Goal: Task Accomplishment & Management: Complete application form

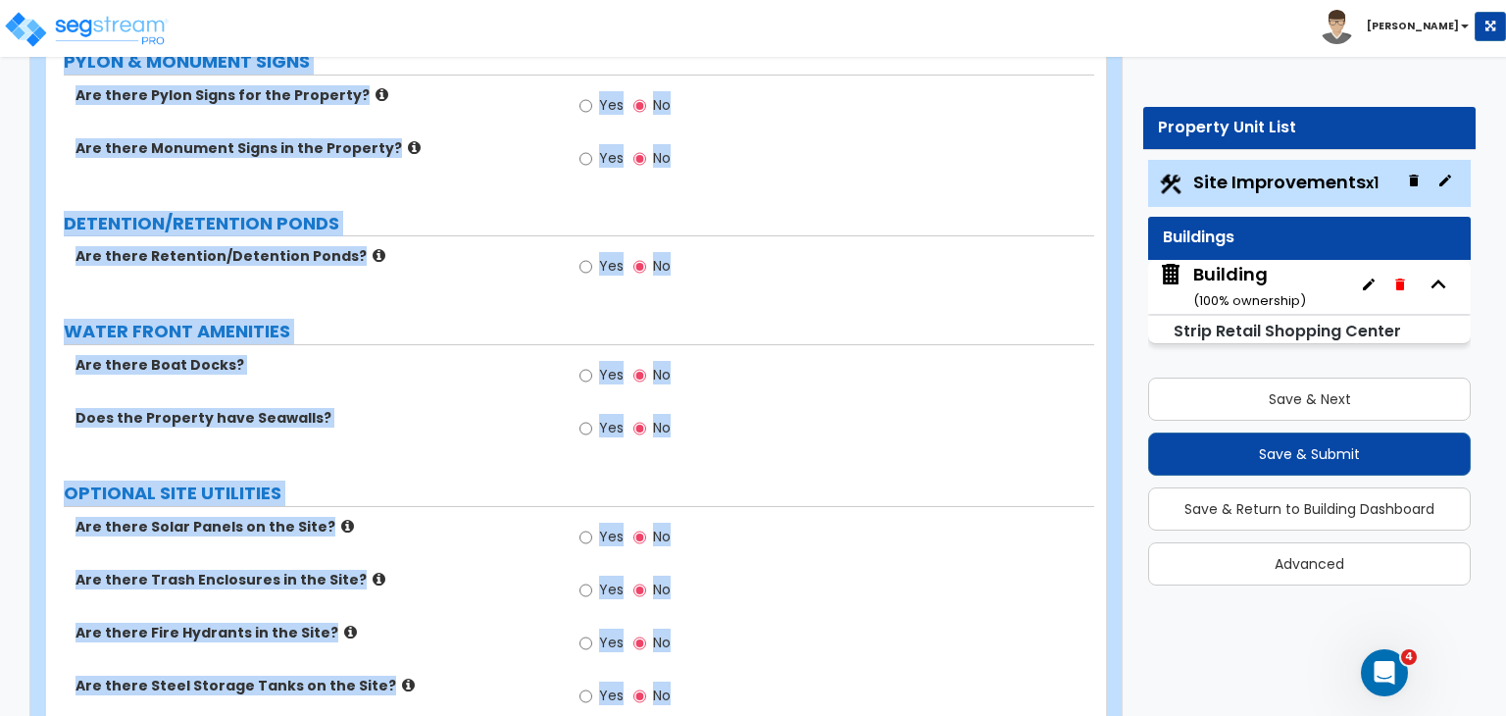
click at [384, 480] on label "OPTIONAL SITE UTILITIES" at bounding box center [579, 492] width 1030 height 25
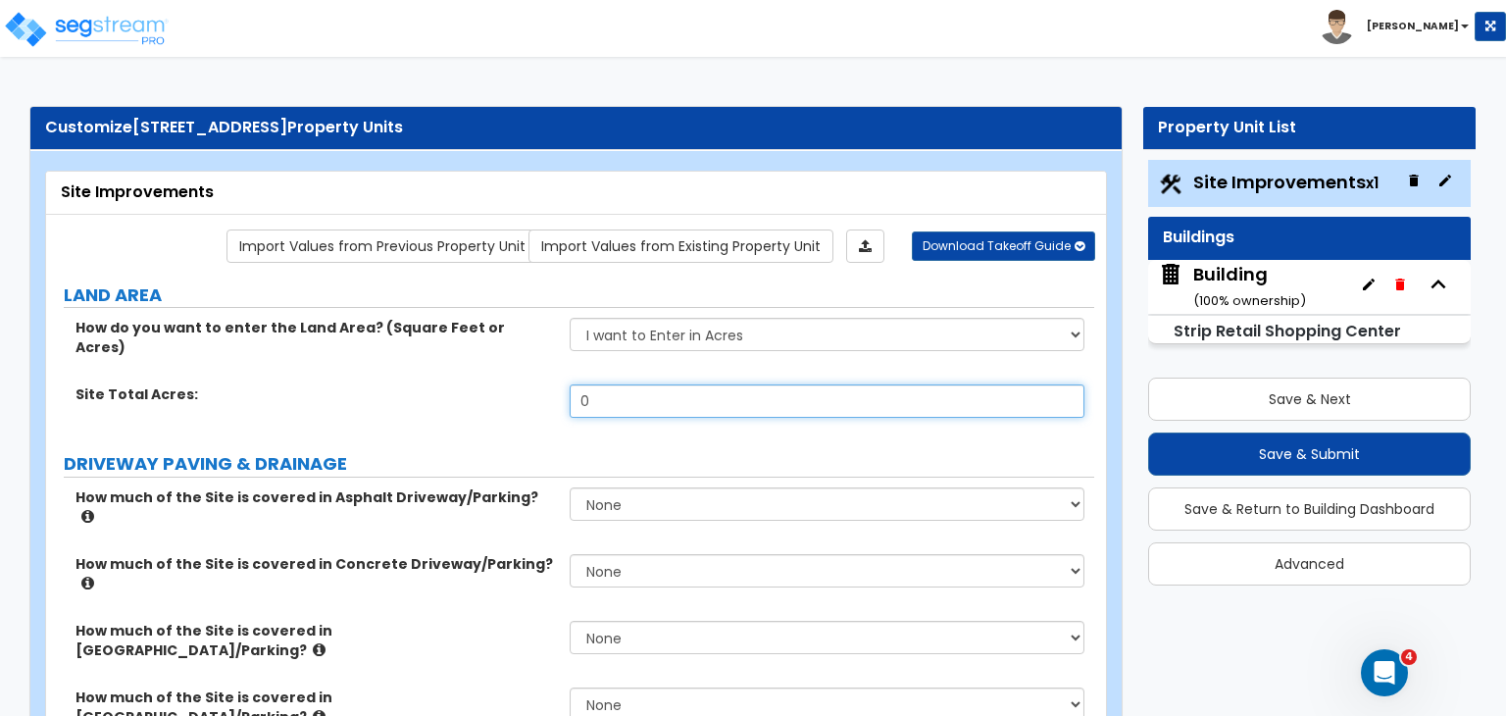
click at [616, 384] on input "0" at bounding box center [827, 400] width 514 height 33
type input "1.32"
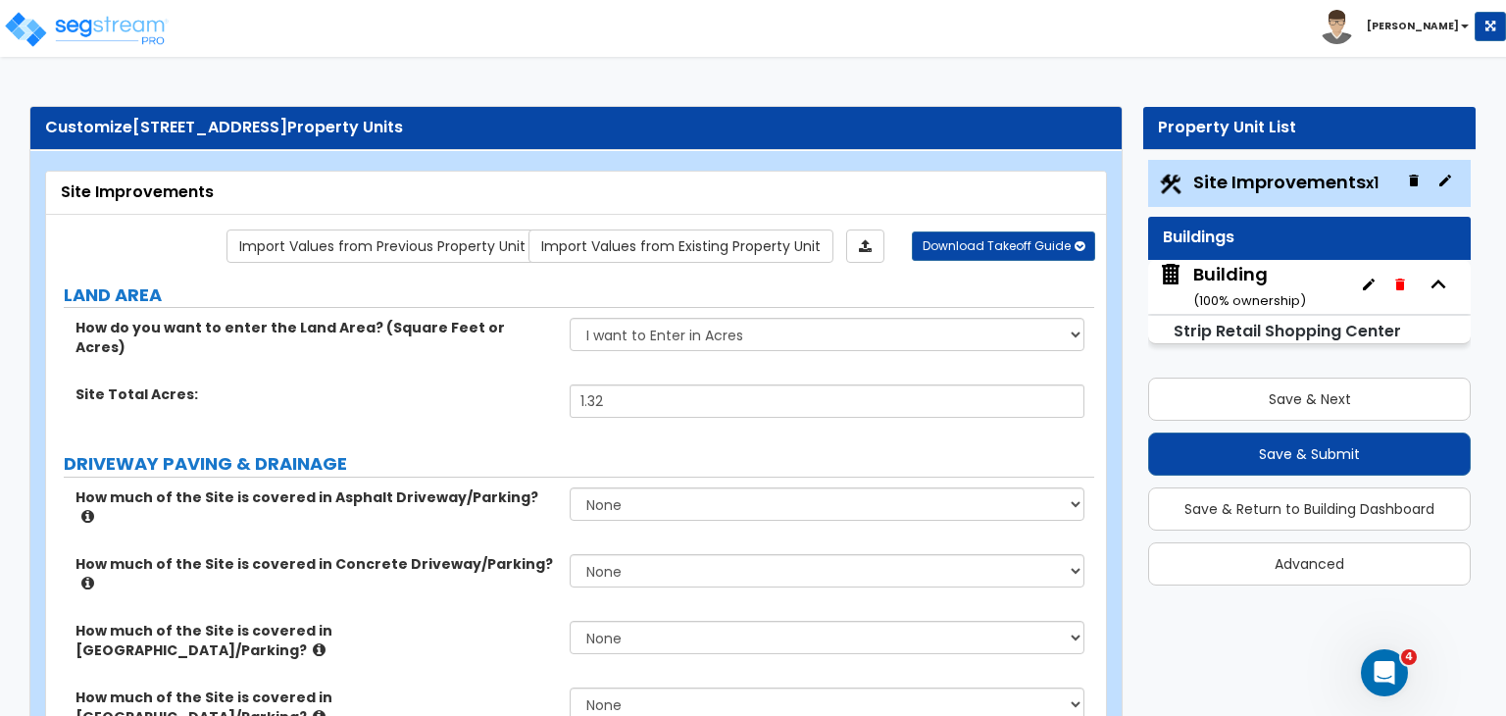
click at [474, 407] on div "Site Total Acres: 1.32" at bounding box center [570, 407] width 1048 height 47
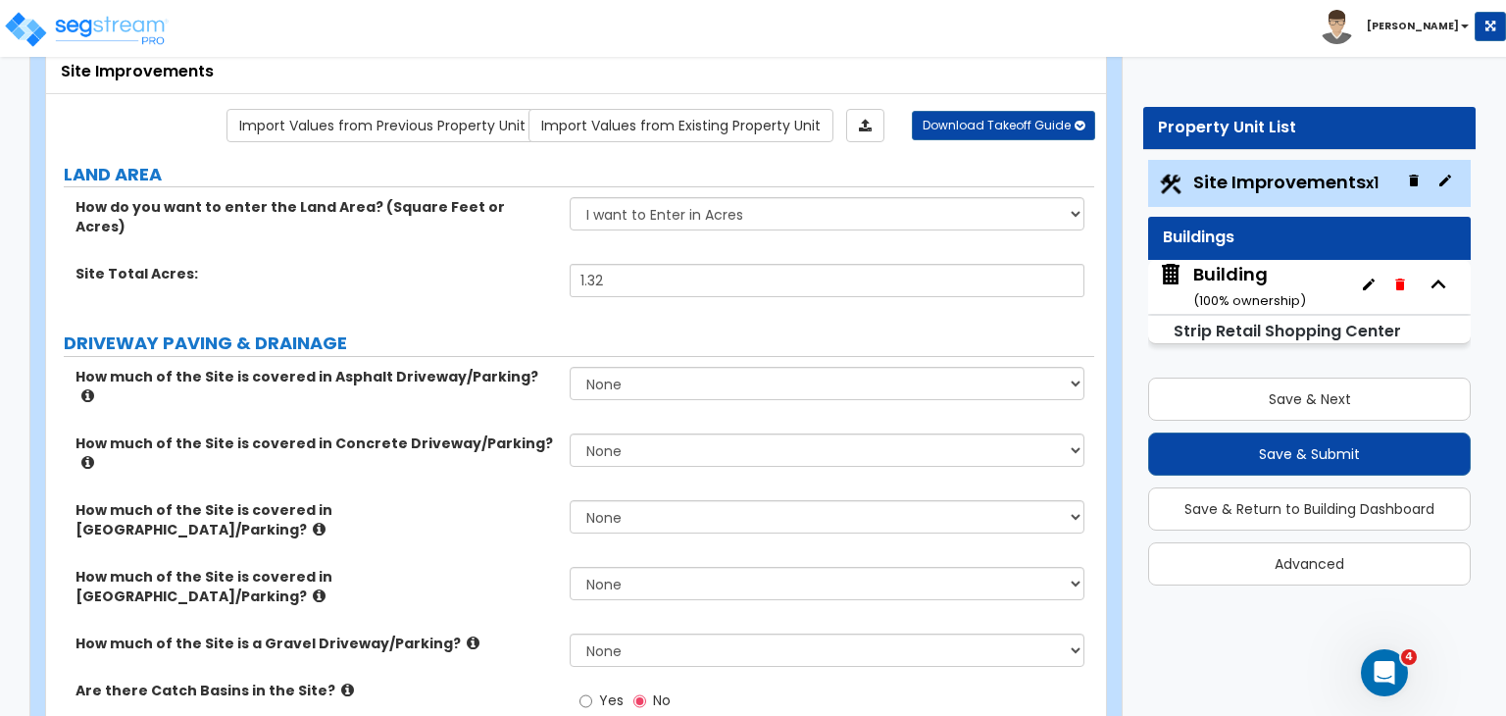
scroll to position [122, 0]
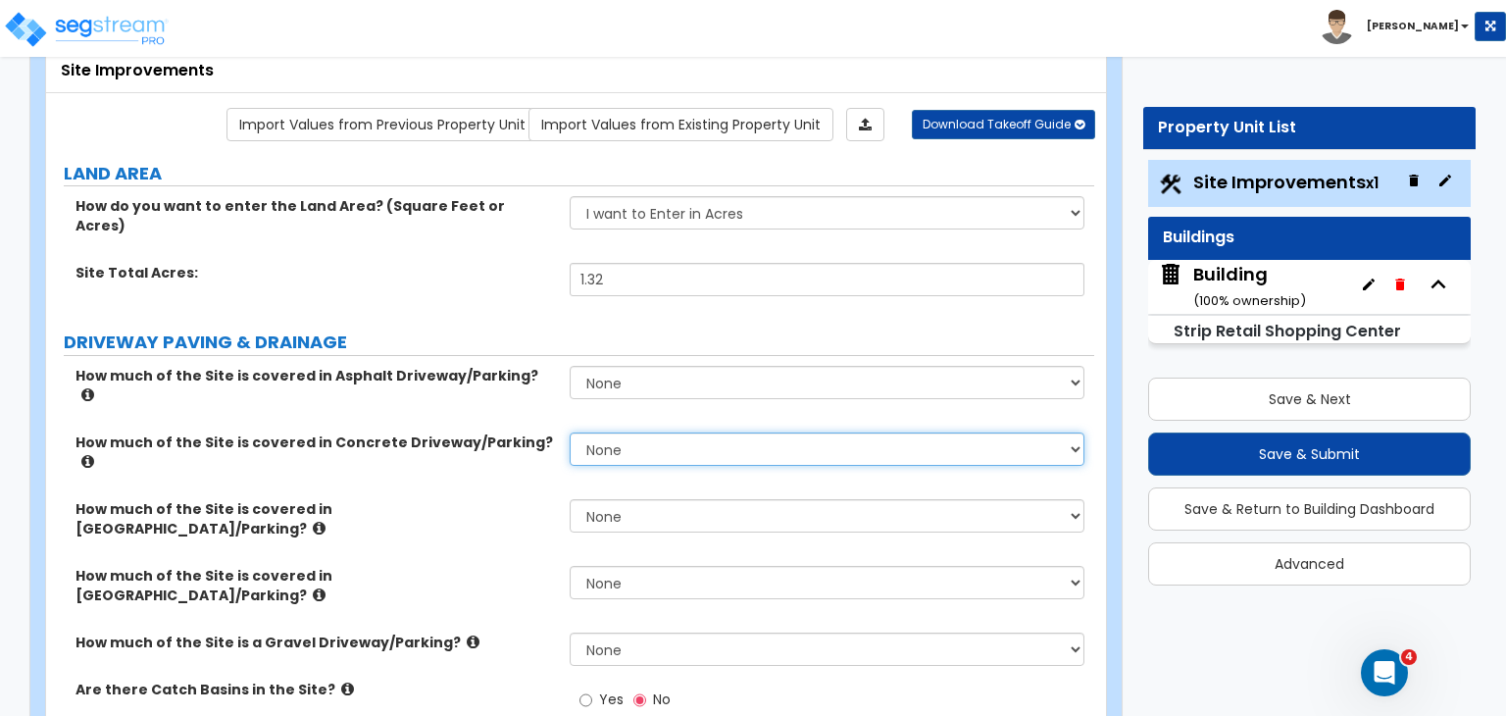
click at [613, 432] on select "None I want to Enter an Approximate Percentage I want to Enter the Square Foota…" at bounding box center [827, 448] width 514 height 33
select select "2"
click at [570, 432] on select "None I want to Enter an Approximate Percentage I want to Enter the Square Foota…" at bounding box center [827, 448] width 514 height 33
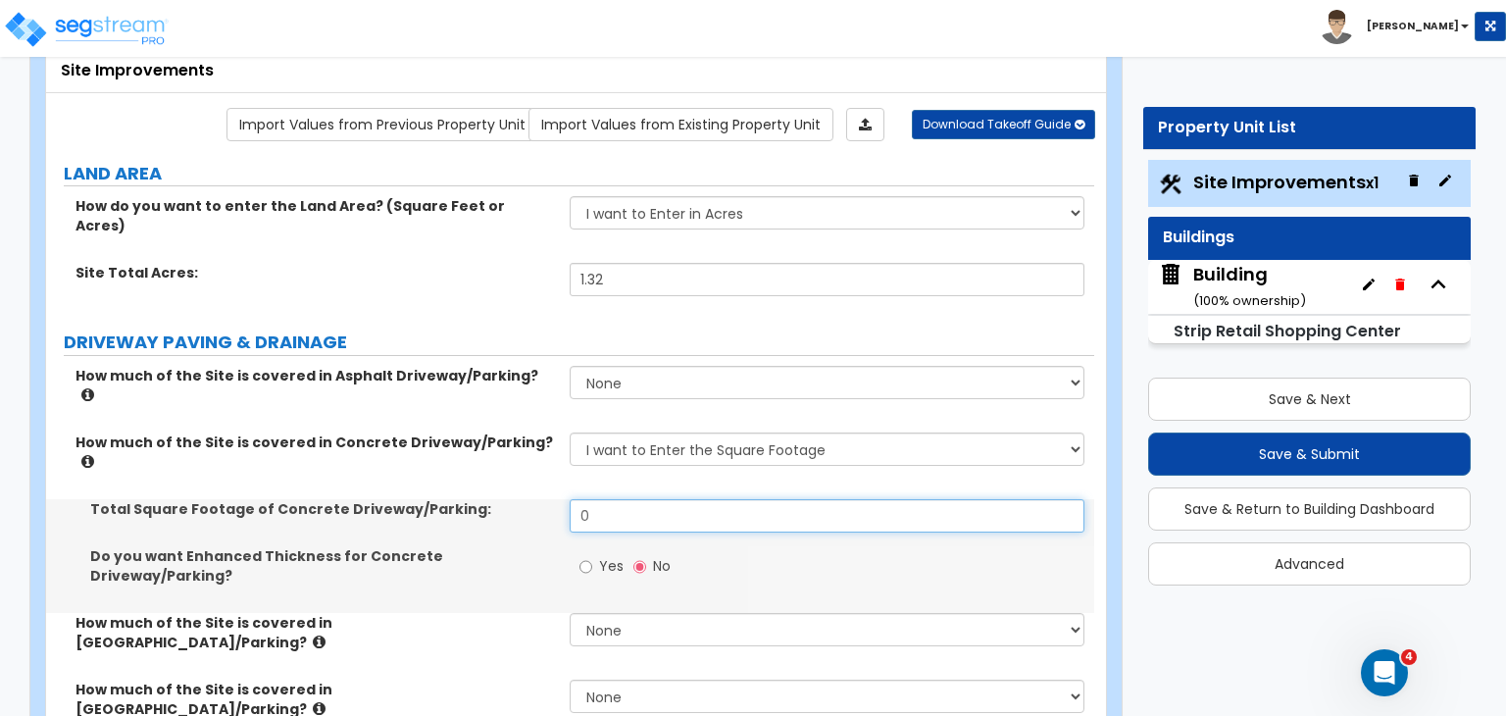
click at [612, 499] on input "0" at bounding box center [827, 515] width 514 height 33
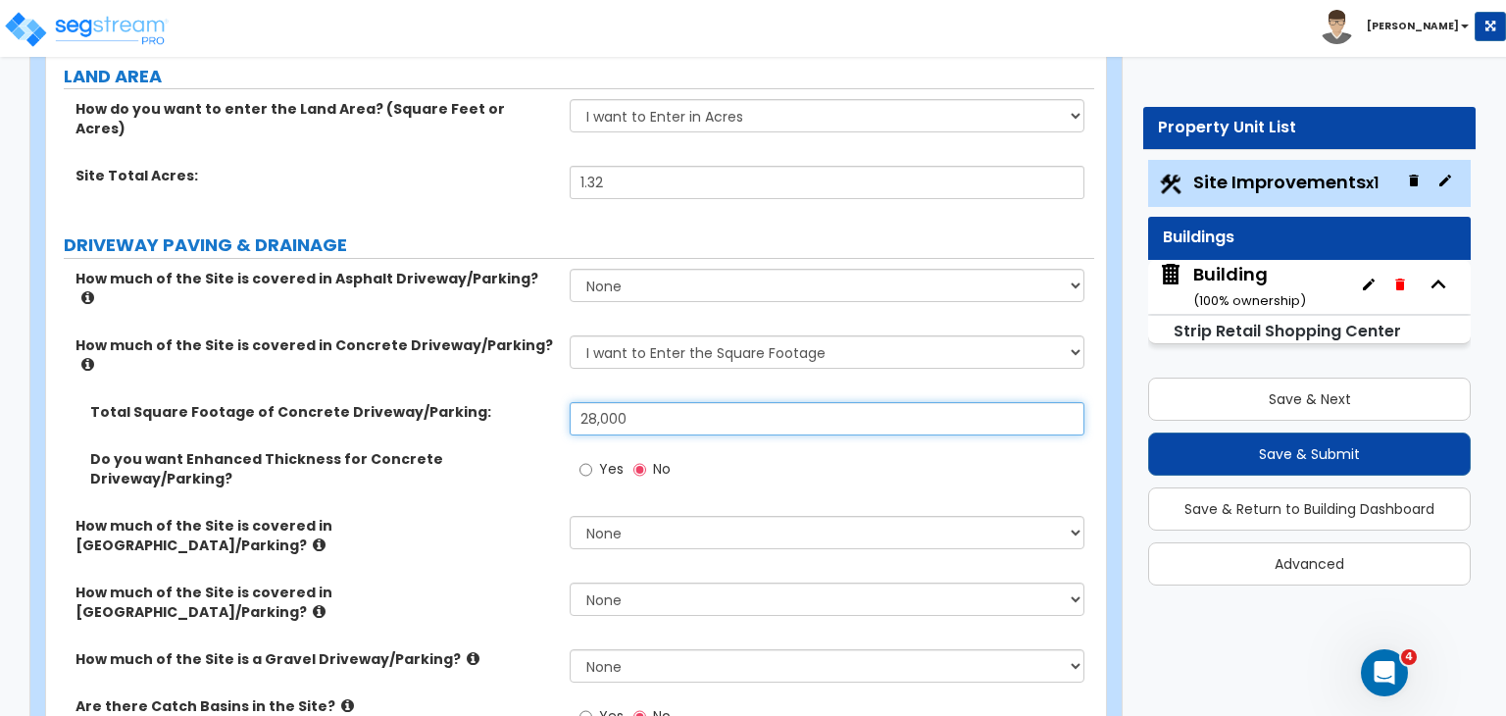
scroll to position [245, 0]
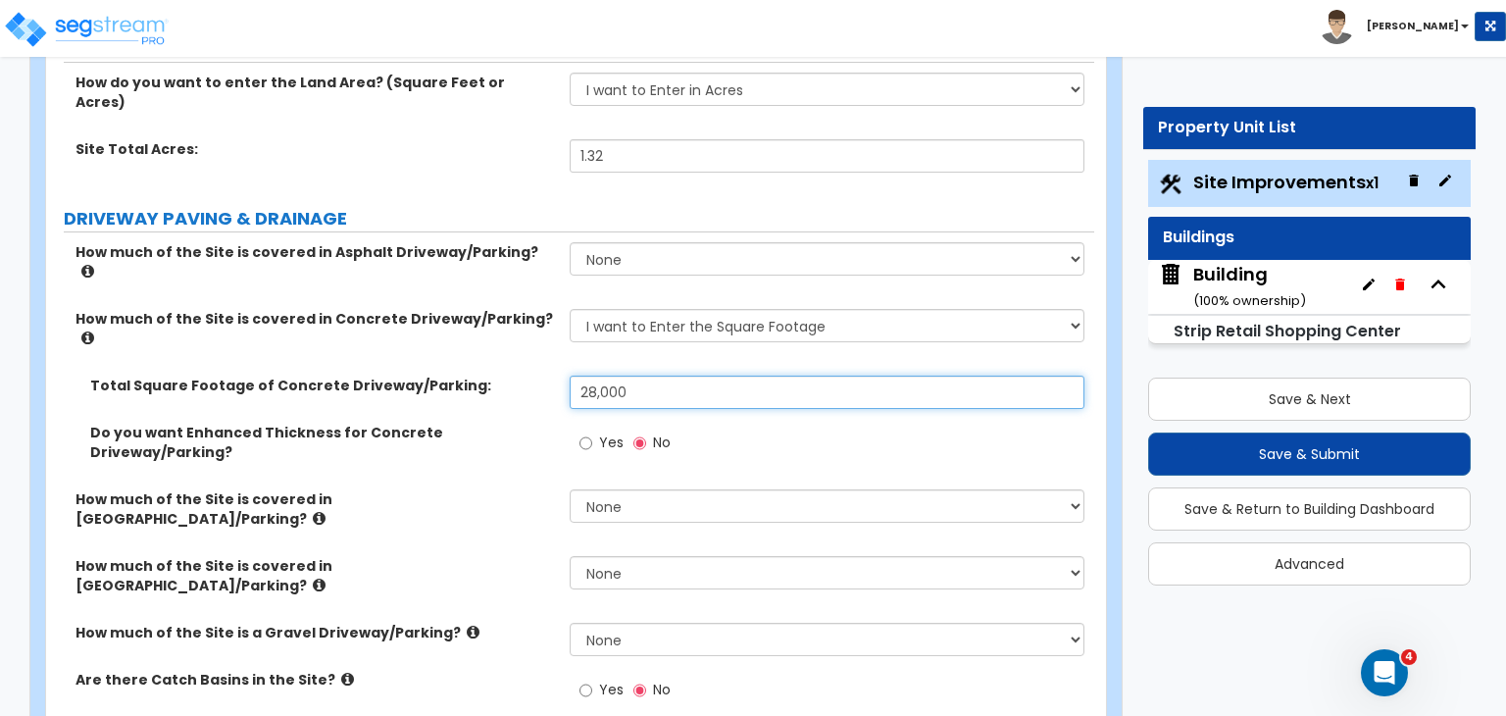
type input "28,000"
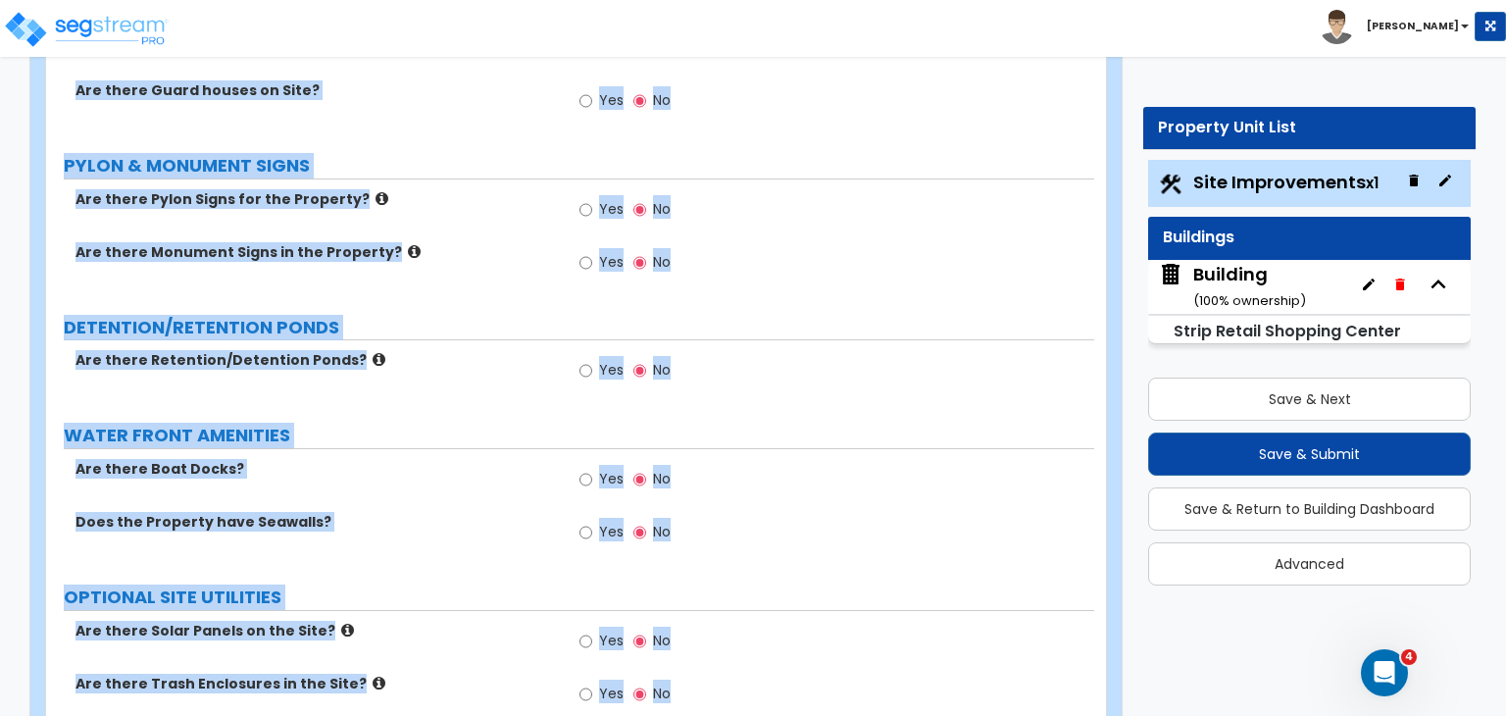
scroll to position [3003, 0]
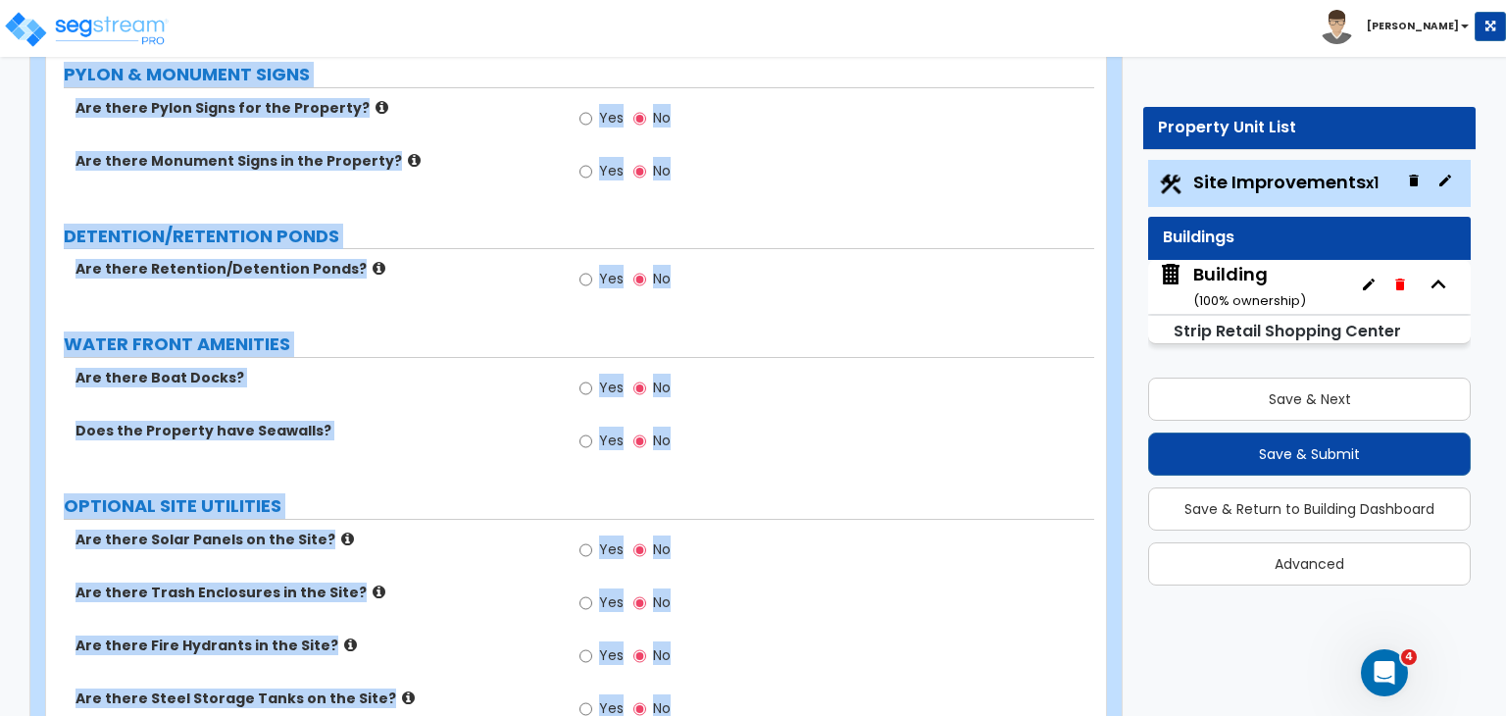
drag, startPoint x: 310, startPoint y: 122, endPoint x: 1361, endPoint y: 761, distance: 1230.0
copy div "erty Units Site Improvements Import Values from Previous Property Unit Import V…"
click at [427, 421] on label "Does the Property have Seawalls?" at bounding box center [314, 431] width 479 height 20
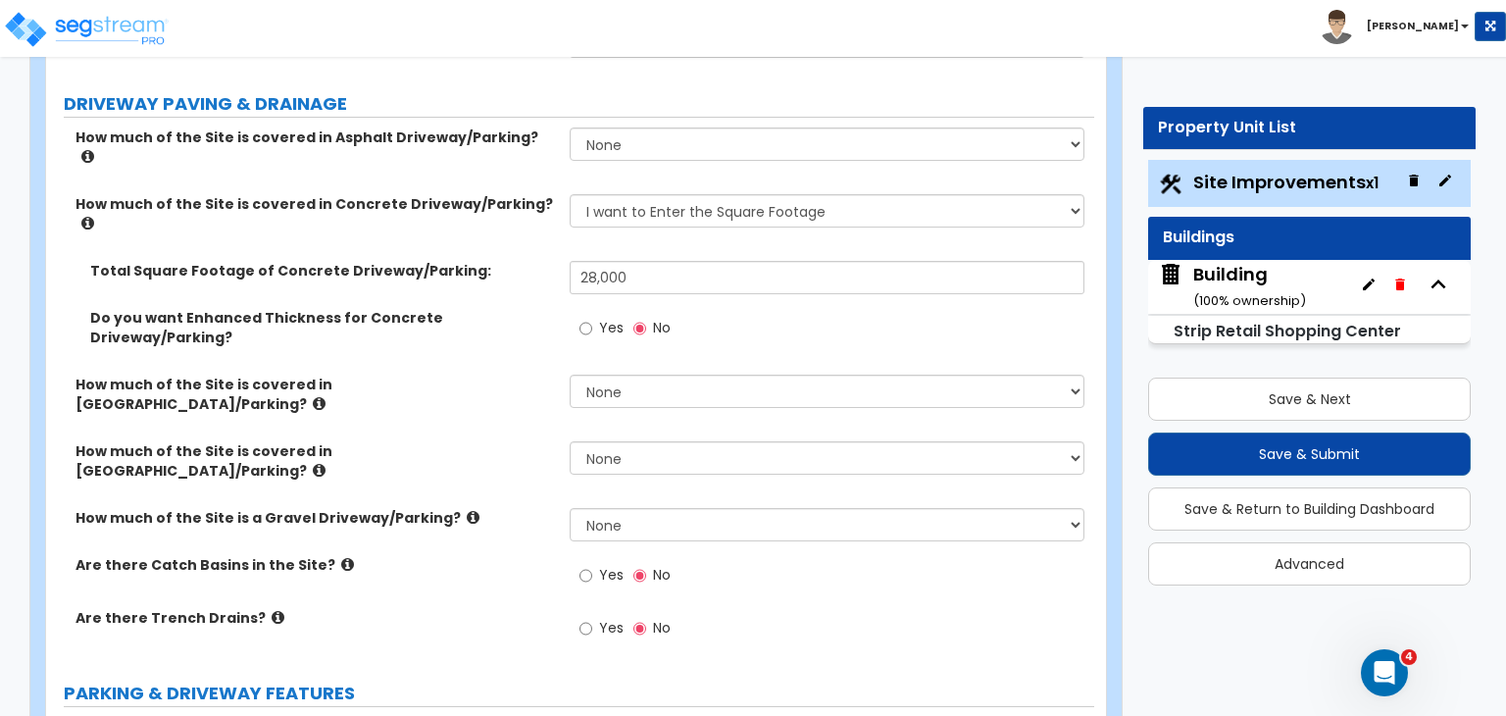
scroll to position [382, 0]
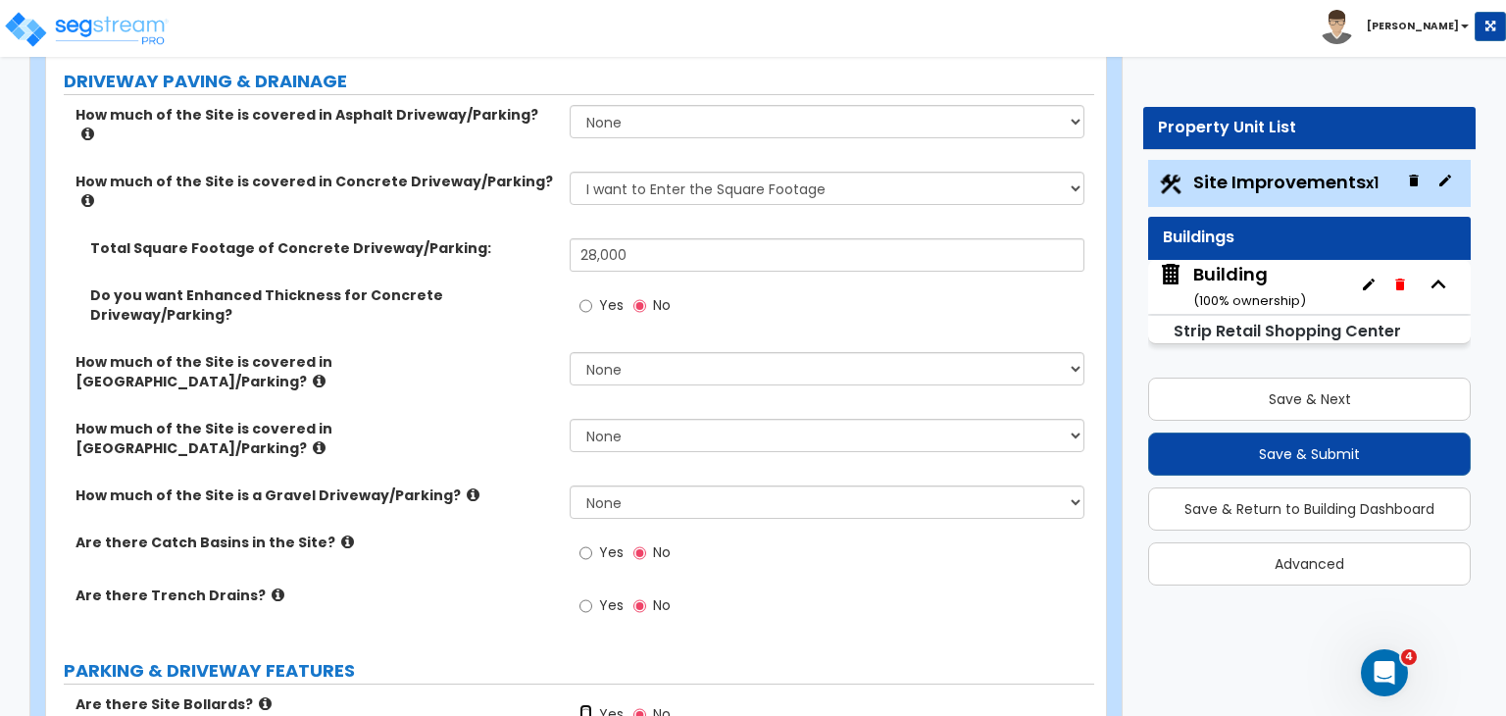
click at [584, 704] on input "Yes" at bounding box center [585, 715] width 13 height 22
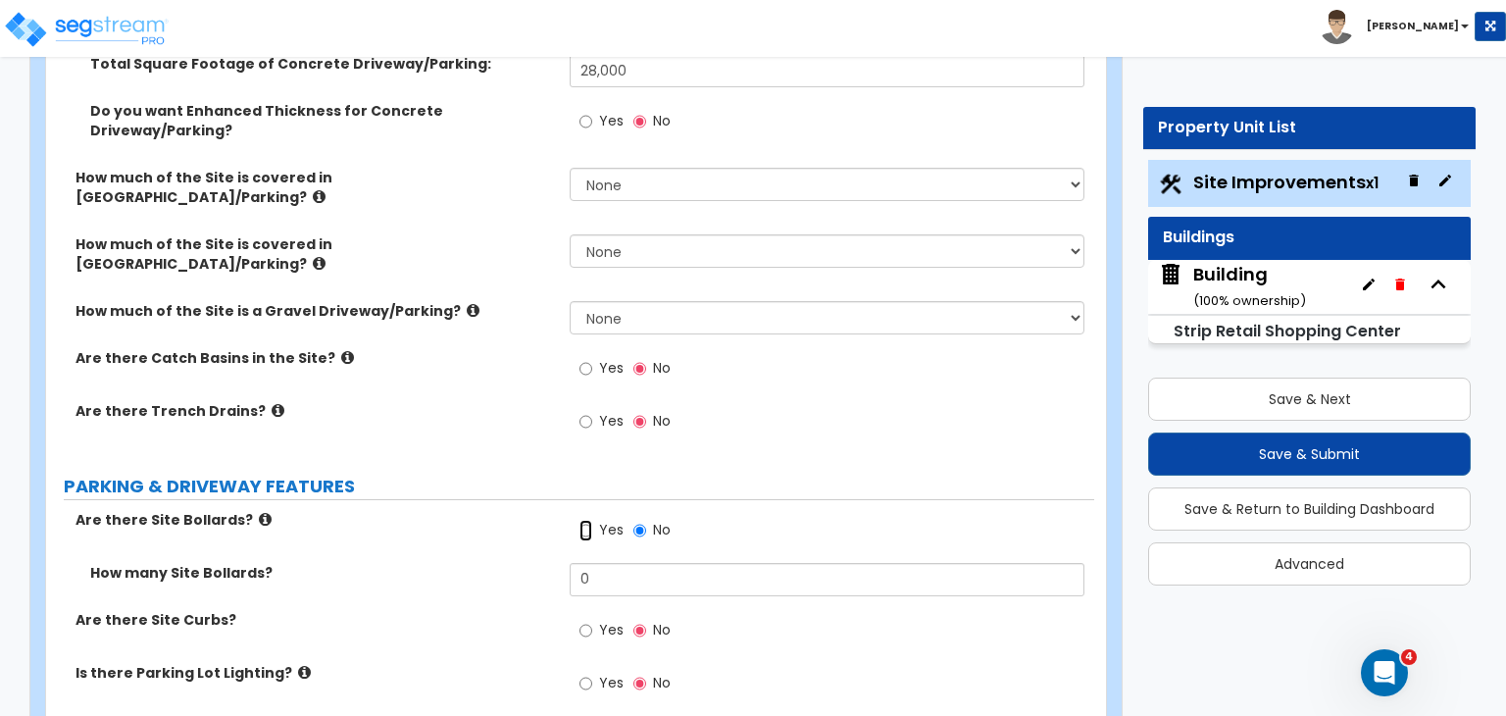
scroll to position [568, 0]
click at [472, 509] on div "Are there Site Bollards? Yes No" at bounding box center [570, 535] width 1048 height 53
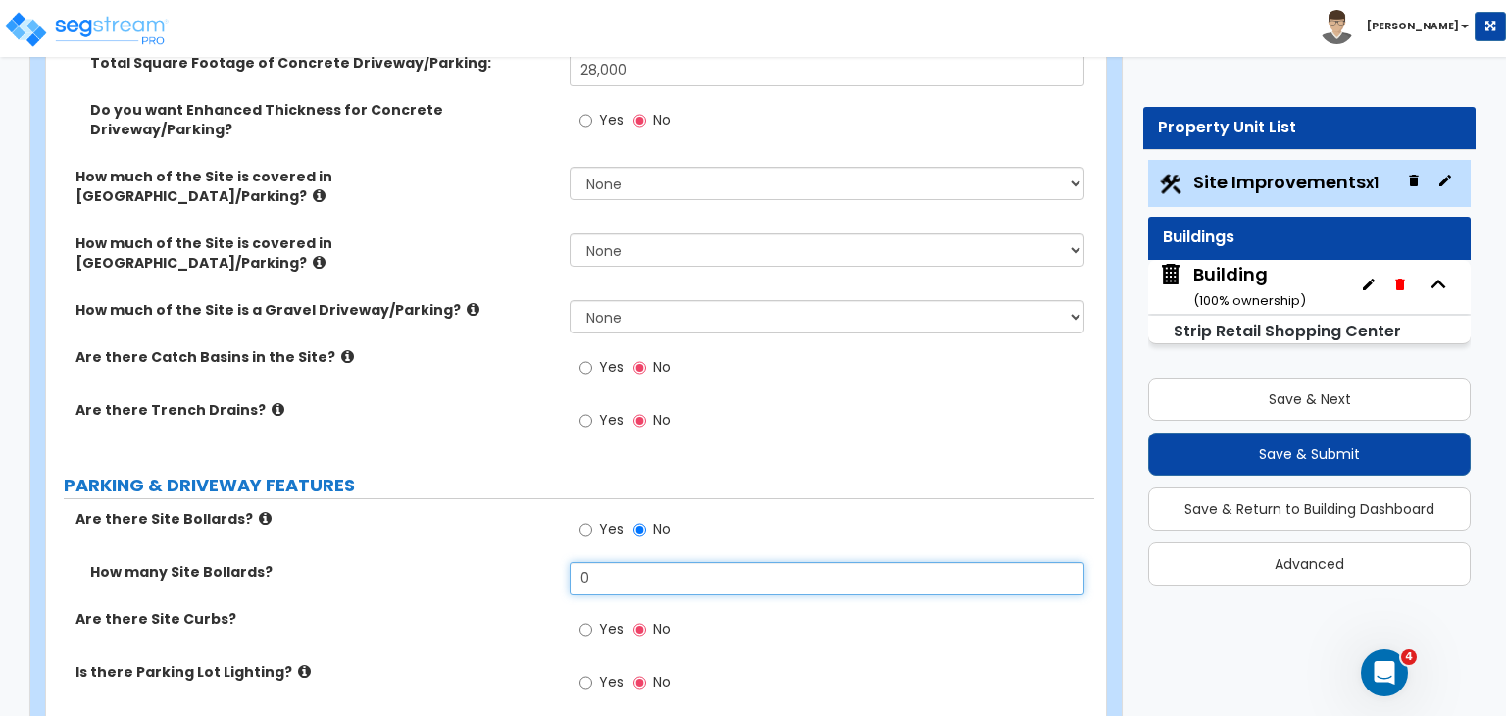
click at [610, 562] on input "0" at bounding box center [827, 578] width 514 height 33
type input "8"
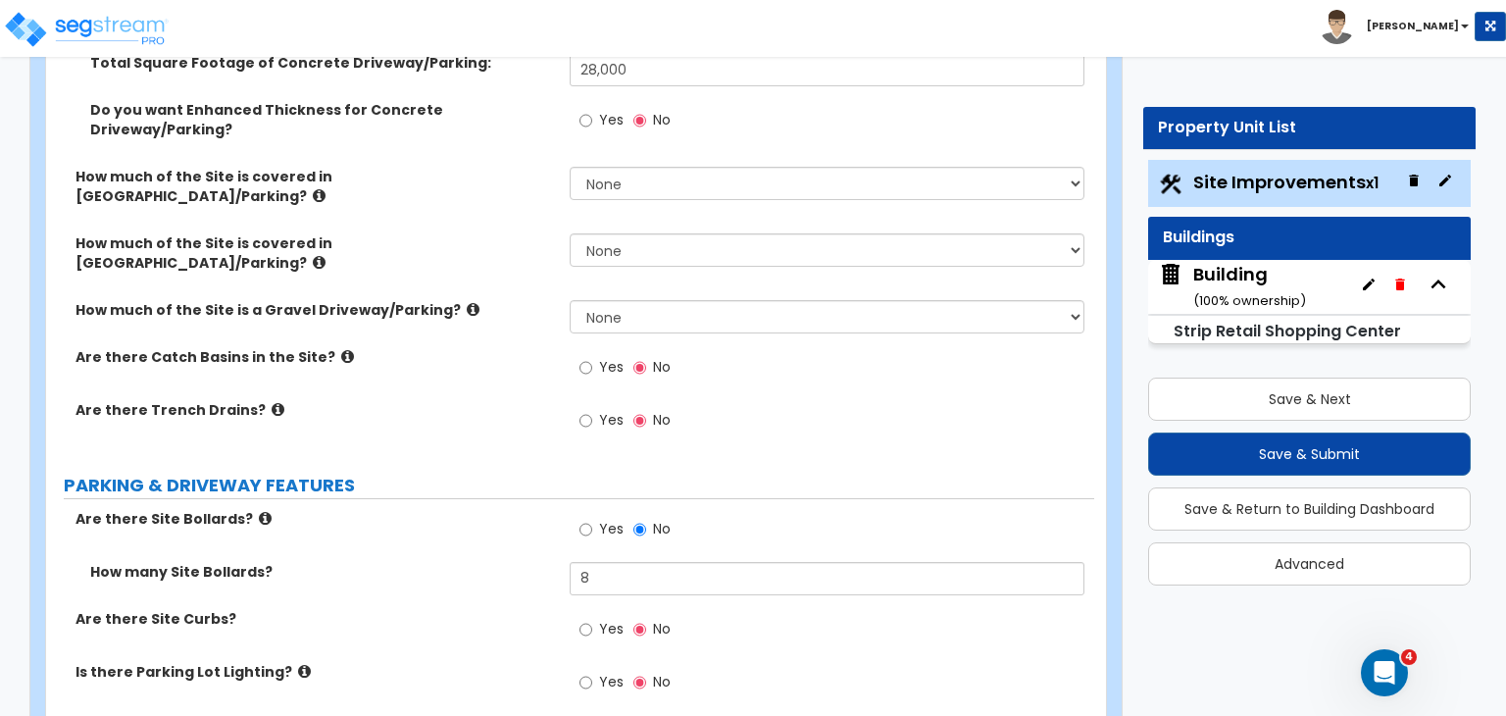
click at [518, 562] on div "How many Site Bollards? 8" at bounding box center [570, 585] width 1048 height 47
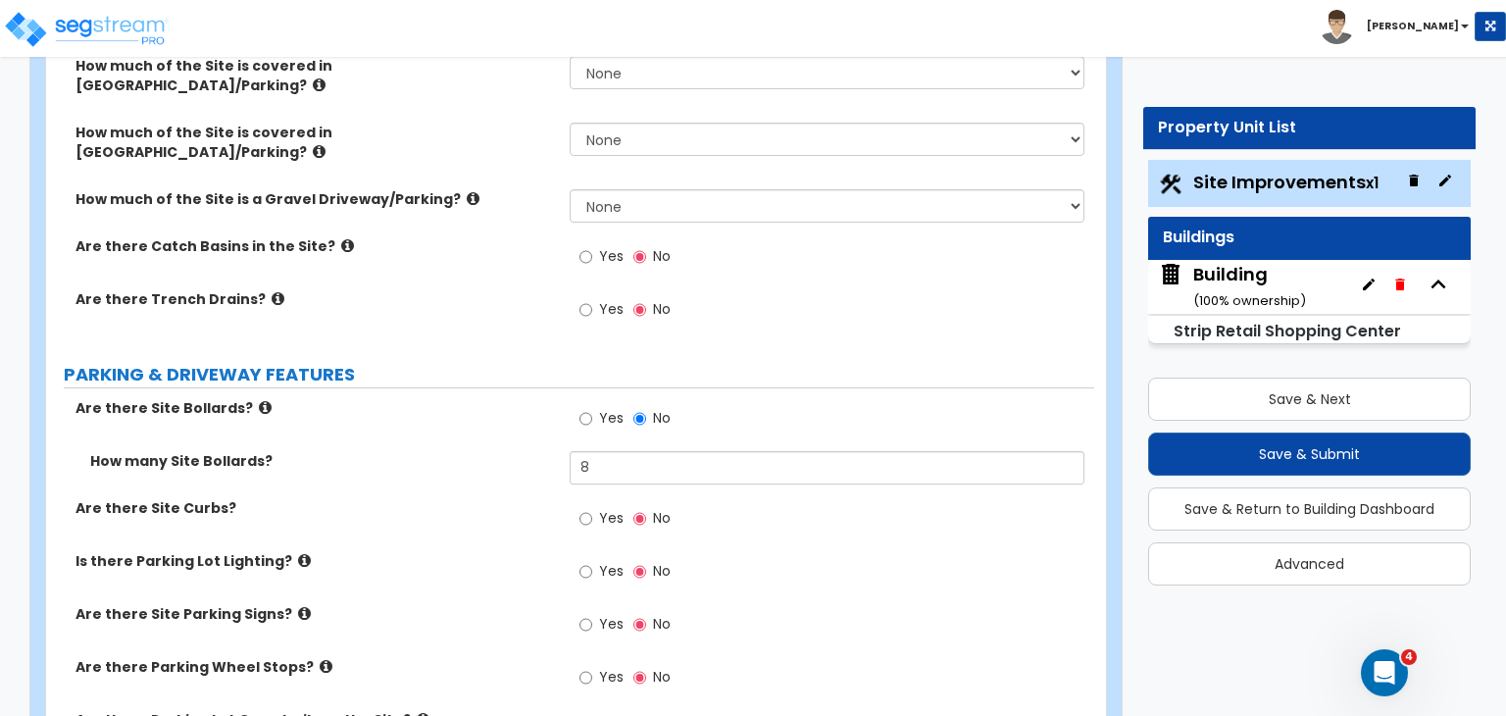
scroll to position [714, 0]
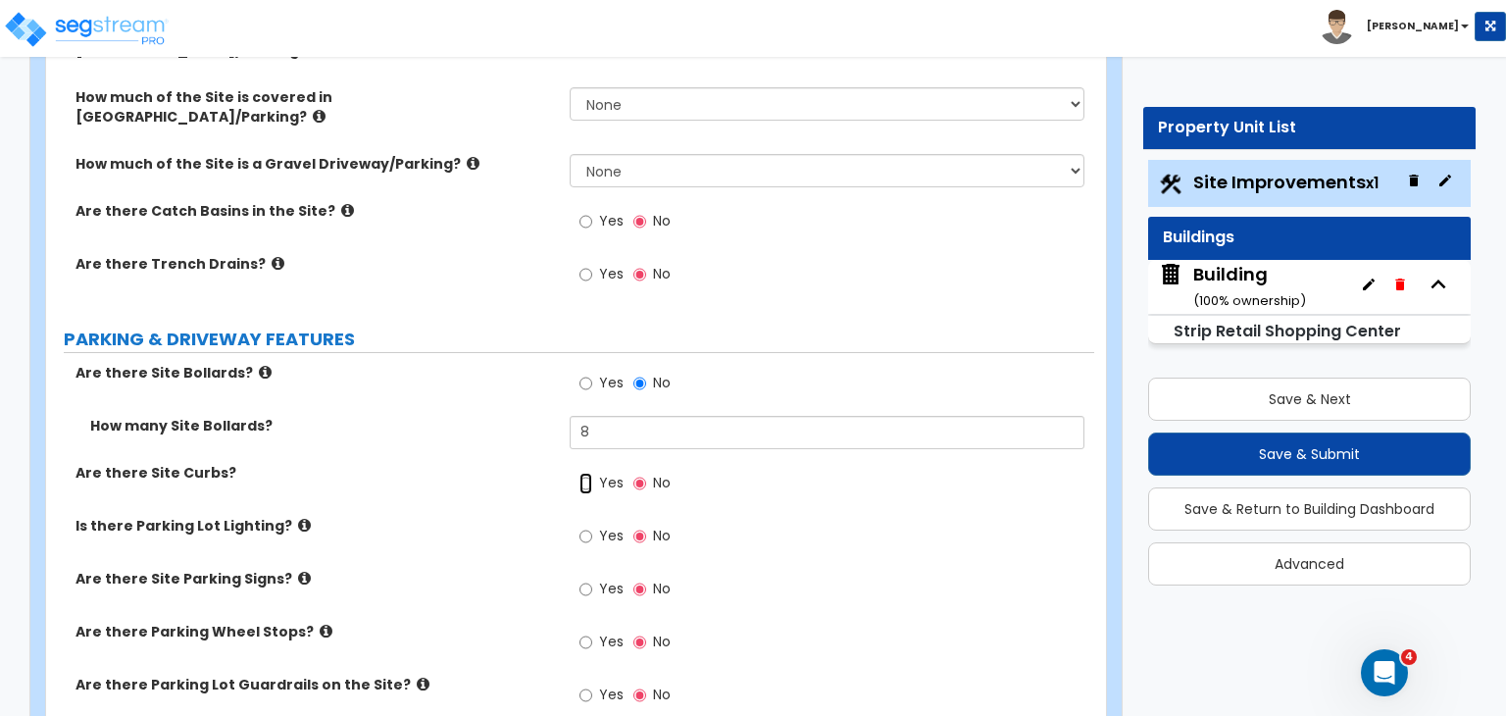
click at [587, 473] on input "Yes" at bounding box center [585, 484] width 13 height 22
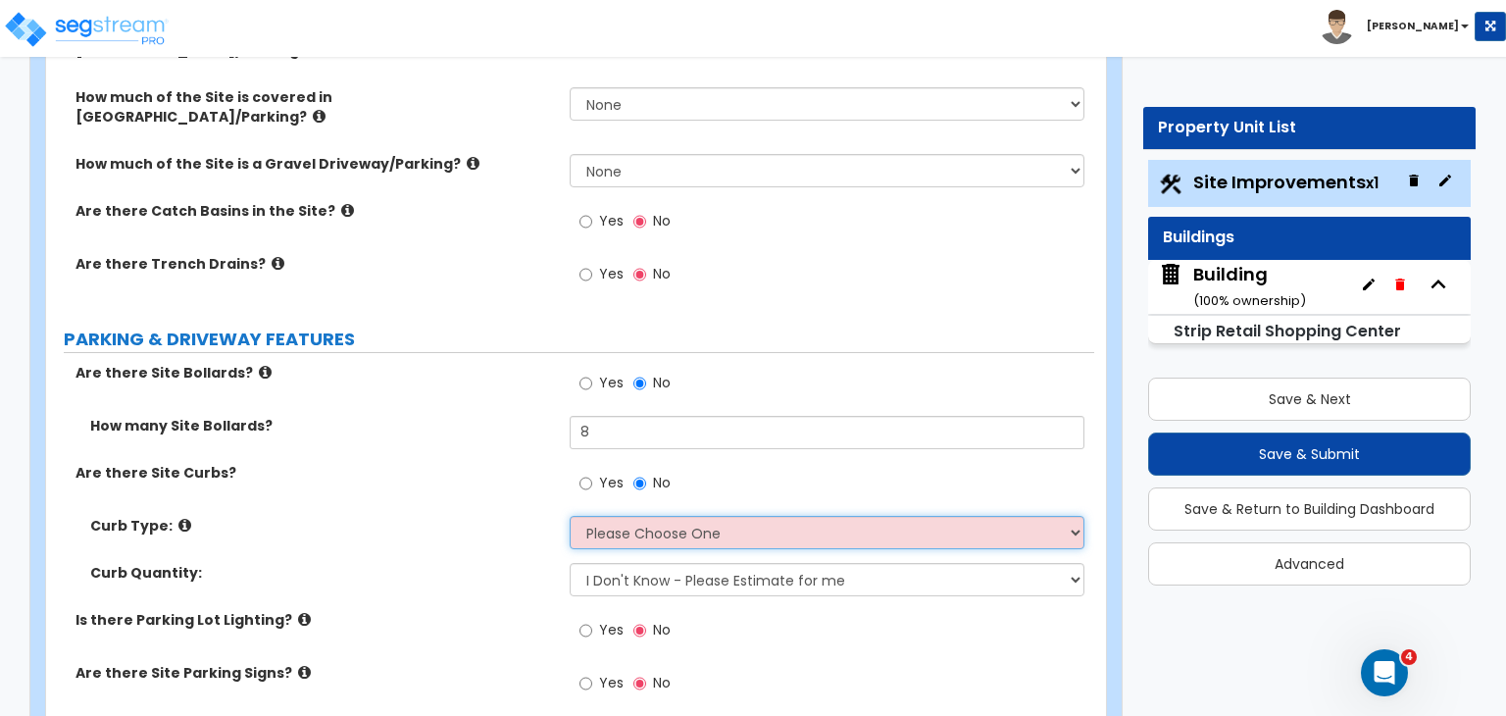
click at [623, 516] on select "Please Choose One Curb (Only) Curb & Gutter Asphalt Berm" at bounding box center [827, 532] width 514 height 33
select select "1"
click at [570, 516] on select "Please Choose One Curb (Only) Curb & Gutter Asphalt Berm" at bounding box center [827, 532] width 514 height 33
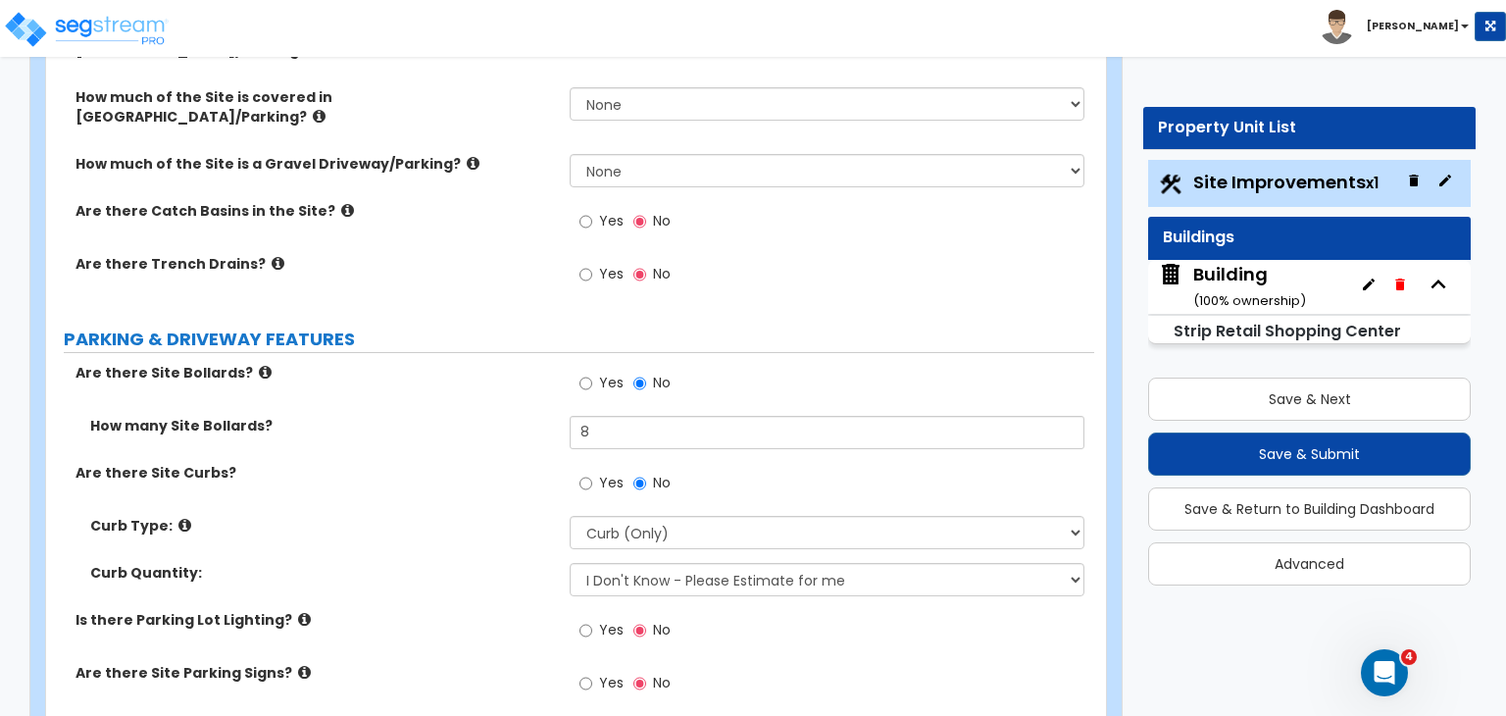
click at [495, 516] on div "Curb Type: Please Choose One Curb (Only) Curb & Gutter Asphalt Berm" at bounding box center [570, 539] width 1048 height 47
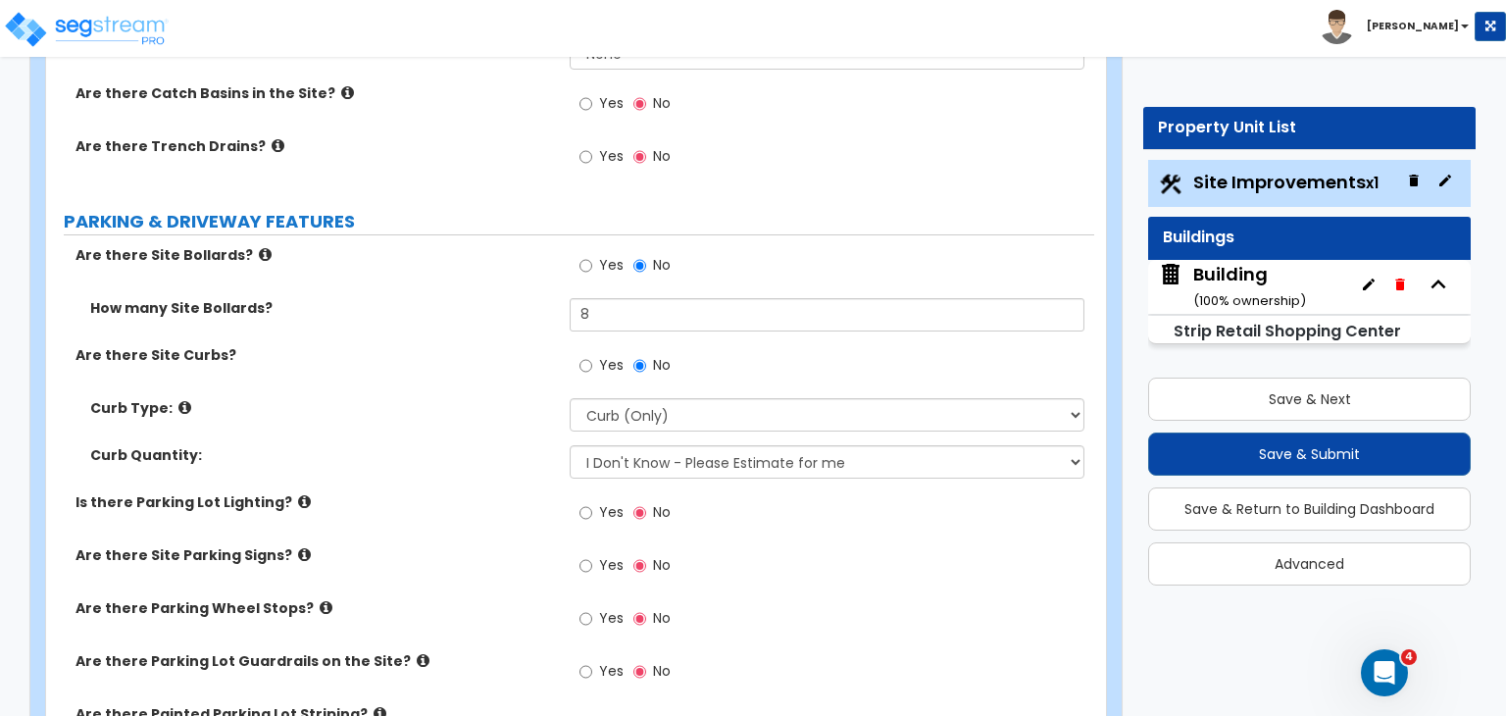
scroll to position [843, 0]
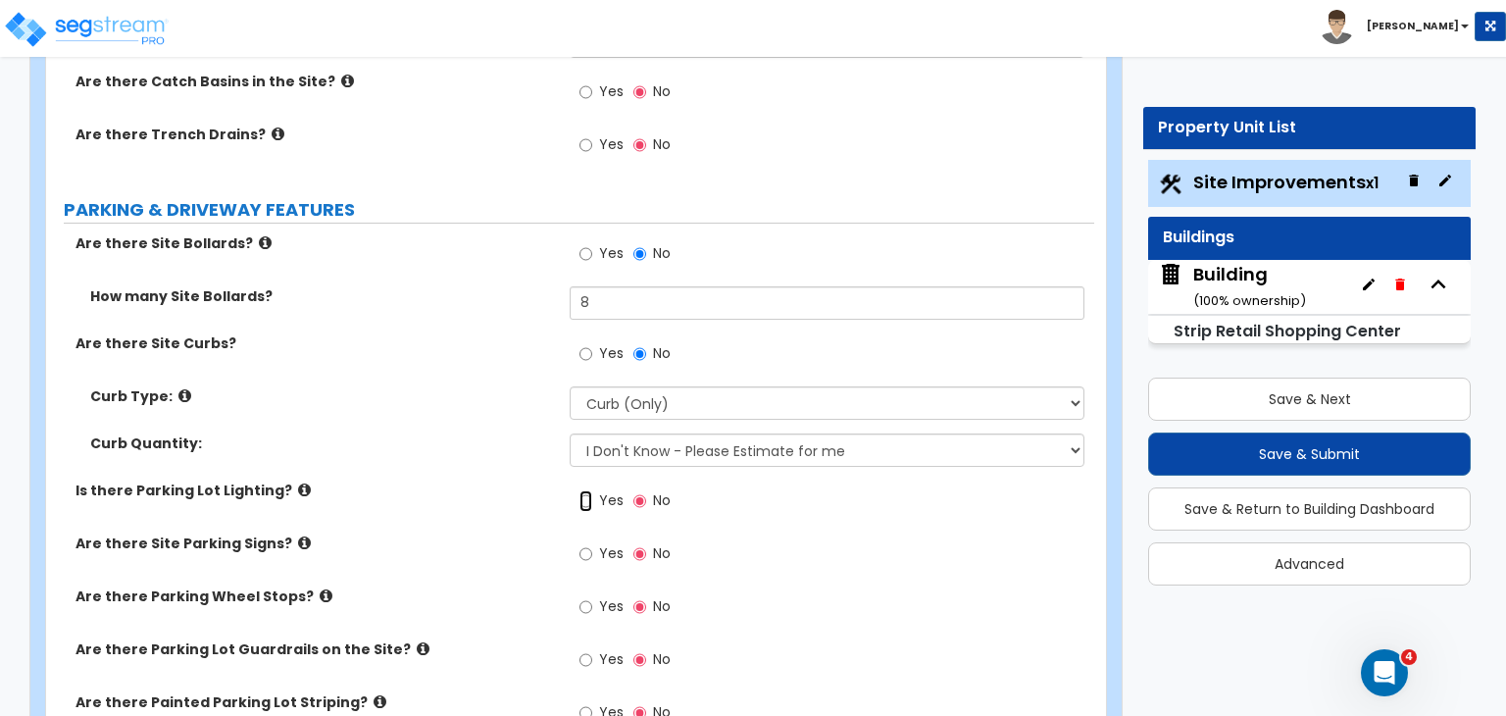
click at [588, 490] on input "Yes" at bounding box center [585, 501] width 13 height 22
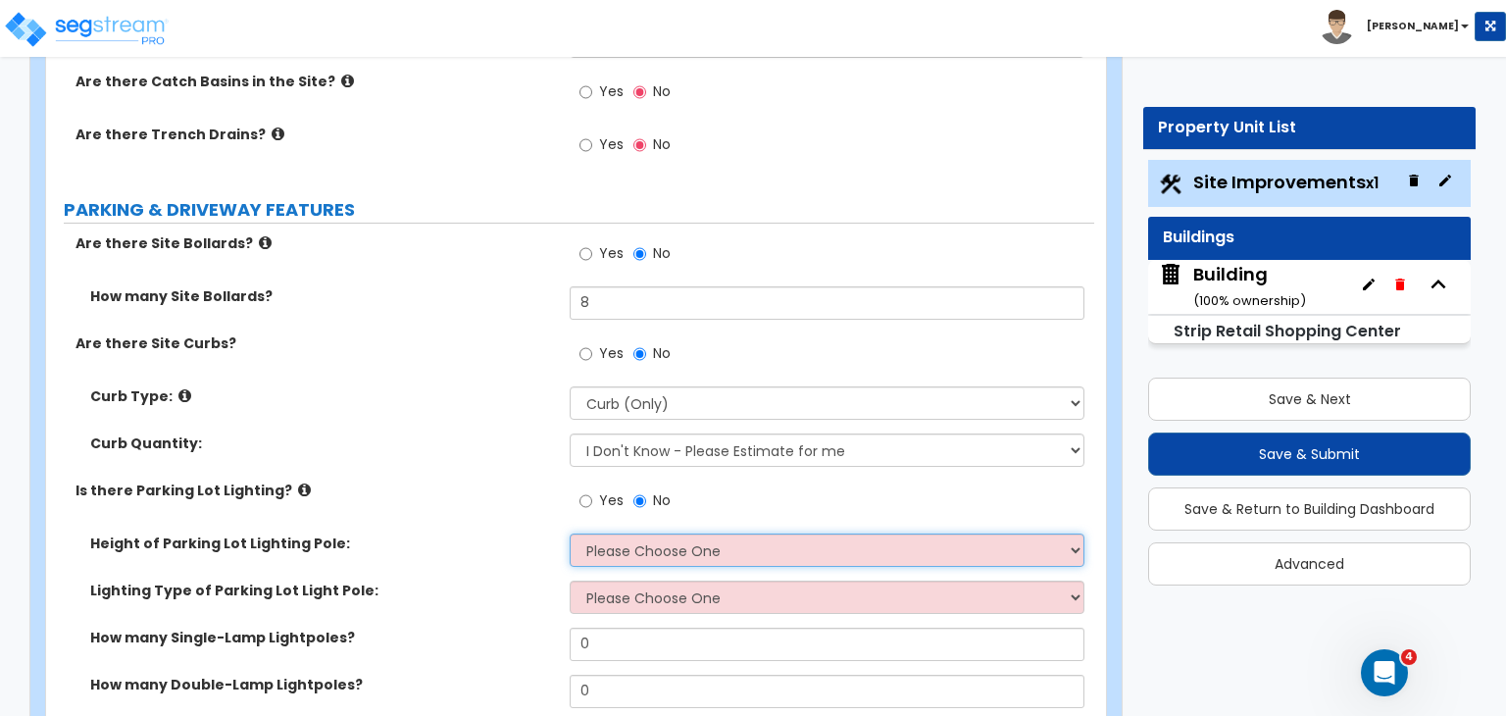
click at [609, 533] on select "Please Choose One 20' high 30' high 40' high" at bounding box center [827, 549] width 514 height 33
select select "1"
click at [570, 533] on select "Please Choose One 20' high 30' high 40' high" at bounding box center [827, 549] width 514 height 33
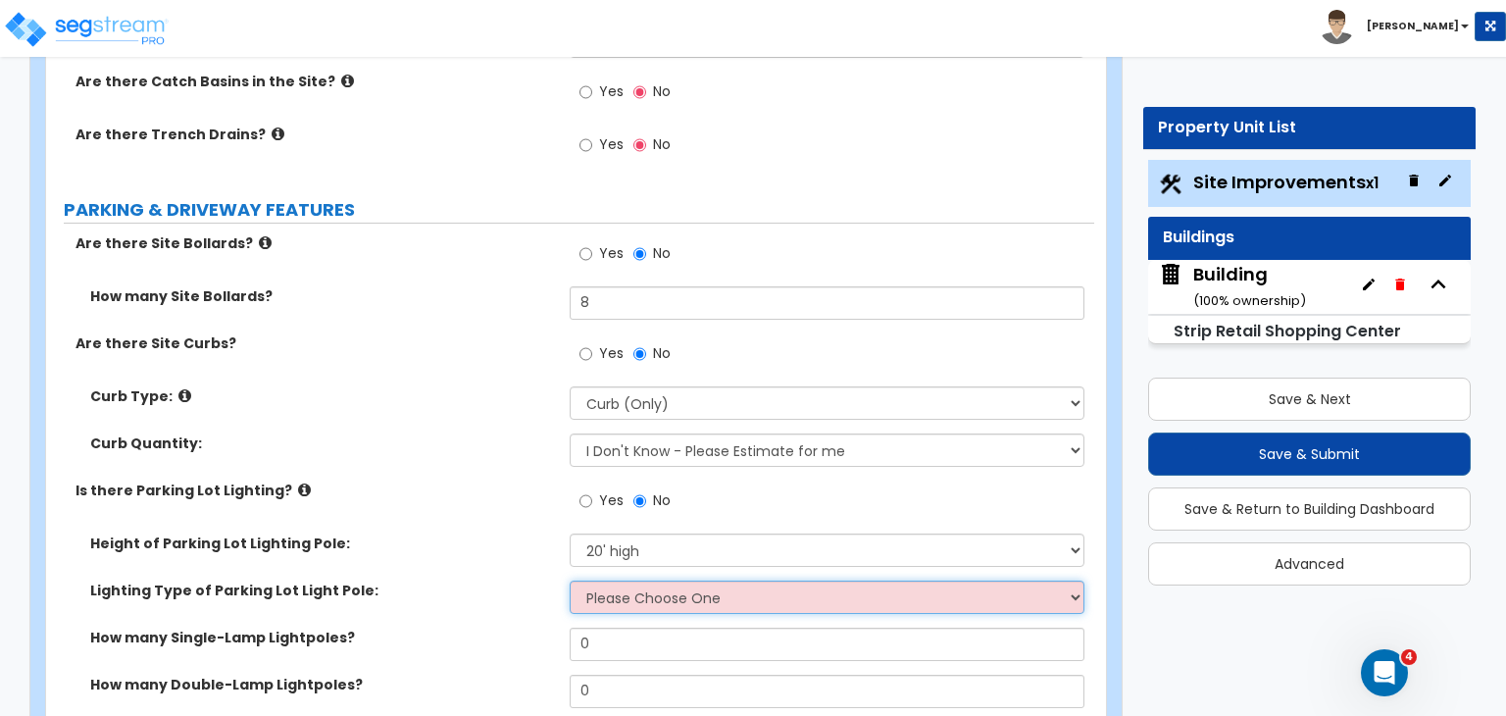
click at [623, 580] on select "Please Choose One LED Metal Halide High Pressure Sodium Please Choose for me" at bounding box center [827, 596] width 514 height 33
select select "4"
click at [570, 580] on select "Please Choose One LED Metal Halide High Pressure Sodium Please Choose for me" at bounding box center [827, 596] width 514 height 33
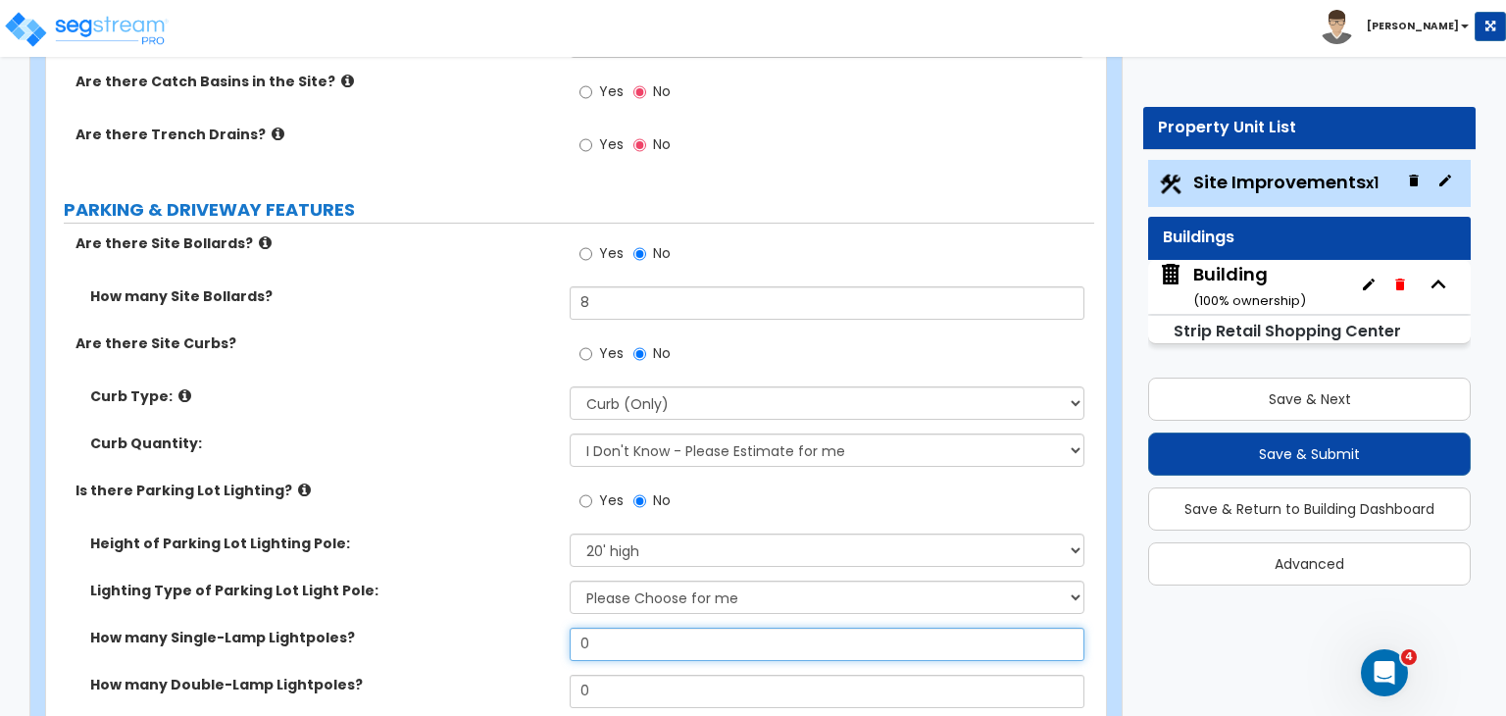
click at [627, 627] on input "0" at bounding box center [827, 643] width 514 height 33
type input "2"
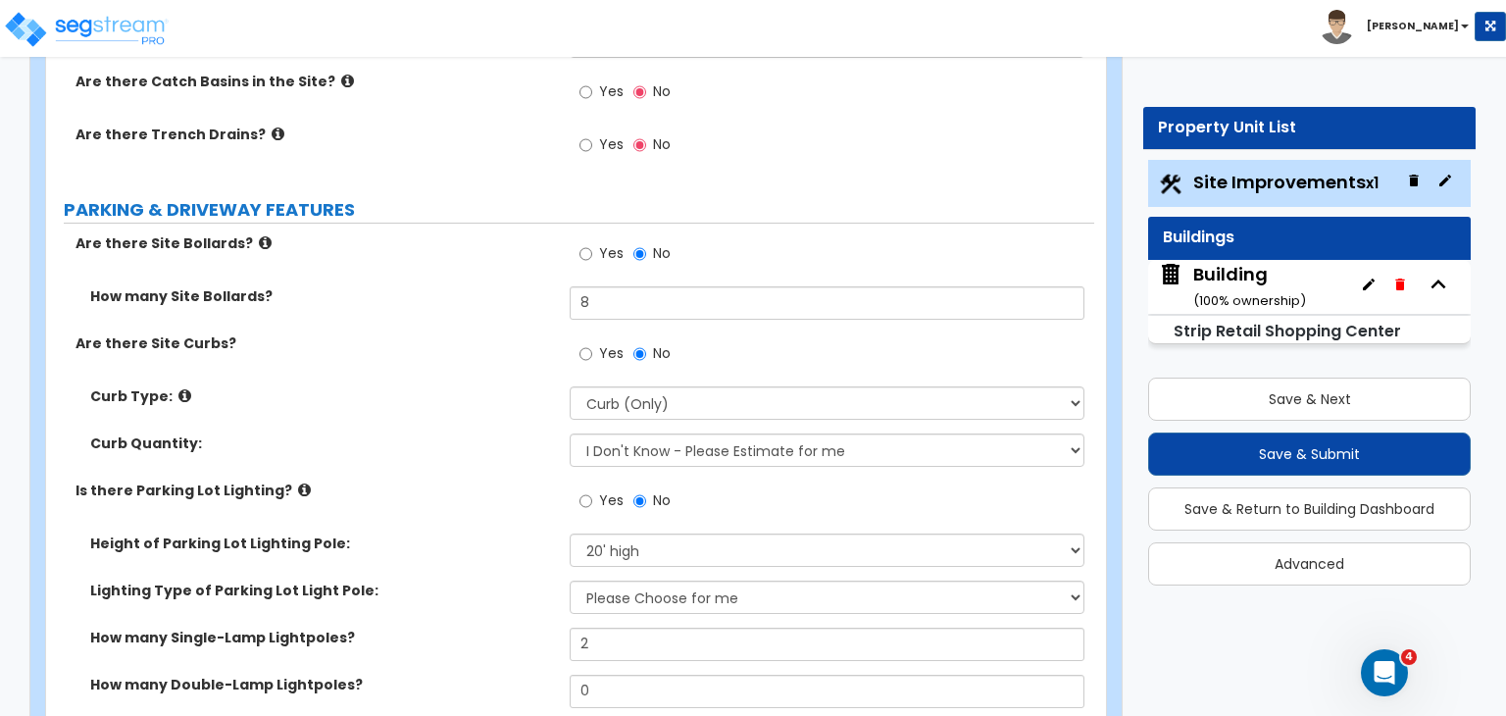
click at [504, 580] on label "Lighting Type of Parking Lot Light Pole:" at bounding box center [322, 590] width 465 height 20
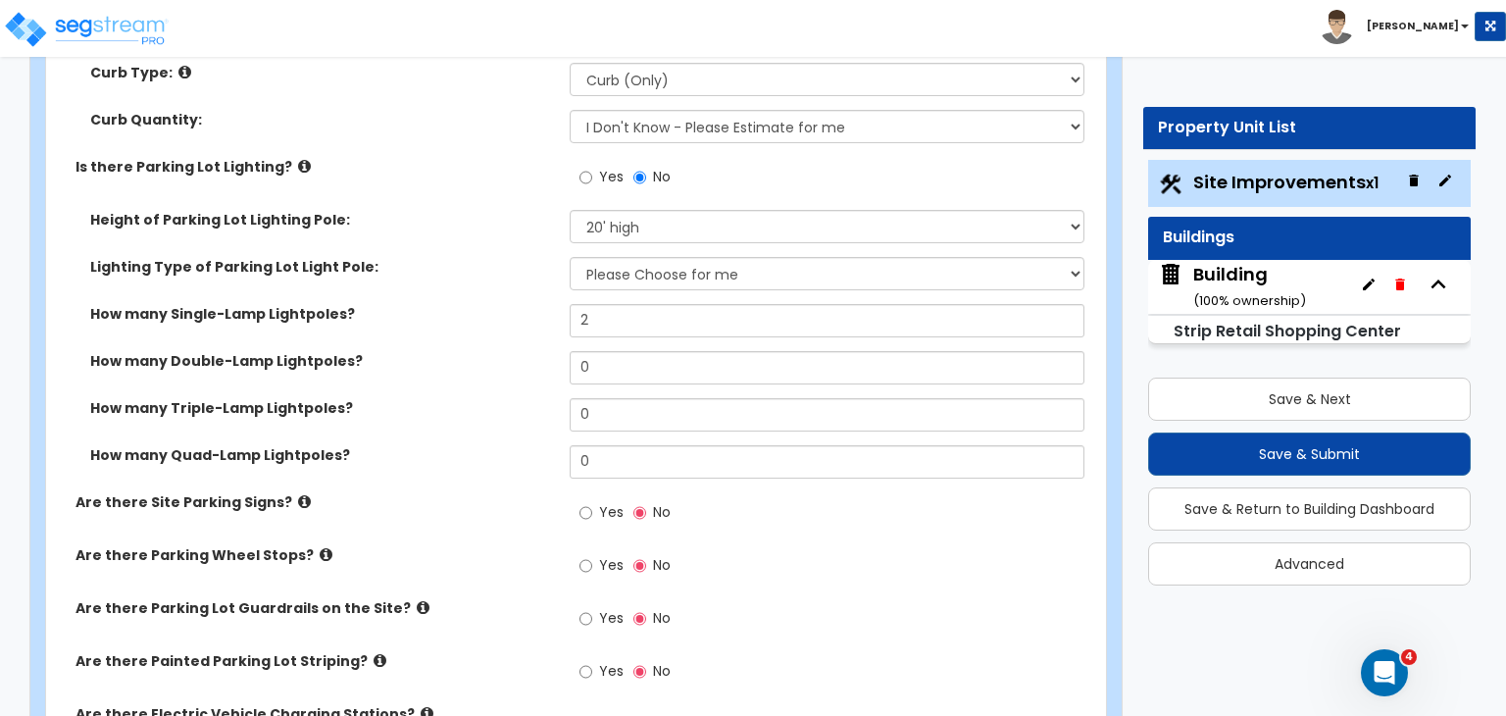
scroll to position [1184, 0]
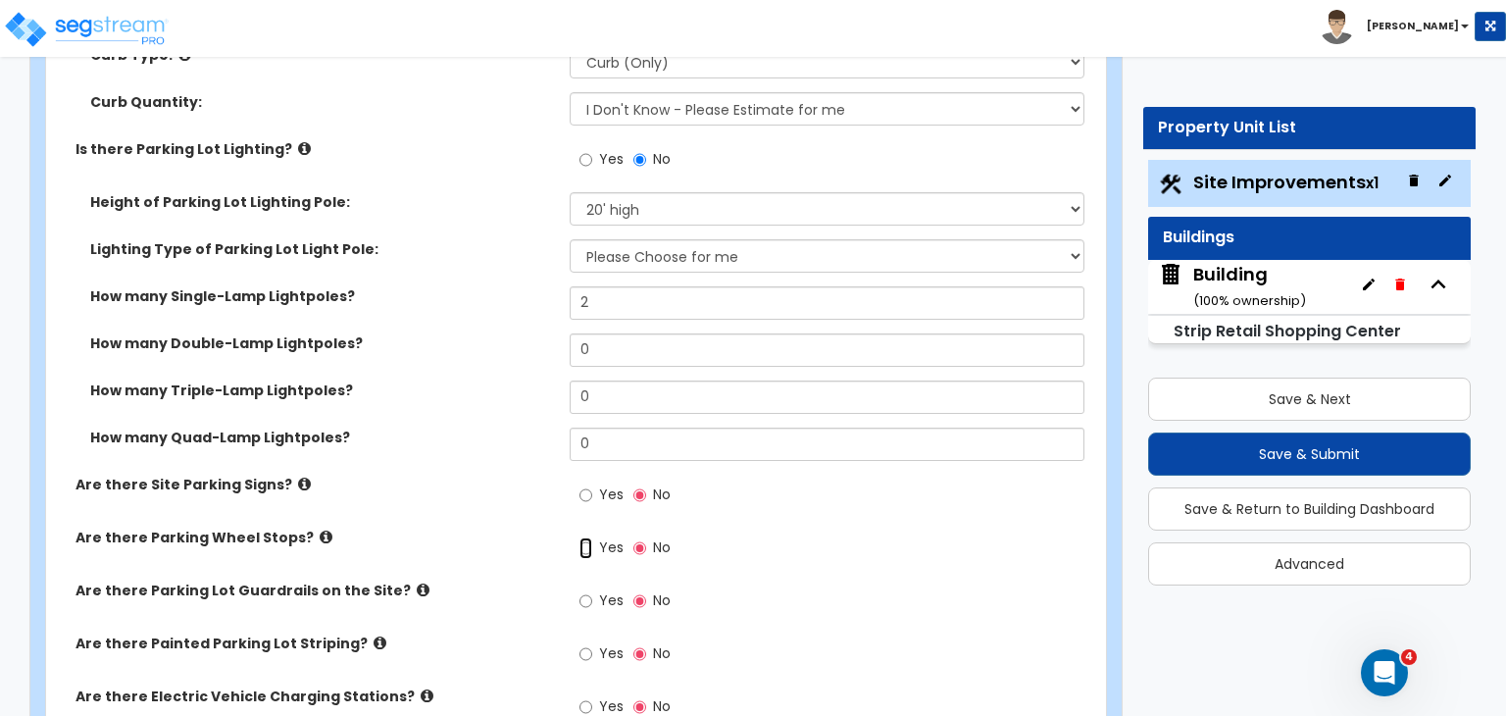
click at [584, 537] on input "Yes" at bounding box center [585, 548] width 13 height 22
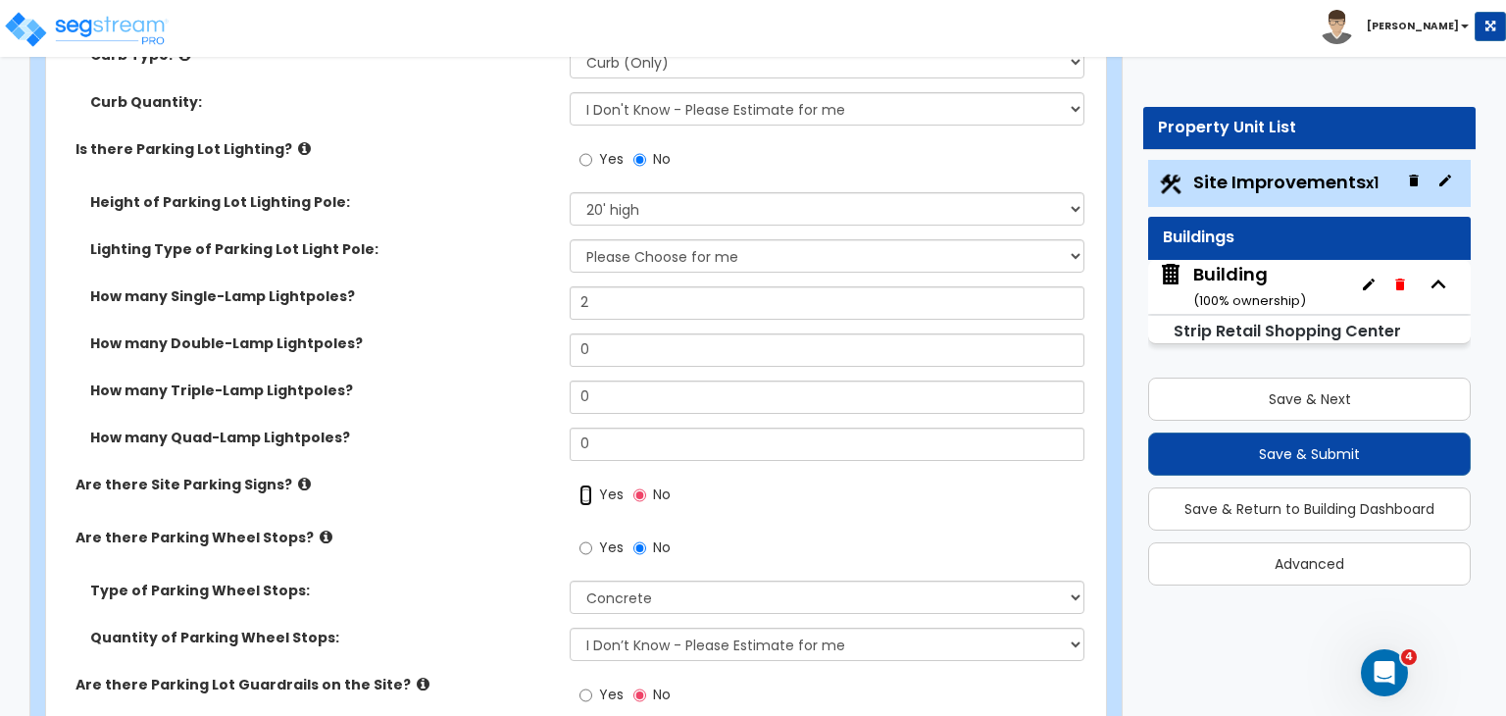
click at [587, 484] on input "Yes" at bounding box center [585, 495] width 13 height 22
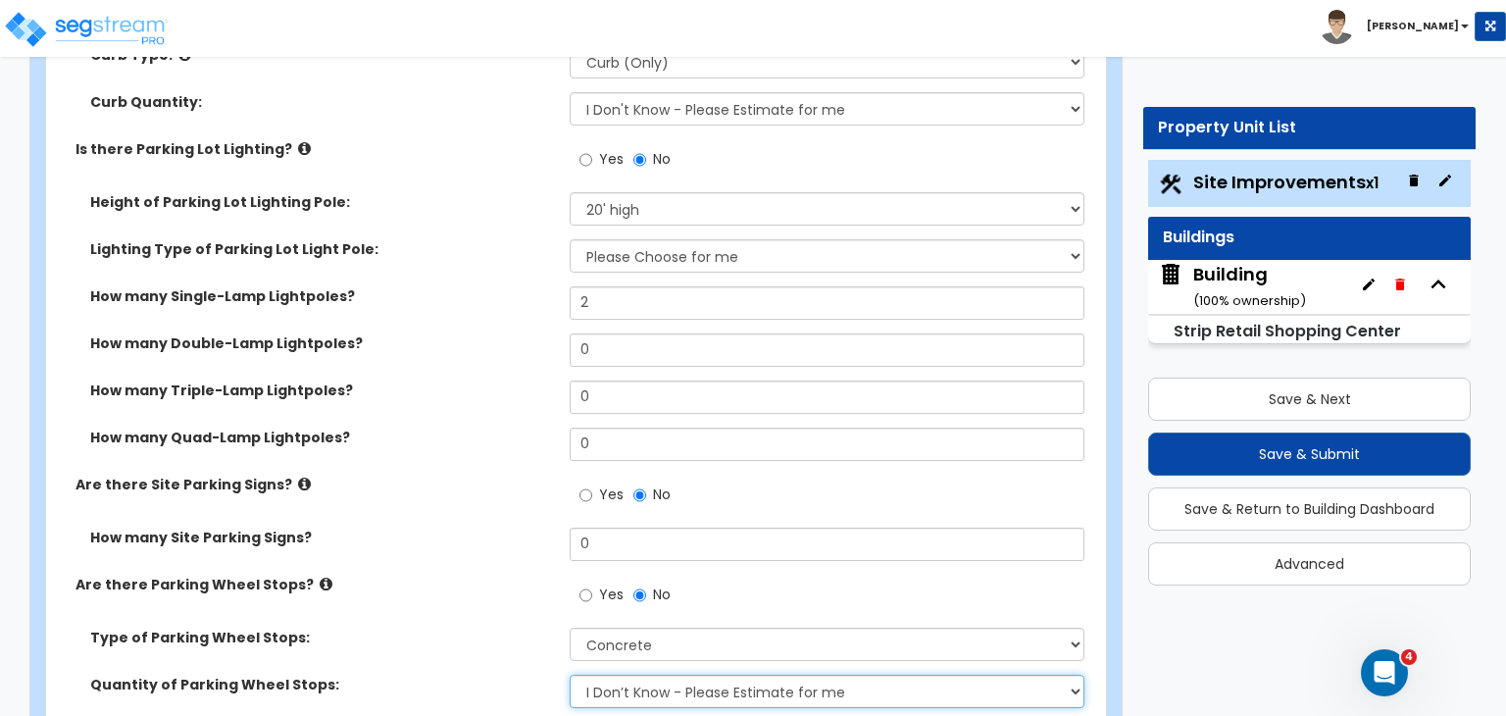
click at [636, 674] on select "I Don’t Know - Please Estimate for me I Want to Enter the Number of Wheel Stops" at bounding box center [827, 690] width 514 height 33
select select "1"
click at [570, 674] on select "I Don’t Know - Please Estimate for me I Want to Enter the Number of Wheel Stops" at bounding box center [827, 690] width 514 height 33
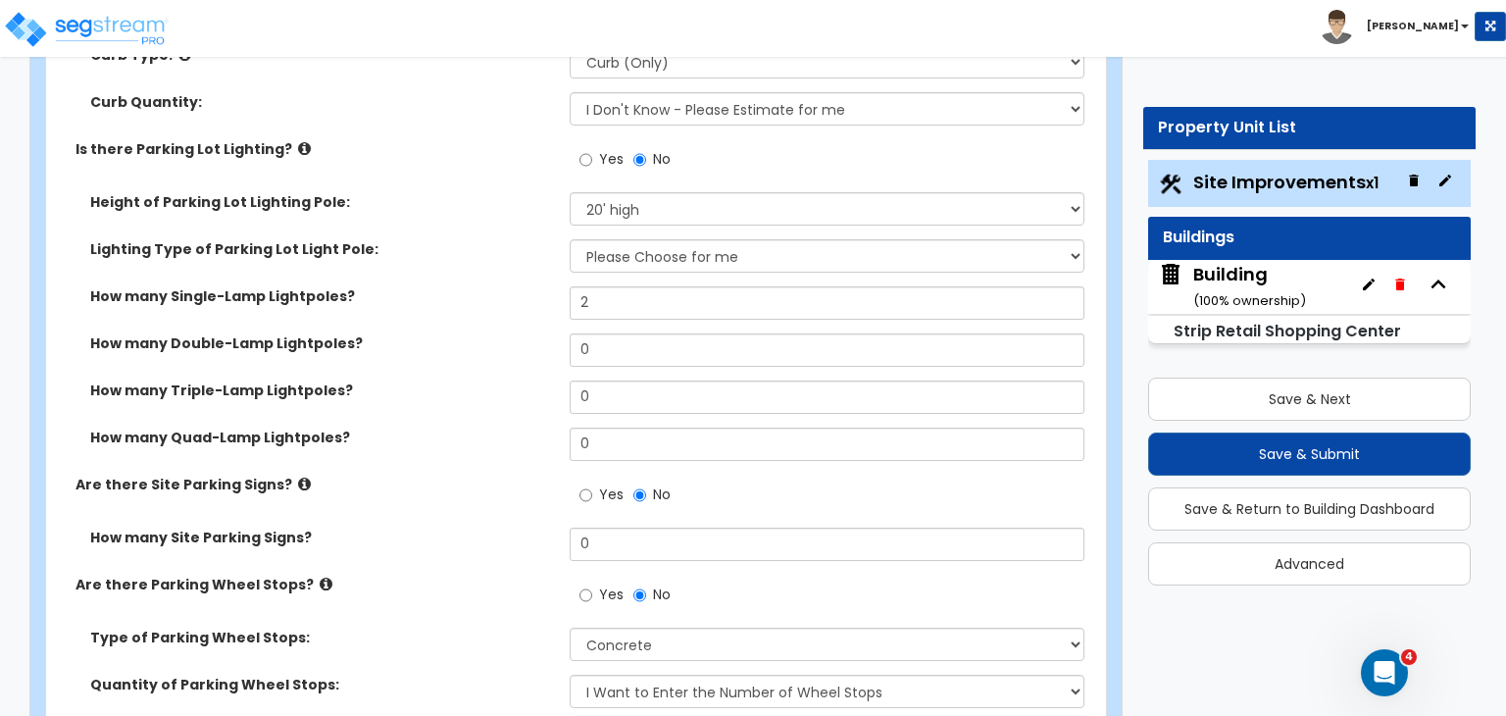
type input "20"
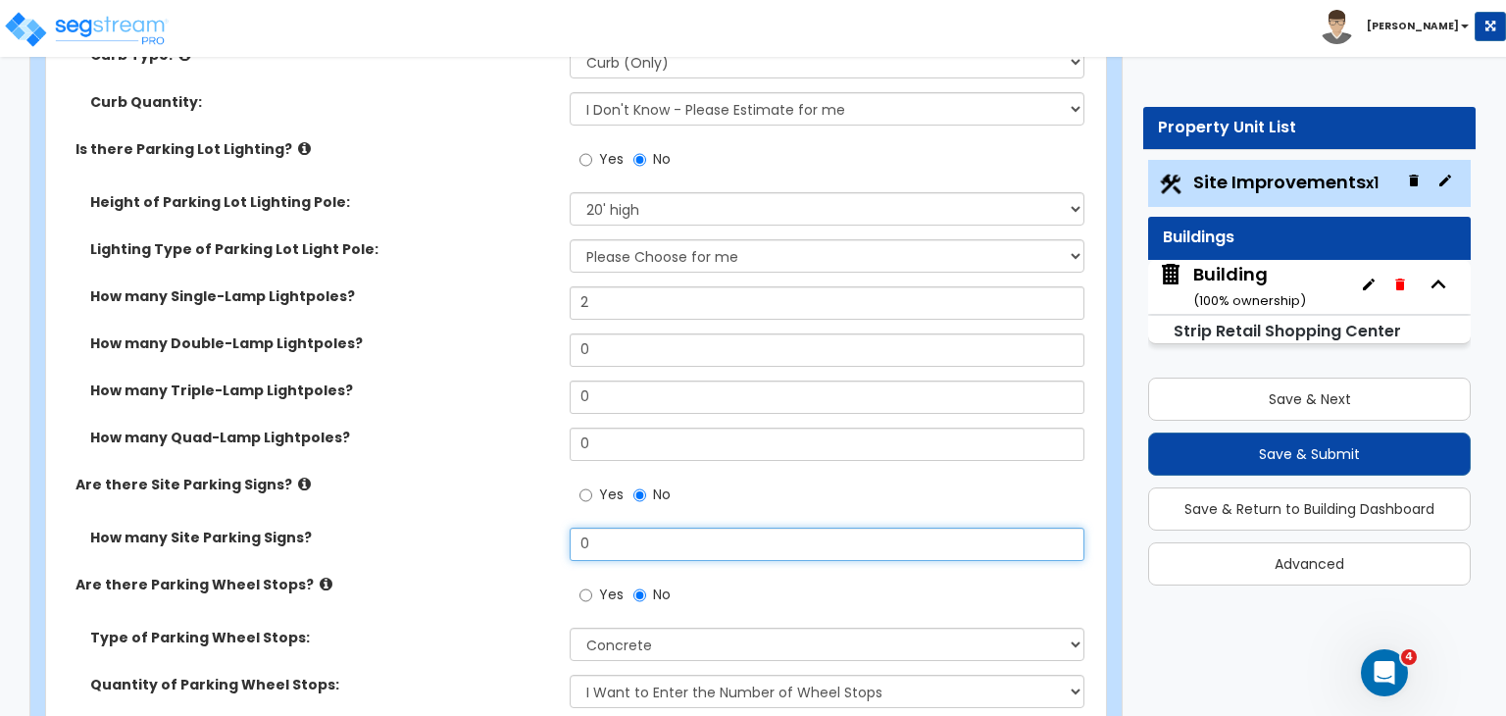
click at [599, 527] on input "0" at bounding box center [827, 543] width 514 height 33
type input "4"
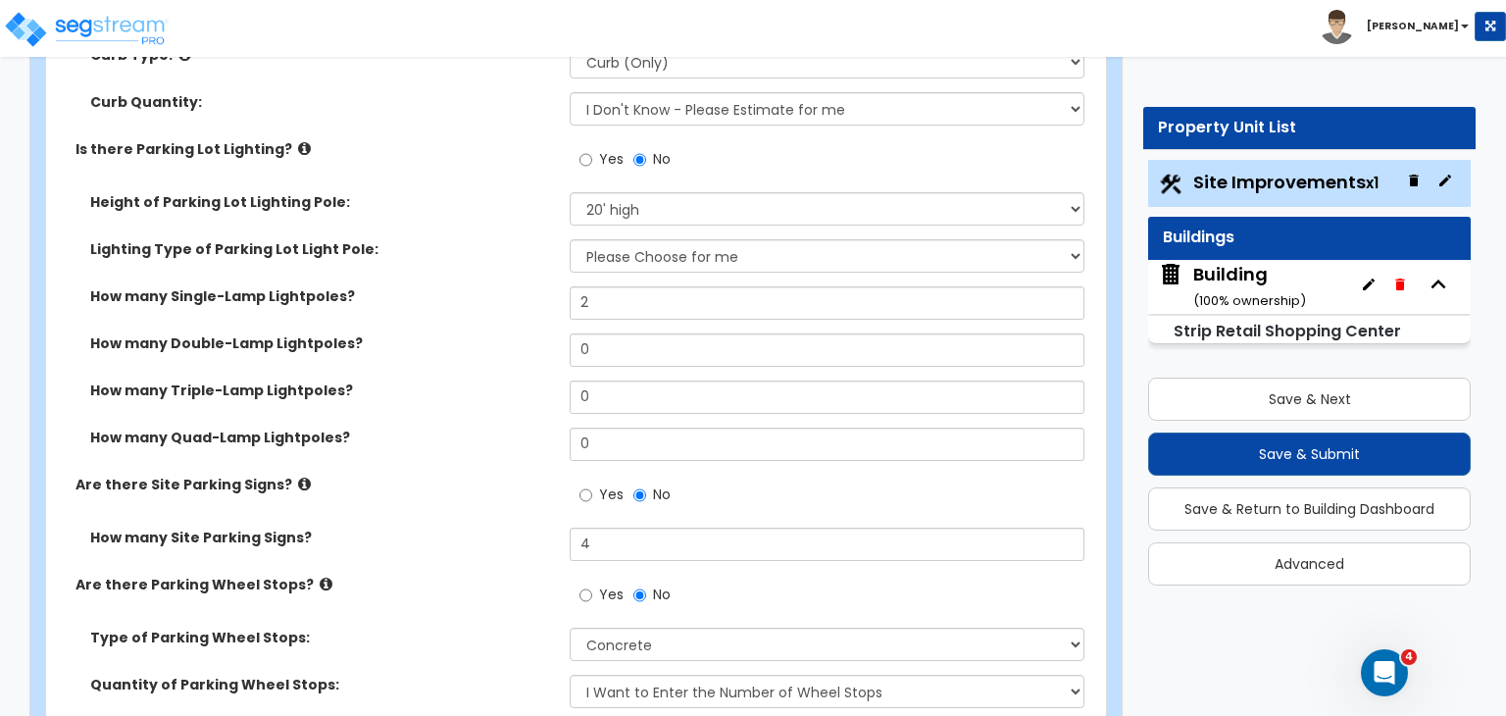
click at [515, 527] on label "How many Site Parking Signs?" at bounding box center [322, 537] width 465 height 20
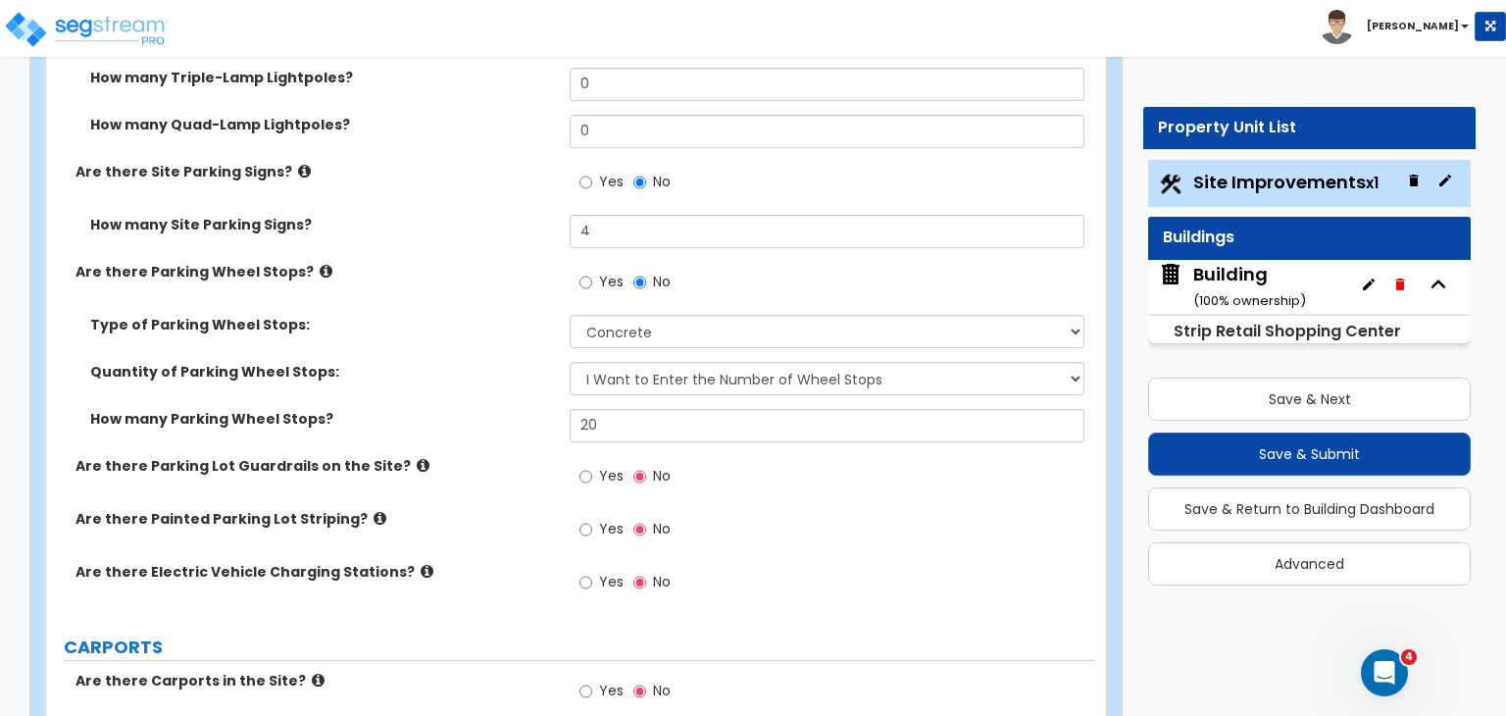
scroll to position [1498, 0]
click at [582, 518] on input "Yes" at bounding box center [585, 529] width 13 height 22
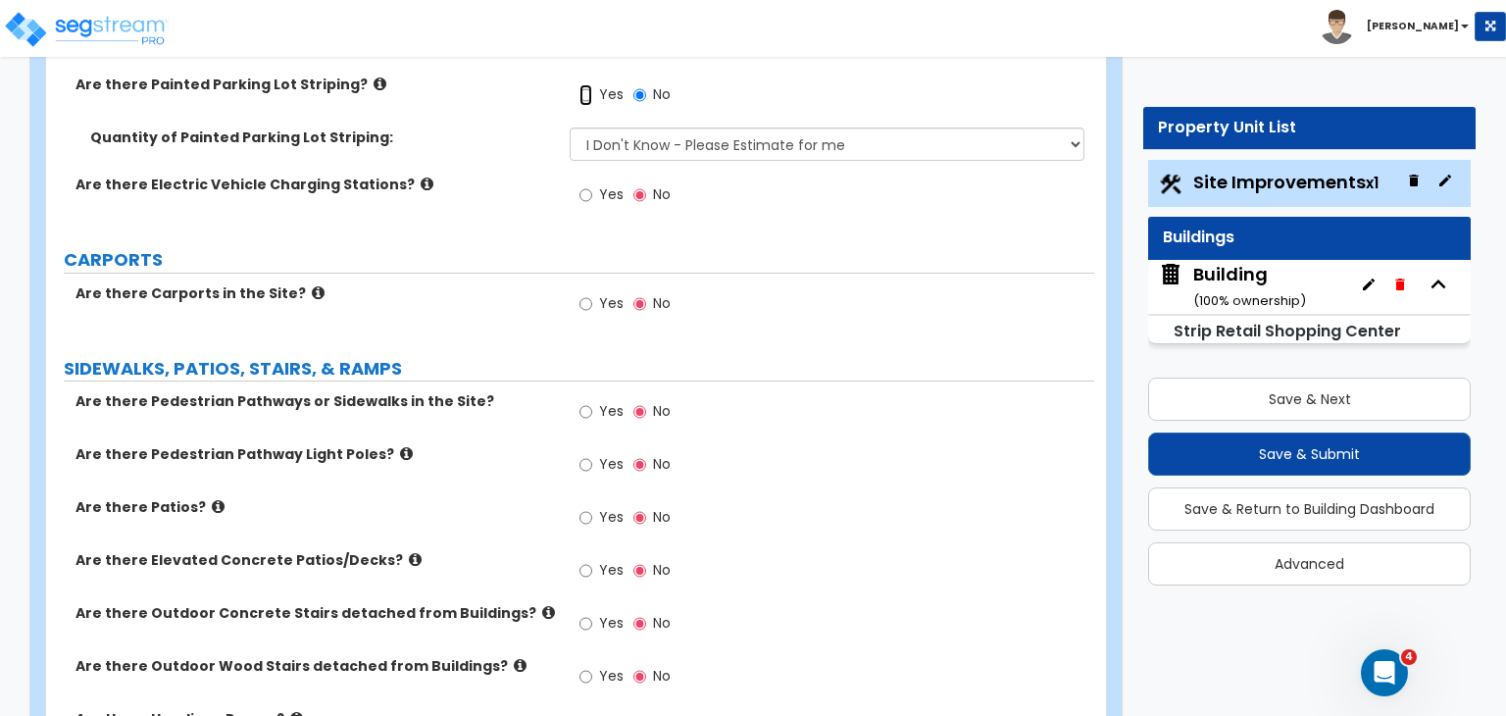
scroll to position [1932, 0]
click at [579, 400] on input "Yes" at bounding box center [585, 411] width 13 height 22
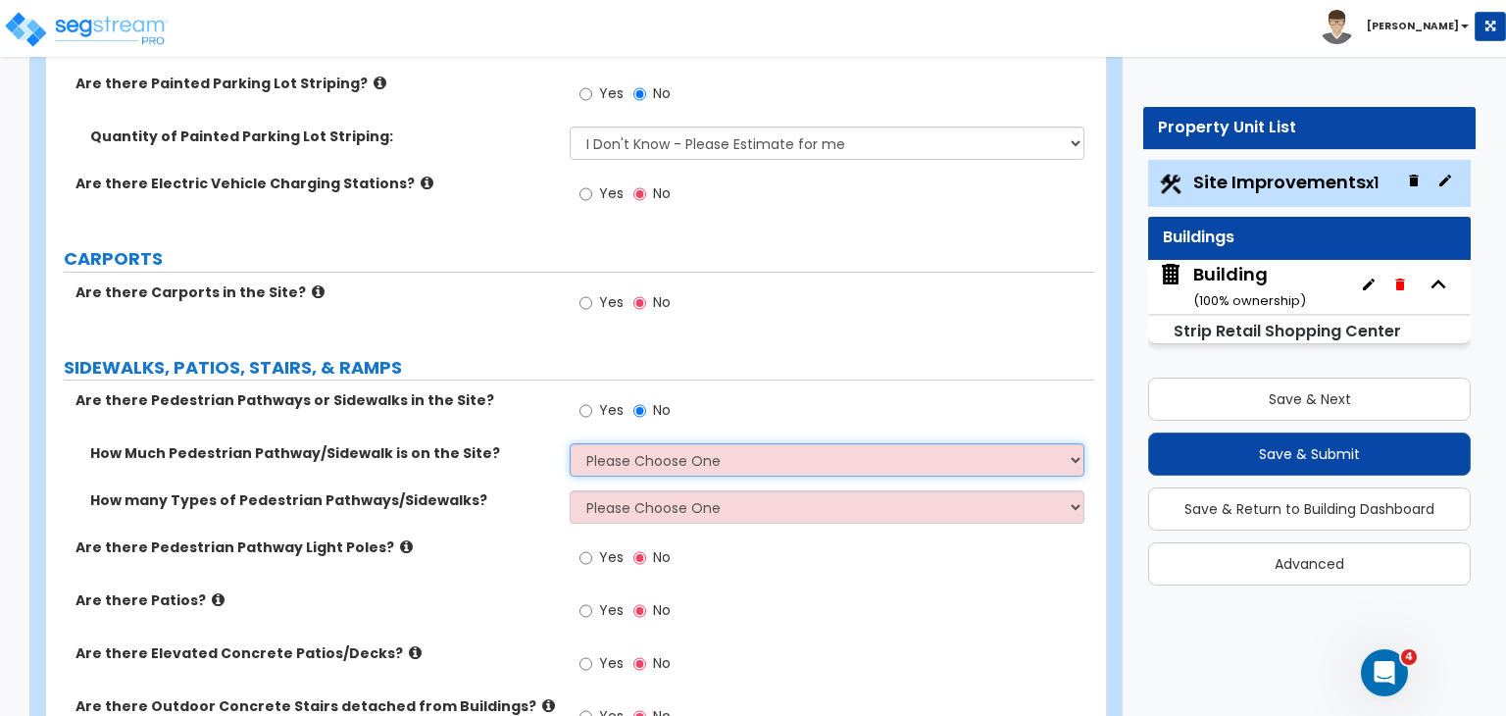
click at [611, 443] on select "Please Choose One I Don't Know, Please Estimate For Me Enter Linear Footage" at bounding box center [827, 459] width 514 height 33
select select "2"
click at [570, 443] on select "Please Choose One I Don't Know, Please Estimate For Me Enter Linear Footage" at bounding box center [827, 459] width 514 height 33
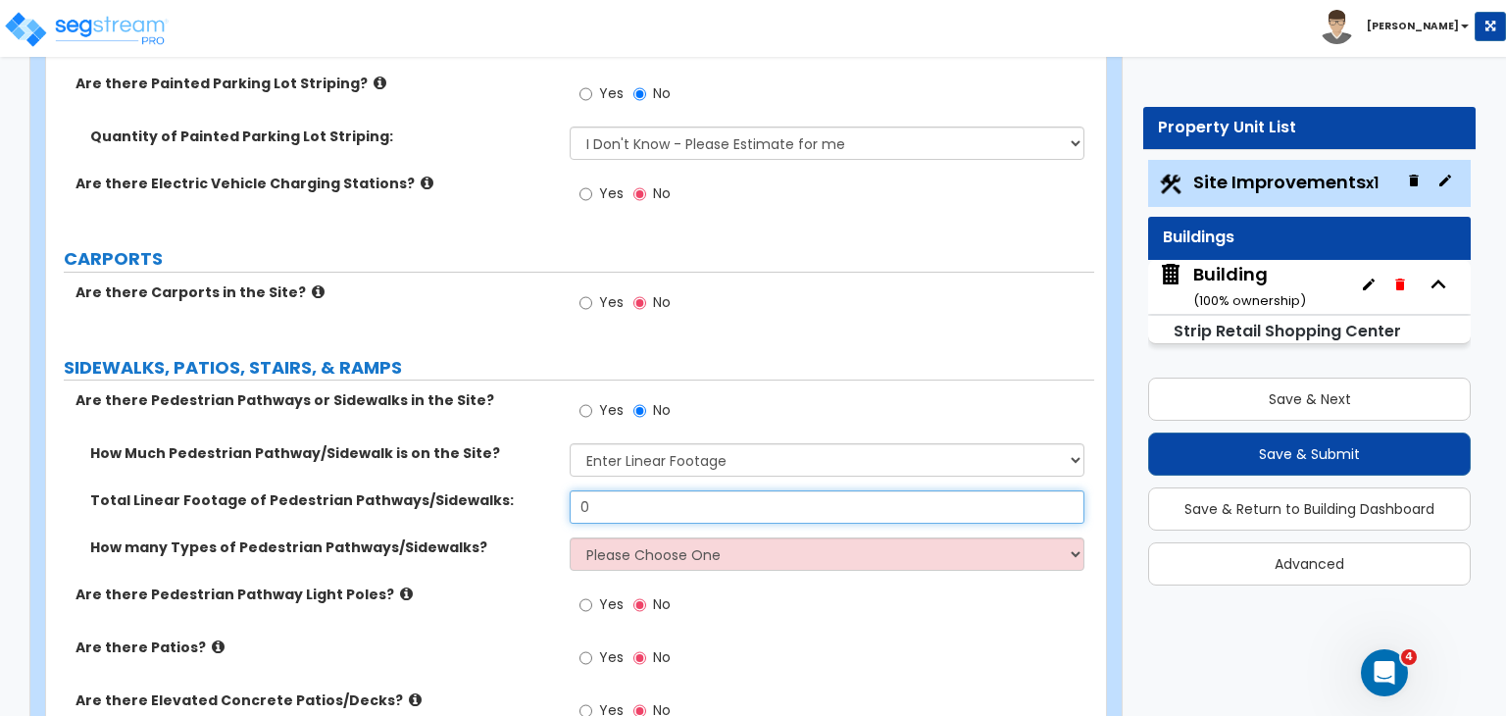
click at [612, 490] on input "0" at bounding box center [827, 506] width 514 height 33
type input "65"
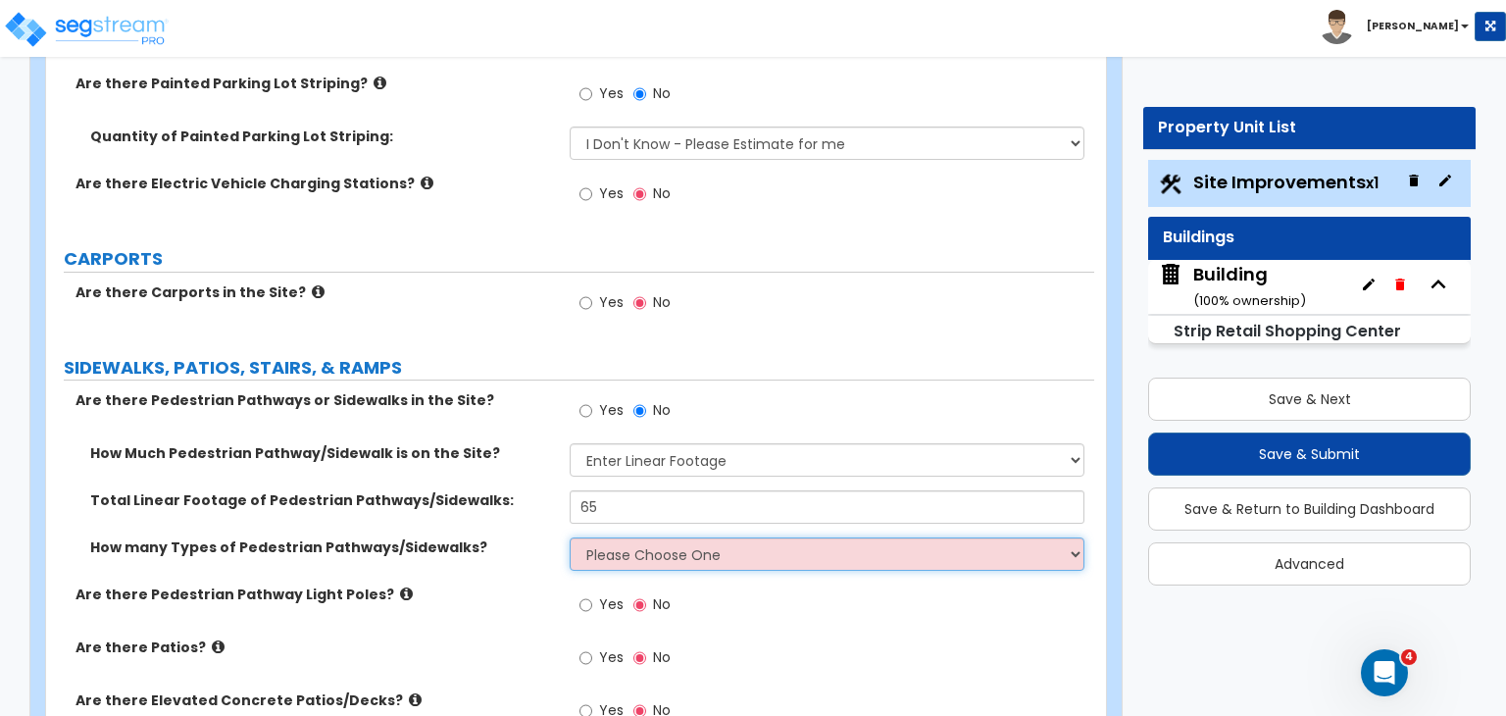
click at [626, 537] on select "Please Choose One 1 2 3" at bounding box center [827, 553] width 514 height 33
select select "1"
click at [570, 537] on select "Please Choose One 1 2 3" at bounding box center [827, 553] width 514 height 33
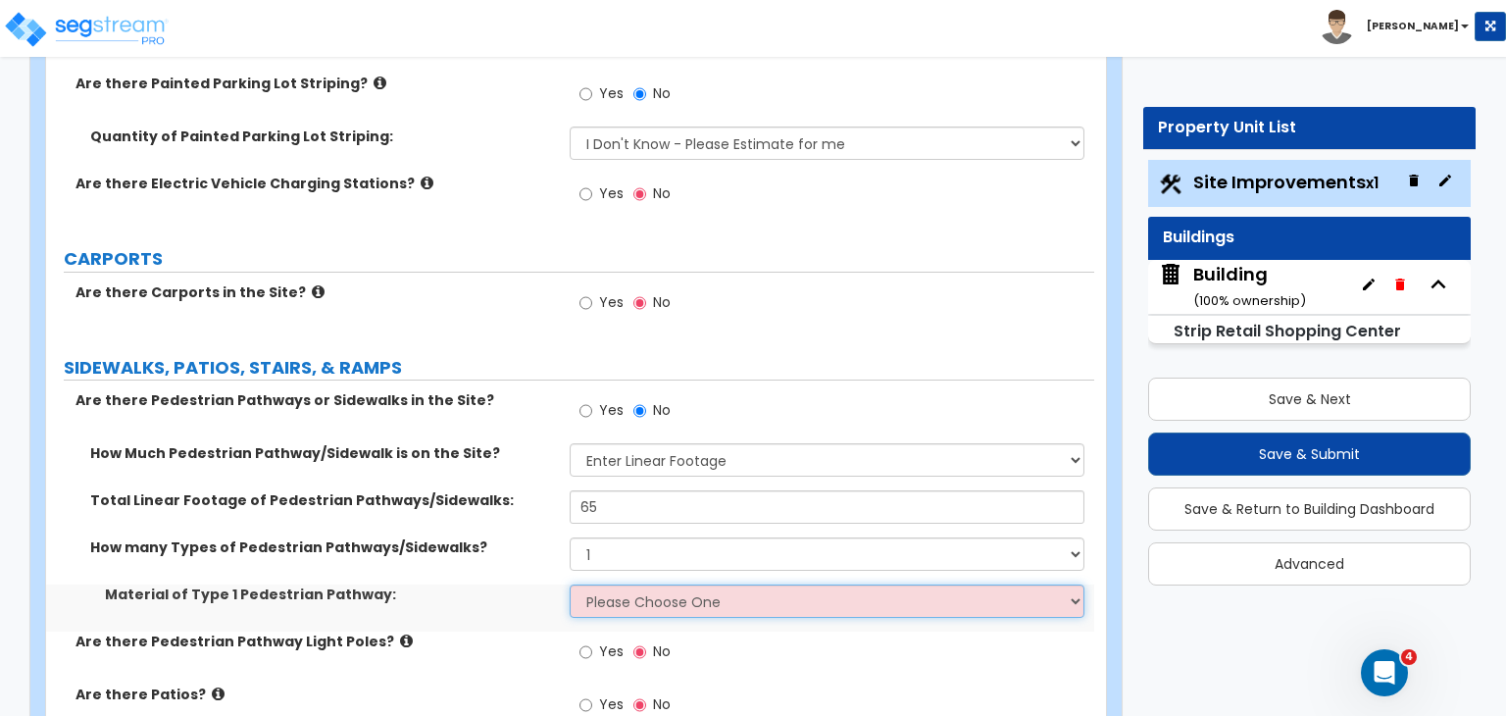
click at [621, 584] on select "Please Choose One Bare Concrete Stamped Concrete Brick Pavers Stone Pavers Wood…" at bounding box center [827, 600] width 514 height 33
select select "2"
click at [570, 584] on select "Please Choose One Bare Concrete Stamped Concrete Brick Pavers Stone Pavers Wood…" at bounding box center [827, 600] width 514 height 33
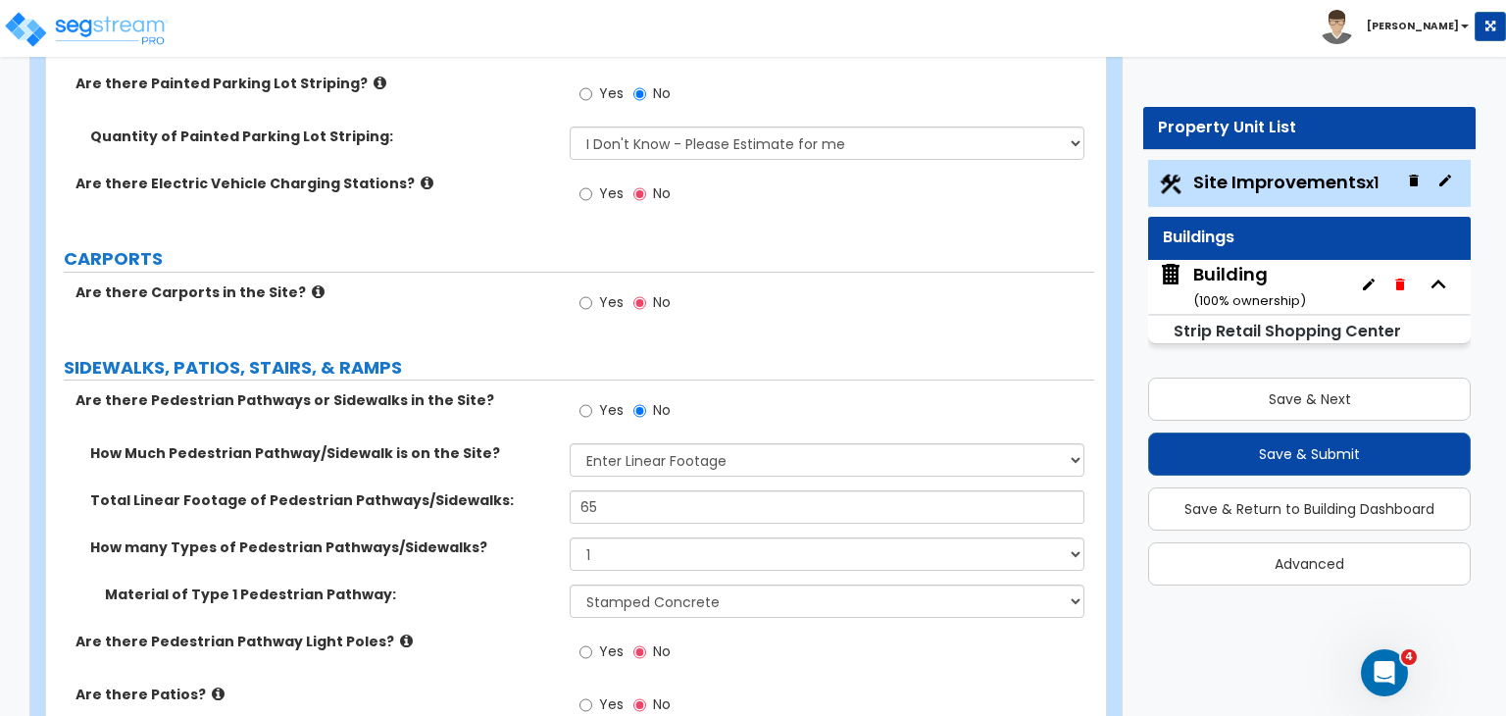
click at [672, 221] on div "LAND AREA How do you want to enter the Land Area? (Square Feet or Acres) I want…" at bounding box center [570, 504] width 1019 height 4308
click at [530, 490] on label "Total Linear Footage of Pedestrian Pathways/Sidewalks:" at bounding box center [322, 500] width 465 height 20
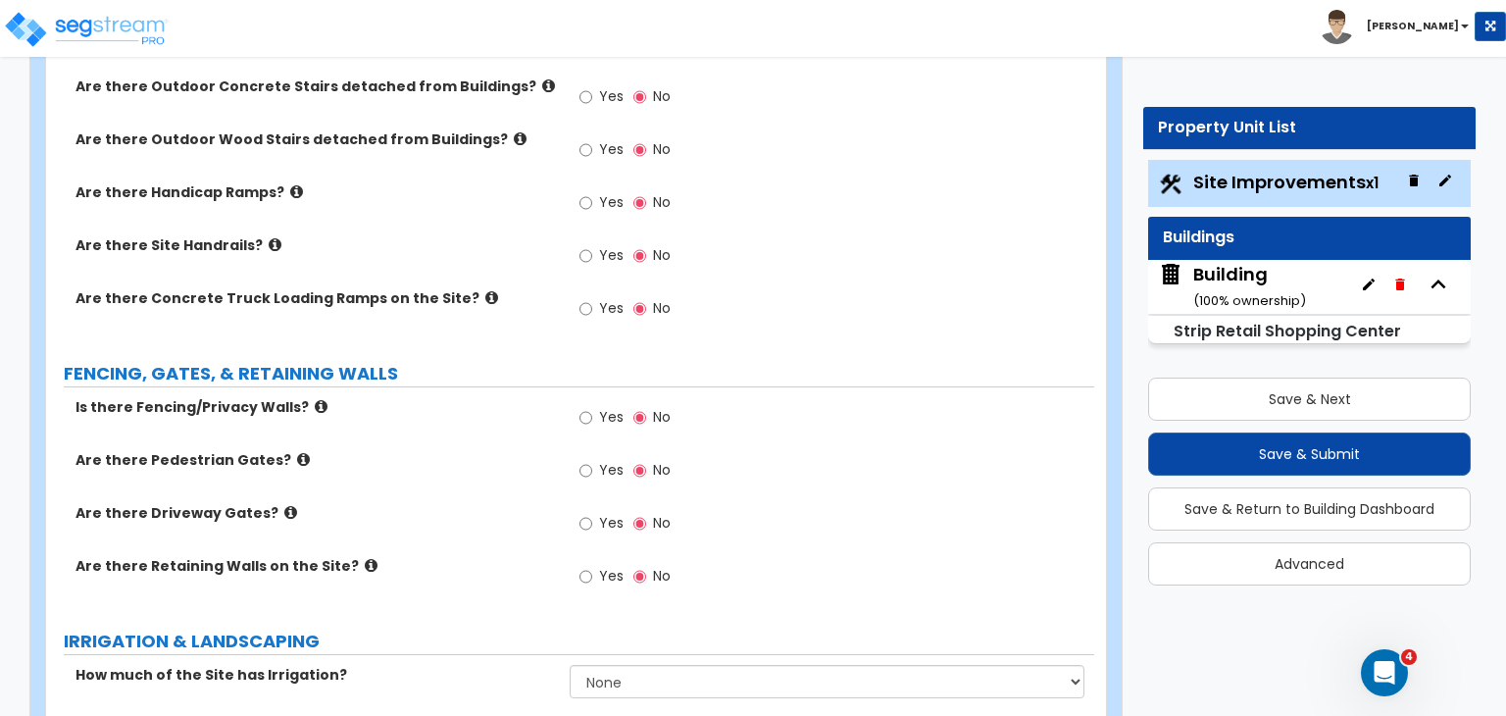
scroll to position [2647, 0]
click at [460, 449] on div "Are there Pedestrian Gates? Yes No" at bounding box center [570, 475] width 1048 height 53
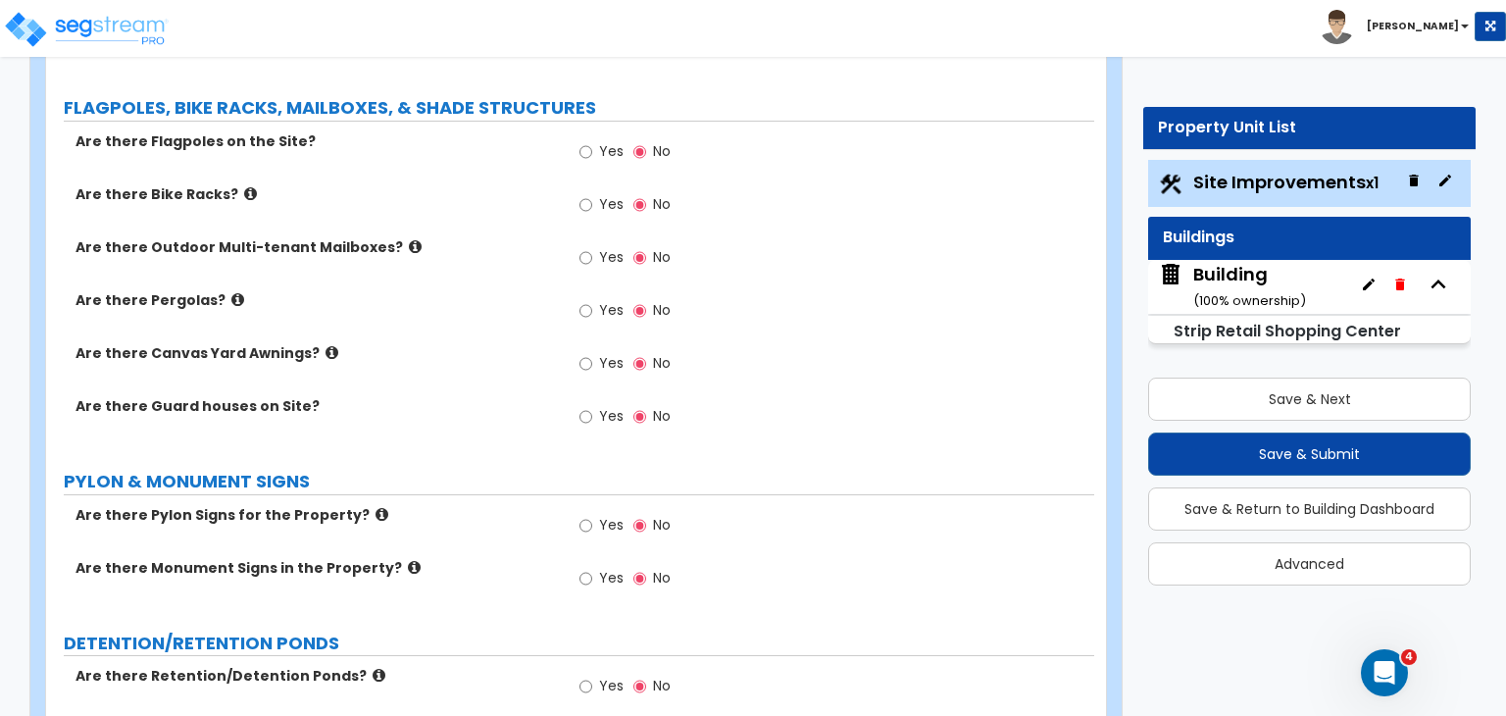
scroll to position [3446, 0]
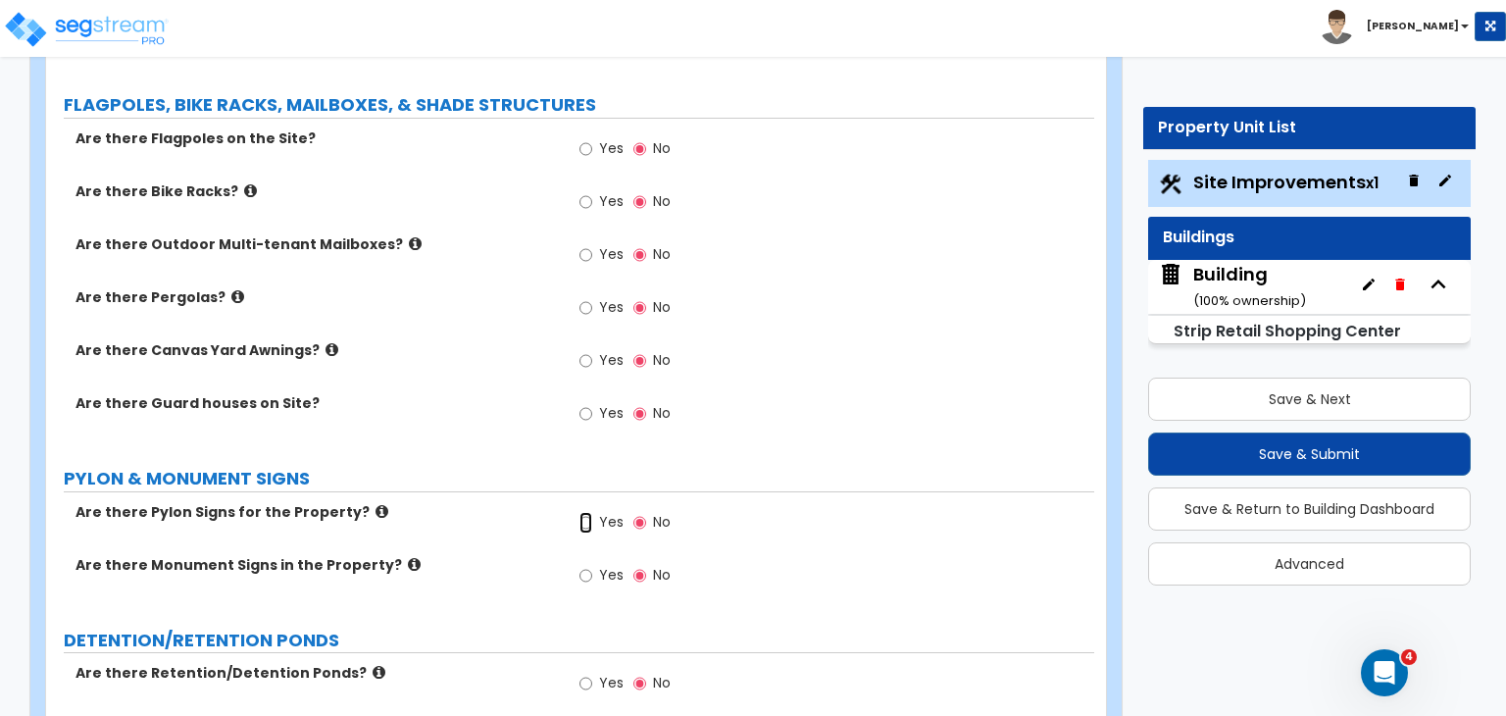
click at [584, 512] on input "Yes" at bounding box center [585, 523] width 13 height 22
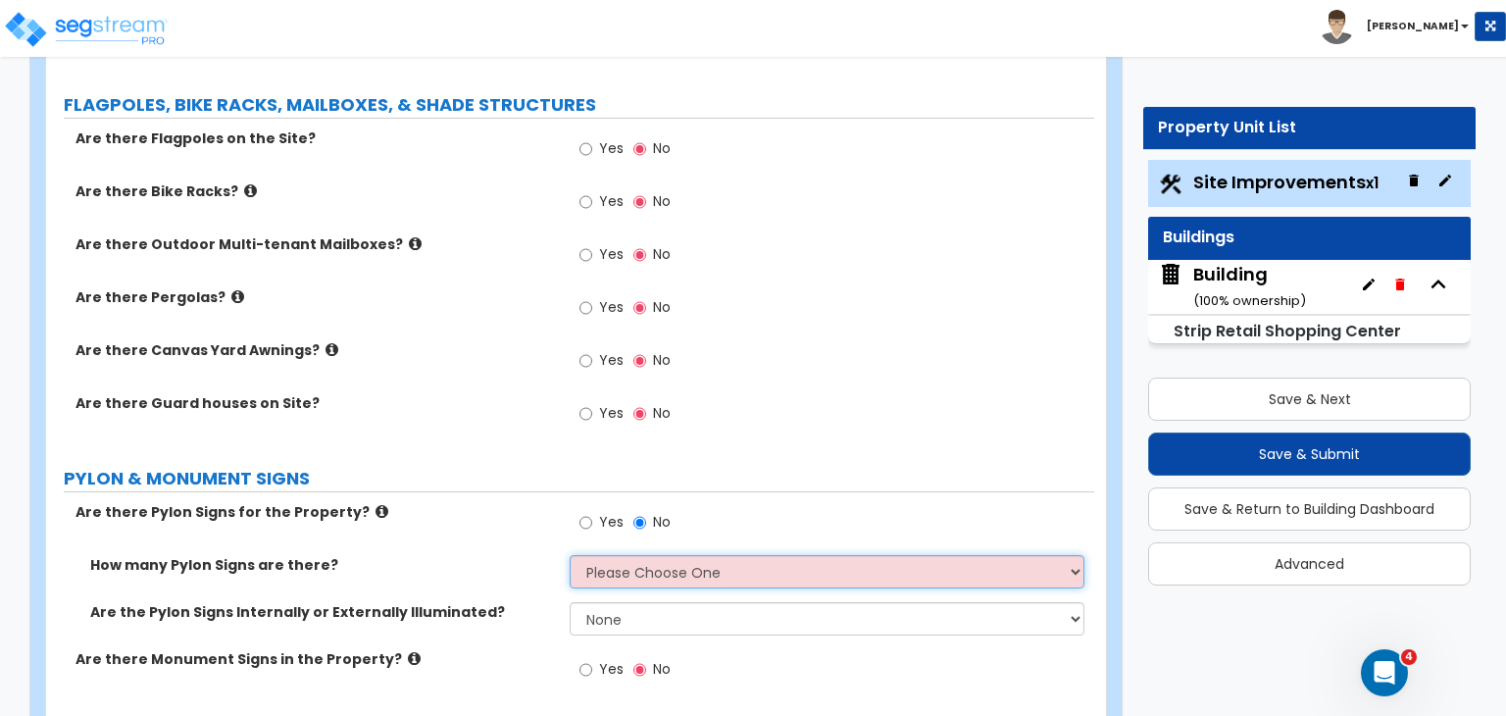
click at [605, 555] on select "Please Choose One 1 2 3" at bounding box center [827, 571] width 514 height 33
select select "1"
click at [570, 555] on select "Please Choose One 1 2 3" at bounding box center [827, 571] width 514 height 33
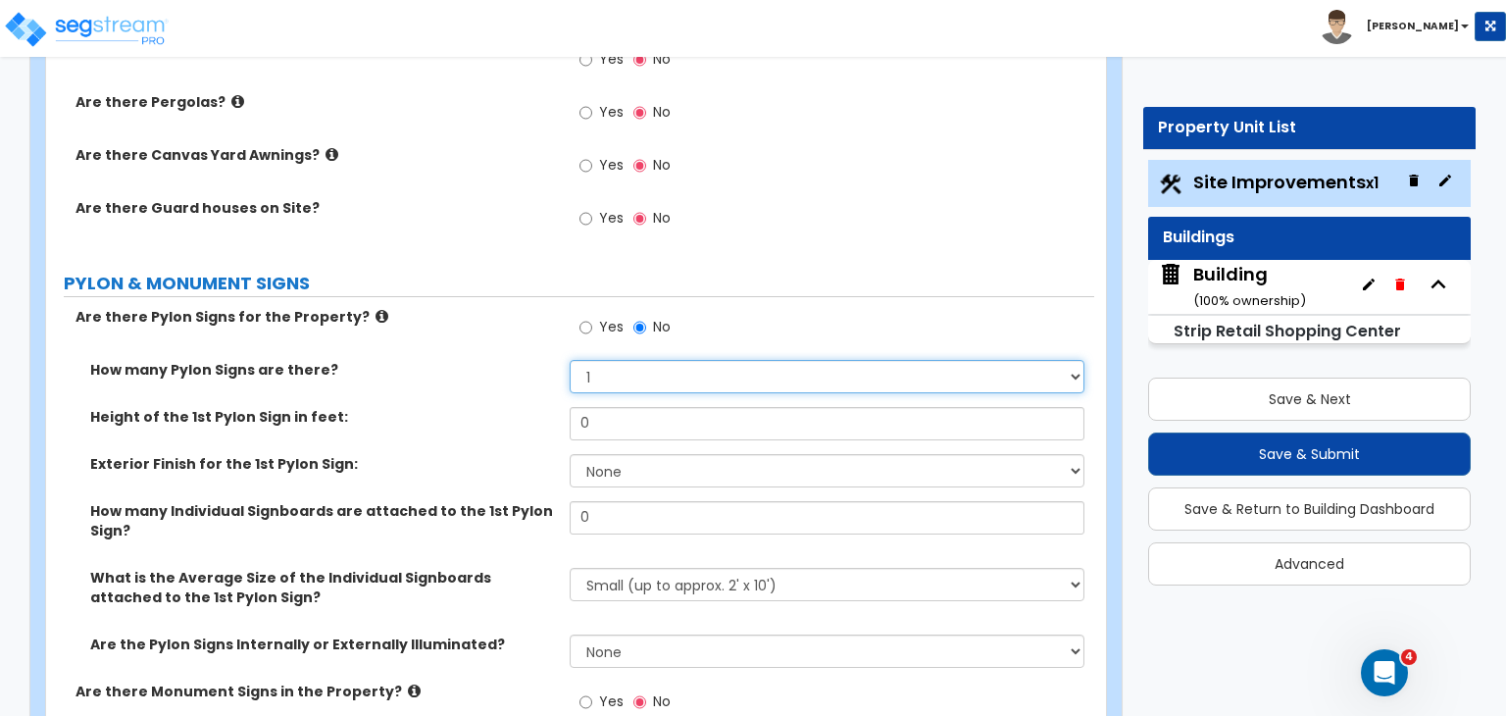
scroll to position [3642, 0]
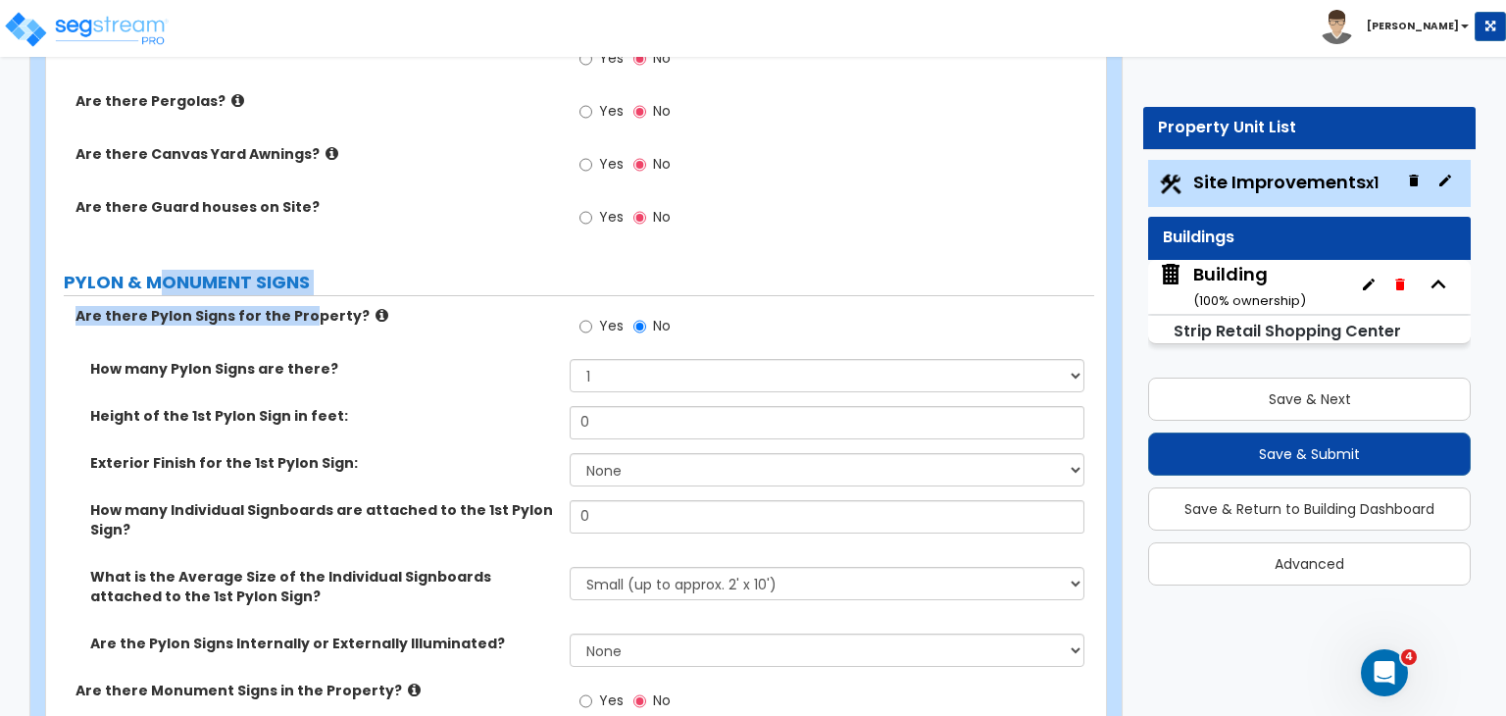
drag, startPoint x: 164, startPoint y: 177, endPoint x: 296, endPoint y: 223, distance: 139.8
click at [65, 270] on label "PYLON & MONUMENT SIGNS" at bounding box center [579, 282] width 1030 height 25
click at [285, 306] on div "Are there Pylon Signs for the Property? Yes No" at bounding box center [570, 332] width 1048 height 53
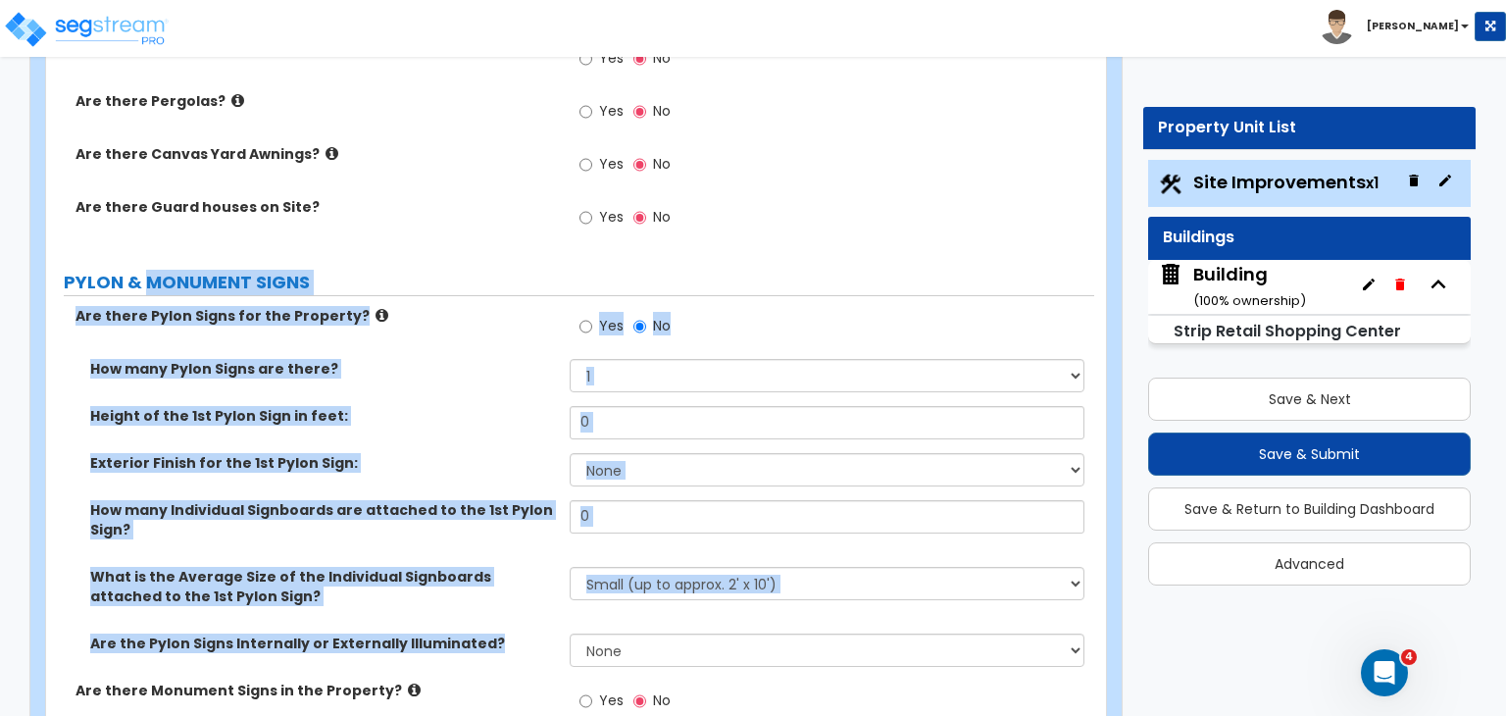
drag, startPoint x: 153, startPoint y: 174, endPoint x: 688, endPoint y: 540, distance: 648.8
click at [299, 567] on label "What is the Average Size of the Individual Signboards attached to the 1st Pylon…" at bounding box center [322, 586] width 465 height 39
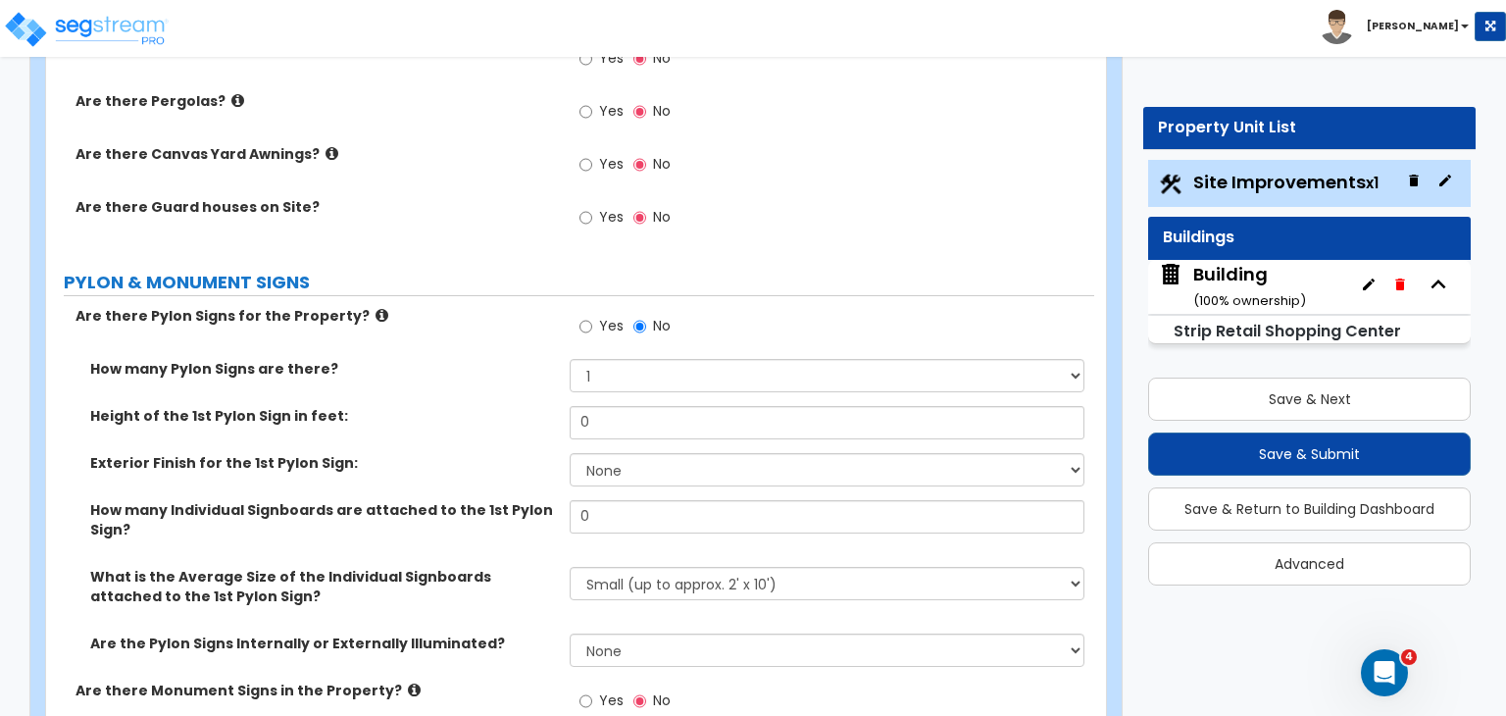
drag, startPoint x: 274, startPoint y: 495, endPoint x: 329, endPoint y: 501, distance: 55.2
click at [292, 567] on div "What is the Average Size of the Individual Signboards attached to the 1st Pylon…" at bounding box center [570, 600] width 1048 height 67
drag, startPoint x: 264, startPoint y: 503, endPoint x: 218, endPoint y: 435, distance: 81.8
click at [259, 567] on div "What is the Average Size of the Individual Signboards attached to the 1st Pylon…" at bounding box center [570, 600] width 1048 height 67
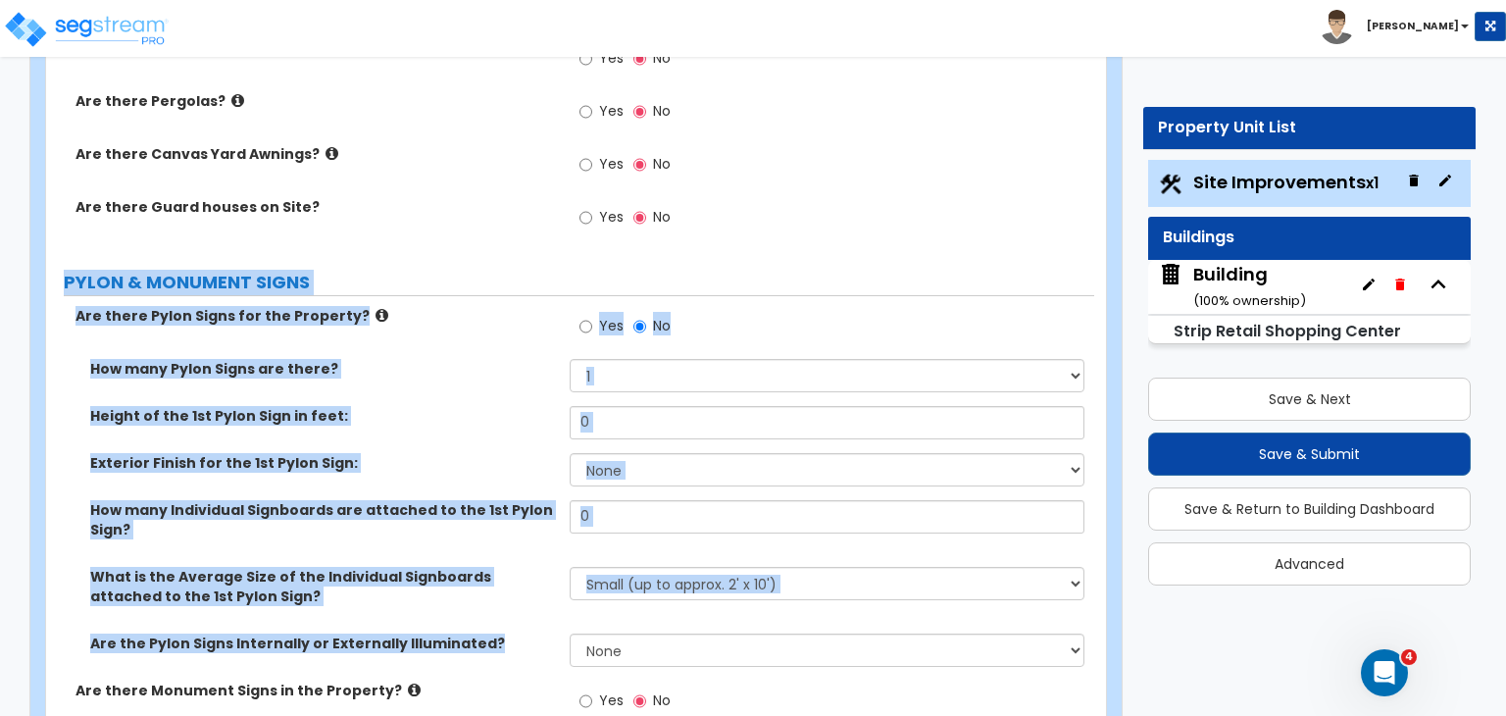
drag, startPoint x: 68, startPoint y: 161, endPoint x: 482, endPoint y: 526, distance: 552.9
copy div "PYLON & MONUMENT SIGNS Are there Pylon Signs for the Property? Yes No How many …"
click at [363, 359] on div "How many Pylon Signs are there? Please Choose One 1 2 3" at bounding box center [570, 382] width 1048 height 47
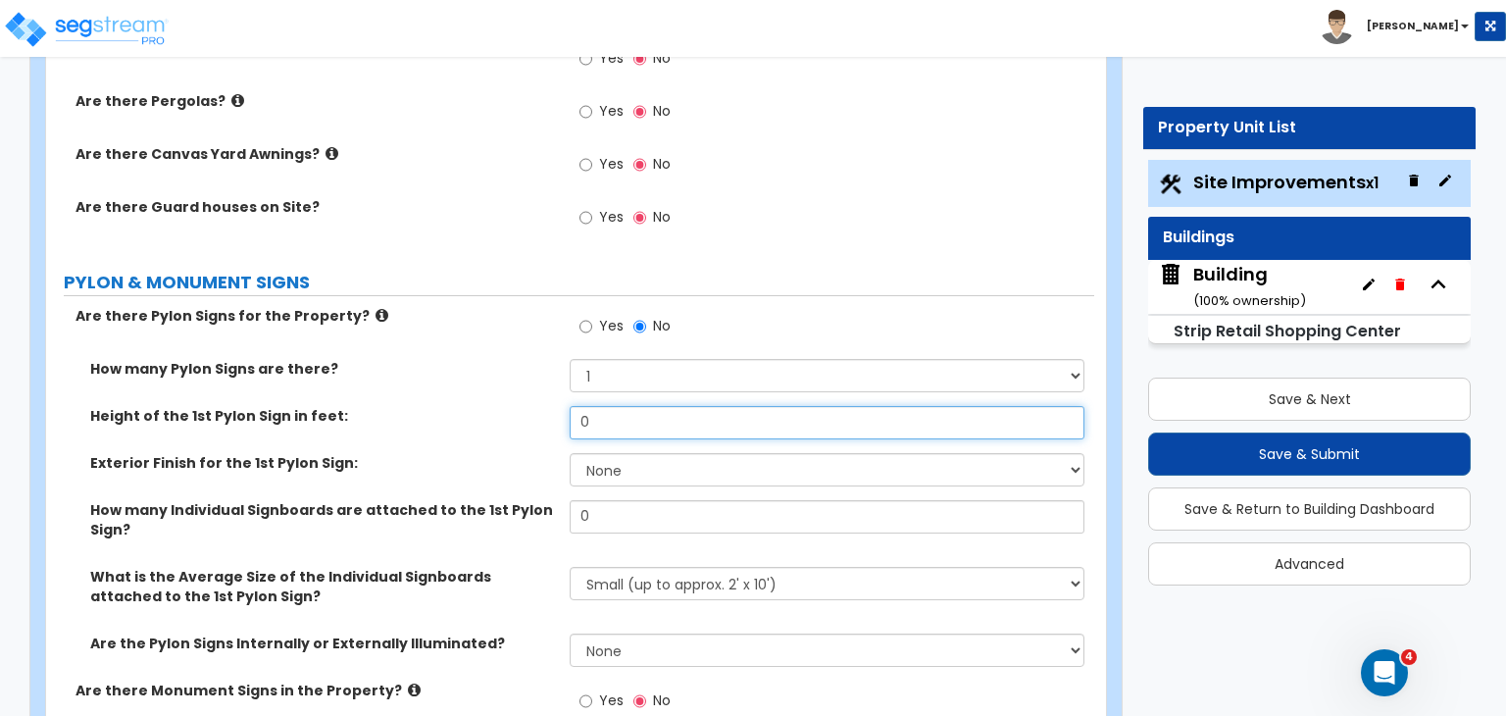
click at [621, 406] on input "0" at bounding box center [827, 422] width 514 height 33
type input "30"
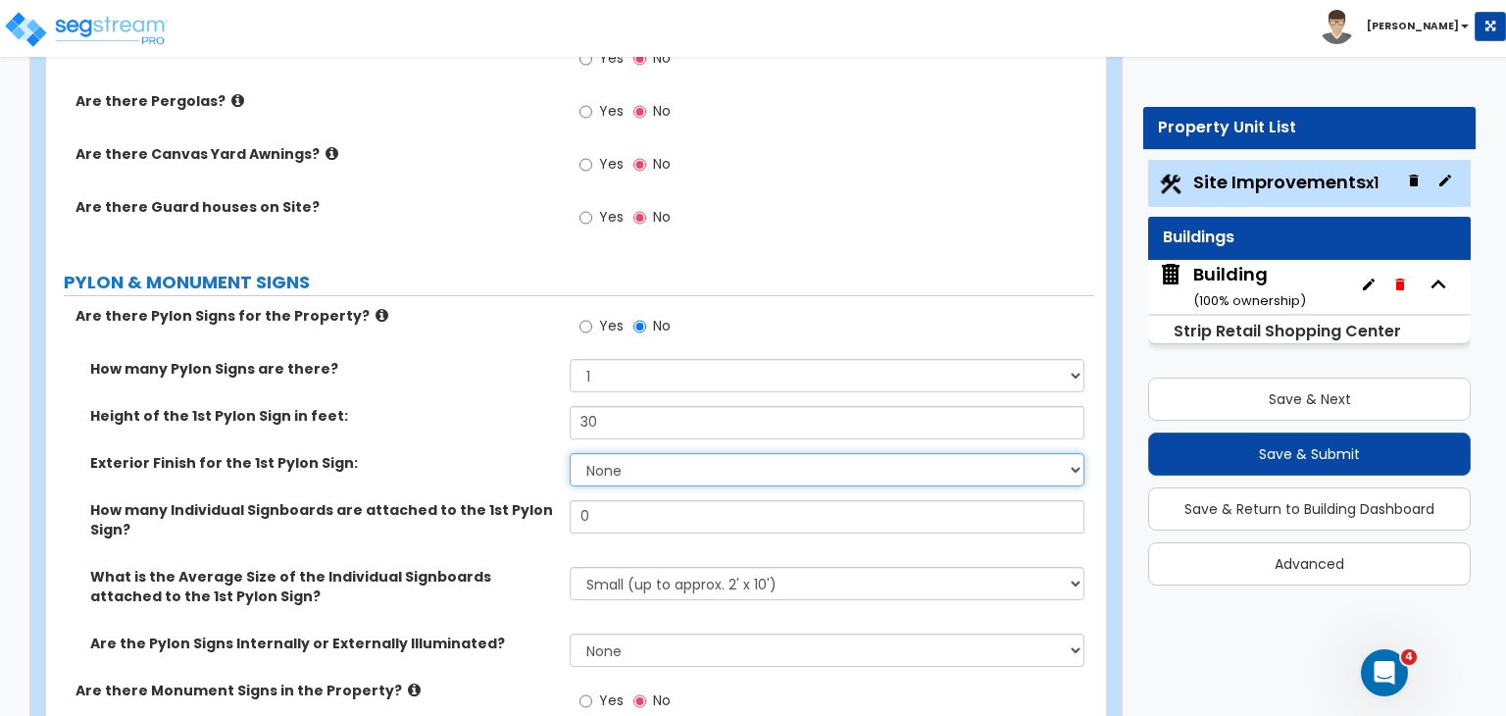
click at [650, 453] on select "None Paint Finish Brick Veneer Finish Stone Veneer Finish Metal Composite Finis…" at bounding box center [827, 469] width 514 height 33
select select "4"
click at [570, 453] on select "None Paint Finish Brick Veneer Finish Stone Veneer Finish Metal Composite Finis…" at bounding box center [827, 469] width 514 height 33
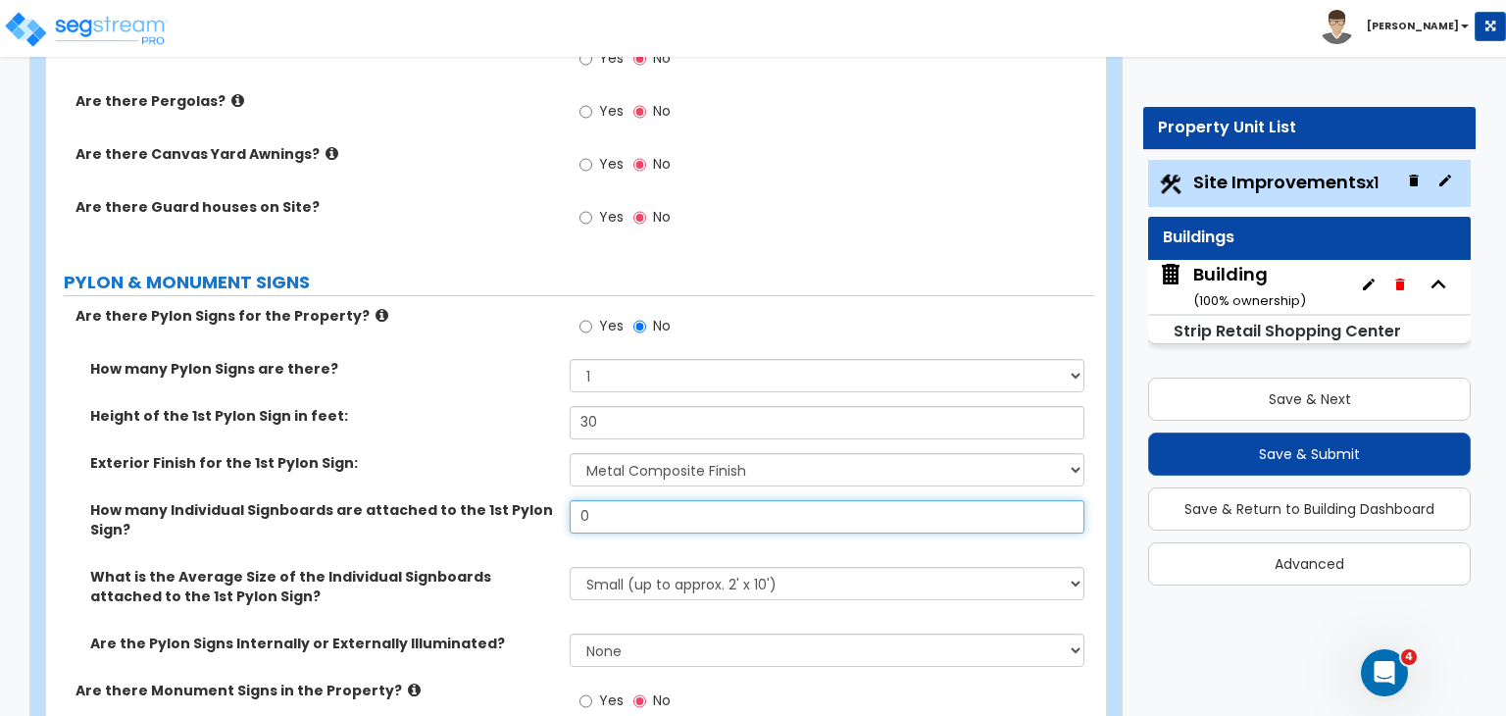
click at [623, 500] on input "0" at bounding box center [827, 516] width 514 height 33
type input "1"
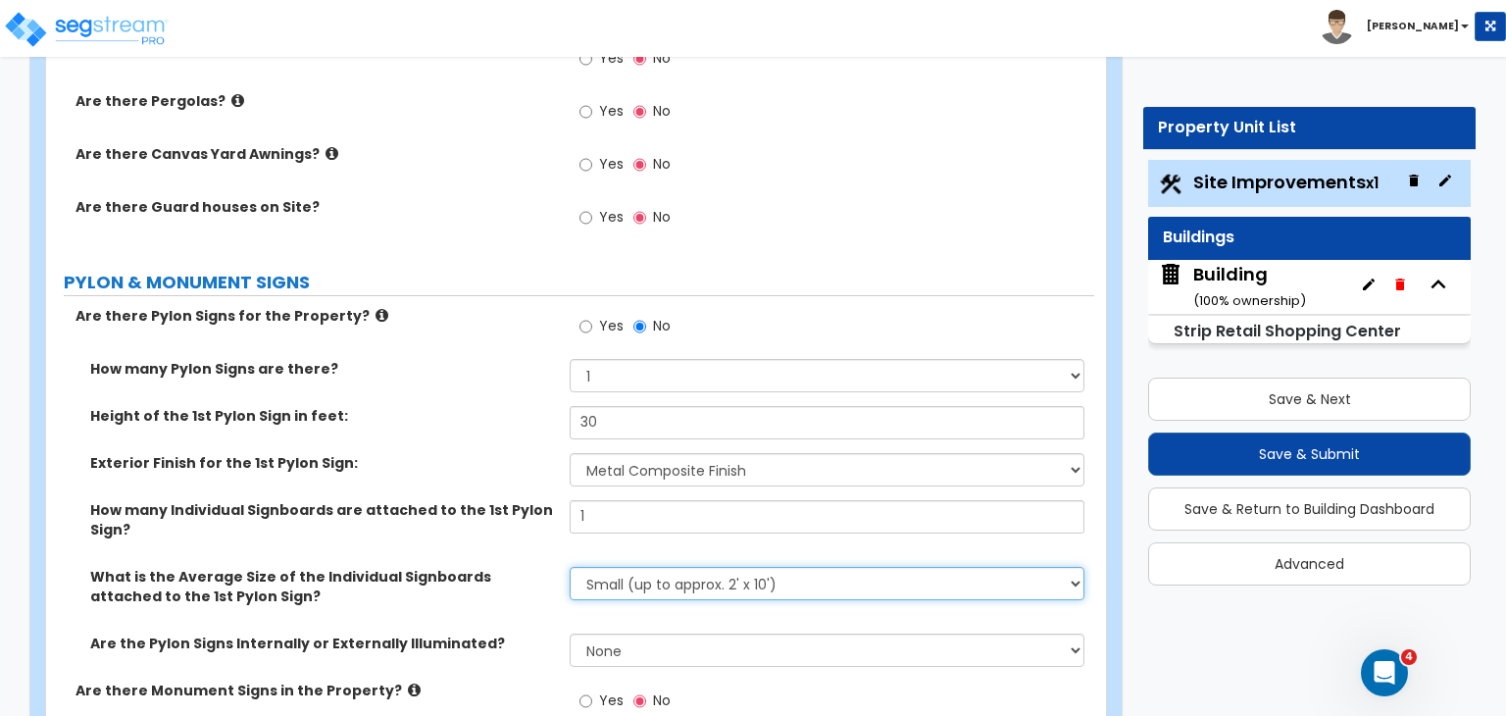
click at [660, 567] on select "Small (up to approx. 2' x 10') Medium (up to approx. 4' x 10') Large (up to app…" at bounding box center [827, 583] width 514 height 33
select select "1"
click at [570, 567] on select "Small (up to approx. 2' x 10') Medium (up to approx. 4' x 10') Large (up to app…" at bounding box center [827, 583] width 514 height 33
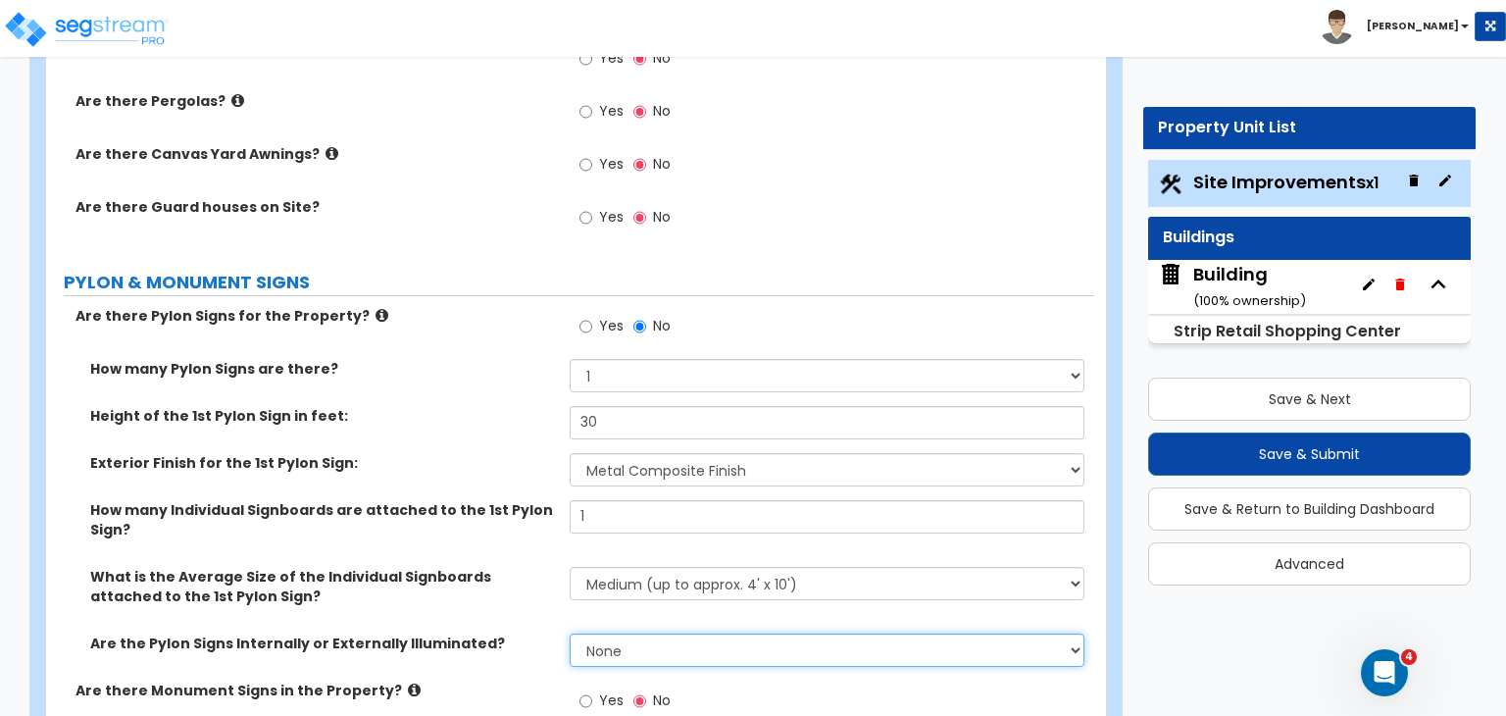
click at [631, 633] on select "None Internally Illuminated Externally Illuminated" at bounding box center [827, 649] width 514 height 33
select select "1"
click at [570, 633] on select "None Internally Illuminated Externally Illuminated" at bounding box center [827, 649] width 514 height 33
click at [479, 633] on label "Are the Pylon Signs Internally or Externally Illuminated?" at bounding box center [322, 643] width 465 height 20
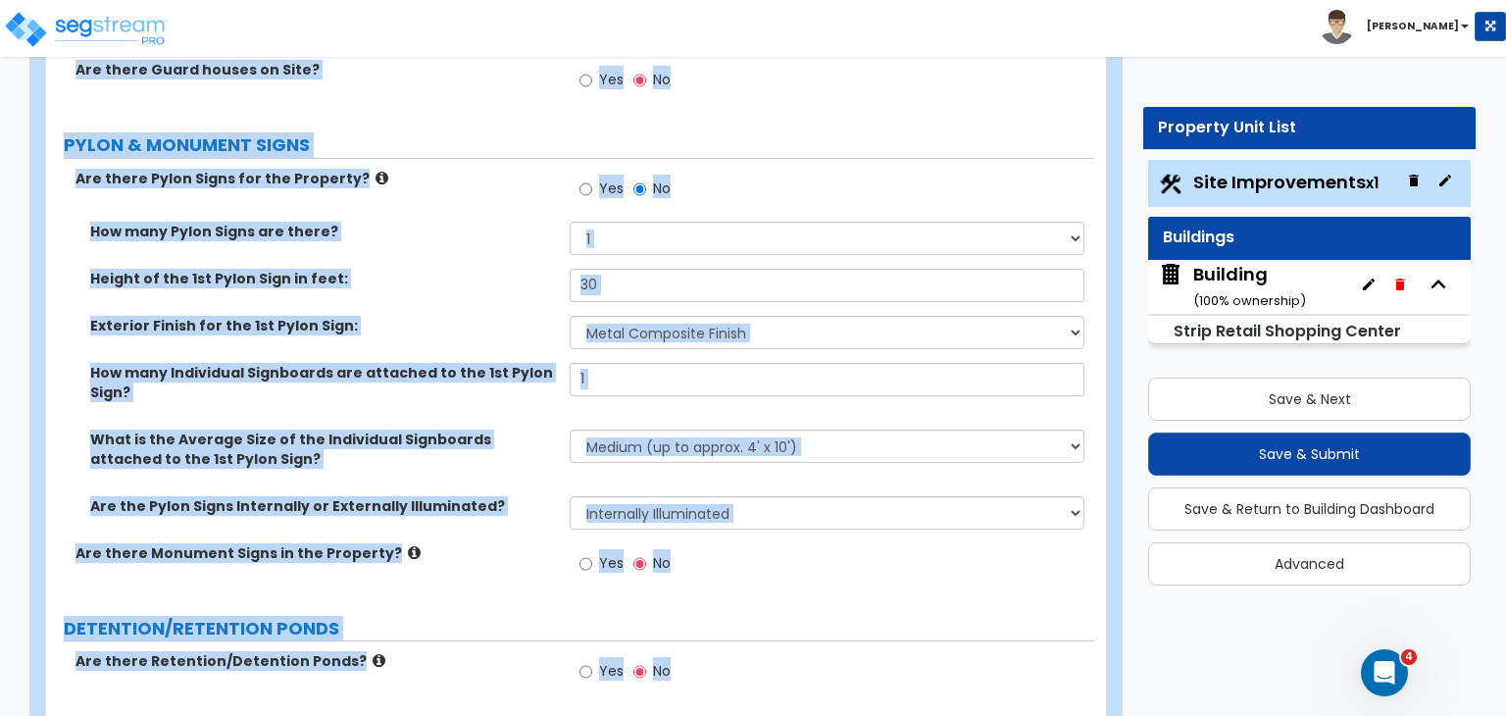
scroll to position [4171, 0]
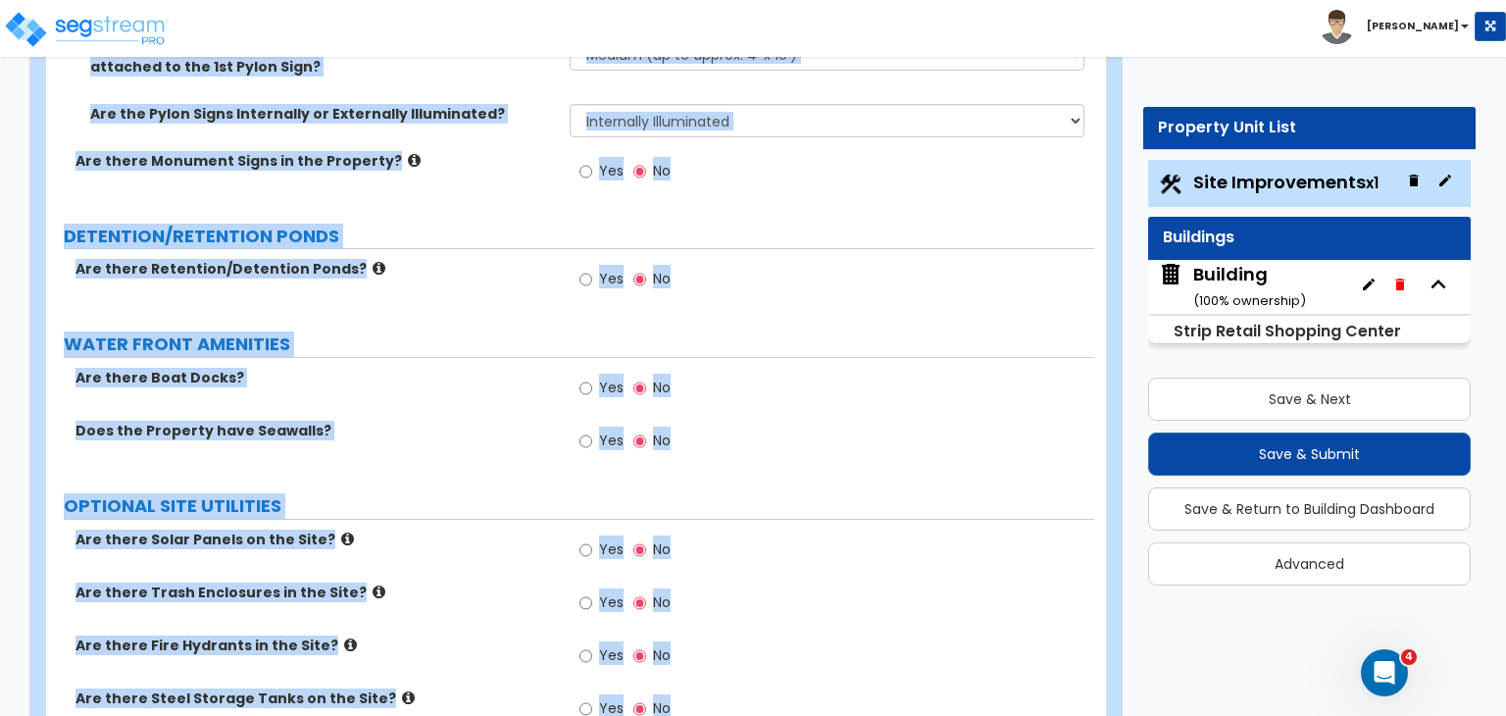
drag, startPoint x: 155, startPoint y: 209, endPoint x: 1505, endPoint y: 761, distance: 1458.4
copy div "ements Import Values from Previous Property Unit Import Values from Existing Pr…"
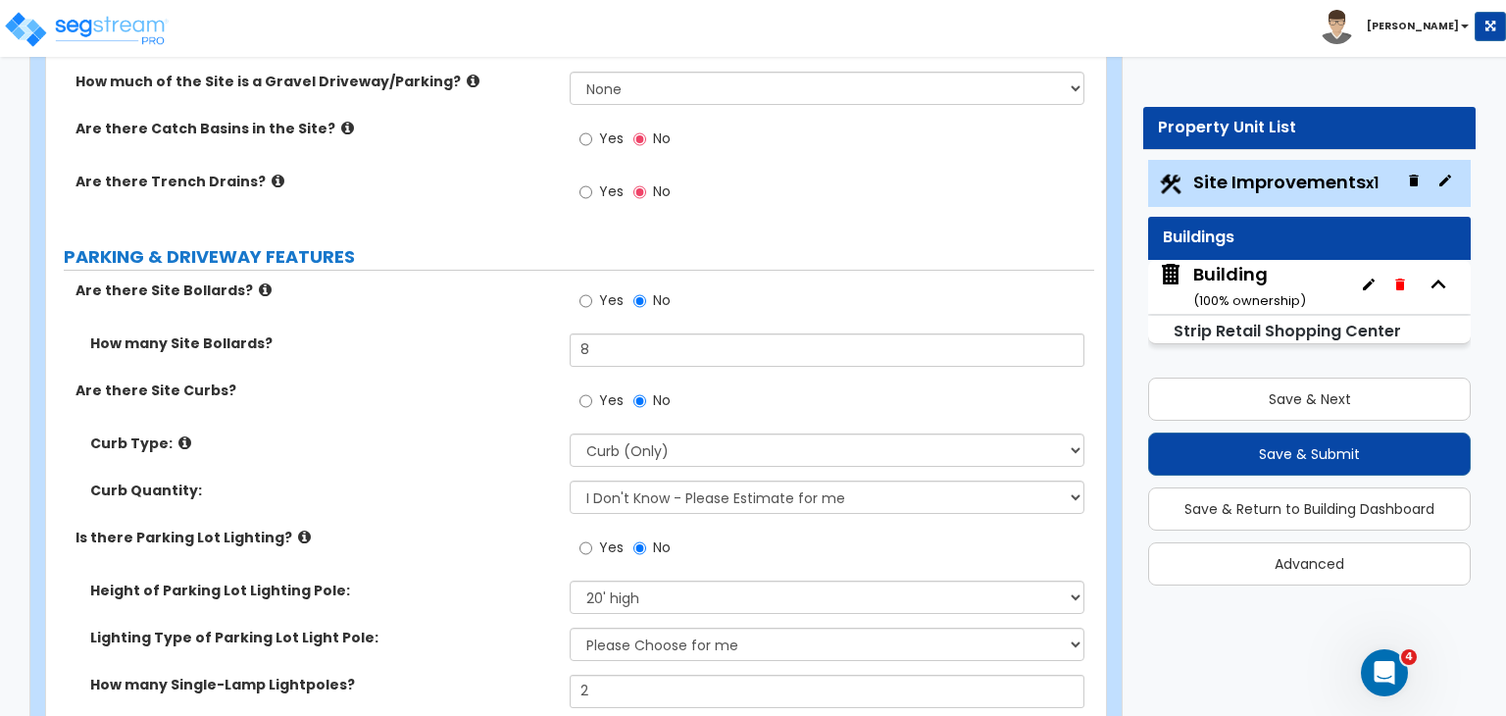
scroll to position [790, 0]
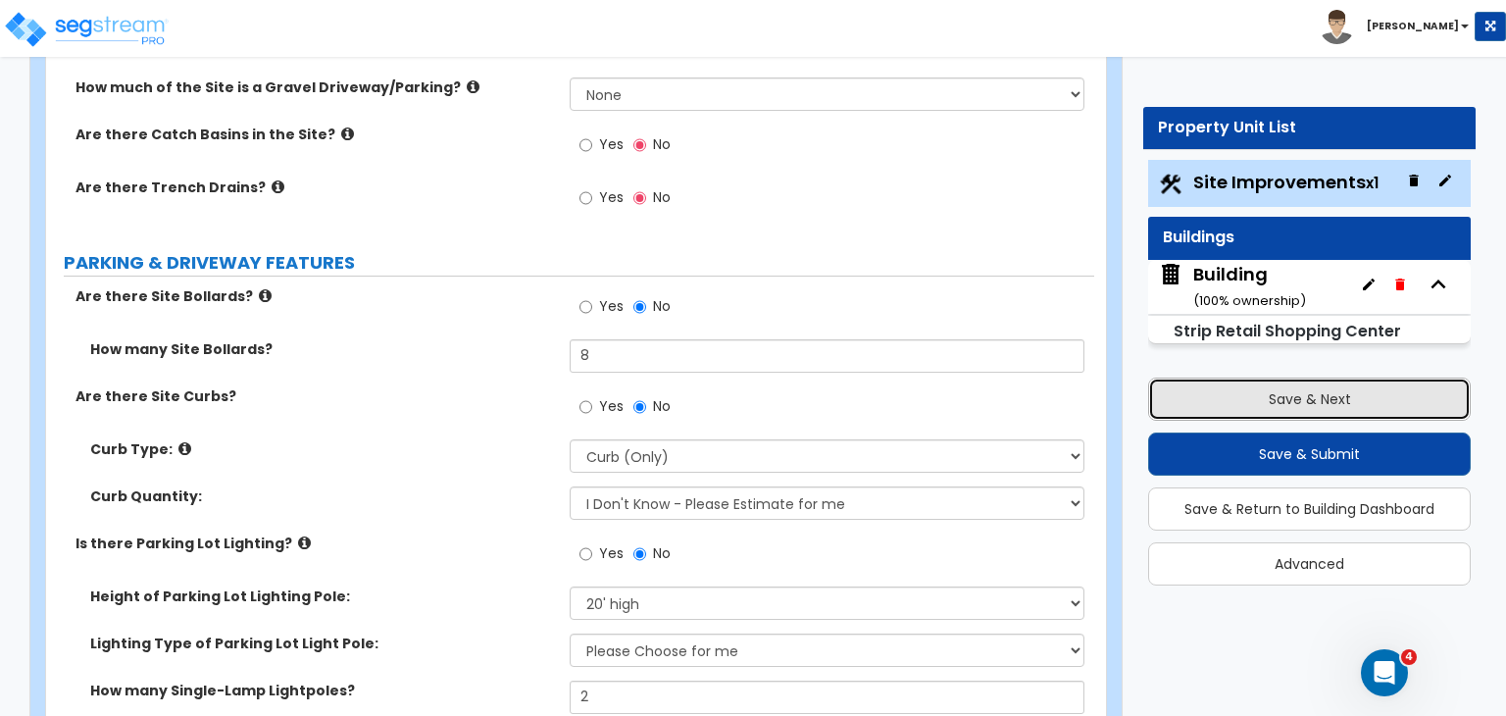
click at [1259, 397] on button "Save & Next" at bounding box center [1309, 398] width 323 height 43
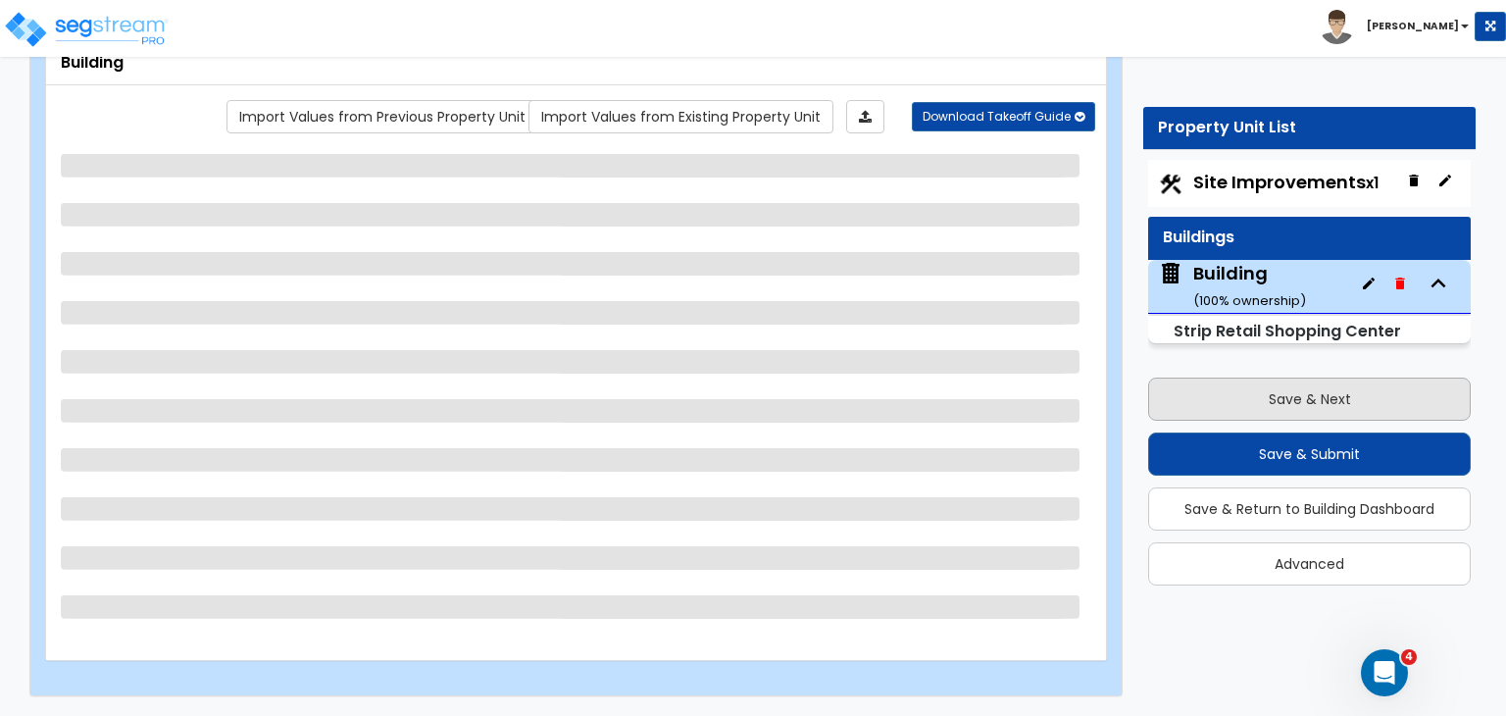
scroll to position [127, 0]
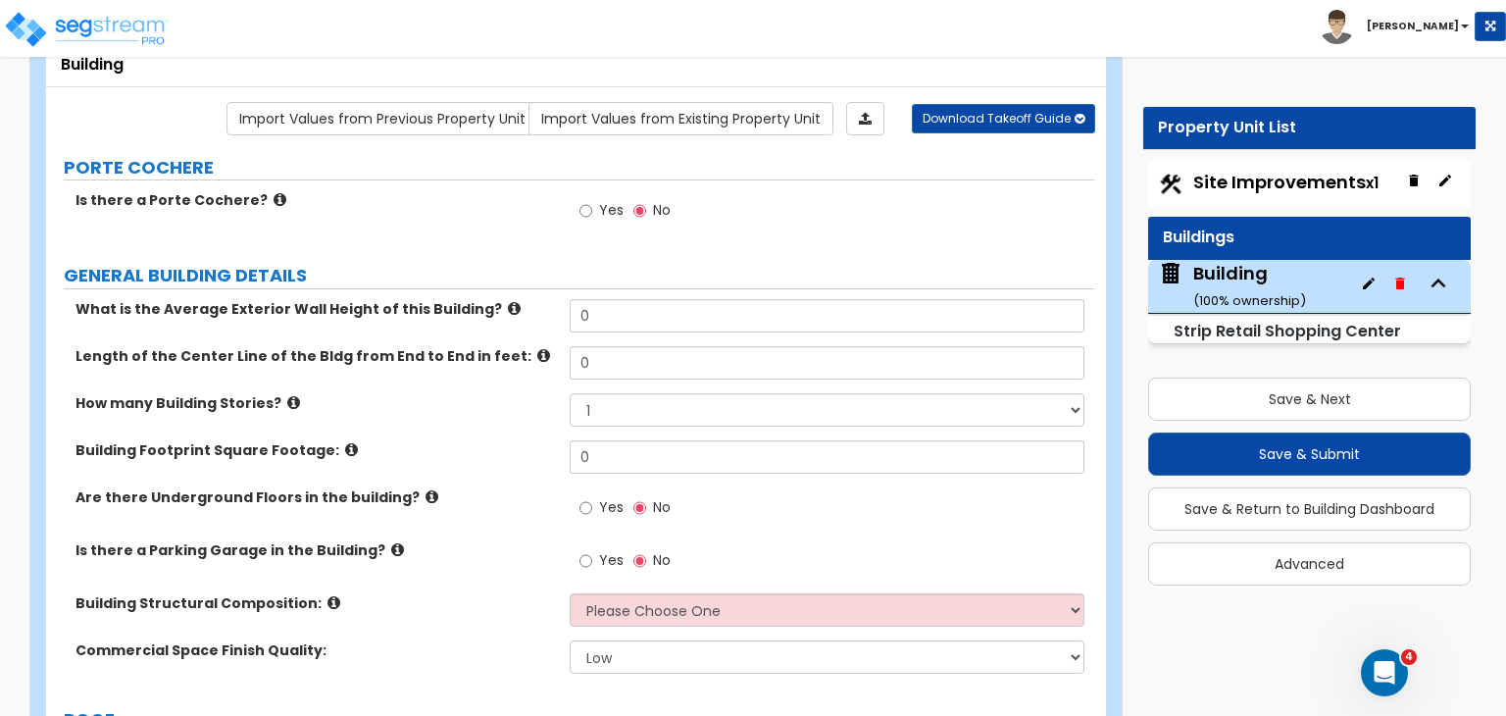
click at [64, 162] on label "PORTE COCHERE" at bounding box center [579, 167] width 1030 height 25
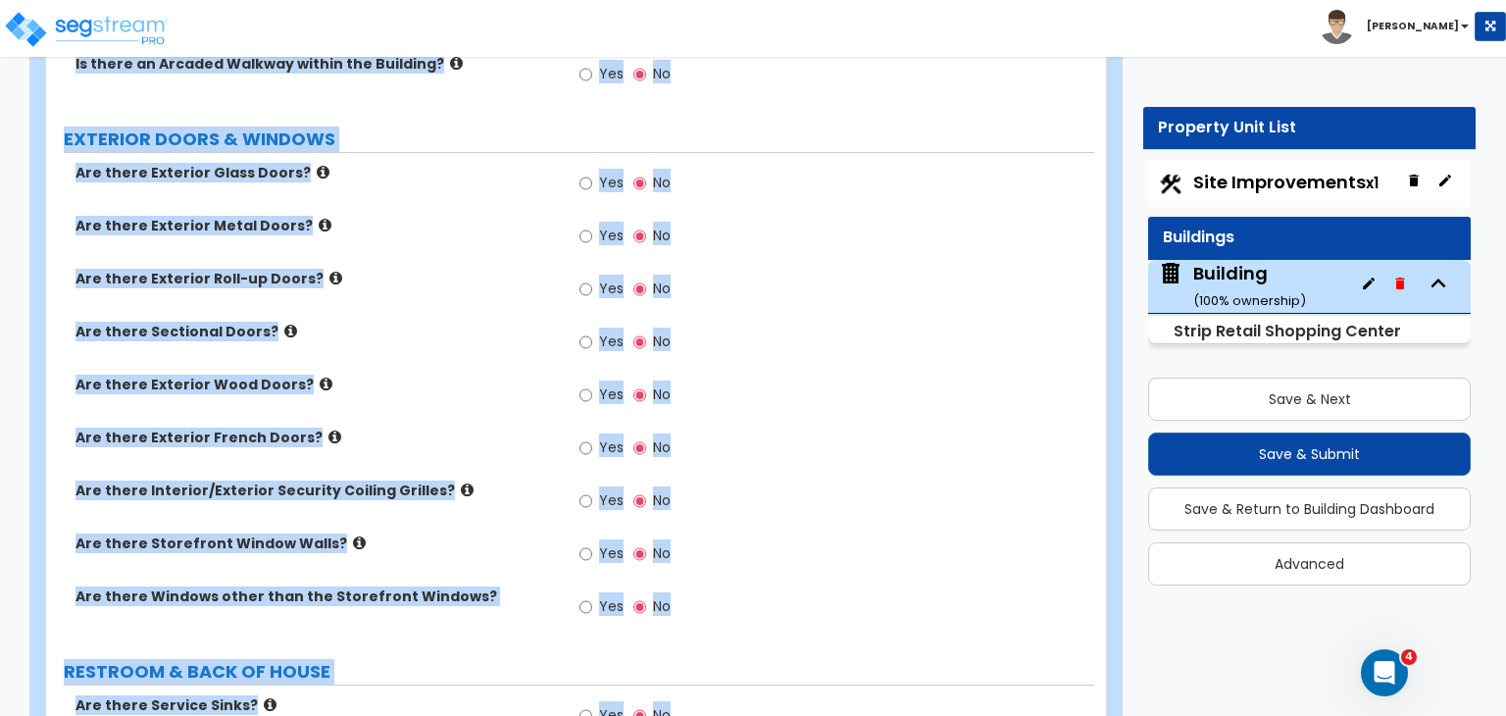
scroll to position [1792, 0]
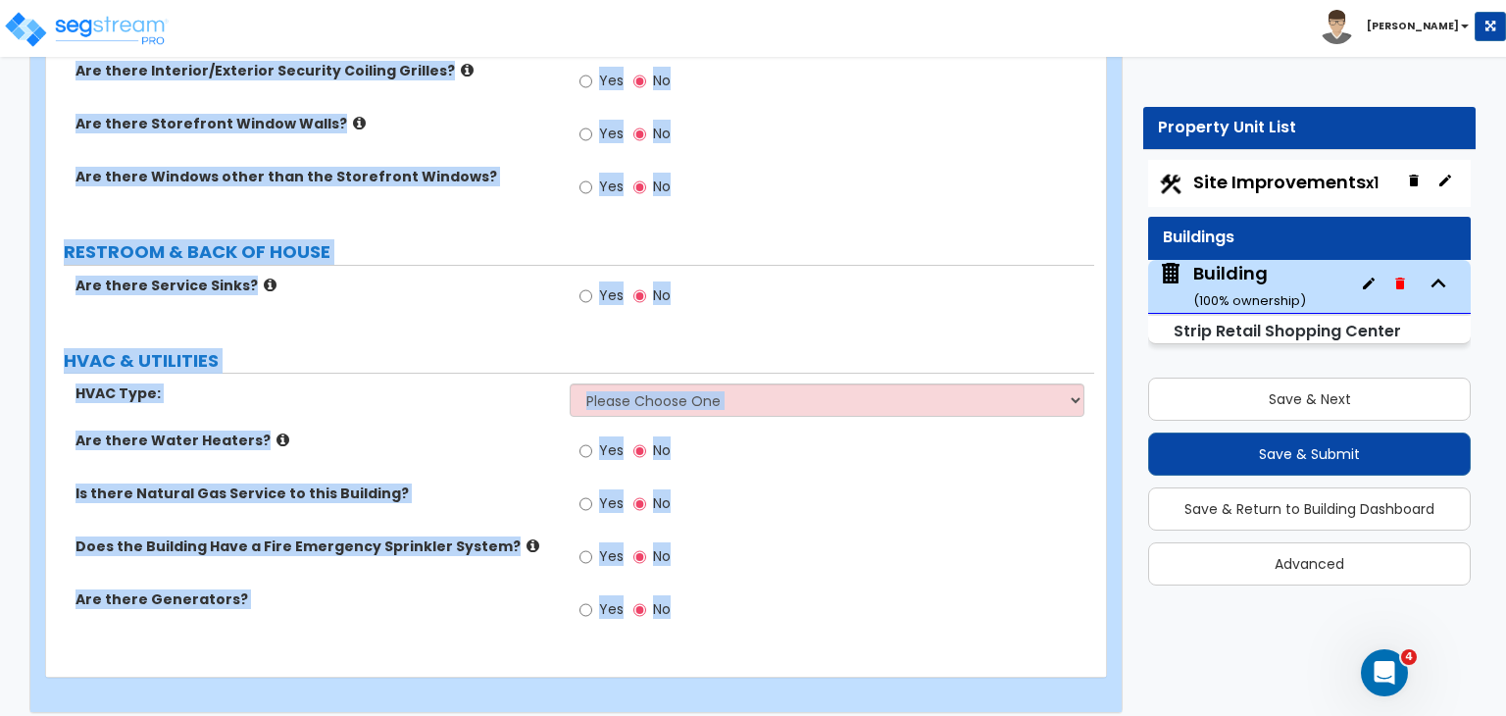
drag, startPoint x: 71, startPoint y: 163, endPoint x: 1218, endPoint y: 761, distance: 1293.5
copy div "ORTE COCHERE Is there a Porte Cochere? Yes No GENERAL BUILDING DETAILS What is …"
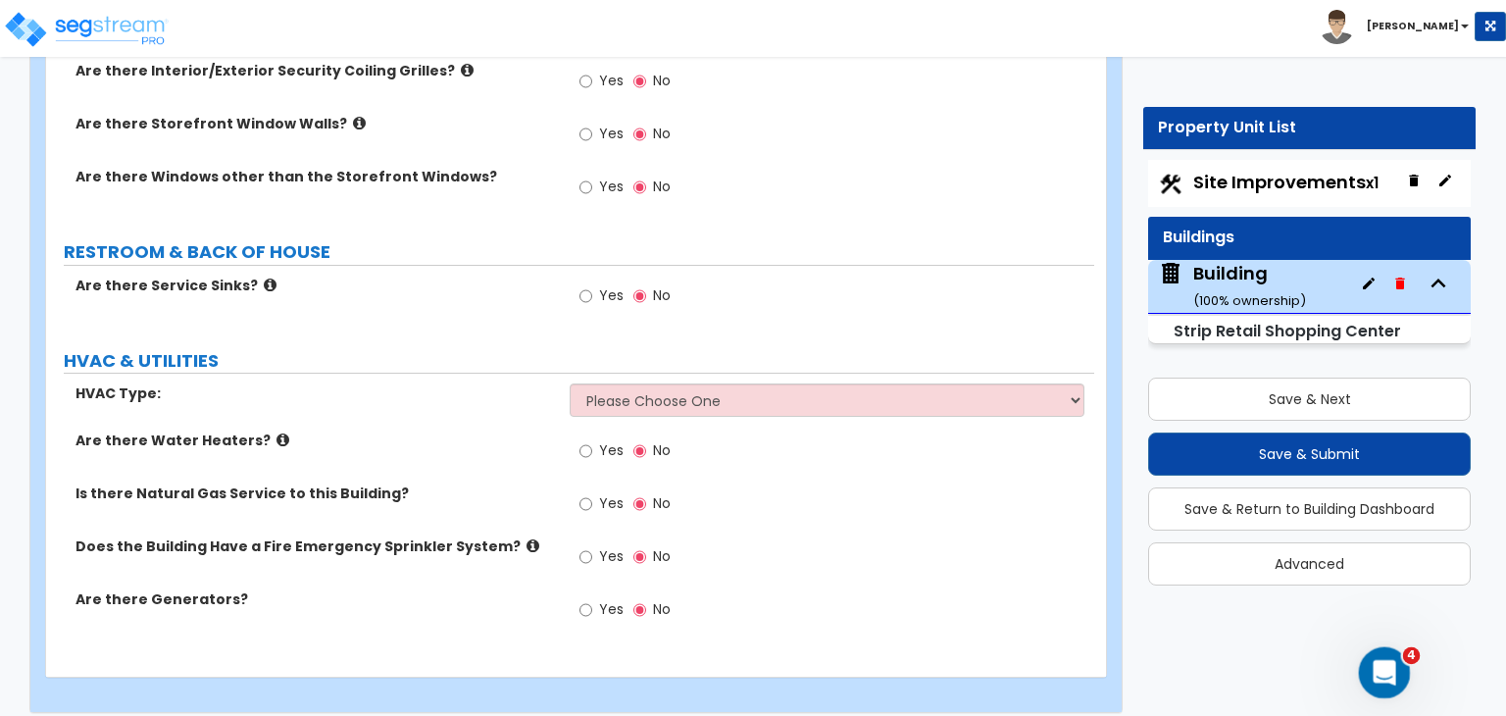
click at [1384, 670] on icon "Open Intercom Messenger" at bounding box center [1381, 670] width 14 height 16
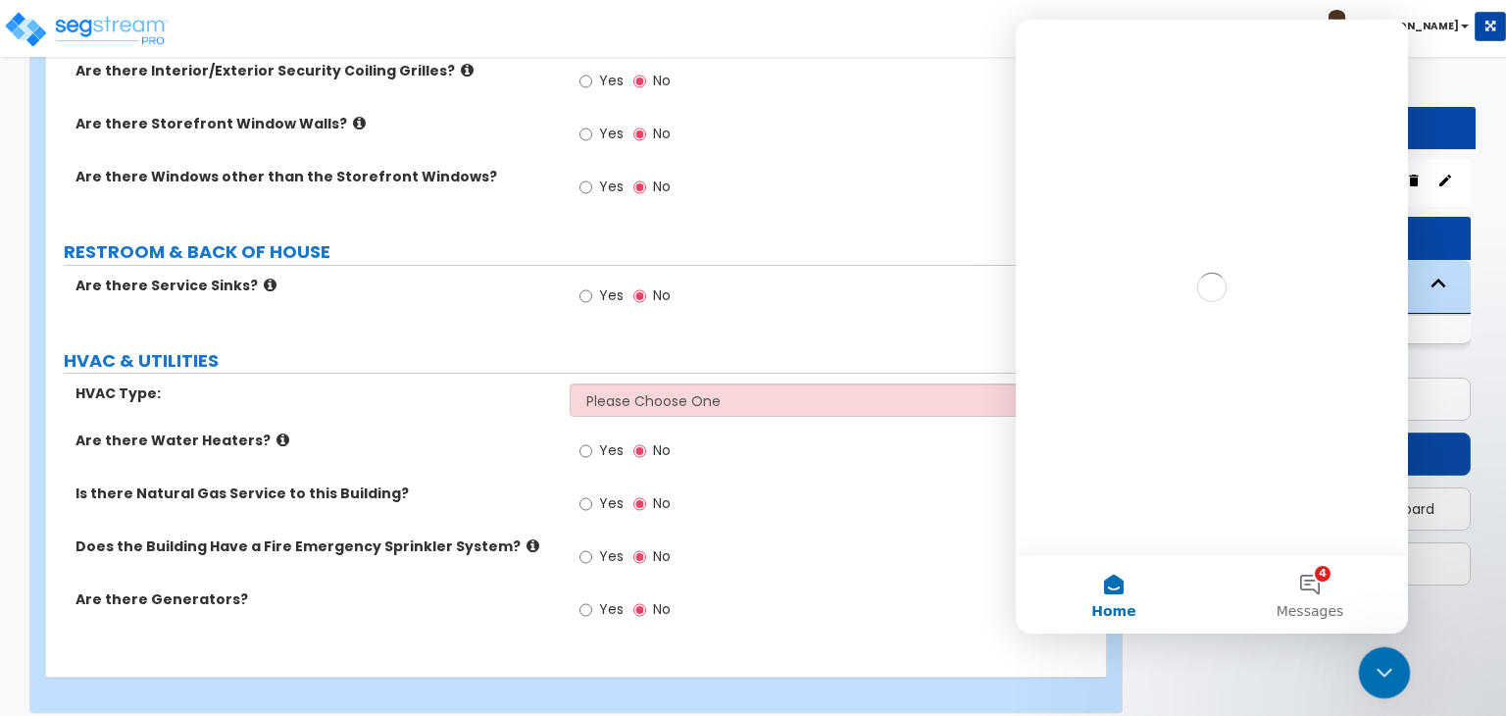
scroll to position [0, 0]
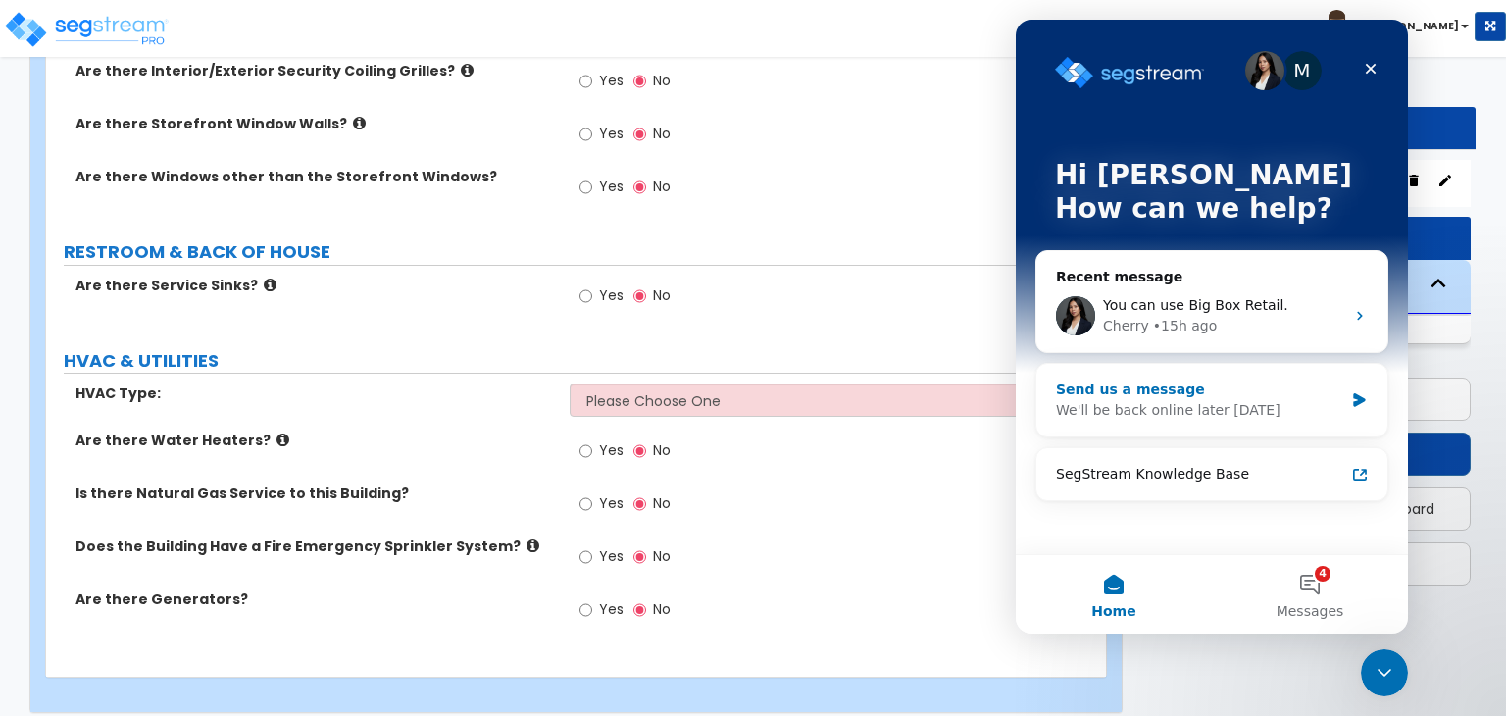
click at [1201, 393] on div "Send us a message" at bounding box center [1199, 389] width 287 height 21
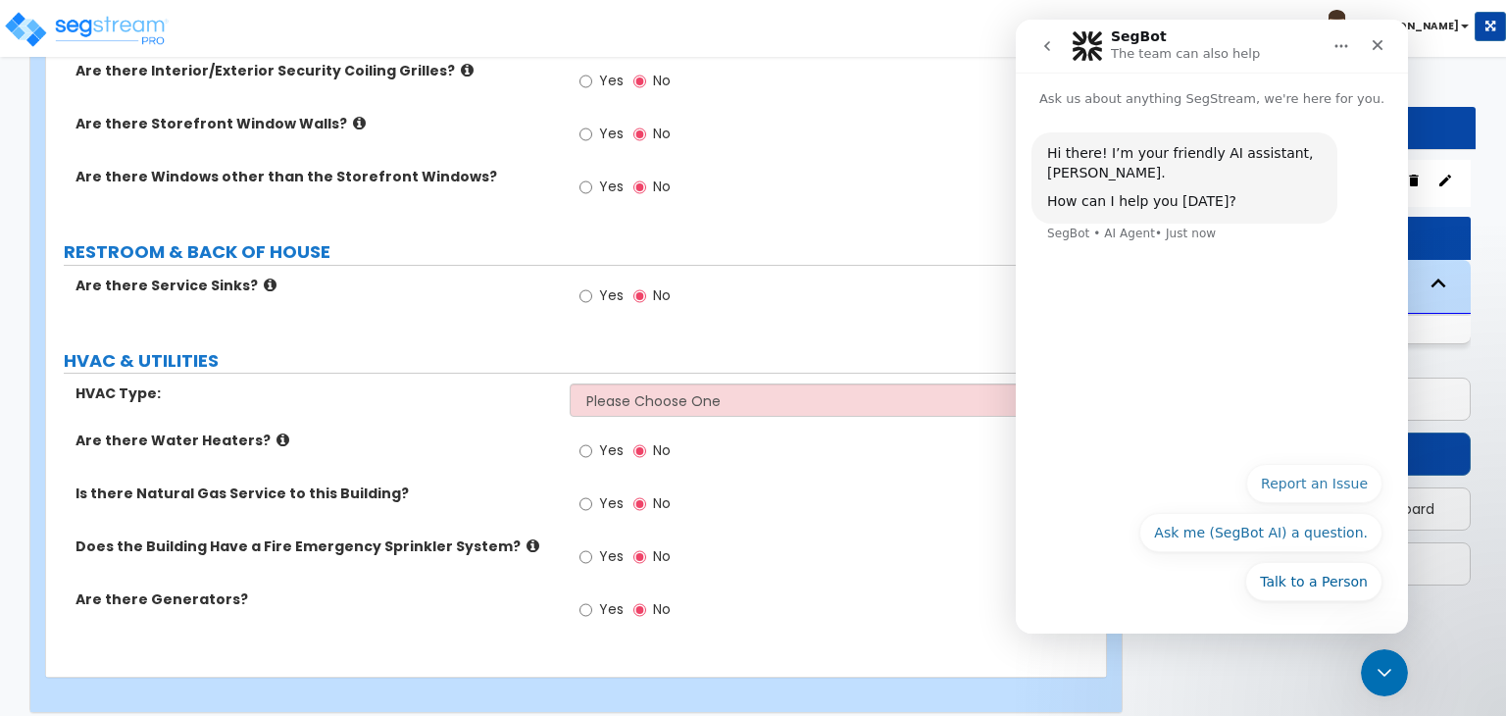
click at [1043, 46] on icon "go back" at bounding box center [1047, 46] width 16 height 16
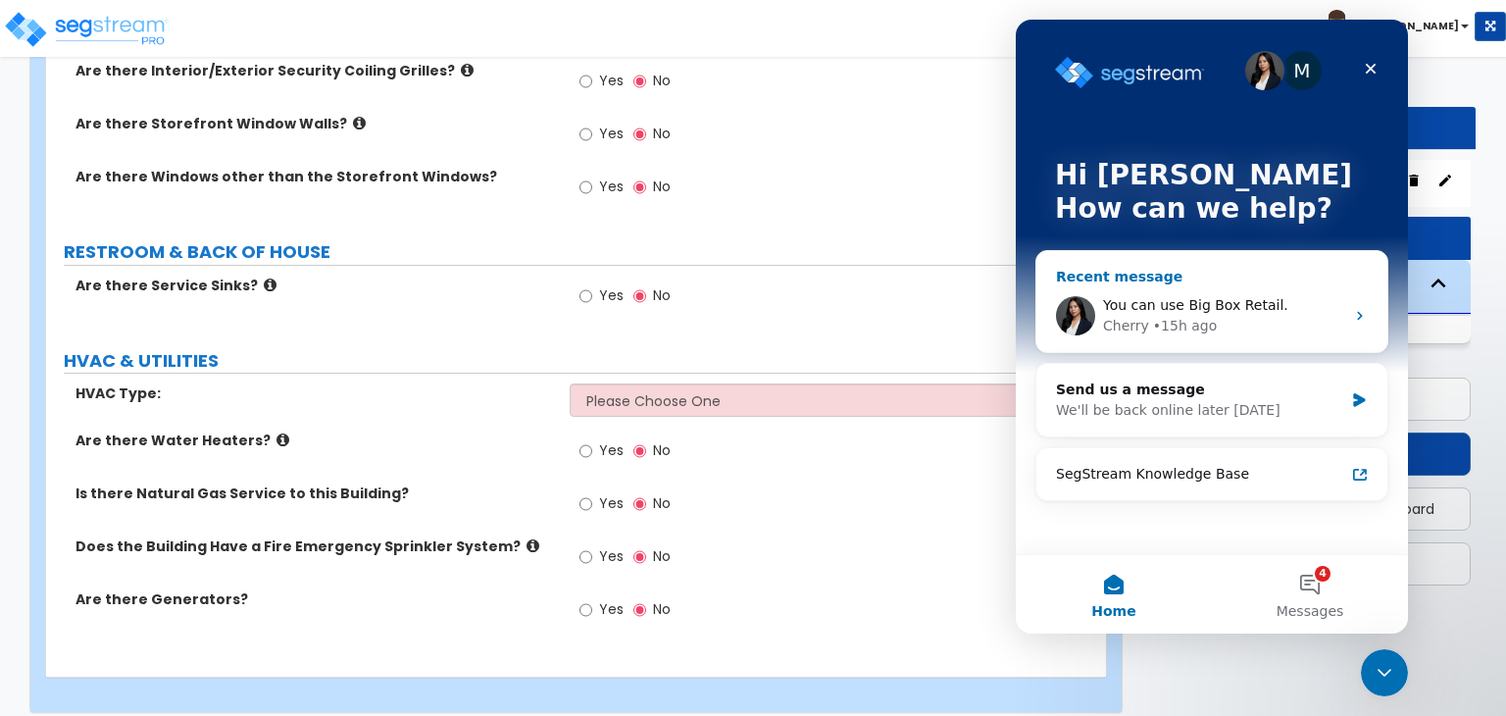
click at [1179, 307] on span "You can use Big Box Retail." at bounding box center [1195, 305] width 185 height 16
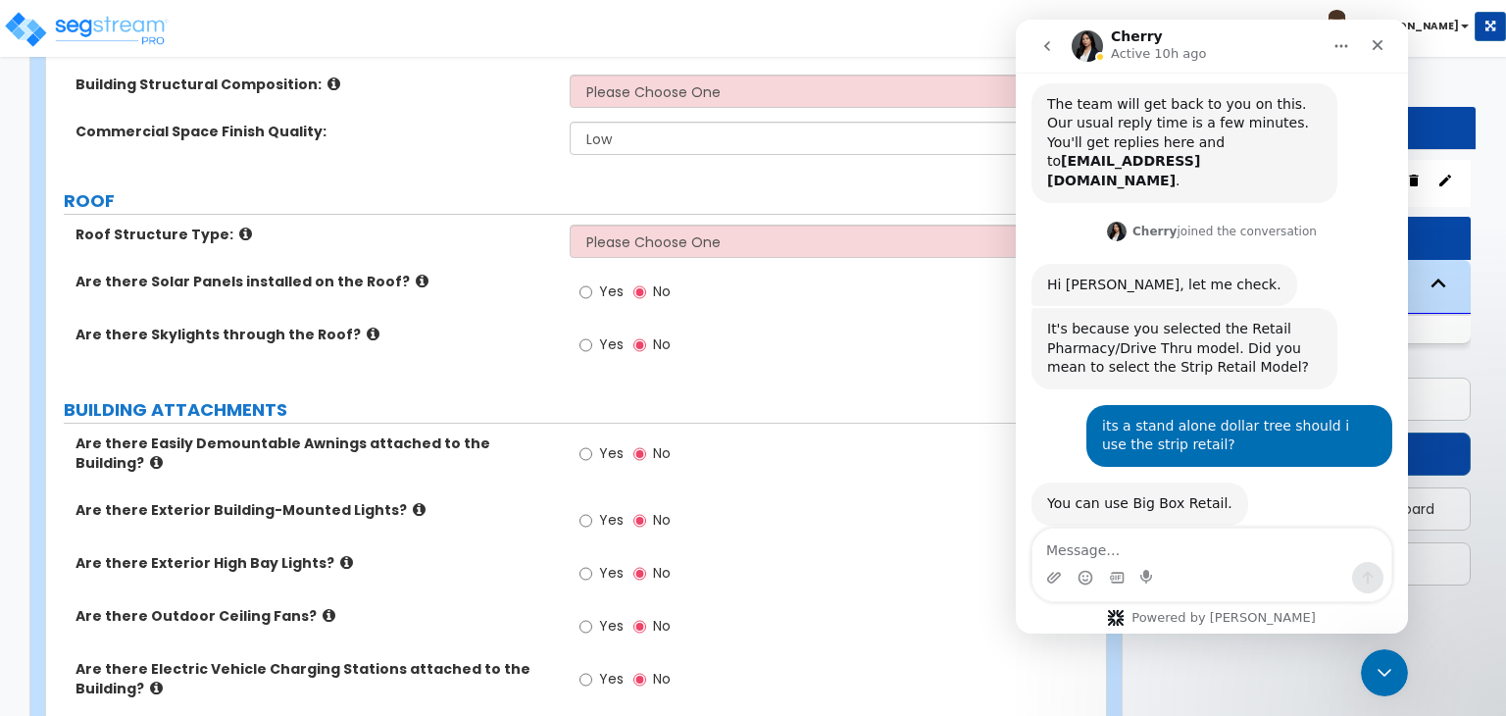
scroll to position [612, 0]
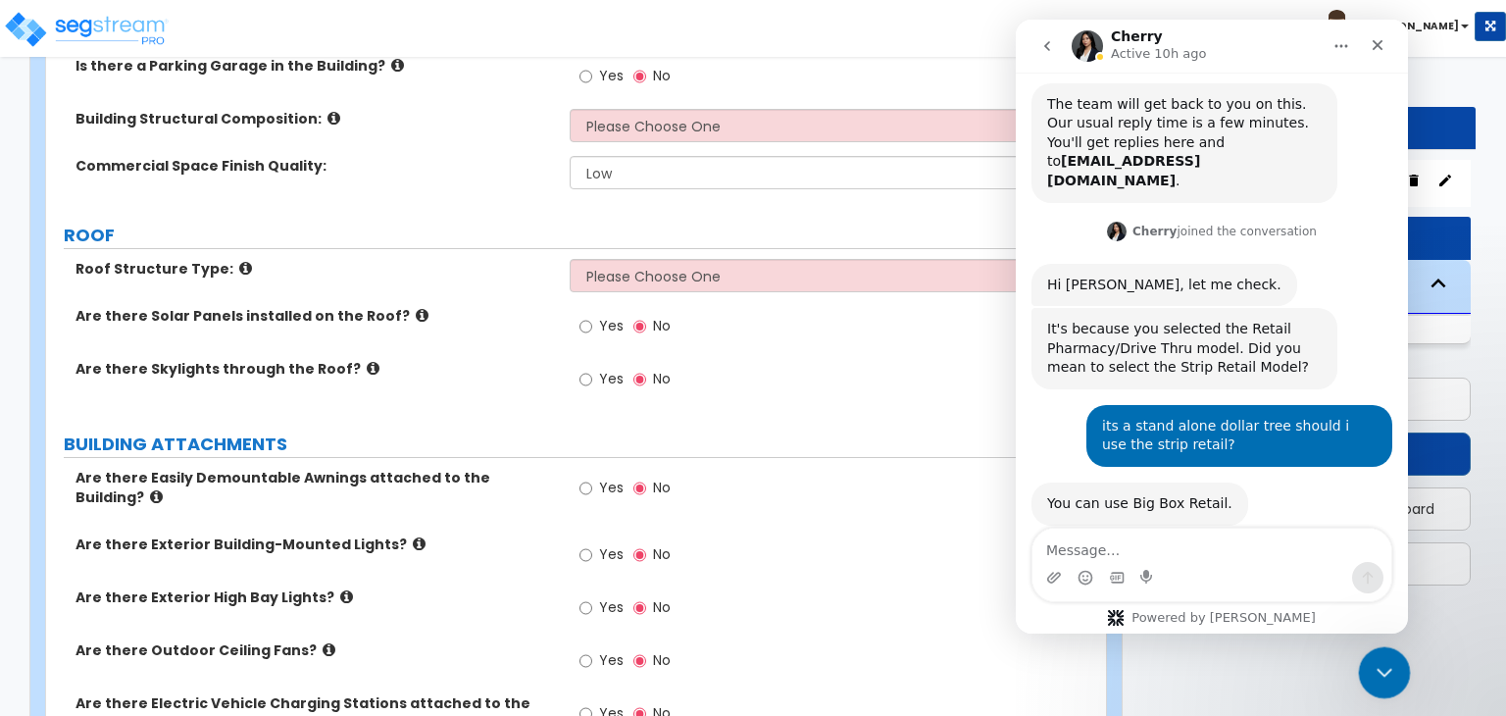
click at [1381, 659] on icon "Close Intercom Messenger" at bounding box center [1381, 670] width 24 height 24
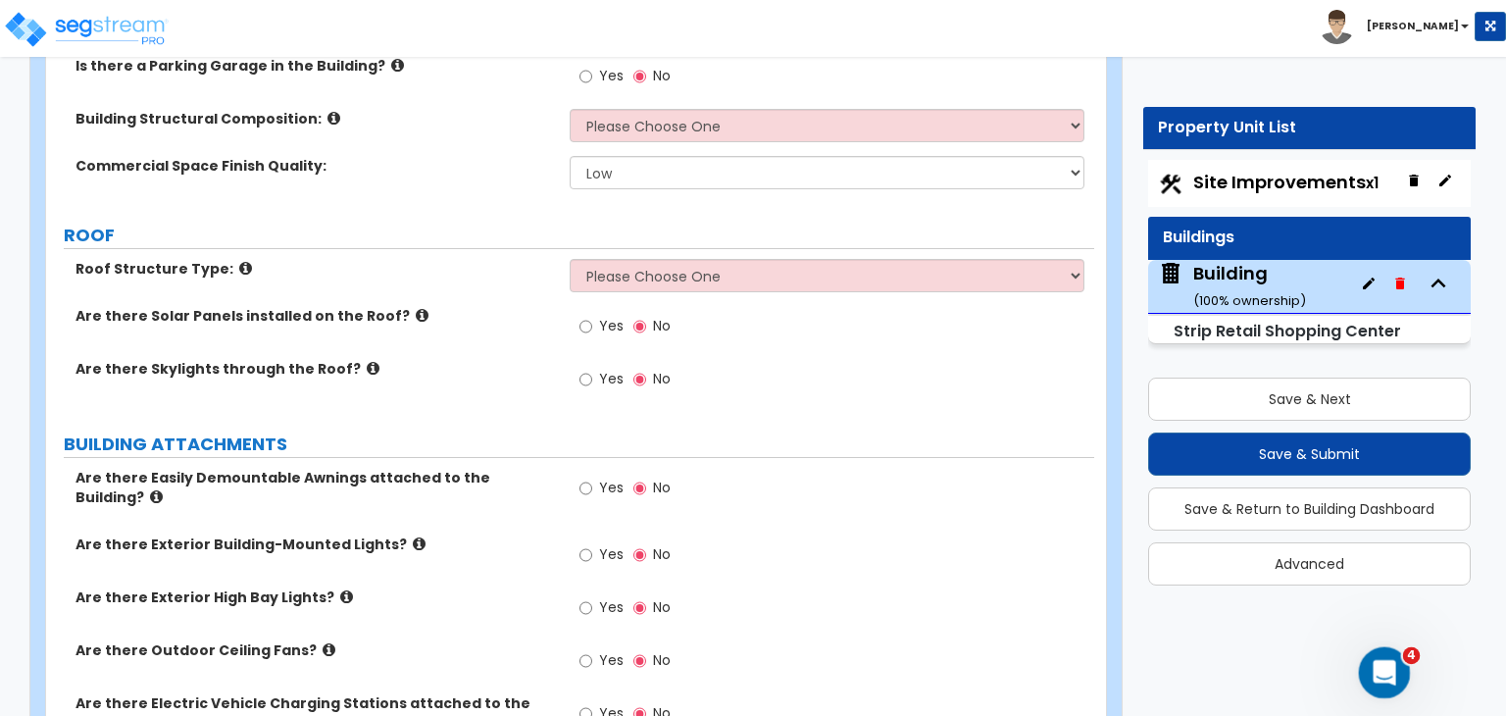
scroll to position [426, 0]
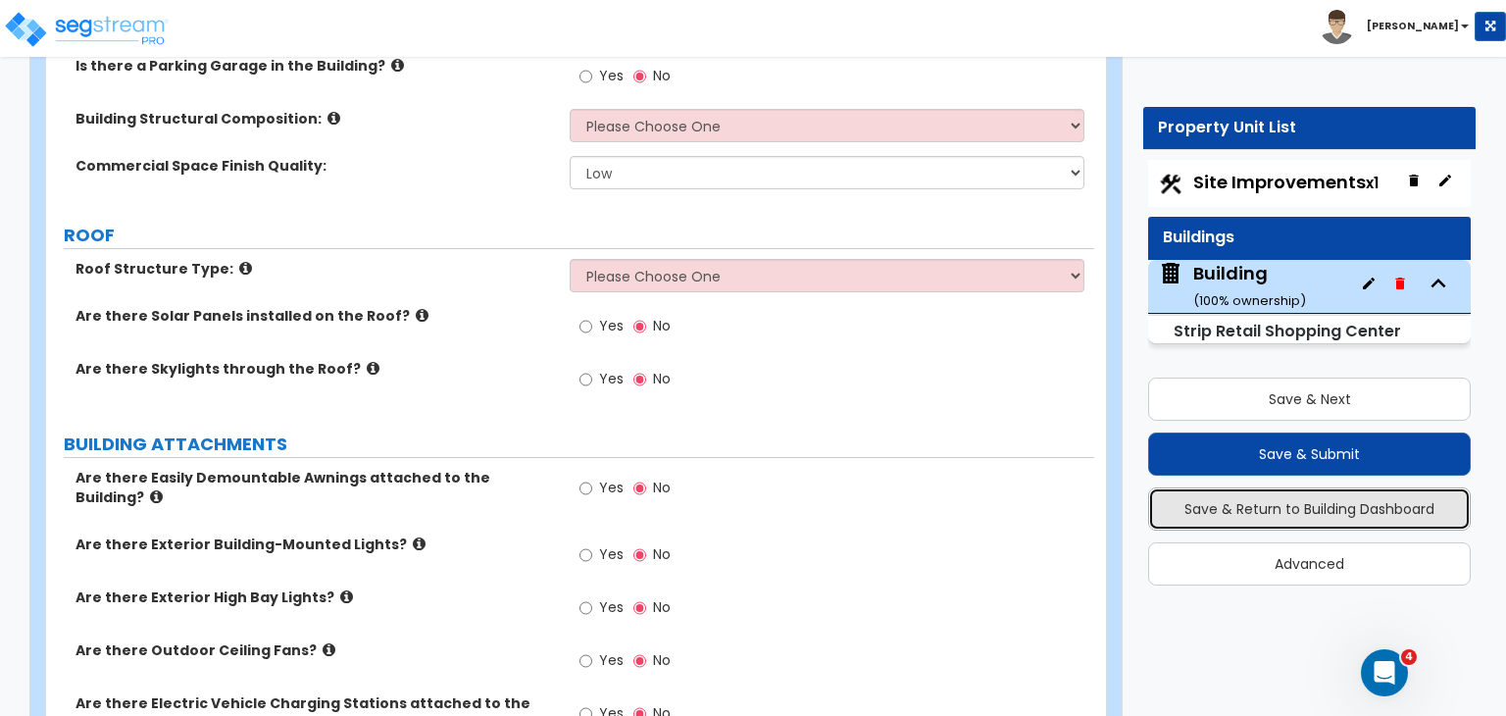
click at [1346, 507] on button "Save & Return to Building Dashboard" at bounding box center [1309, 508] width 323 height 43
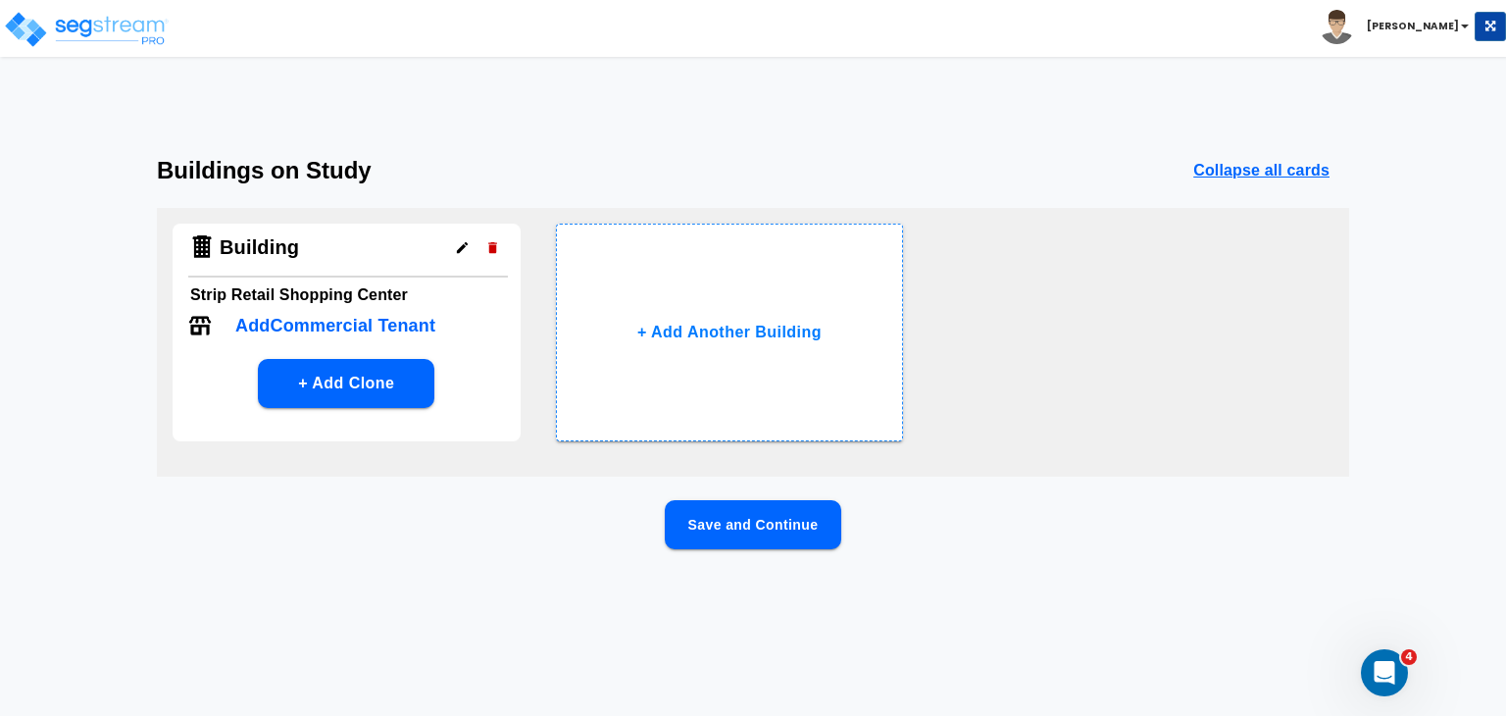
click at [497, 247] on icon "button" at bounding box center [492, 247] width 15 height 15
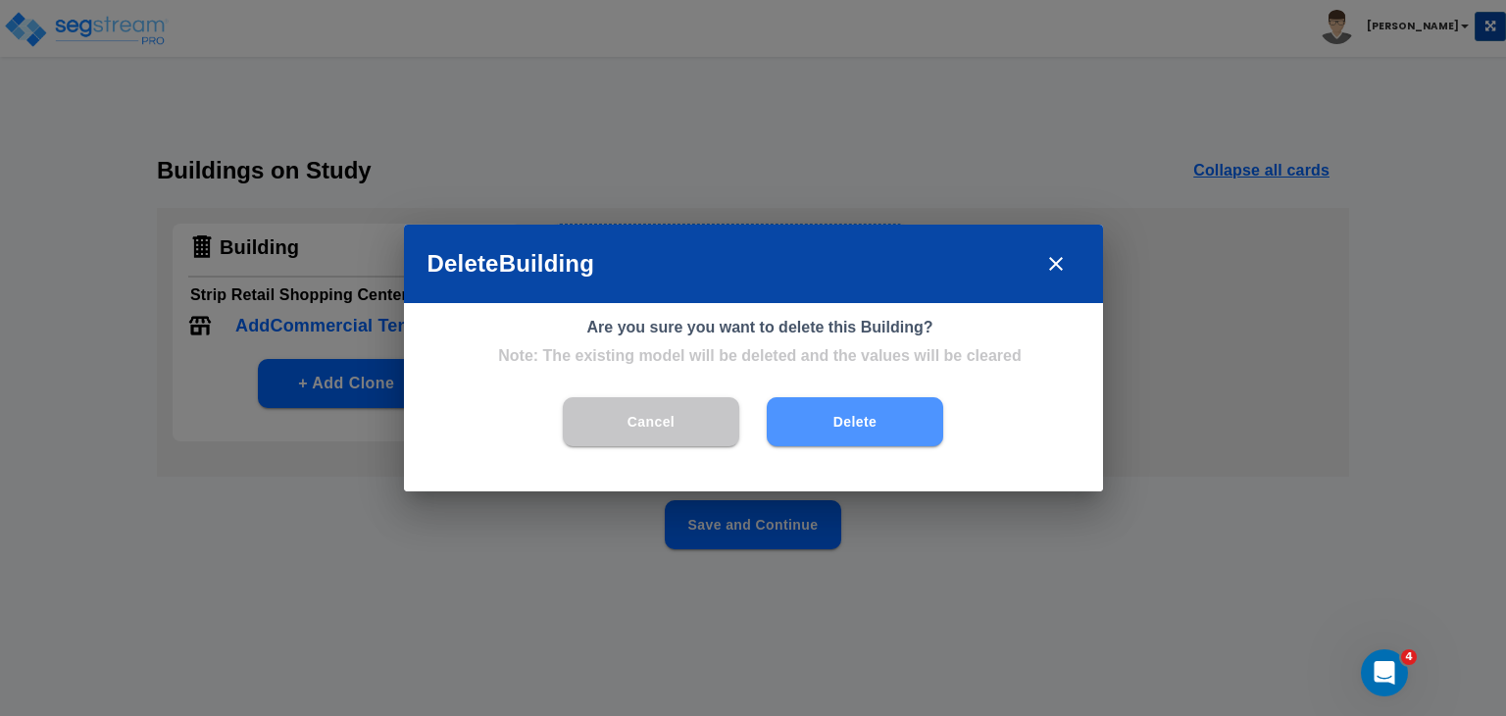
click at [810, 423] on button "Delete" at bounding box center [855, 421] width 176 height 49
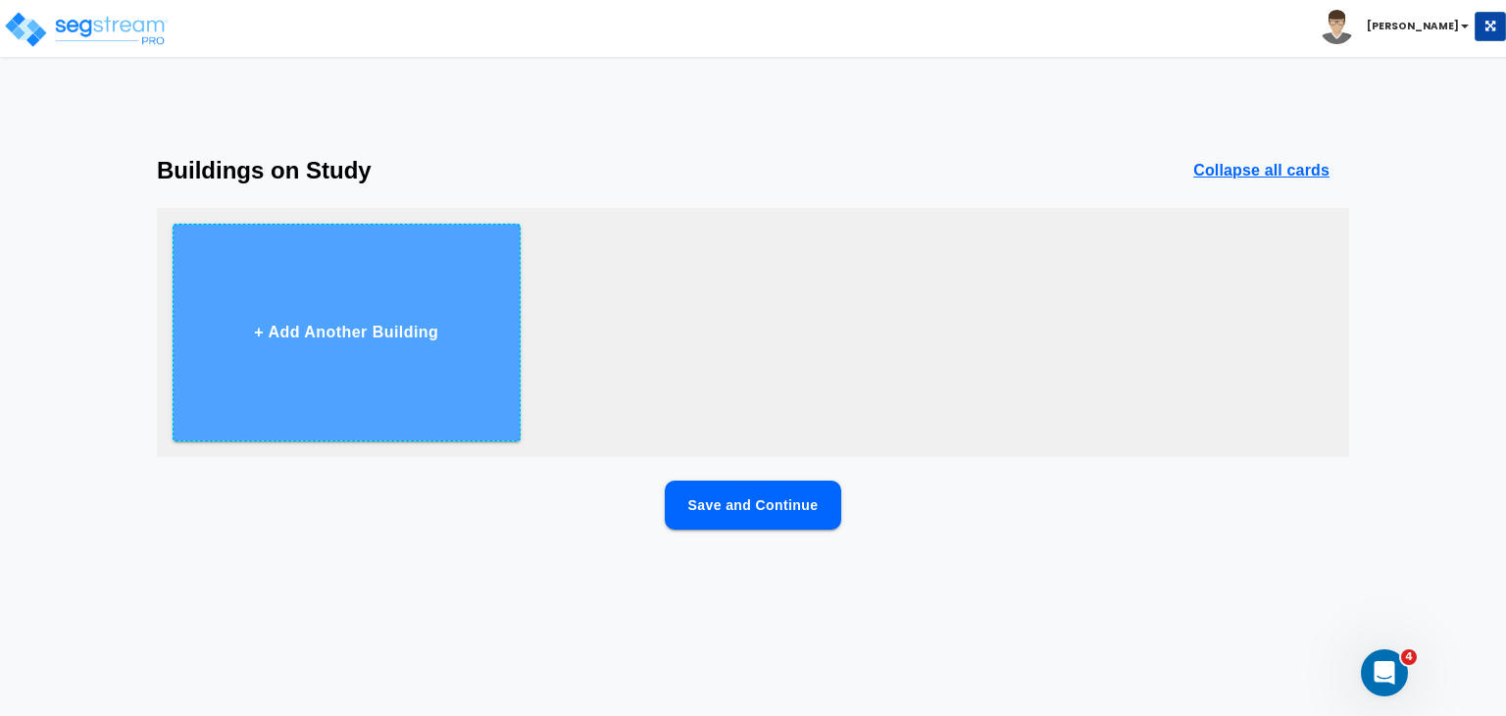
click at [346, 330] on button "+ Add Another Building" at bounding box center [347, 333] width 348 height 218
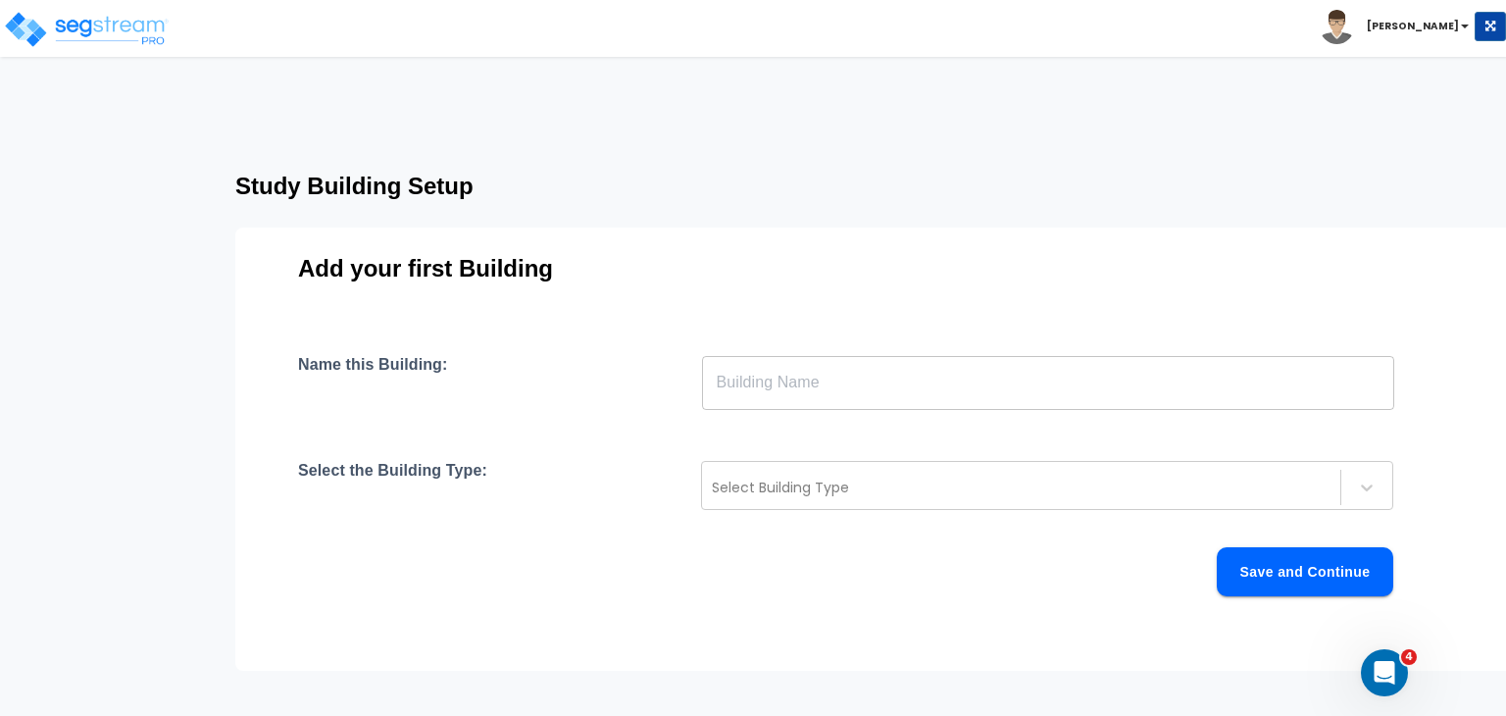
click at [759, 398] on input "text" at bounding box center [1048, 382] width 692 height 55
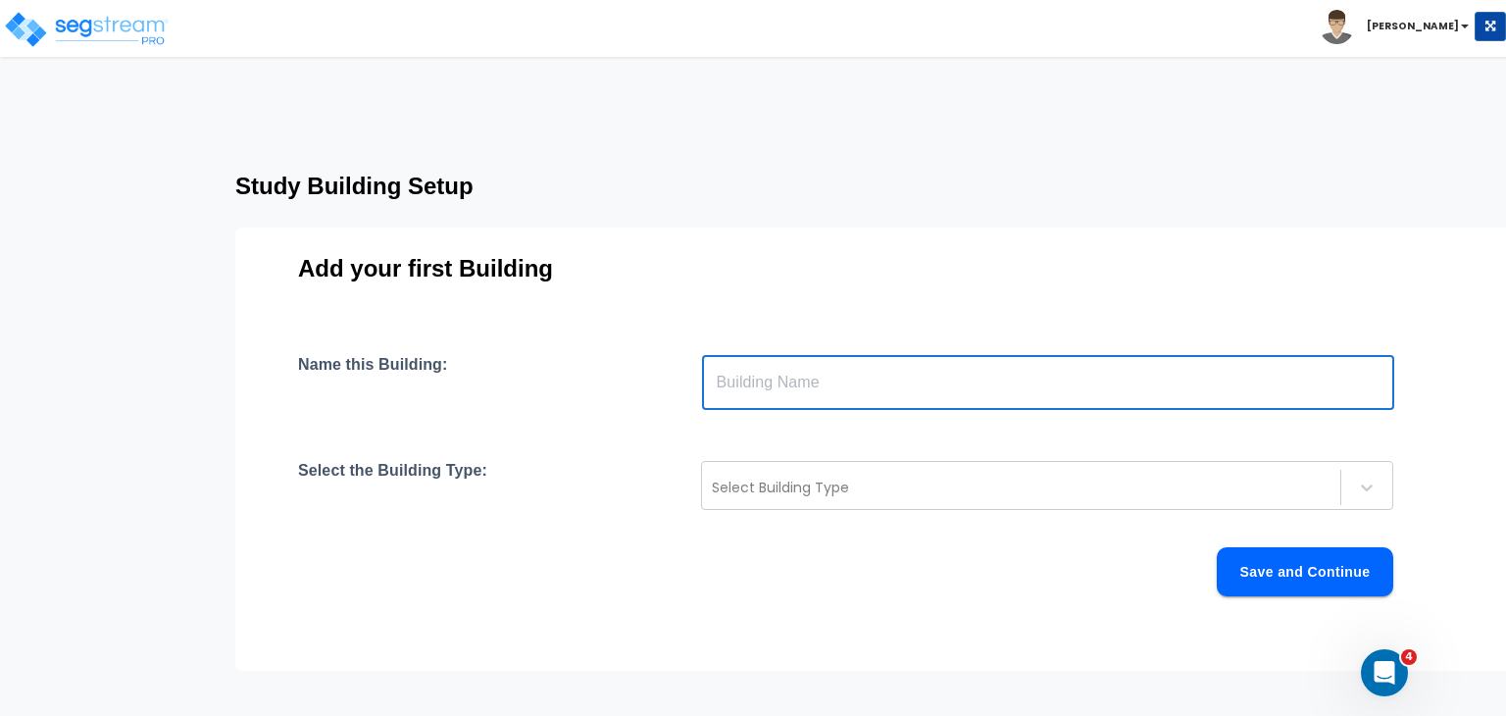
type input "Building"
click at [776, 485] on div at bounding box center [1021, 487] width 619 height 24
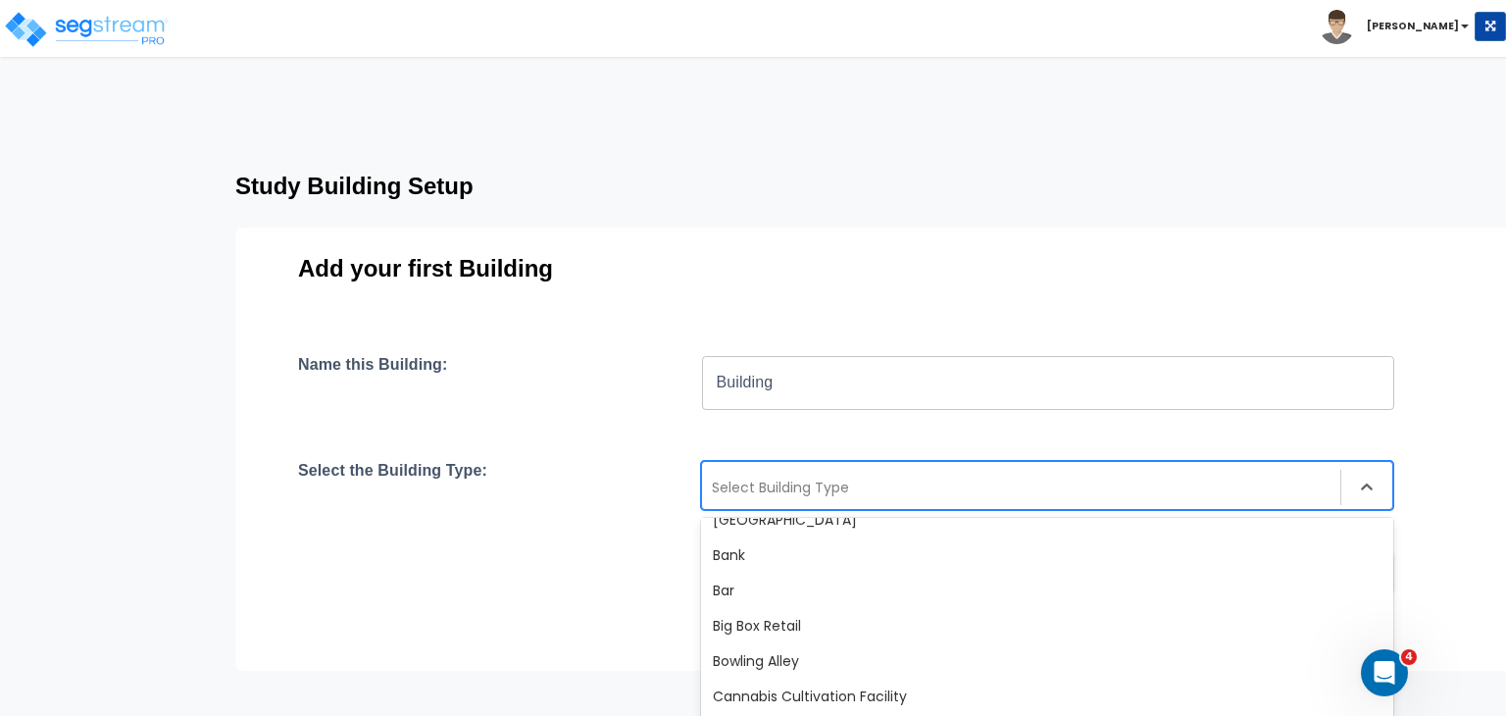
scroll to position [152, 0]
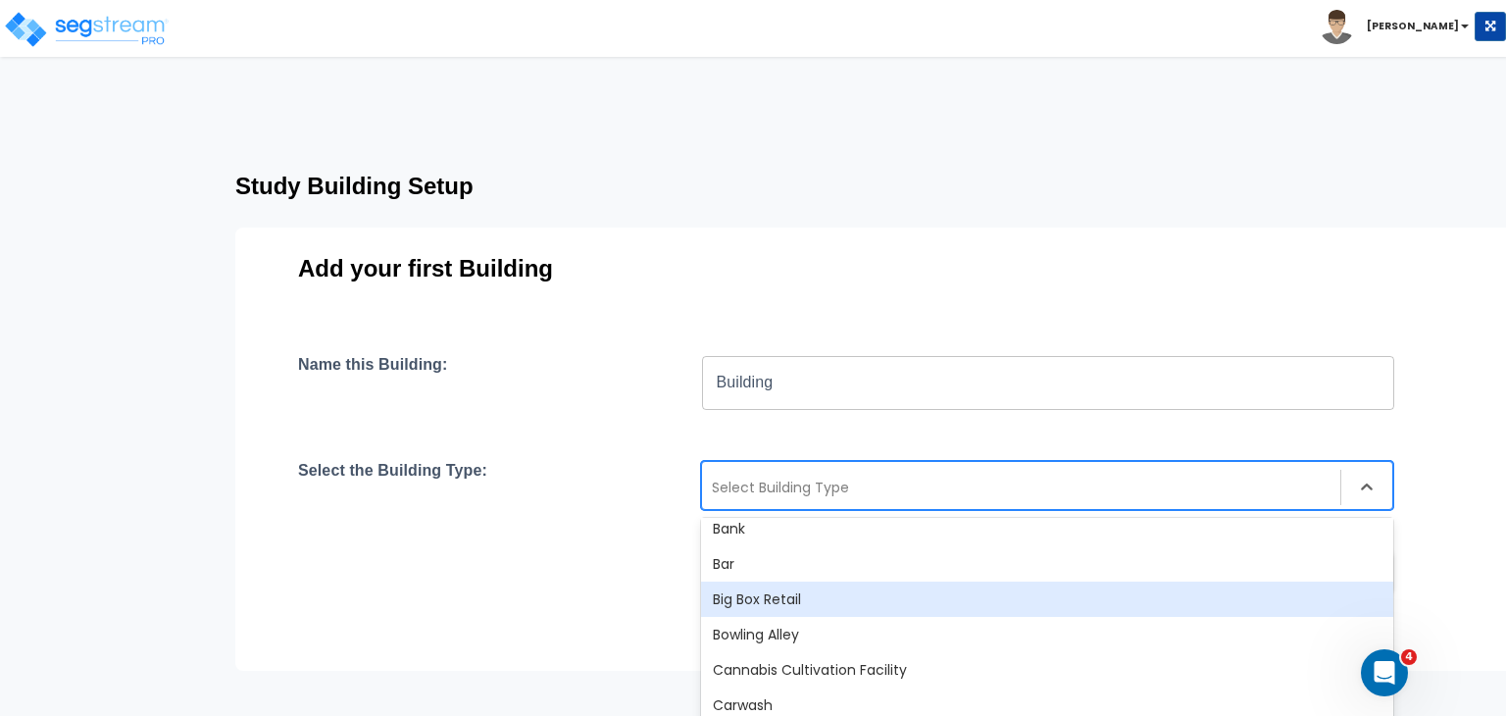
click at [799, 600] on div "Big Box Retail" at bounding box center [1047, 598] width 692 height 35
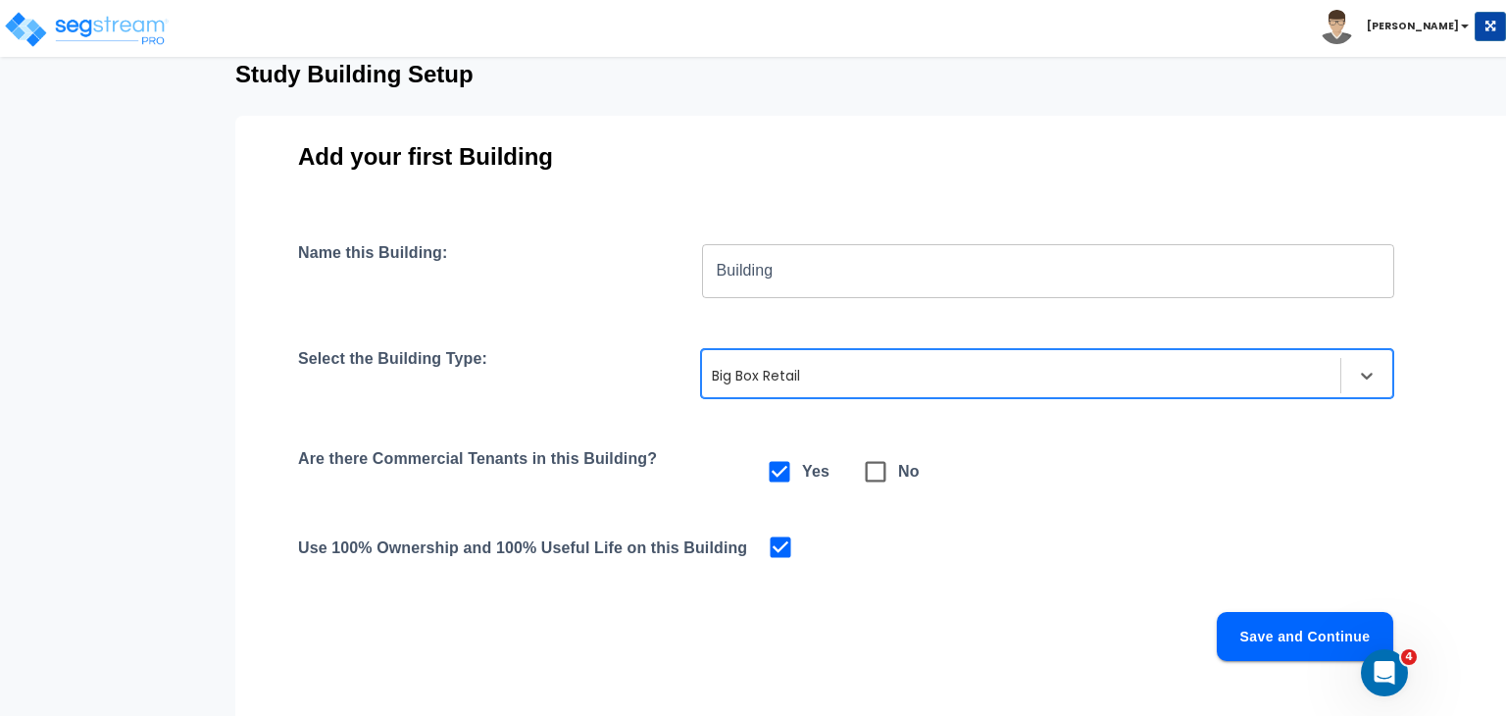
scroll to position [125, 0]
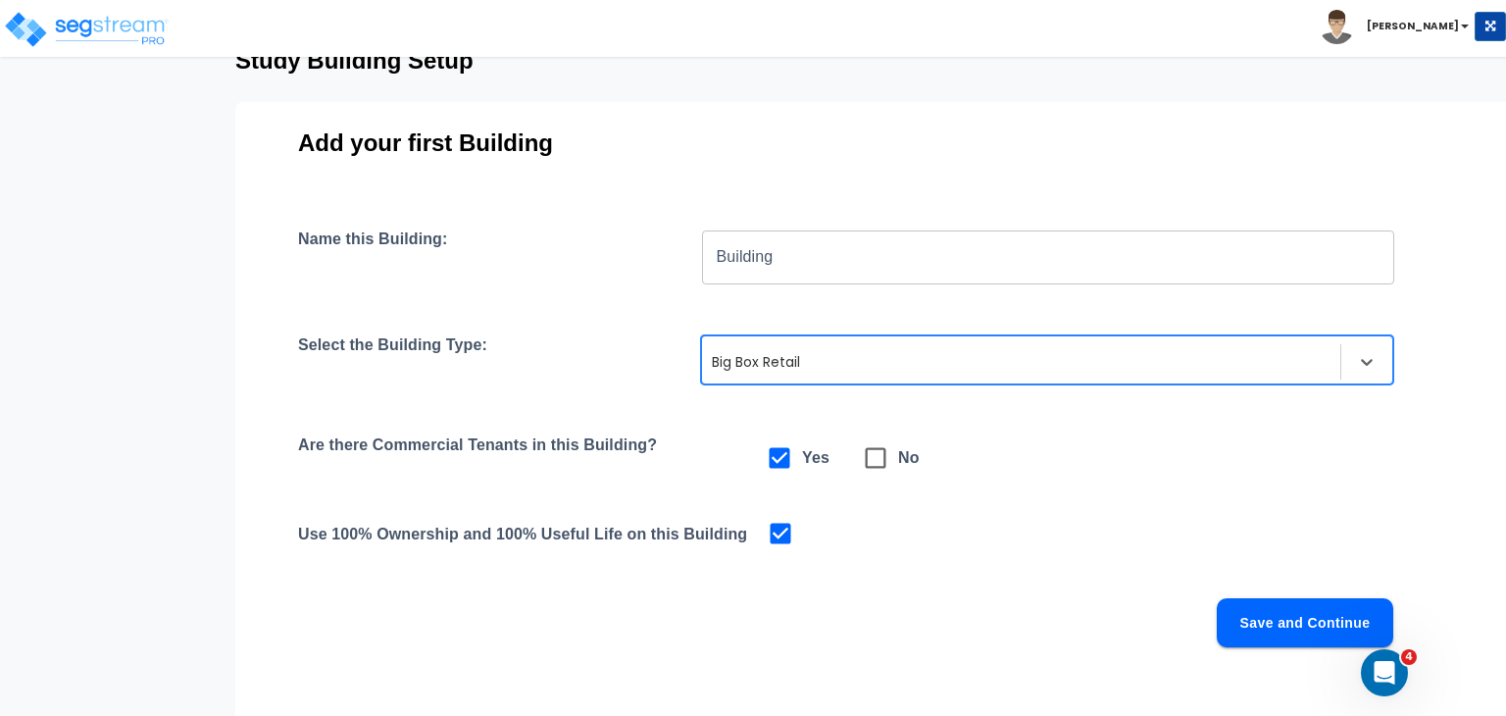
click at [873, 457] on icon at bounding box center [875, 457] width 27 height 27
checkbox input "false"
checkbox input "true"
click at [1250, 621] on button "Save and Continue" at bounding box center [1305, 622] width 176 height 49
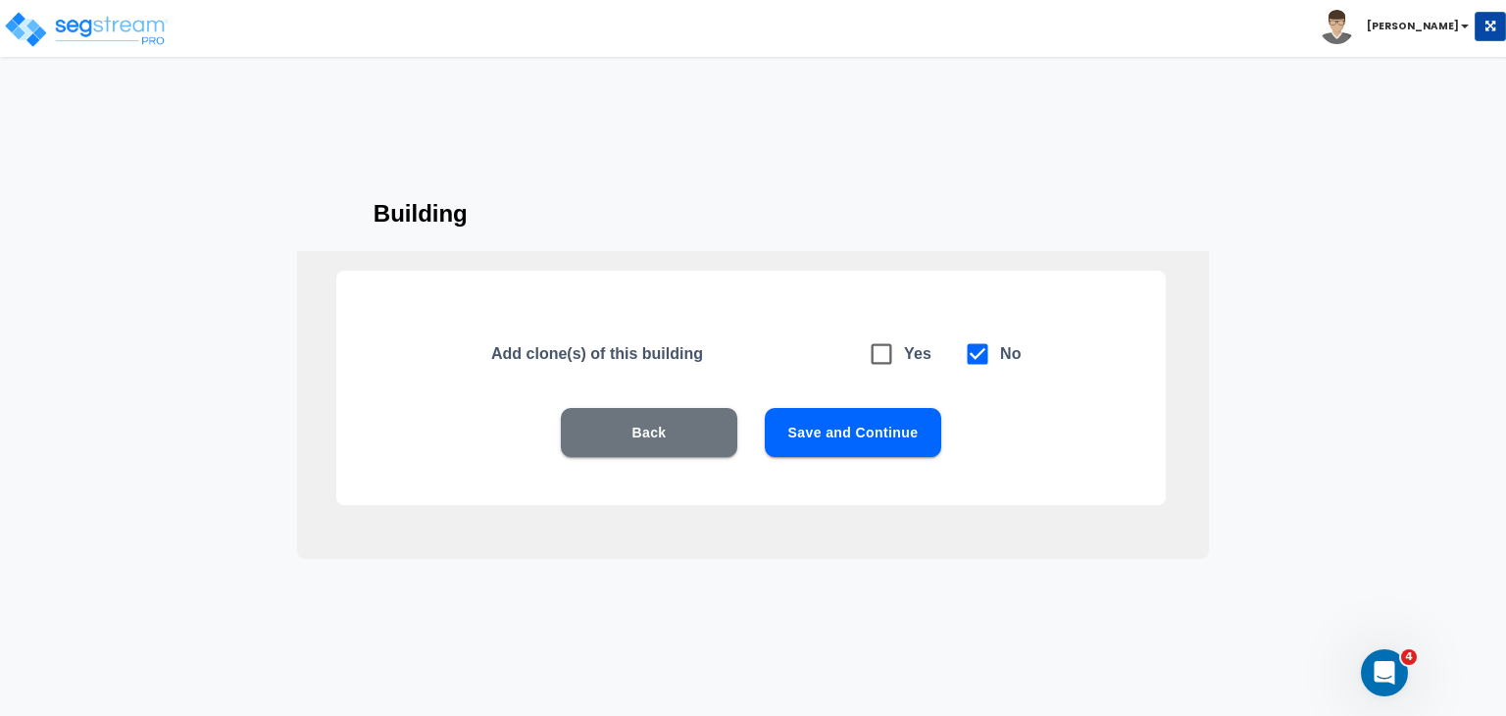
scroll to position [43, 0]
click at [842, 440] on button "Save and Continue" at bounding box center [853, 432] width 176 height 49
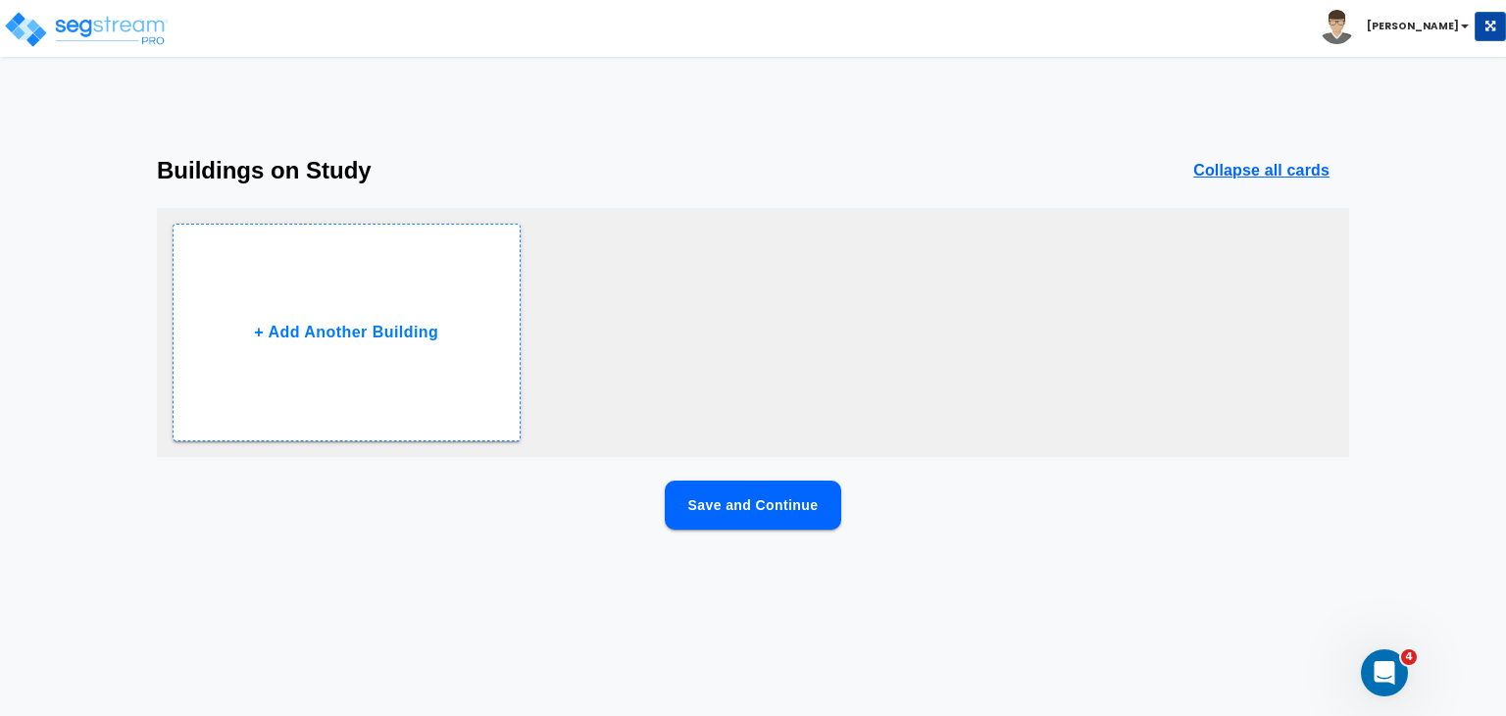
scroll to position [0, 0]
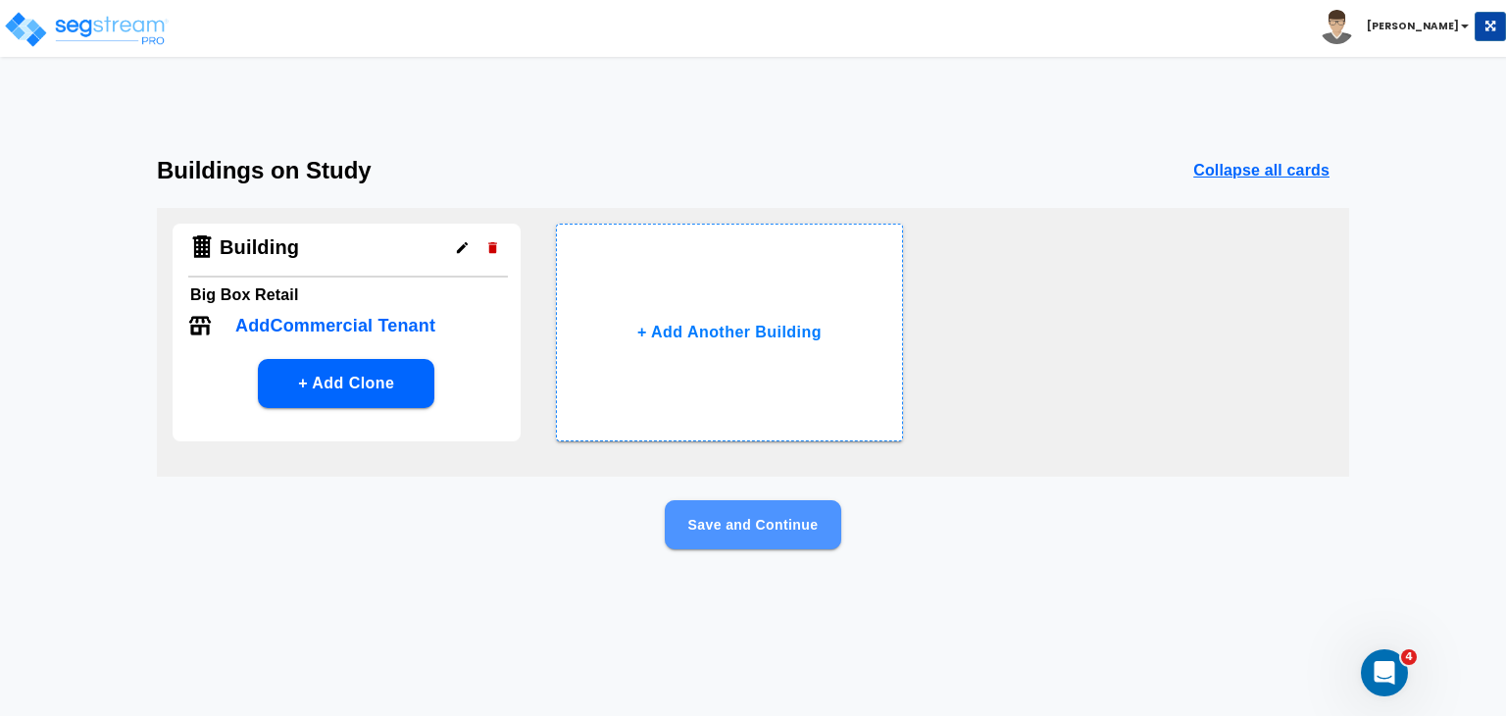
click at [796, 523] on button "Save and Continue" at bounding box center [753, 524] width 176 height 49
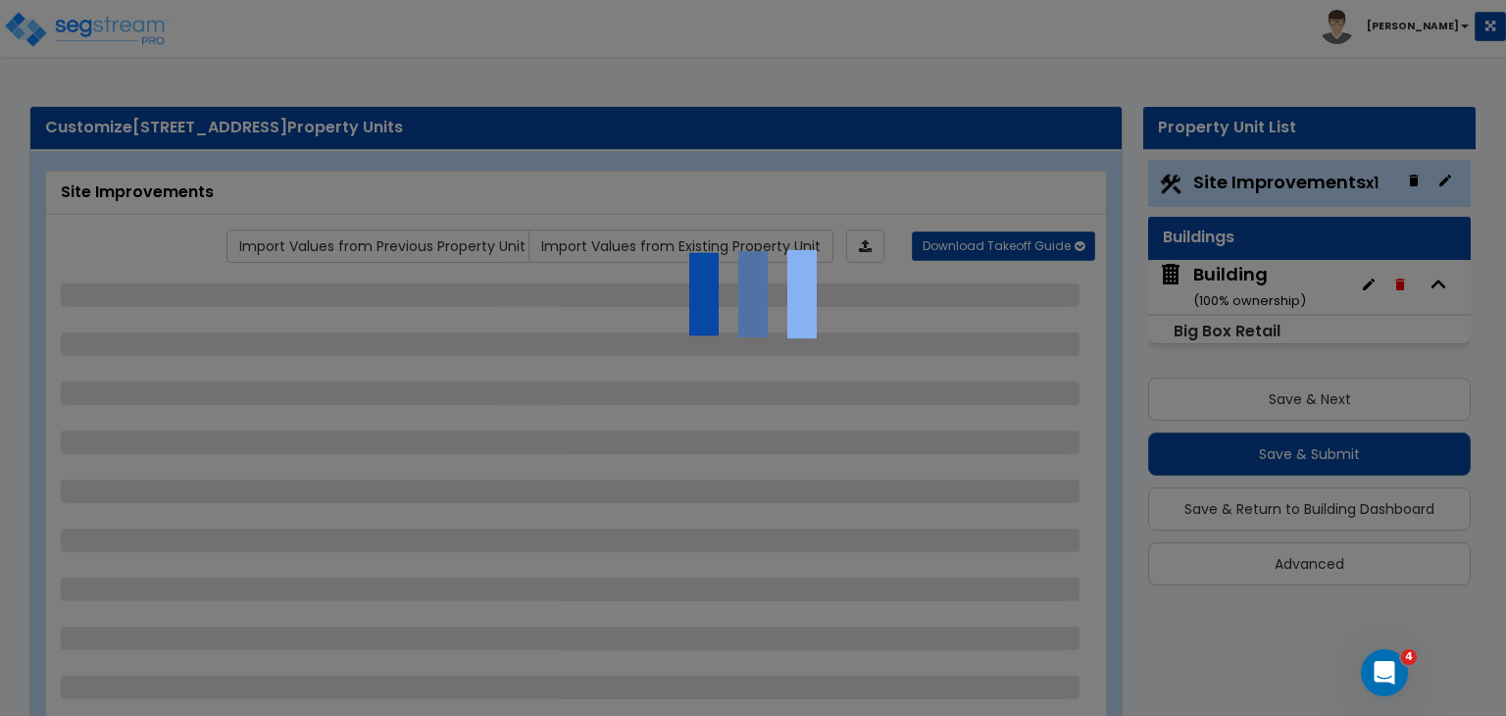
select select "2"
select select "1"
select select "4"
select select "1"
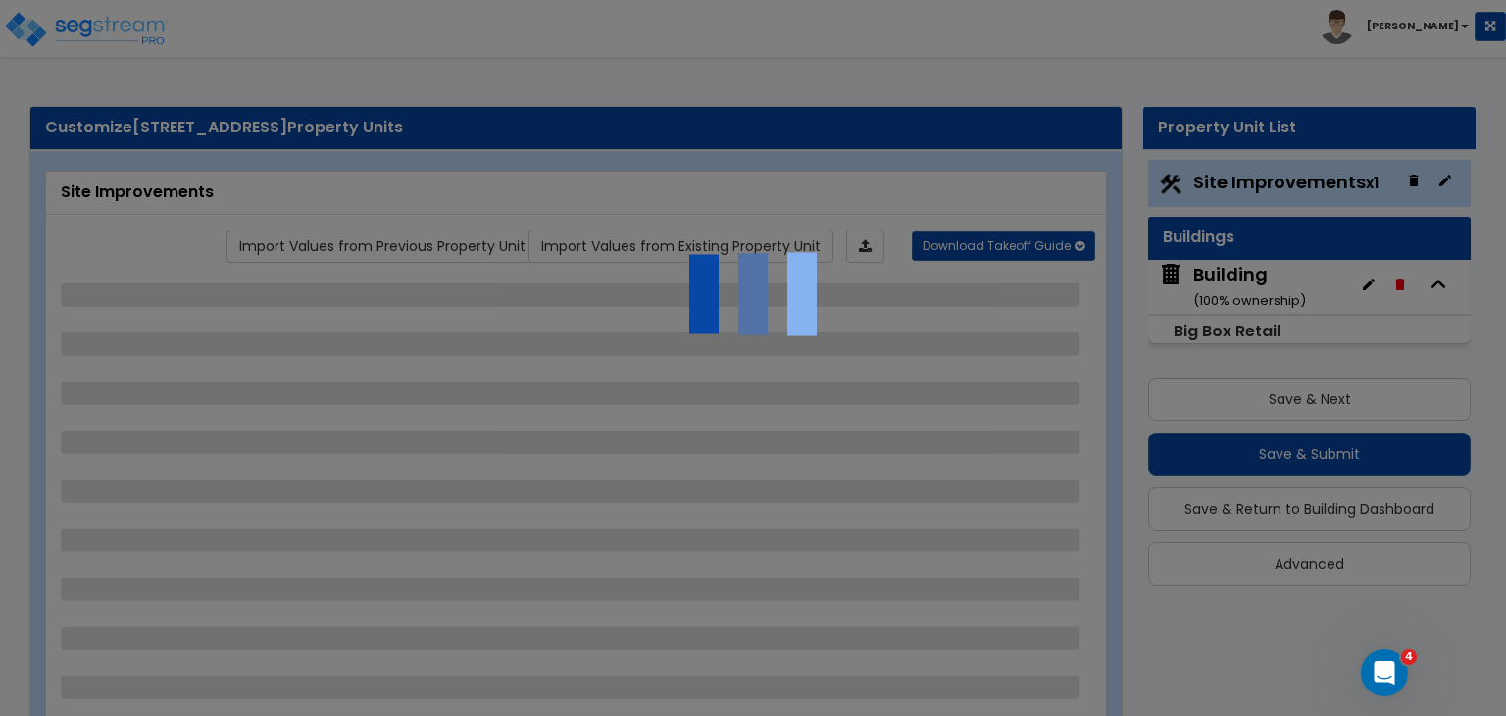
select select "2"
select select "1"
select select "2"
select select "1"
select select "4"
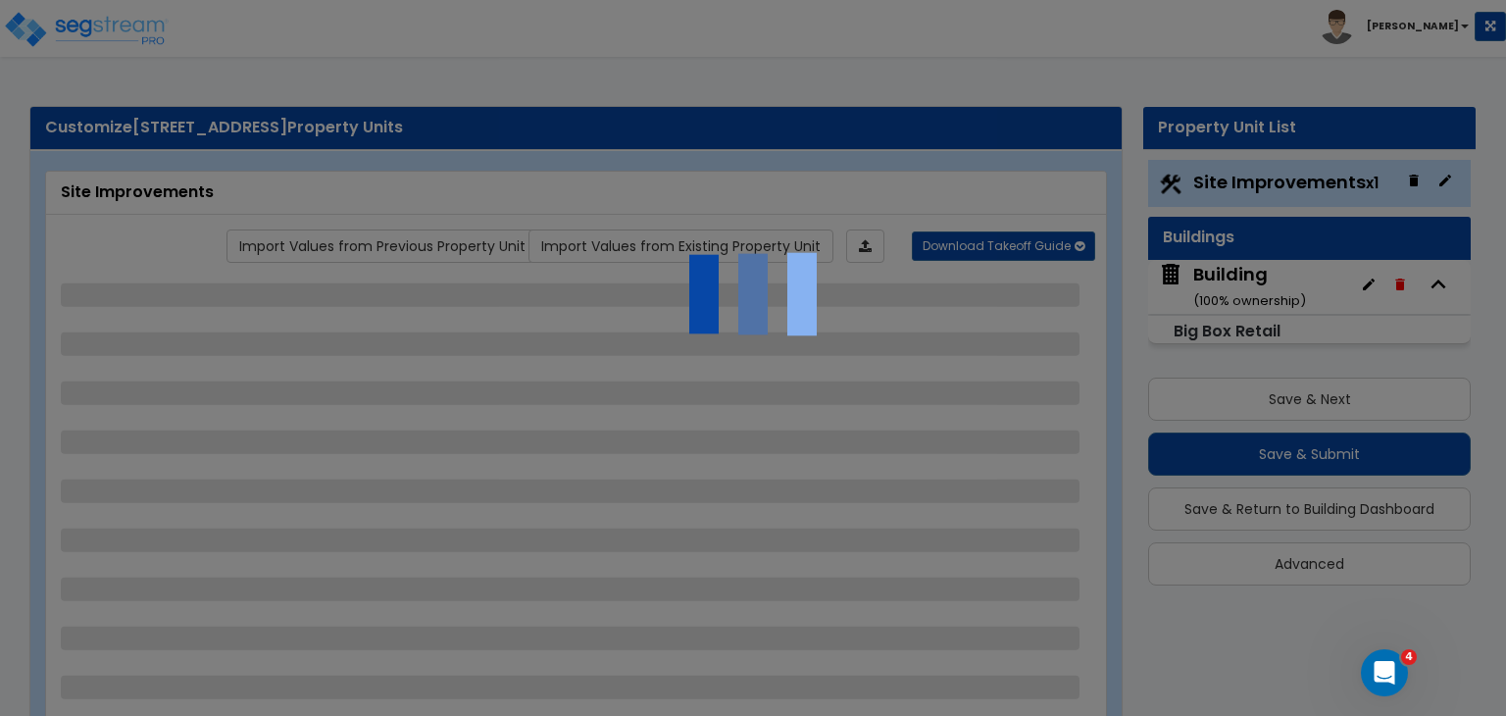
select select "1"
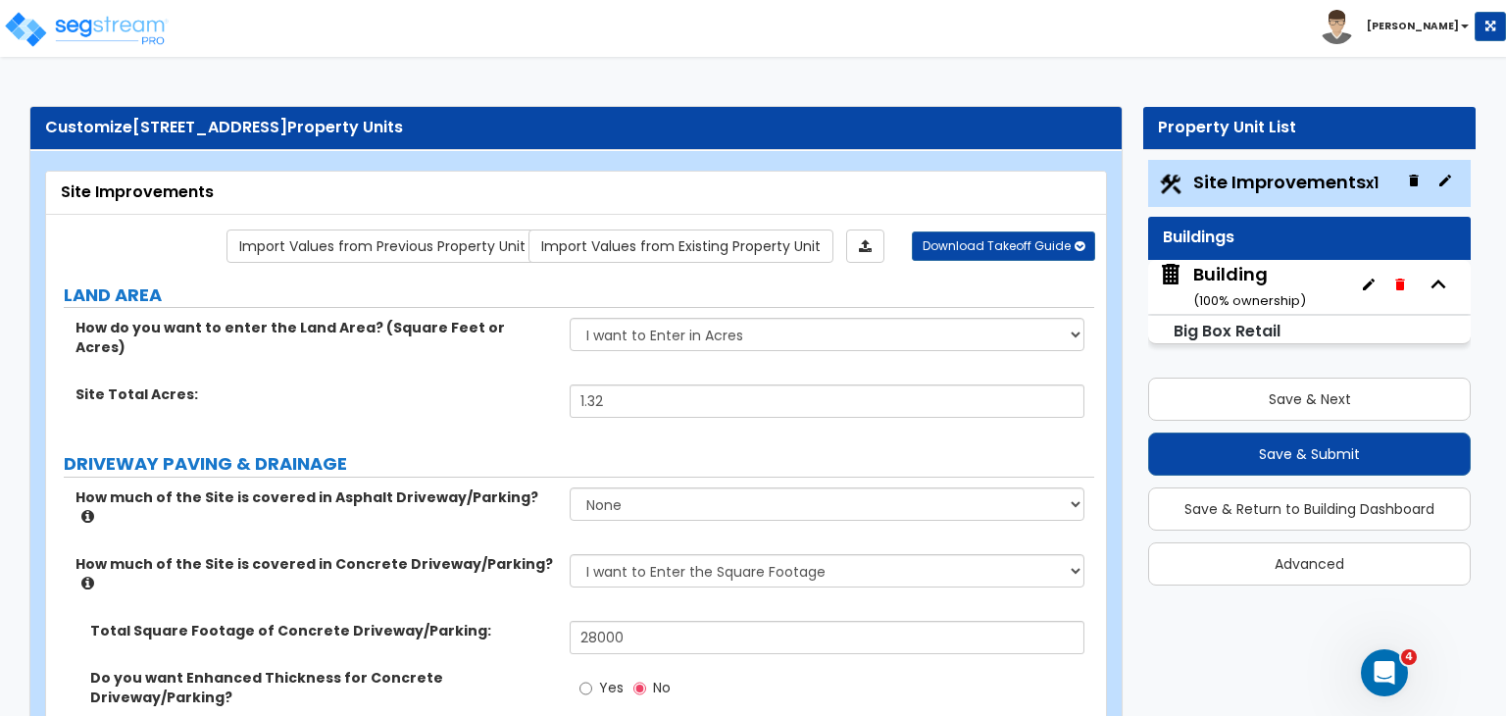
click at [1226, 177] on span "Site Improvements x1" at bounding box center [1285, 182] width 185 height 25
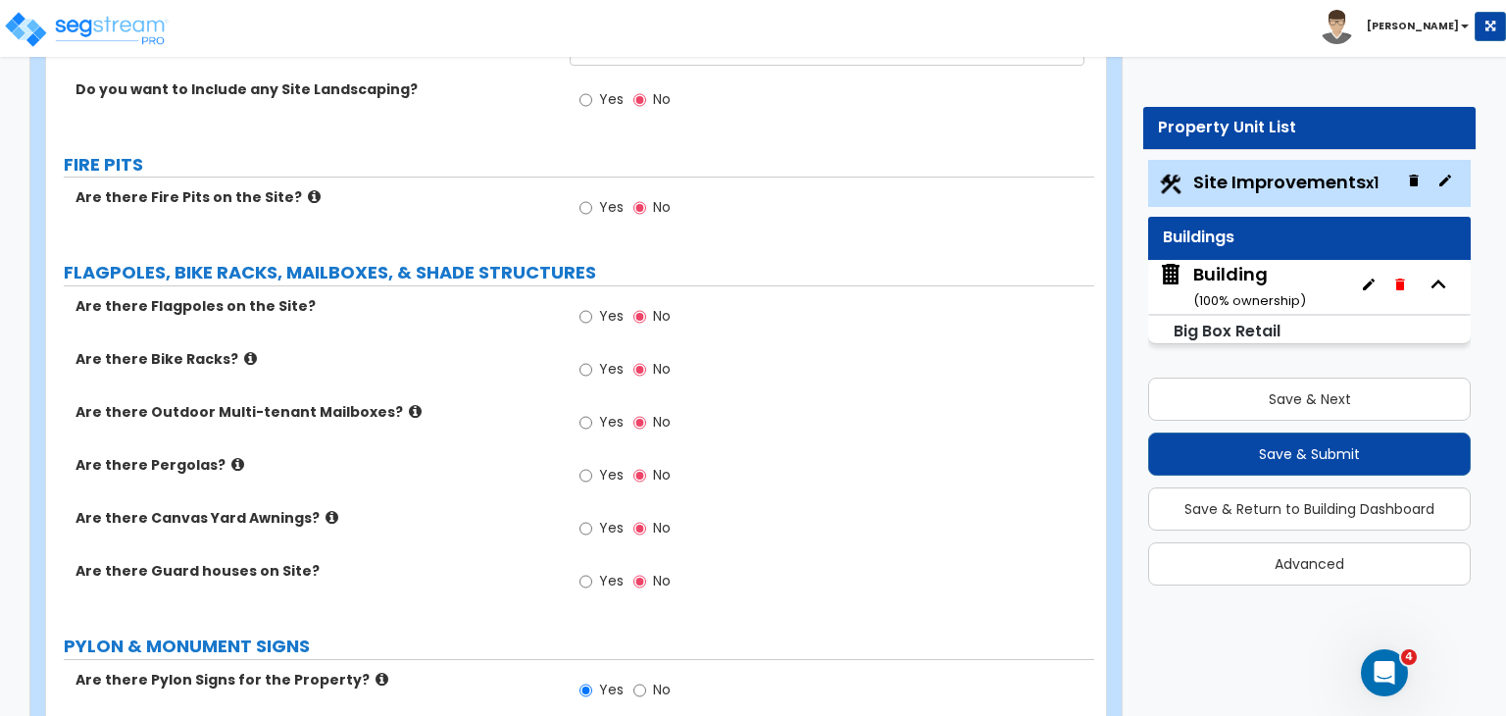
scroll to position [3317, 0]
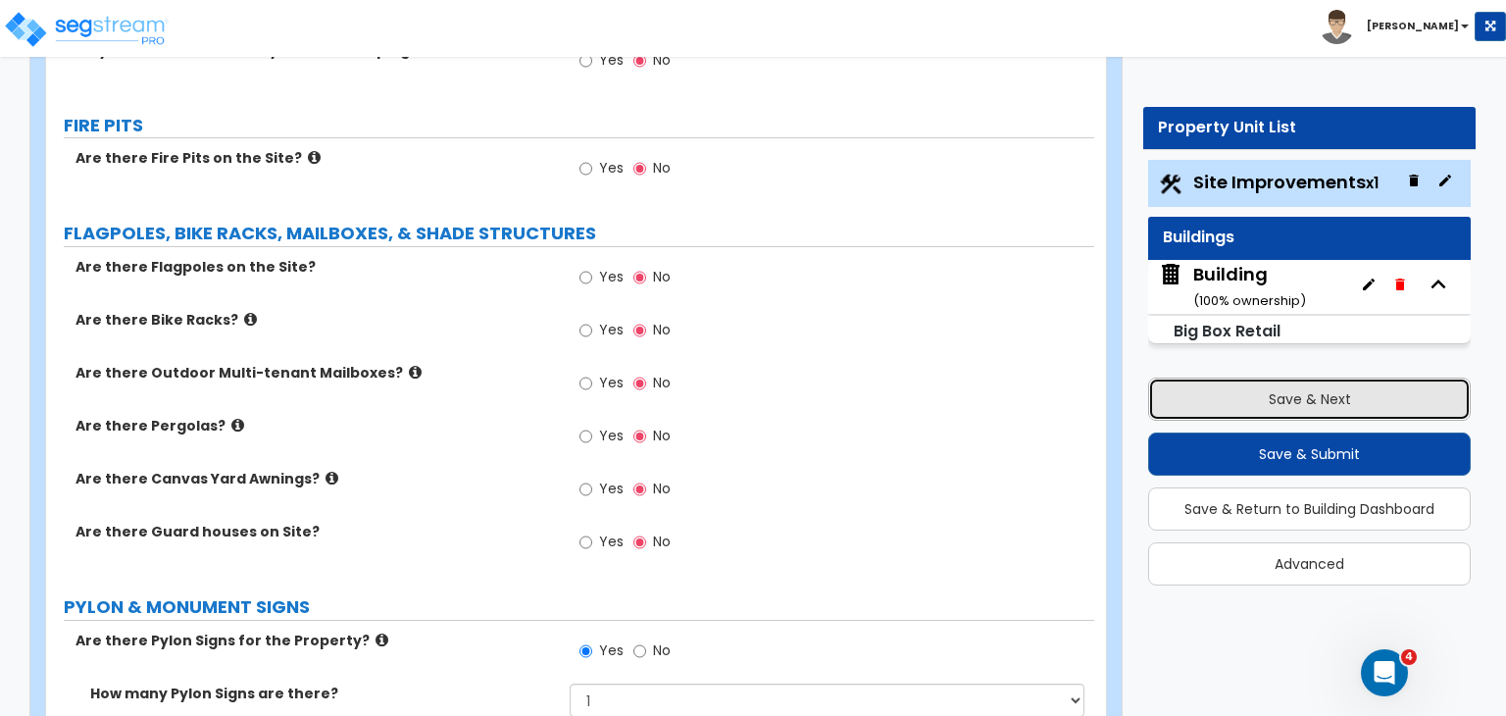
click at [1286, 403] on button "Save & Next" at bounding box center [1309, 398] width 323 height 43
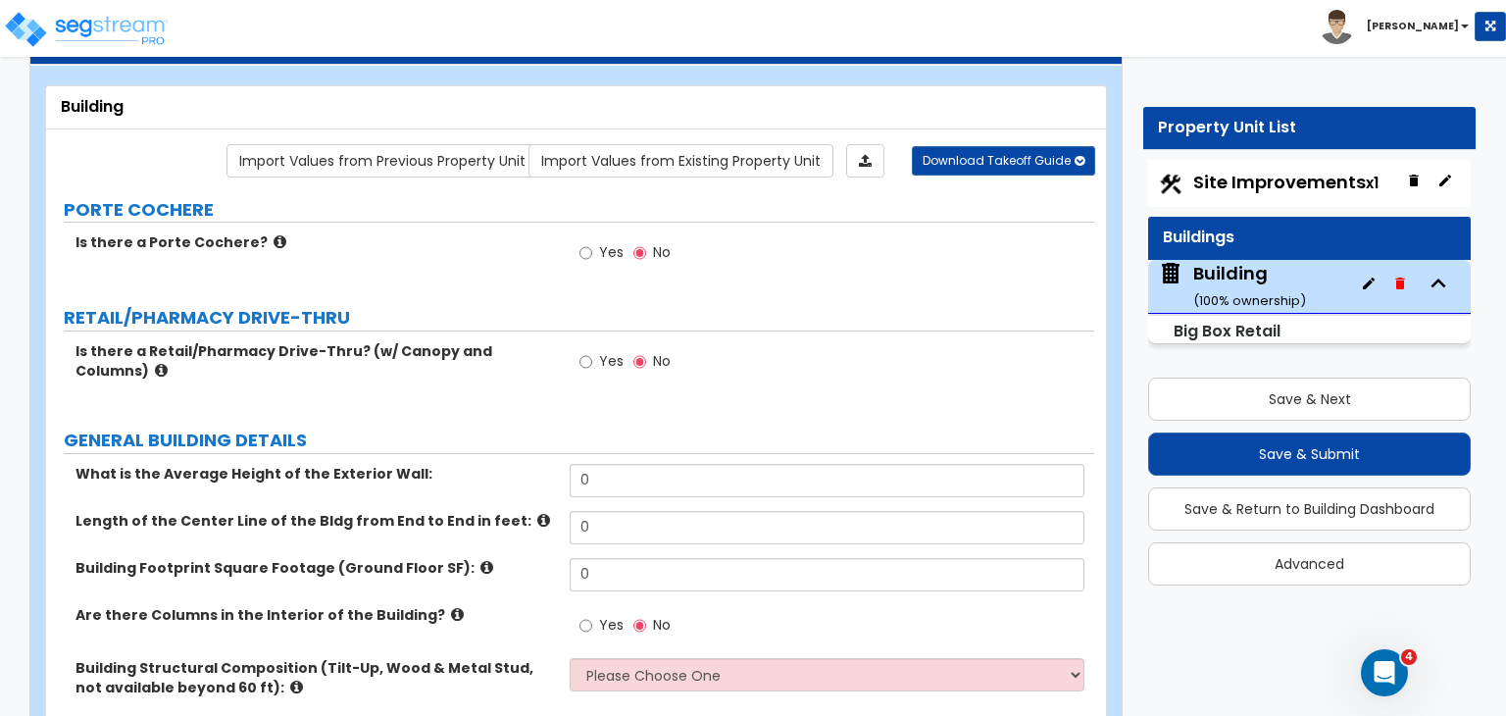
scroll to position [82, 0]
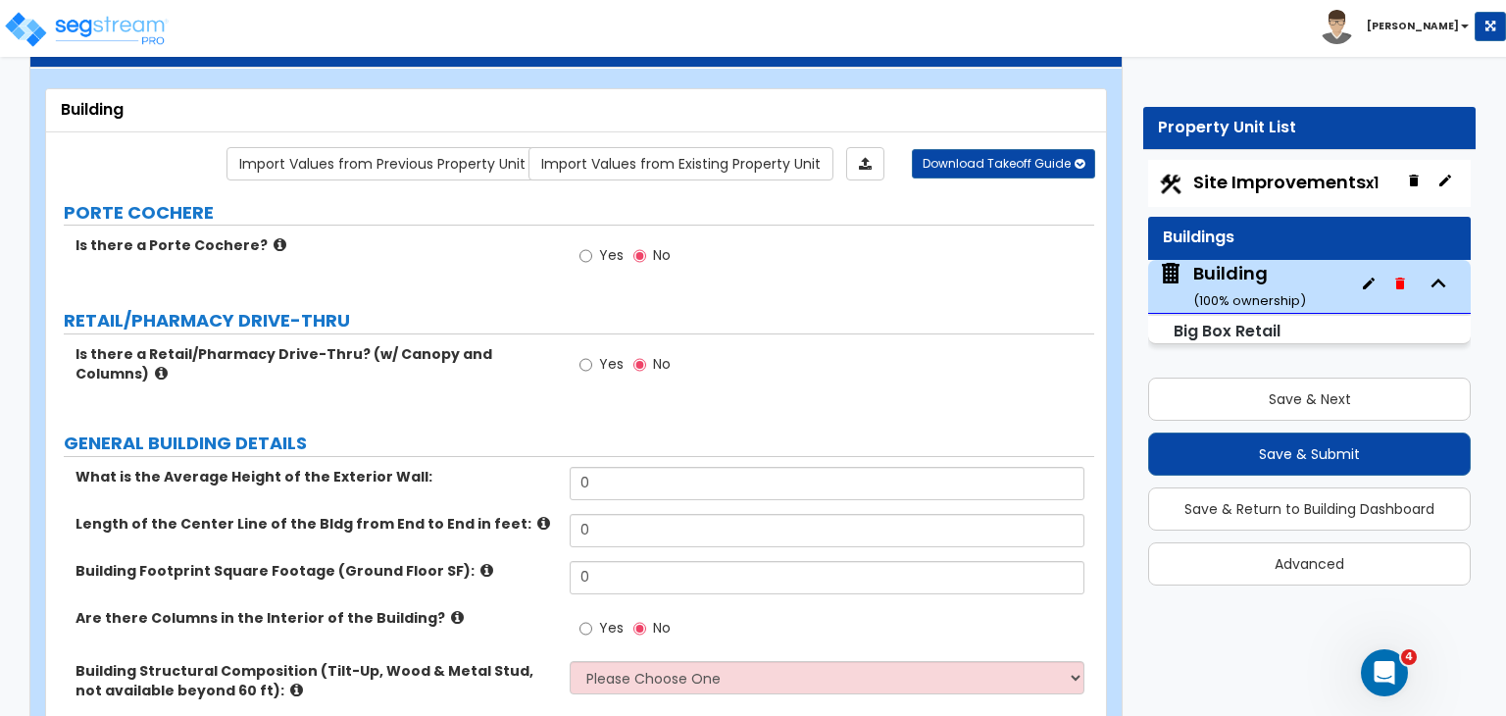
click at [58, 105] on div "Building" at bounding box center [576, 110] width 1060 height 43
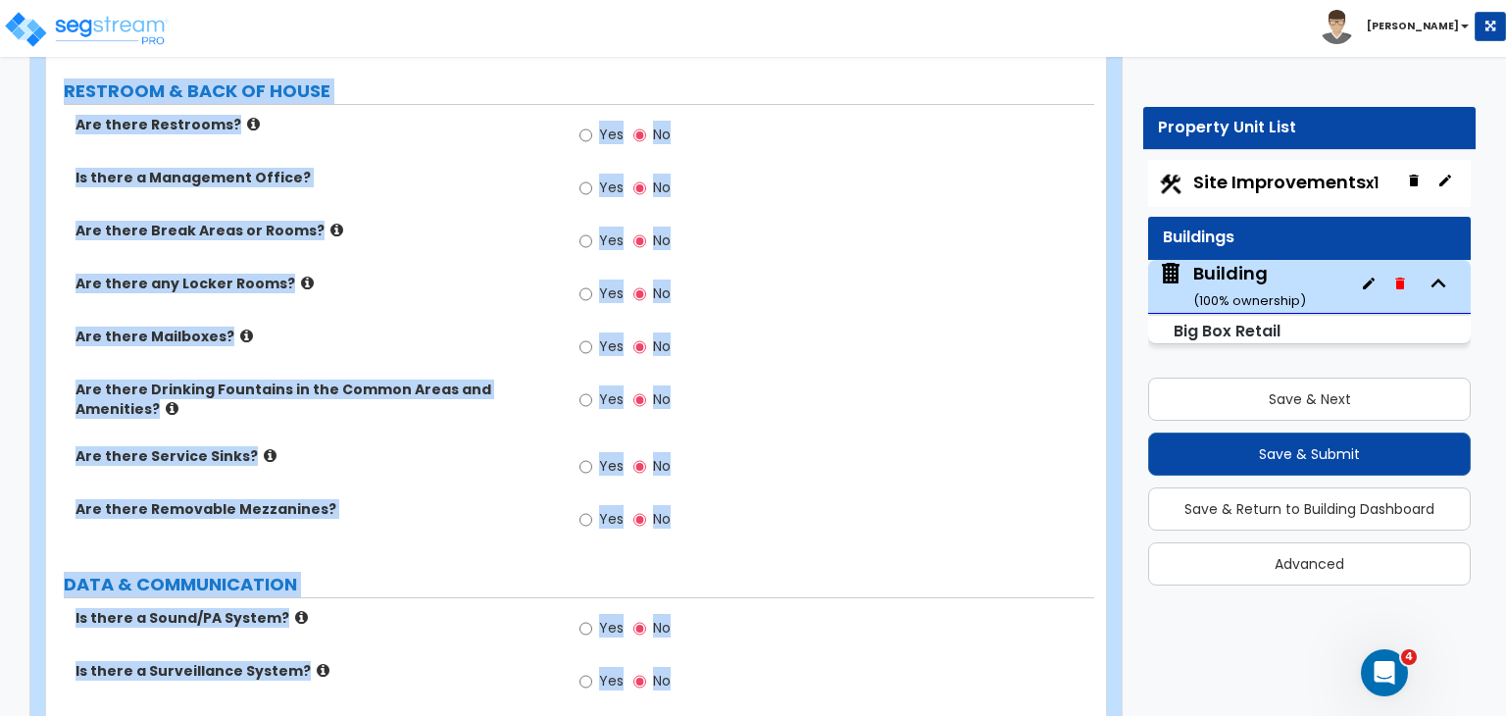
scroll to position [4556, 0]
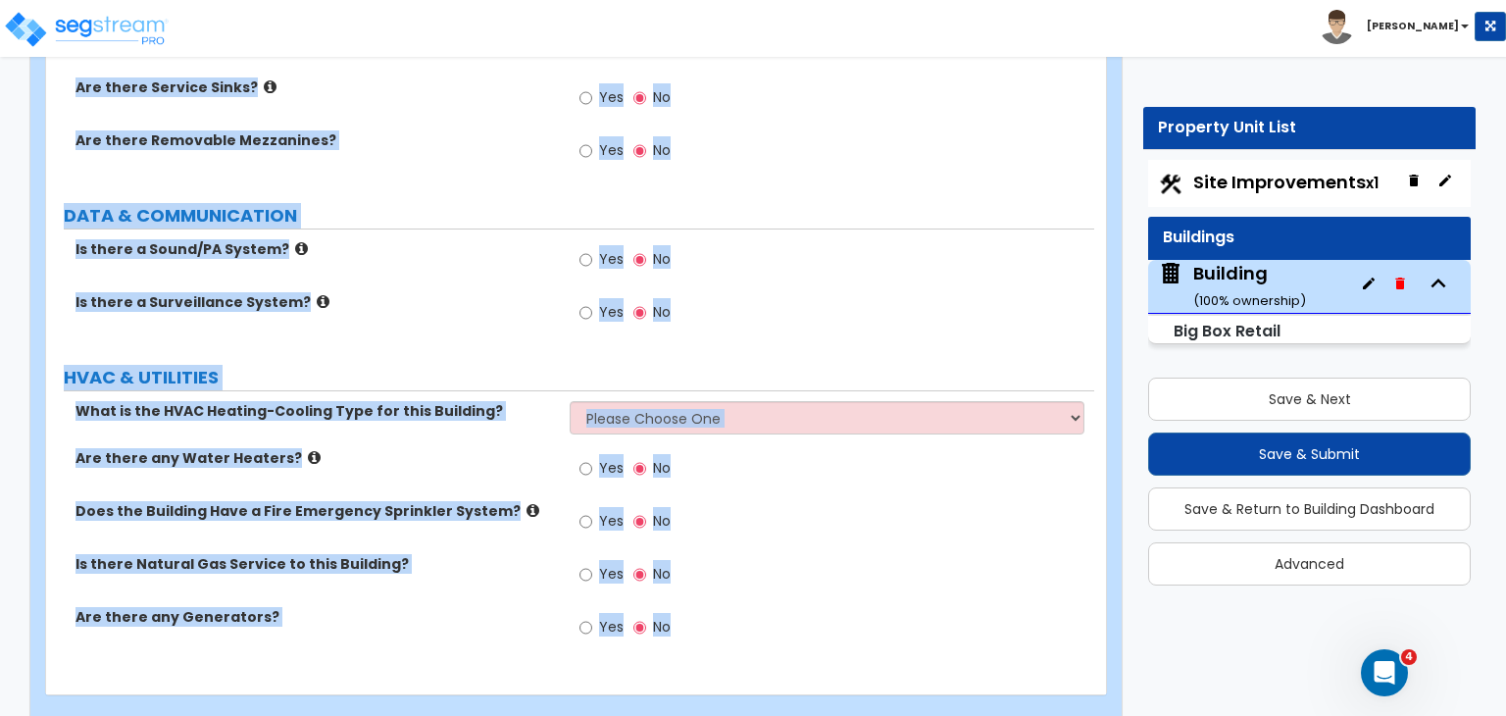
drag, startPoint x: 58, startPoint y: 105, endPoint x: 1054, endPoint y: 739, distance: 1180.8
copy div "Building Import Values from Previous Property Unit Import Values from Existing …"
click at [441, 292] on label "Is there a Surveillance System?" at bounding box center [314, 302] width 479 height 20
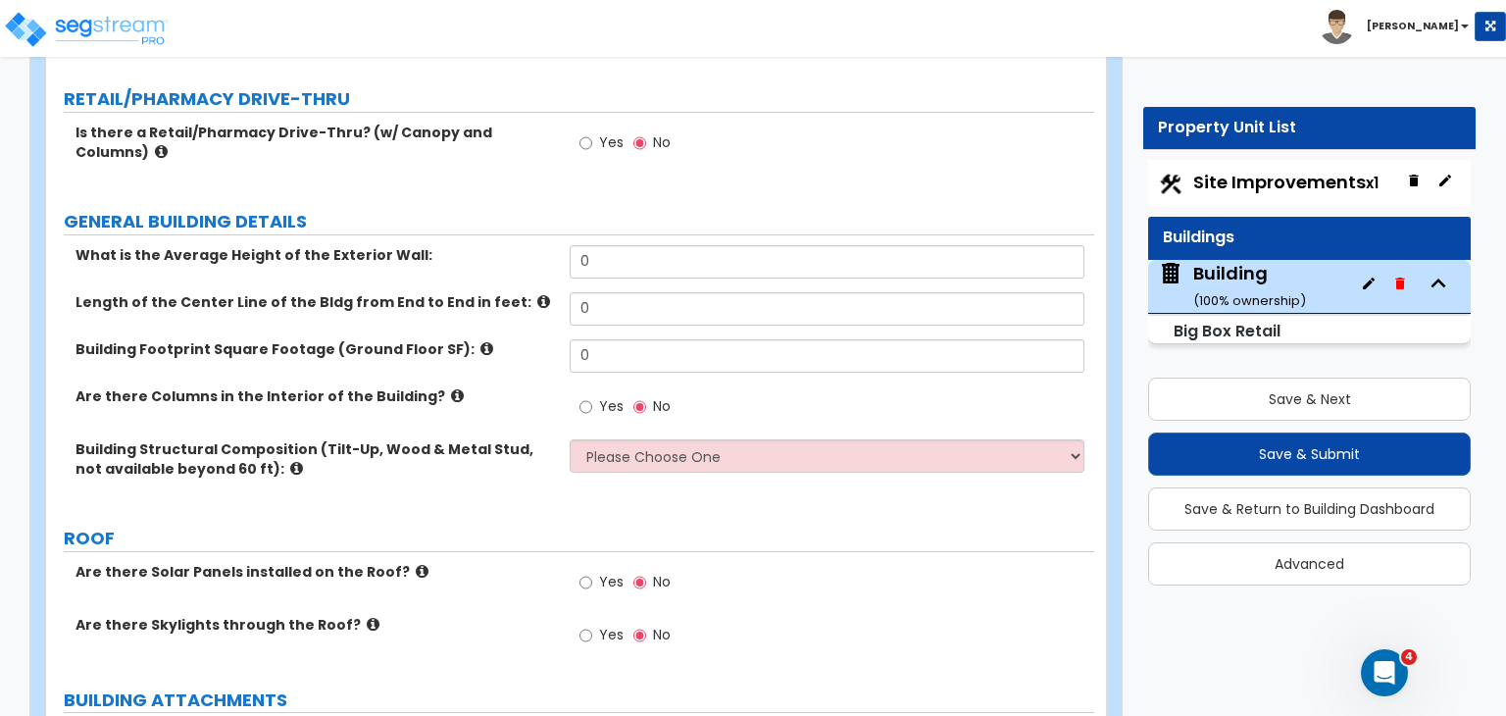
scroll to position [251, 0]
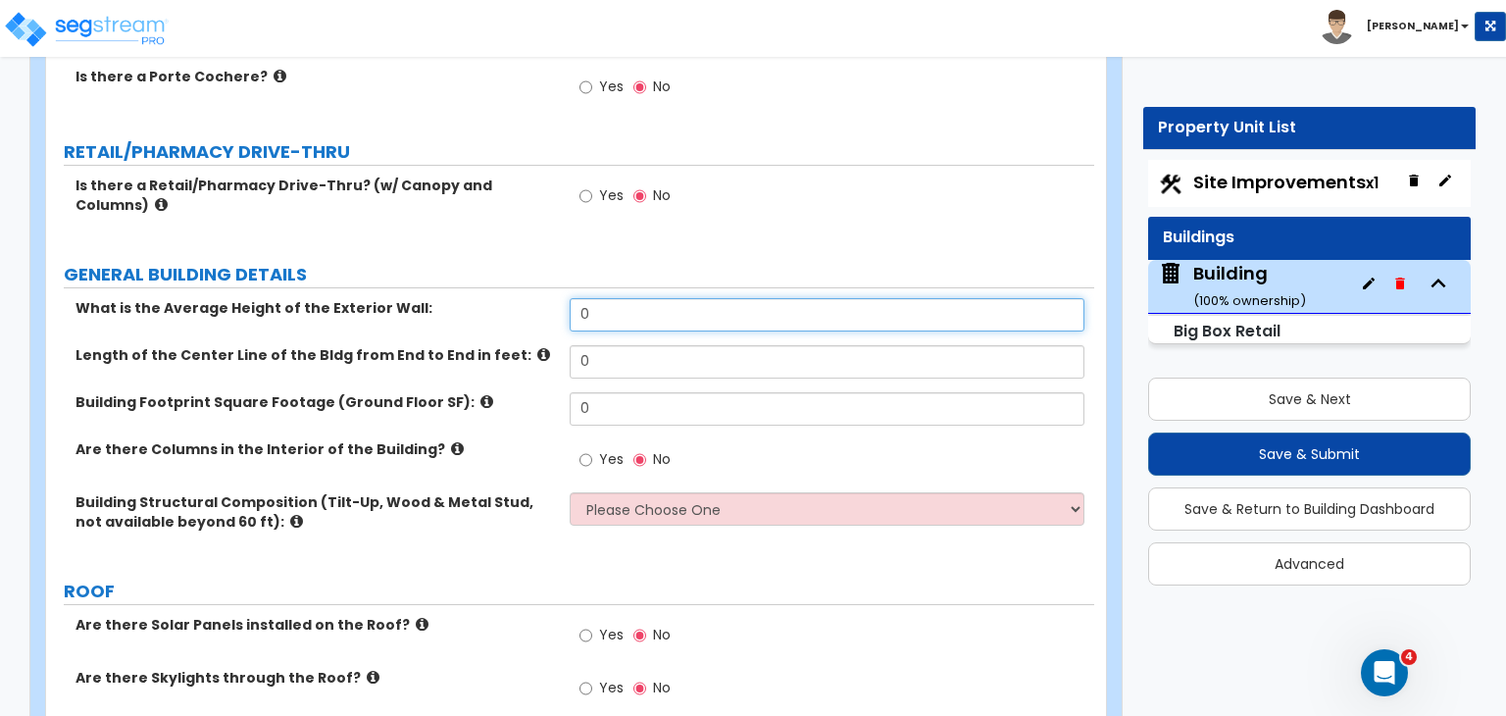
click at [619, 319] on input "0" at bounding box center [827, 314] width 514 height 33
type input "18"
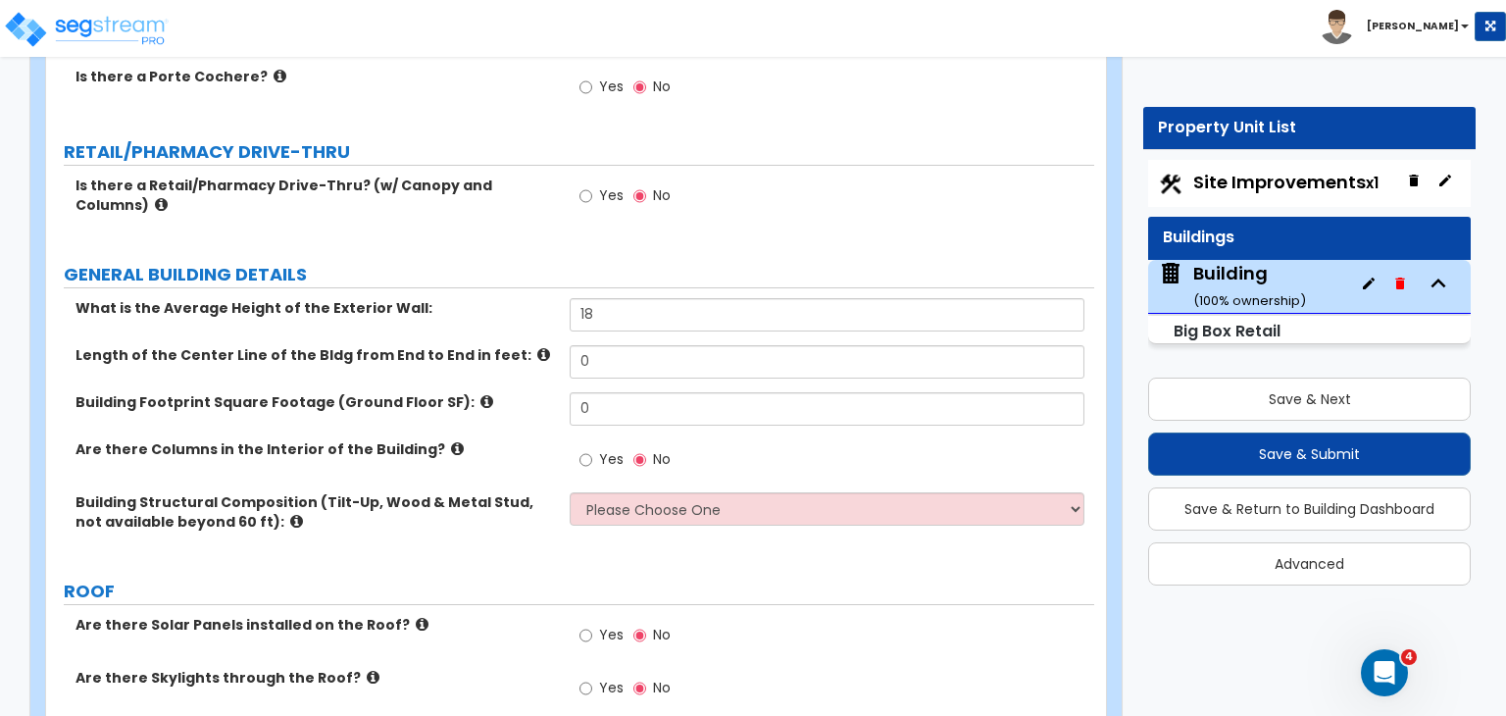
click at [545, 362] on label "Length of the Center Line of the Bldg from End to End in feet:" at bounding box center [314, 355] width 479 height 20
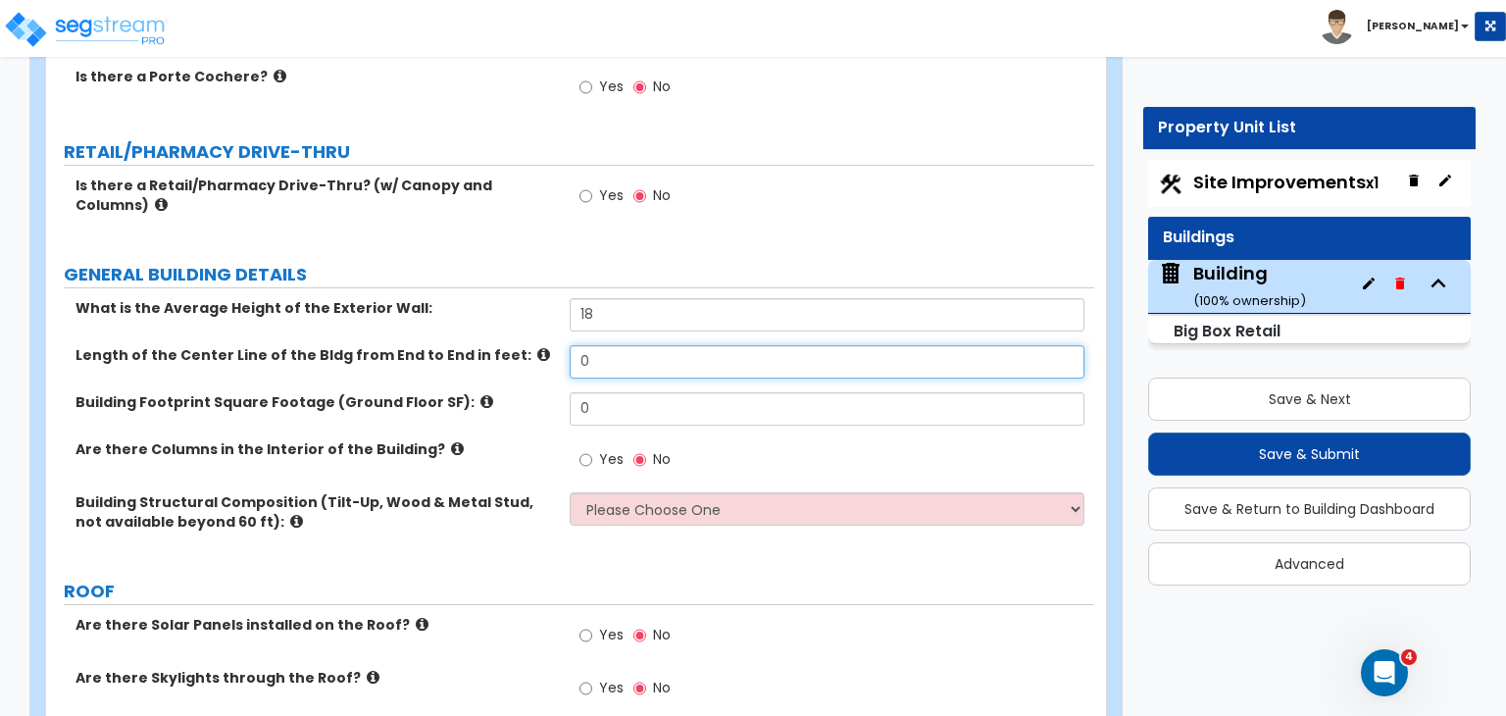
click at [618, 366] on input "0" at bounding box center [827, 361] width 514 height 33
type input "100"
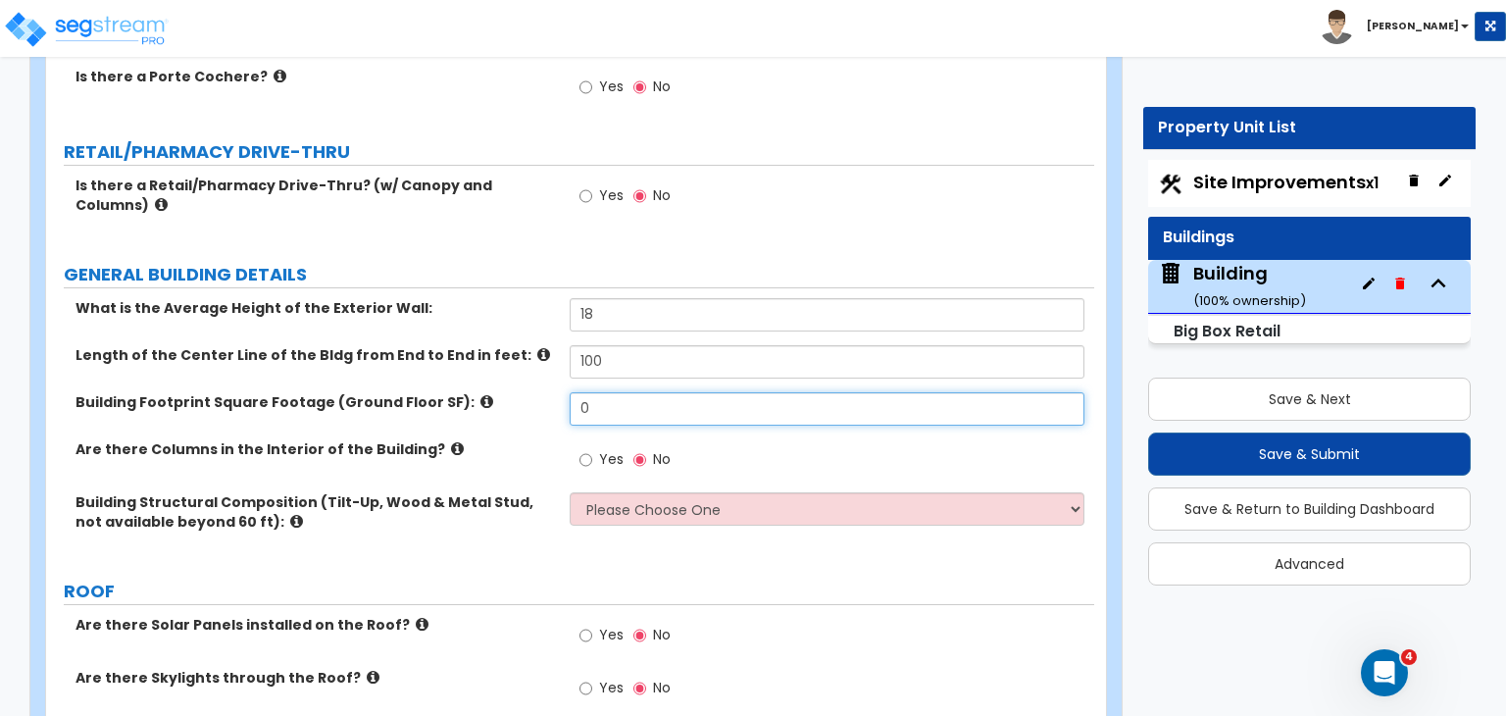
click at [617, 397] on input "0" at bounding box center [827, 408] width 514 height 33
type input "10,565"
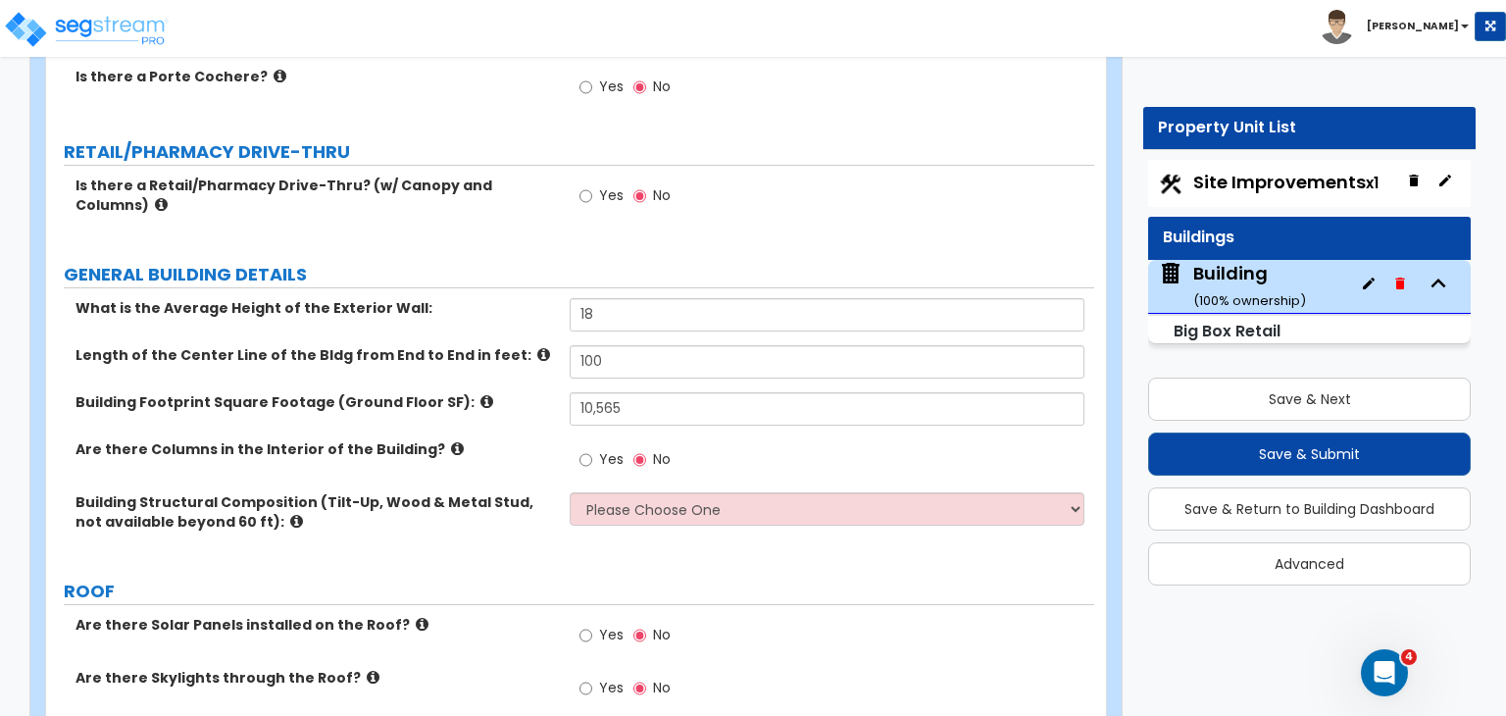
click at [496, 446] on label "Are there Columns in the Interior of the Building?" at bounding box center [314, 449] width 479 height 20
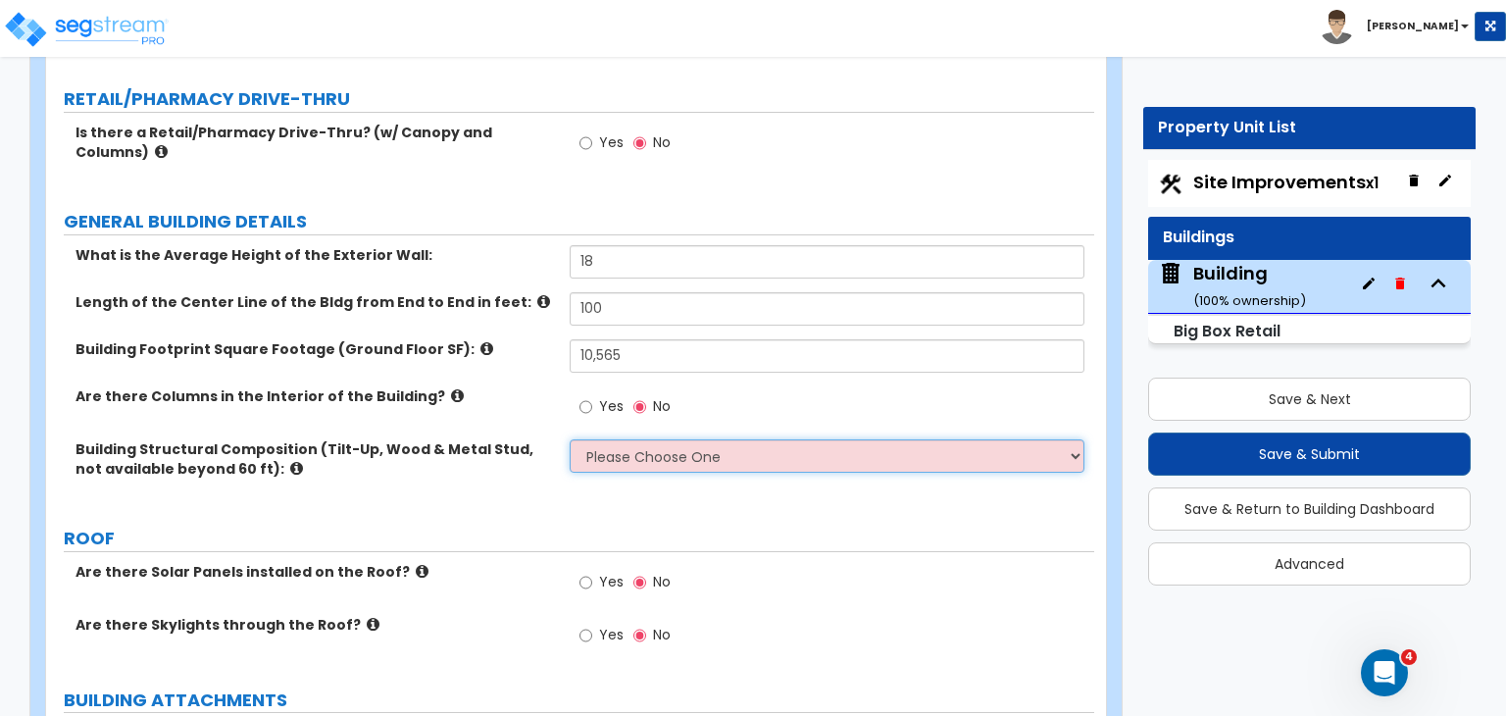
click at [678, 446] on select "Please Choose One Pre-Engineered Metal Building Tilt-up Wall Construction Reinf…" at bounding box center [827, 455] width 514 height 33
select select "1"
click at [570, 439] on select "Please Choose One Pre-Engineered Metal Building Tilt-up Wall Construction Reinf…" at bounding box center [827, 455] width 514 height 33
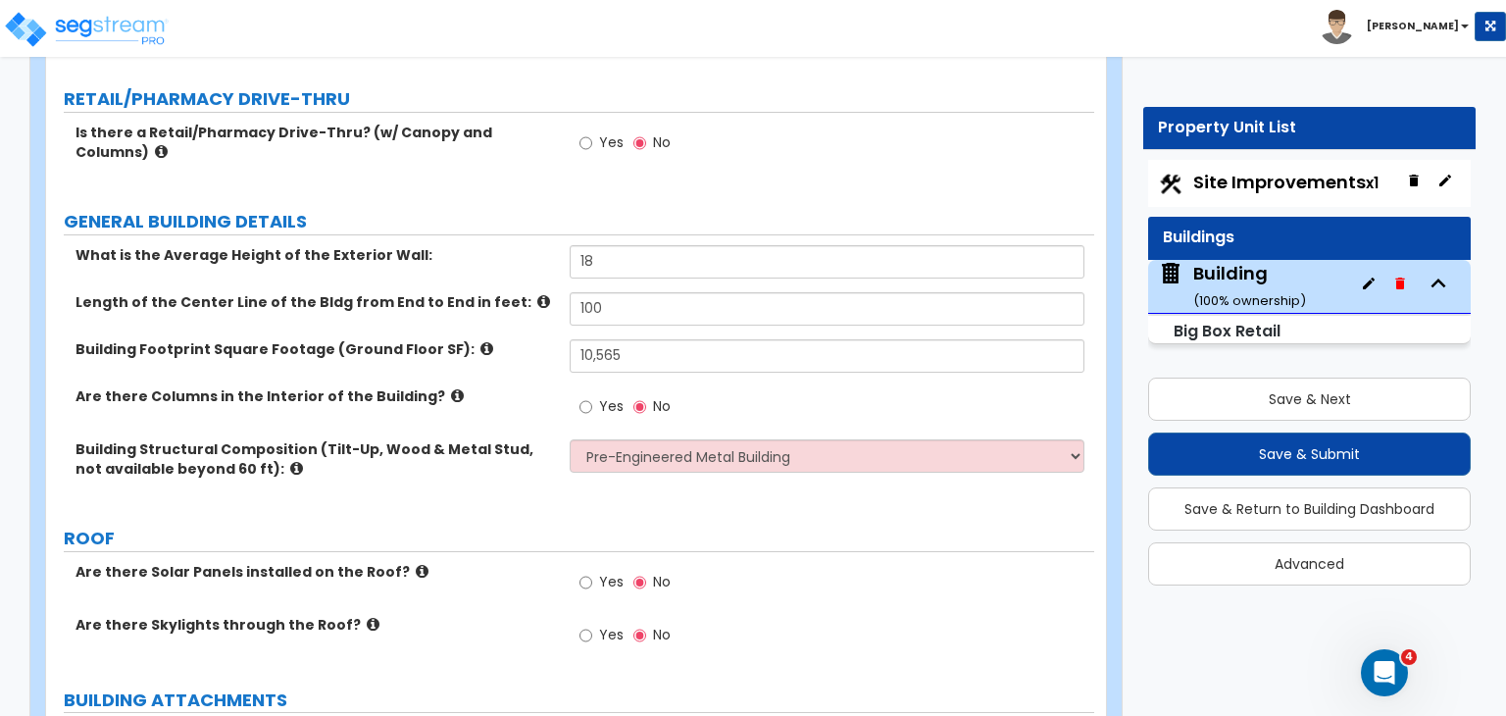
click at [702, 221] on label "GENERAL BUILDING DETAILS" at bounding box center [579, 221] width 1030 height 25
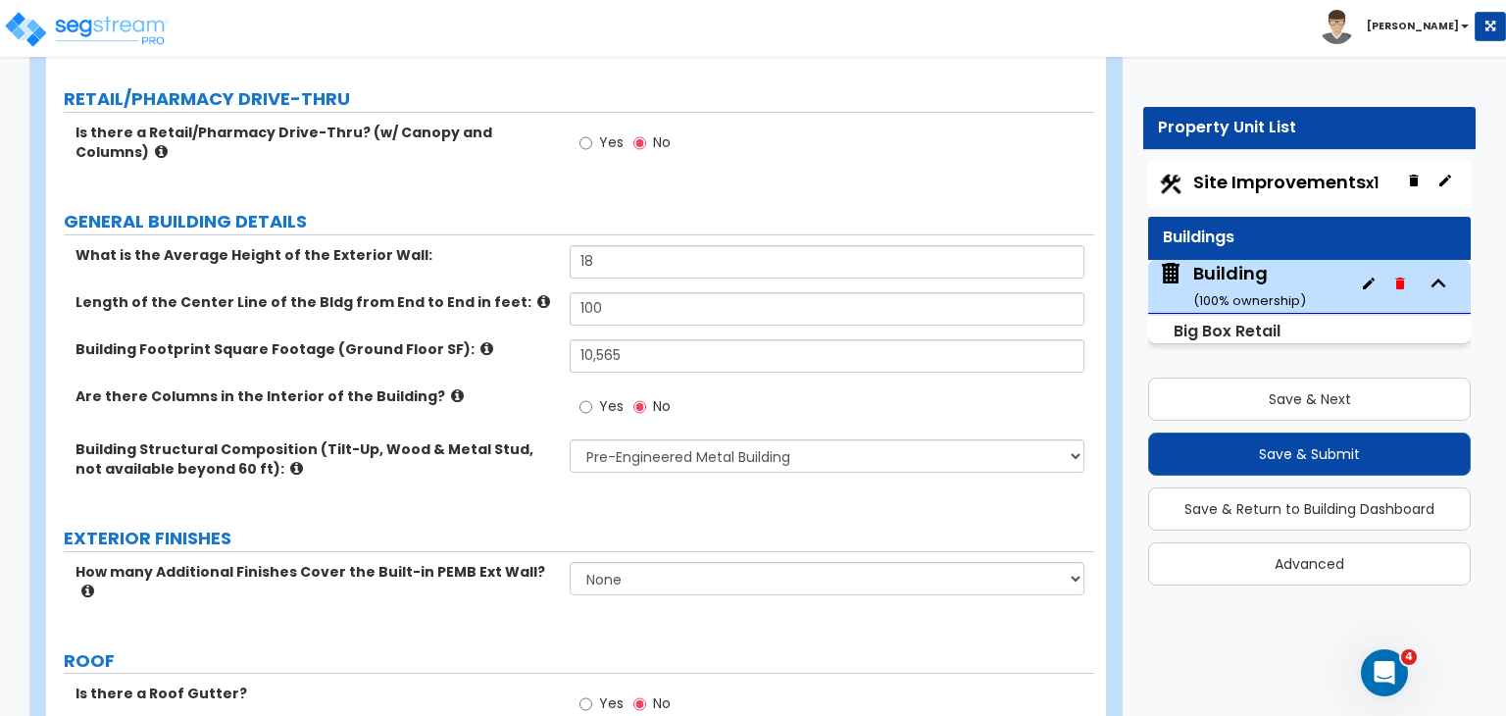
click at [525, 498] on div "Building Structural Composition (Tilt-Up, Wood & Metal Stud, not available beyo…" at bounding box center [570, 472] width 1048 height 67
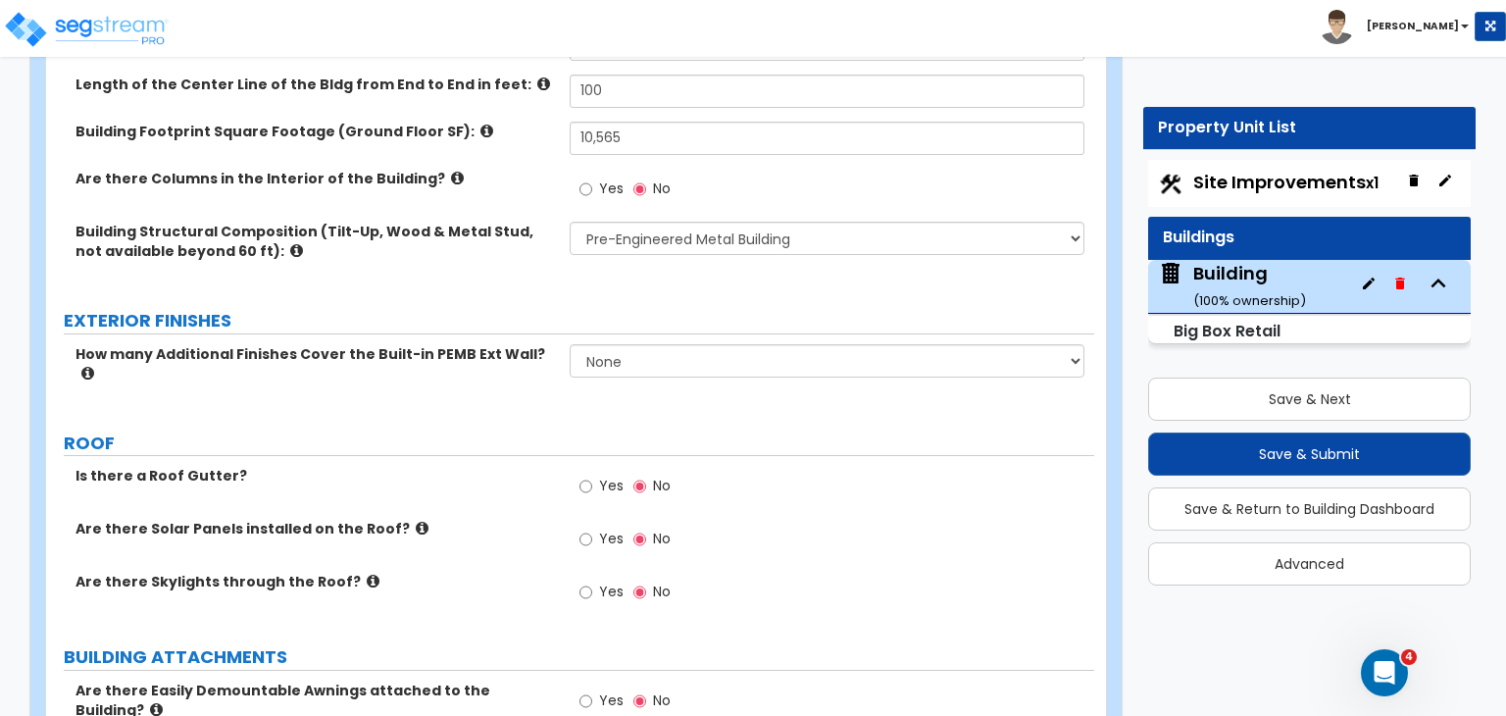
scroll to position [545, 0]
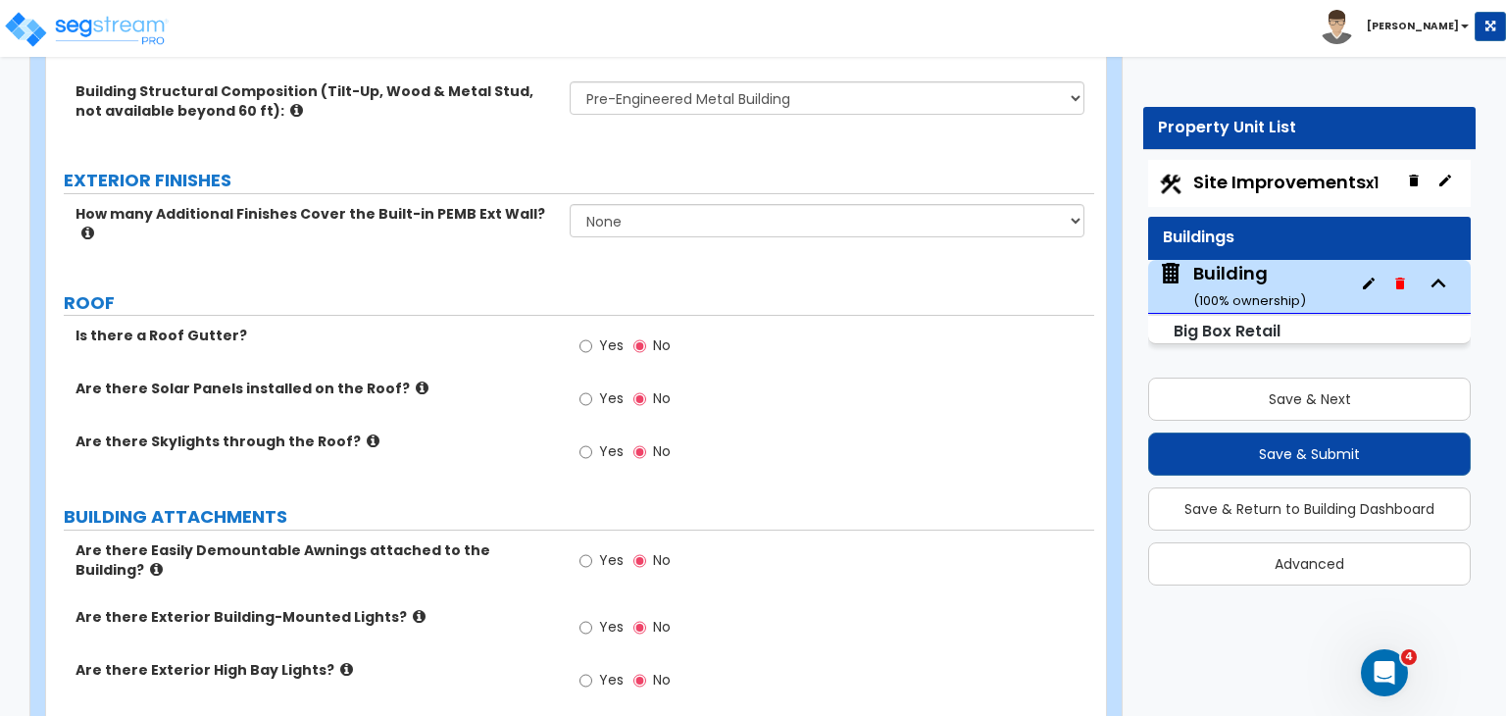
scroll to position [678, 0]
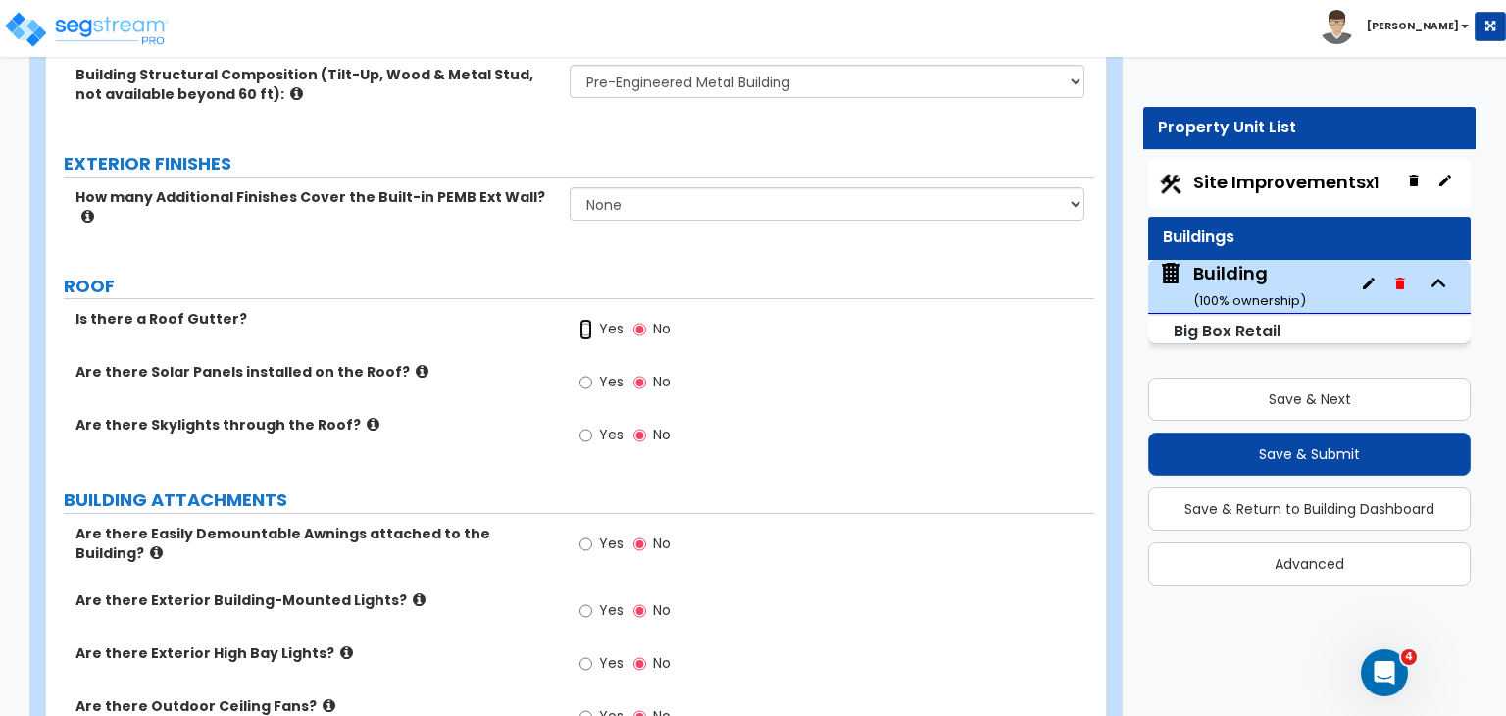
click at [584, 319] on input "Yes" at bounding box center [585, 330] width 13 height 22
radio input "true"
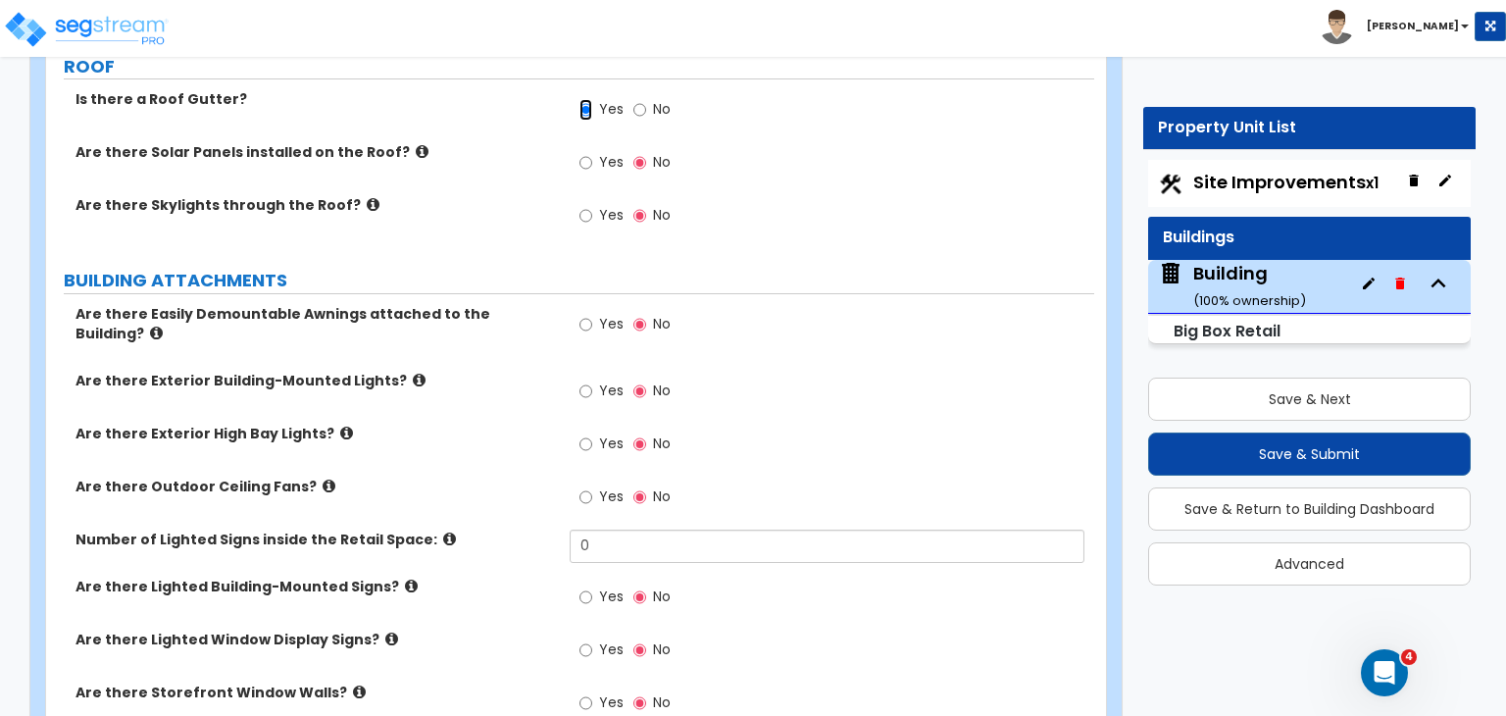
scroll to position [902, 0]
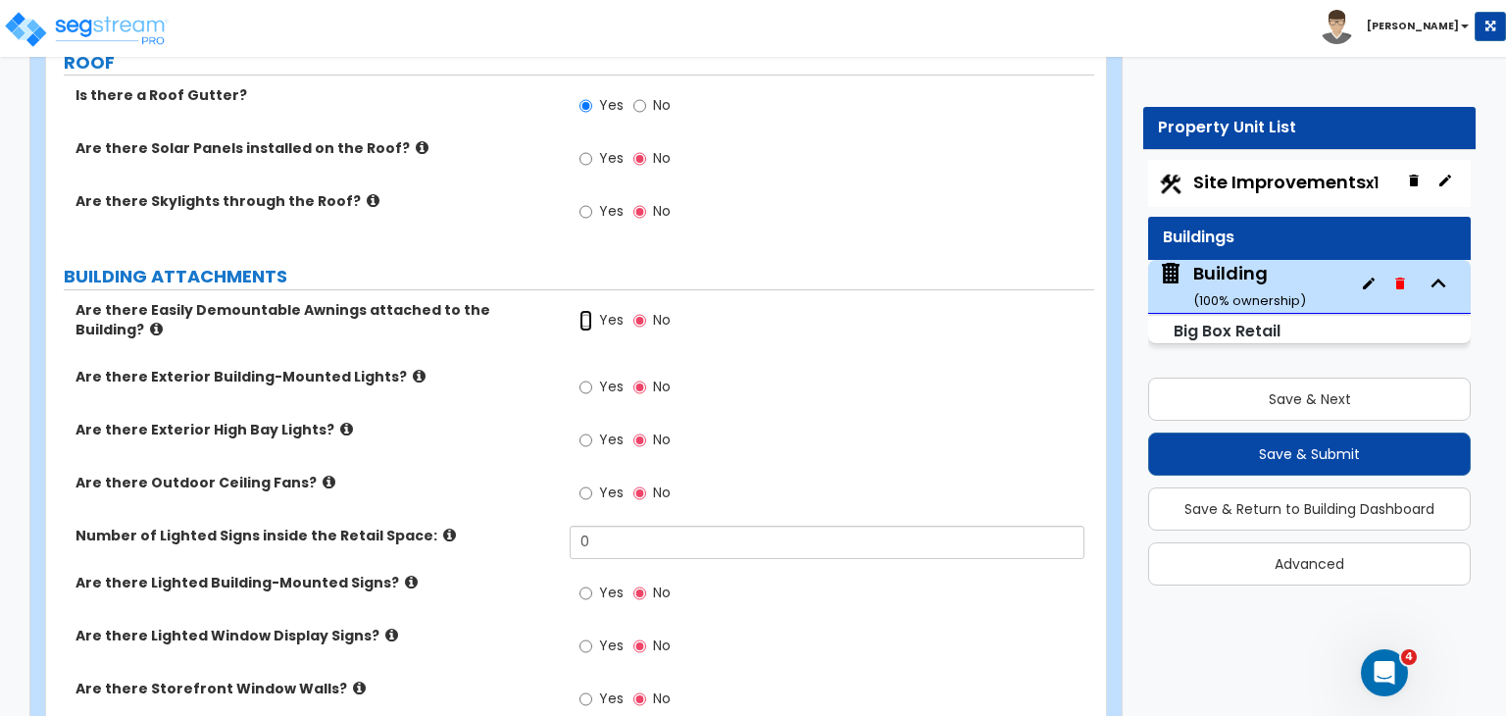
click at [586, 310] on input "Yes" at bounding box center [585, 321] width 13 height 22
radio input "true"
click at [586, 310] on input "Yes" at bounding box center [585, 321] width 13 height 22
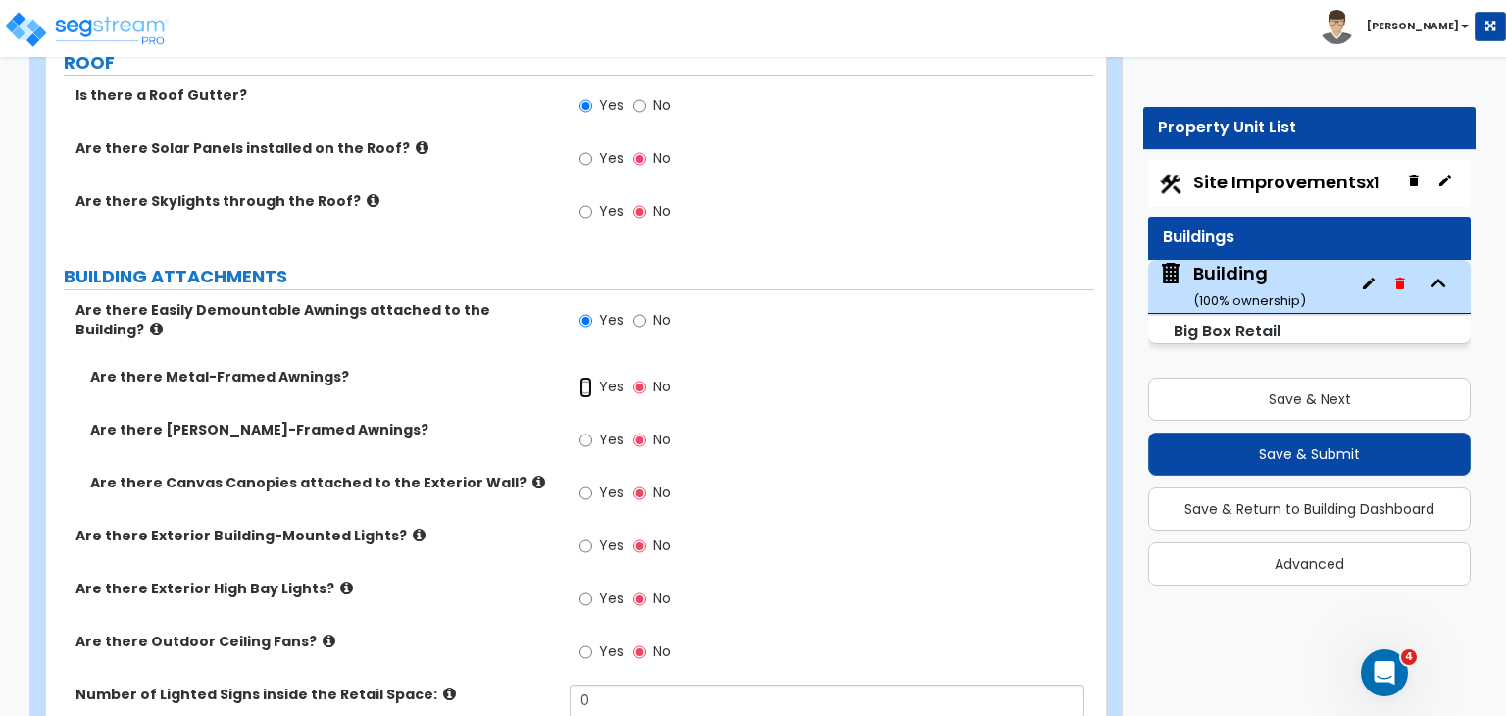
click at [592, 376] on input "Yes" at bounding box center [585, 387] width 13 height 22
radio input "true"
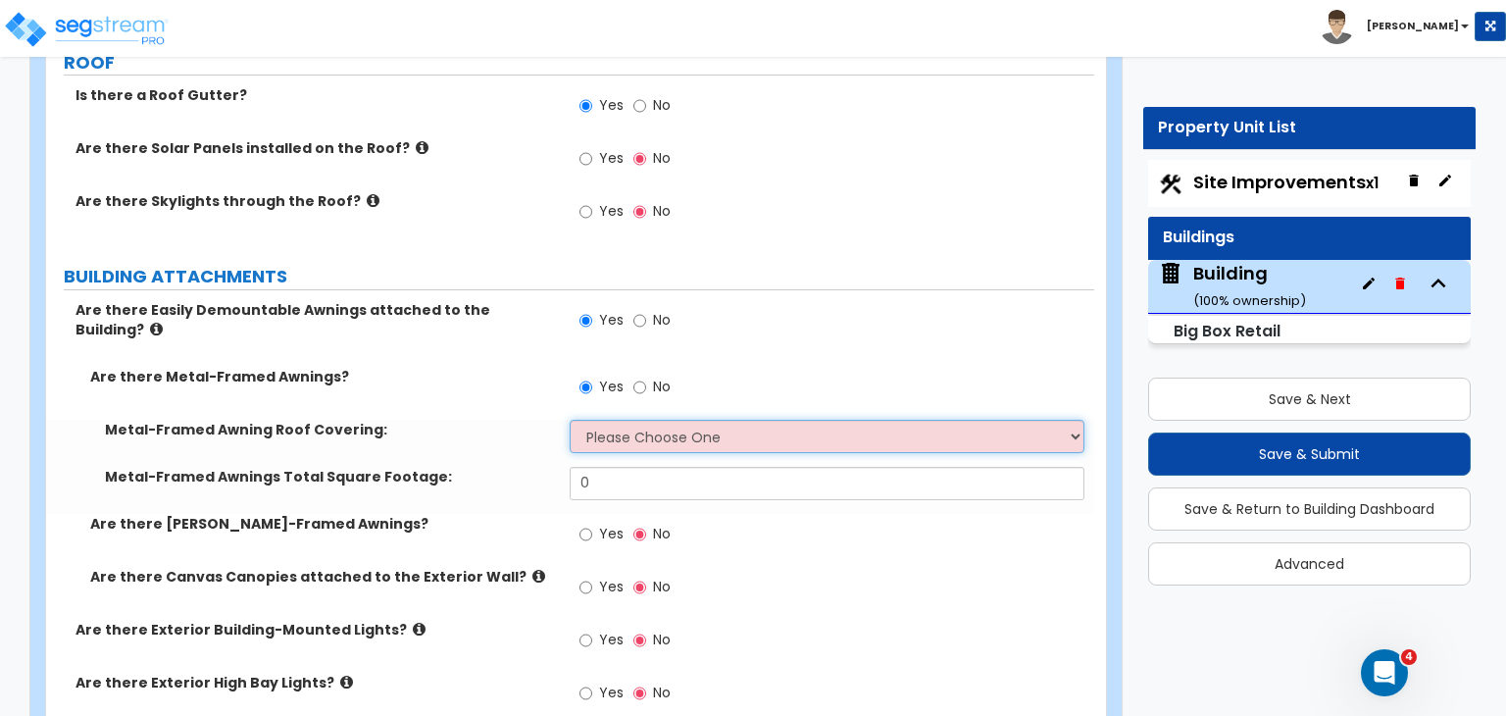
click at [620, 420] on select "Please Choose One Plastic Metal Glass" at bounding box center [827, 436] width 514 height 33
click at [621, 420] on select "Please Choose One Plastic Metal Glass" at bounding box center [827, 436] width 514 height 33
select select "2"
click at [570, 420] on select "Please Choose One Plastic Metal Glass" at bounding box center [827, 436] width 514 height 33
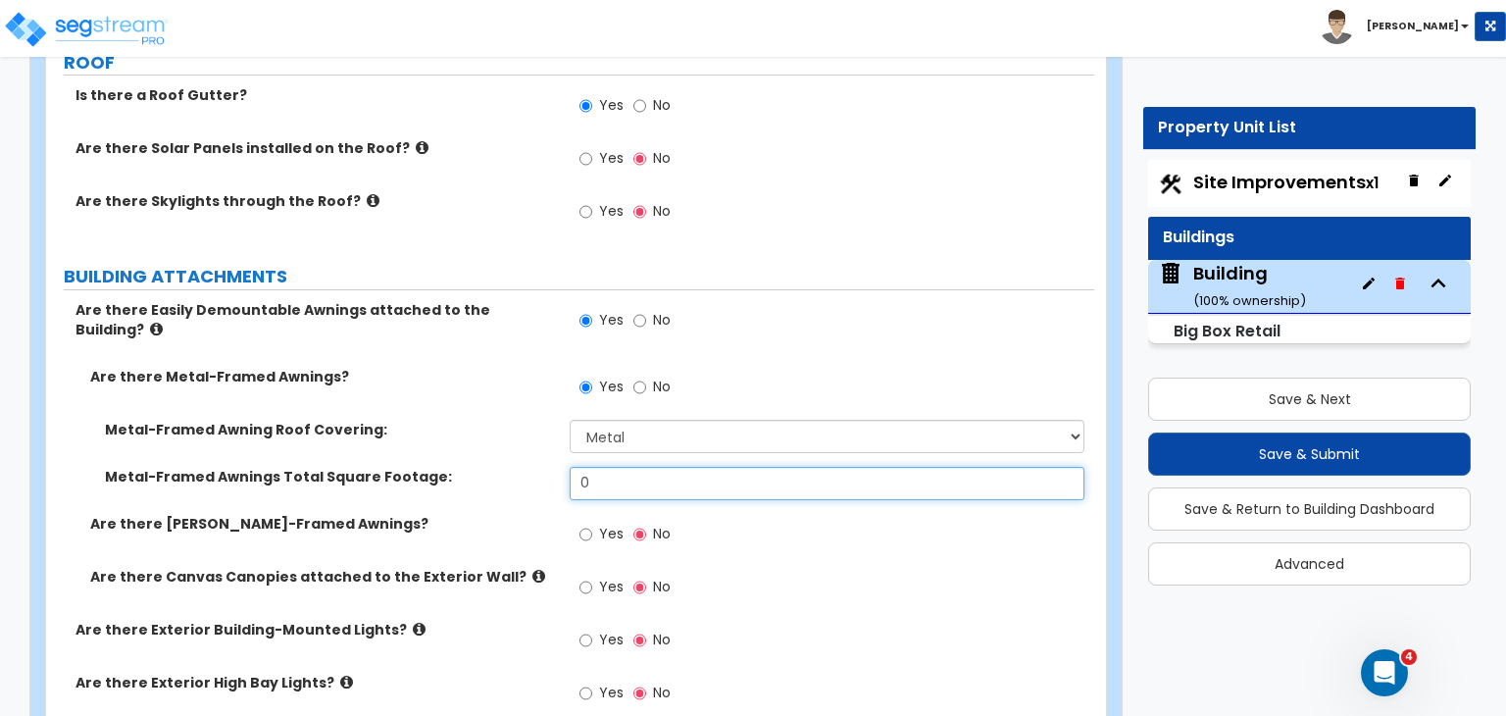
click at [622, 467] on input "0" at bounding box center [827, 483] width 514 height 33
type input "300"
click at [459, 467] on label "Metal-Framed Awnings Total Square Footage:" at bounding box center [330, 477] width 450 height 20
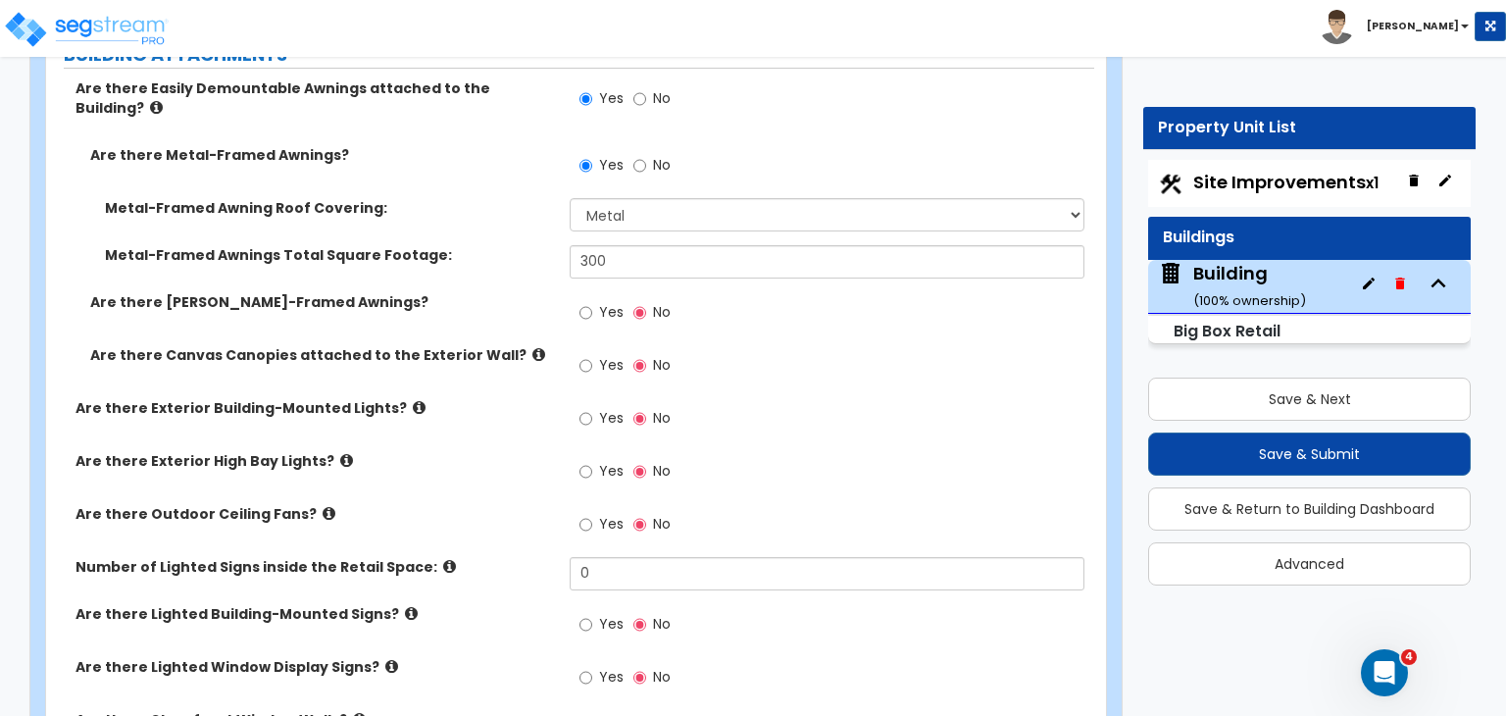
scroll to position [1124, 0]
click at [584, 407] on input "Yes" at bounding box center [585, 418] width 13 height 22
radio input "true"
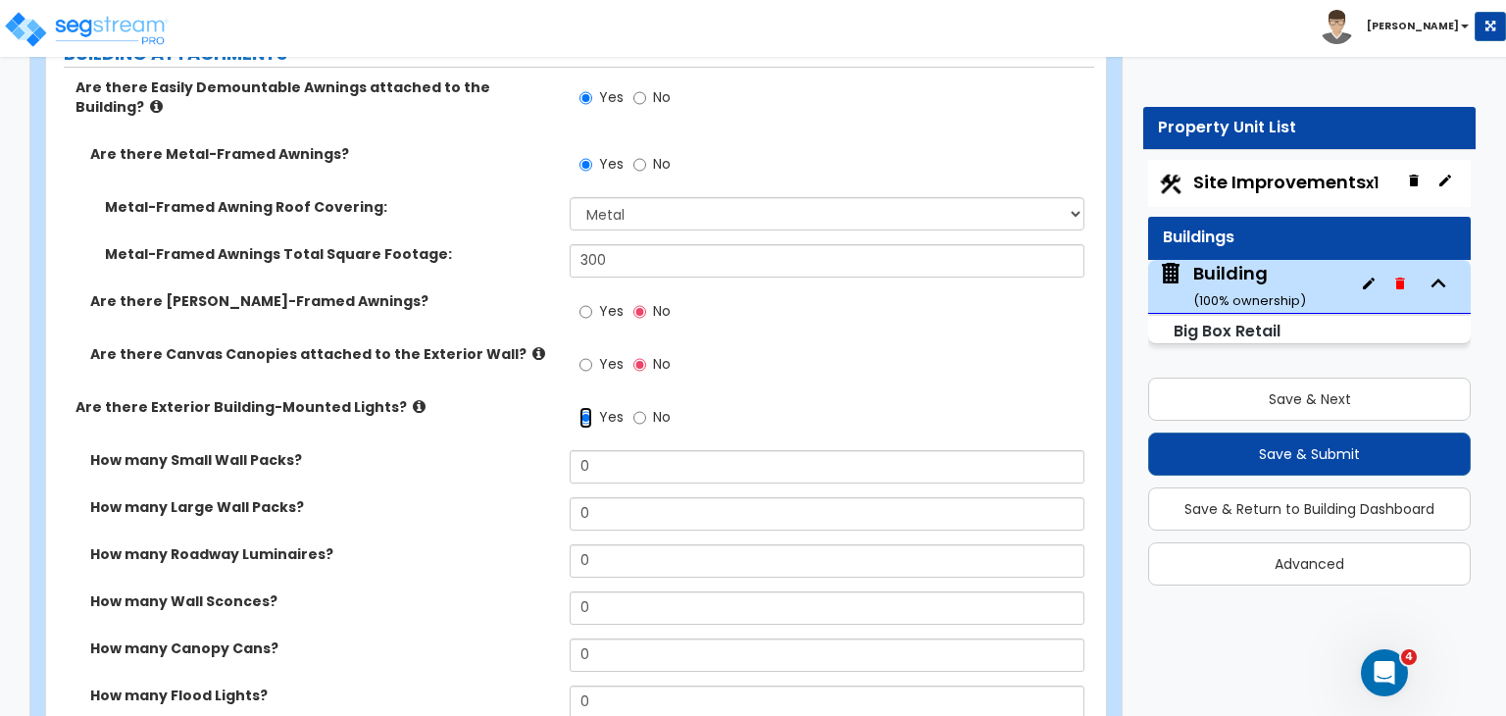
scroll to position [1200, 0]
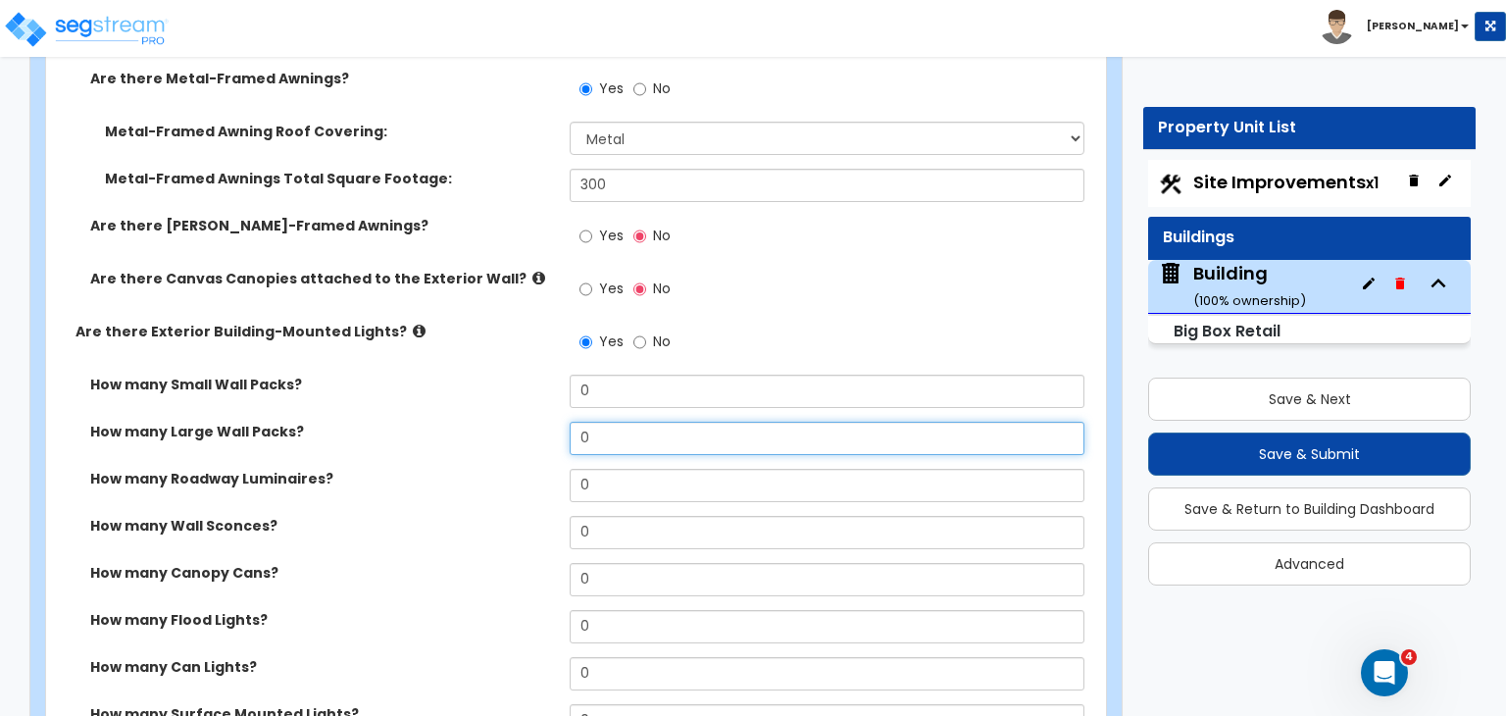
click at [596, 422] on input "0" at bounding box center [827, 438] width 514 height 33
type input "16"
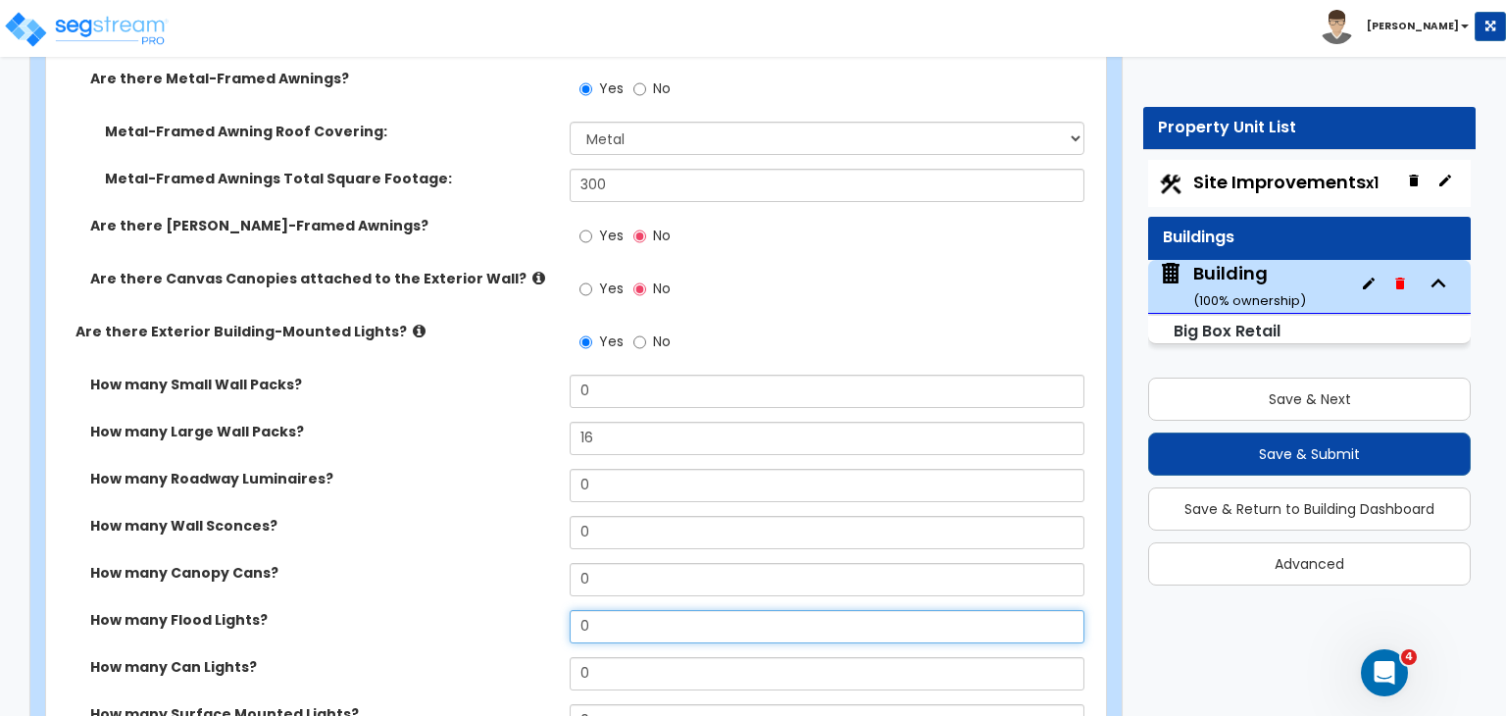
click at [616, 610] on input "0" at bounding box center [827, 626] width 514 height 33
type input "2"
click at [461, 563] on label "How many Canopy Cans?" at bounding box center [322, 573] width 465 height 20
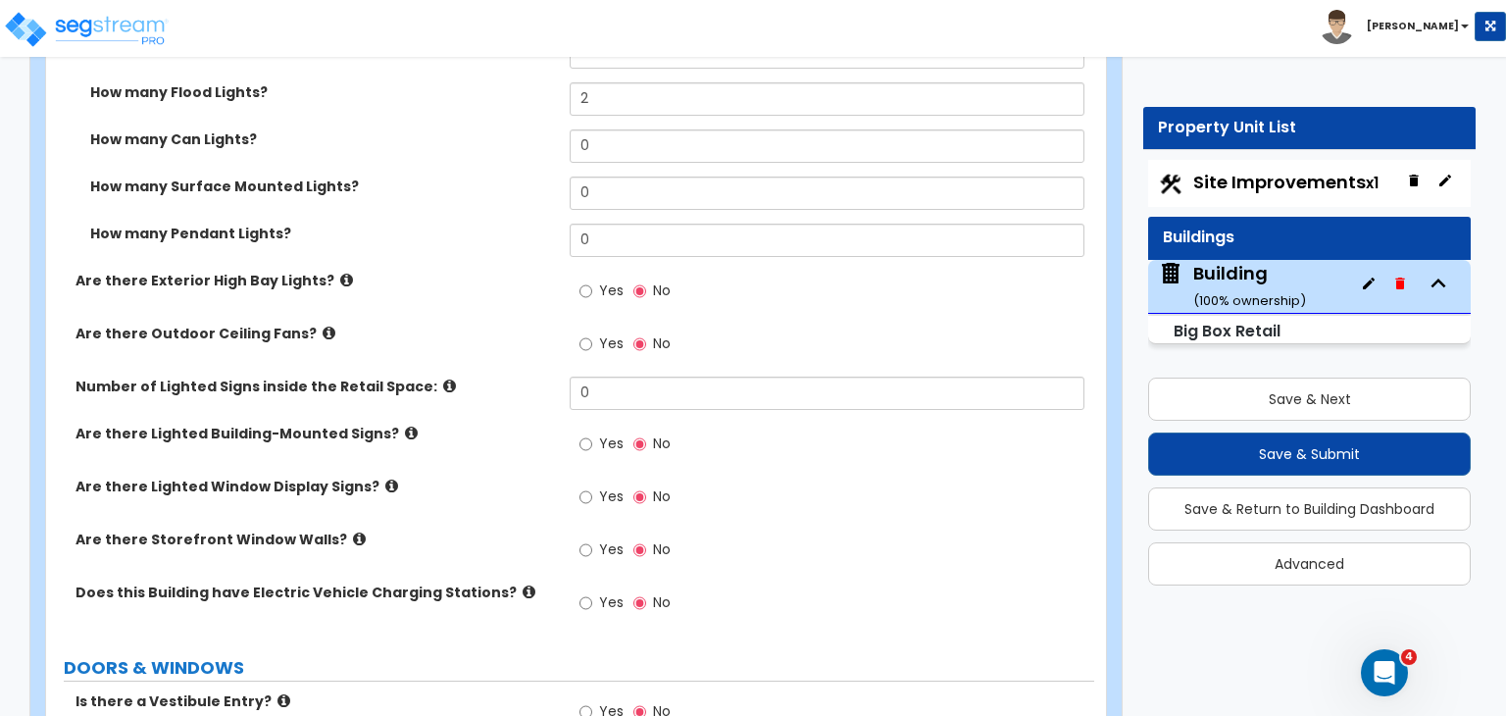
scroll to position [1728, 0]
click at [582, 432] on input "Yes" at bounding box center [585, 443] width 13 height 22
radio input "true"
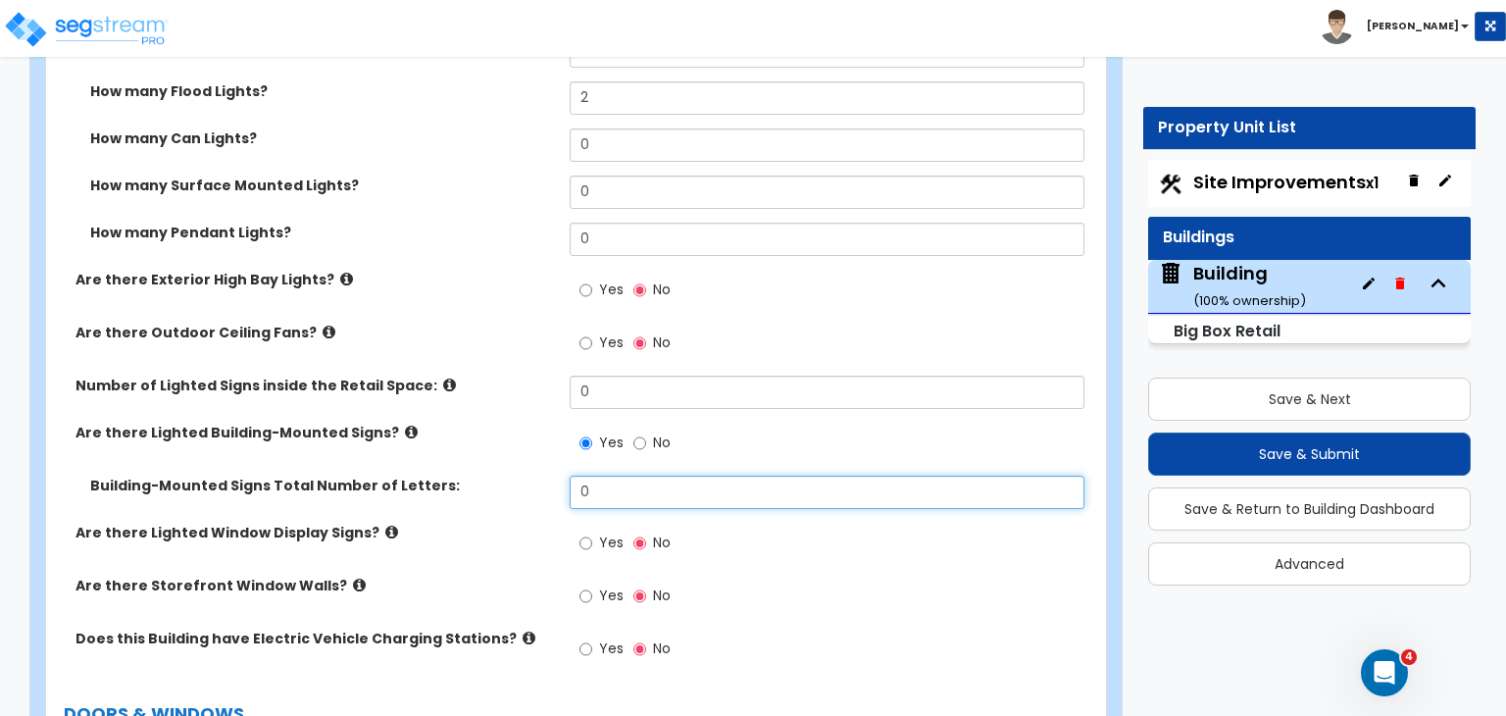
click at [617, 475] on input "0" at bounding box center [827, 491] width 514 height 33
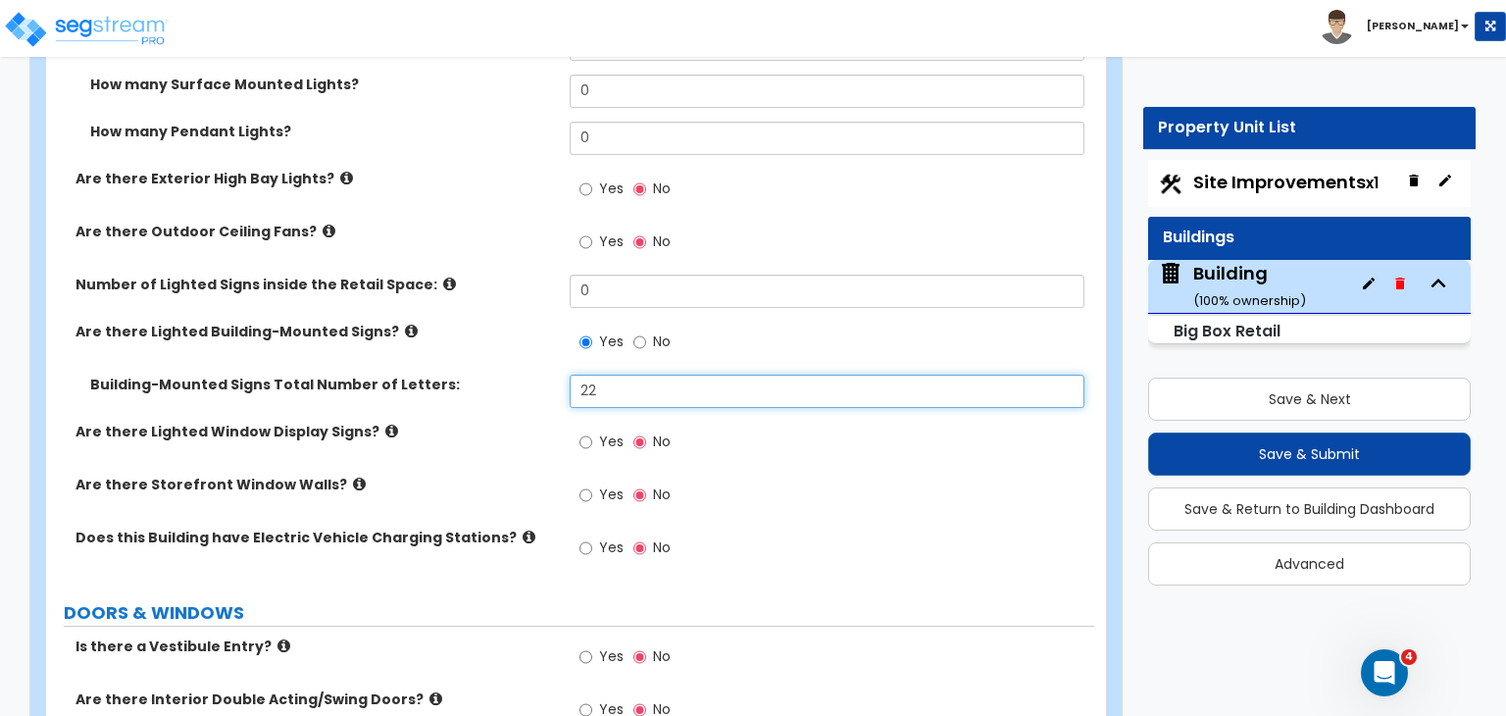
scroll to position [1834, 0]
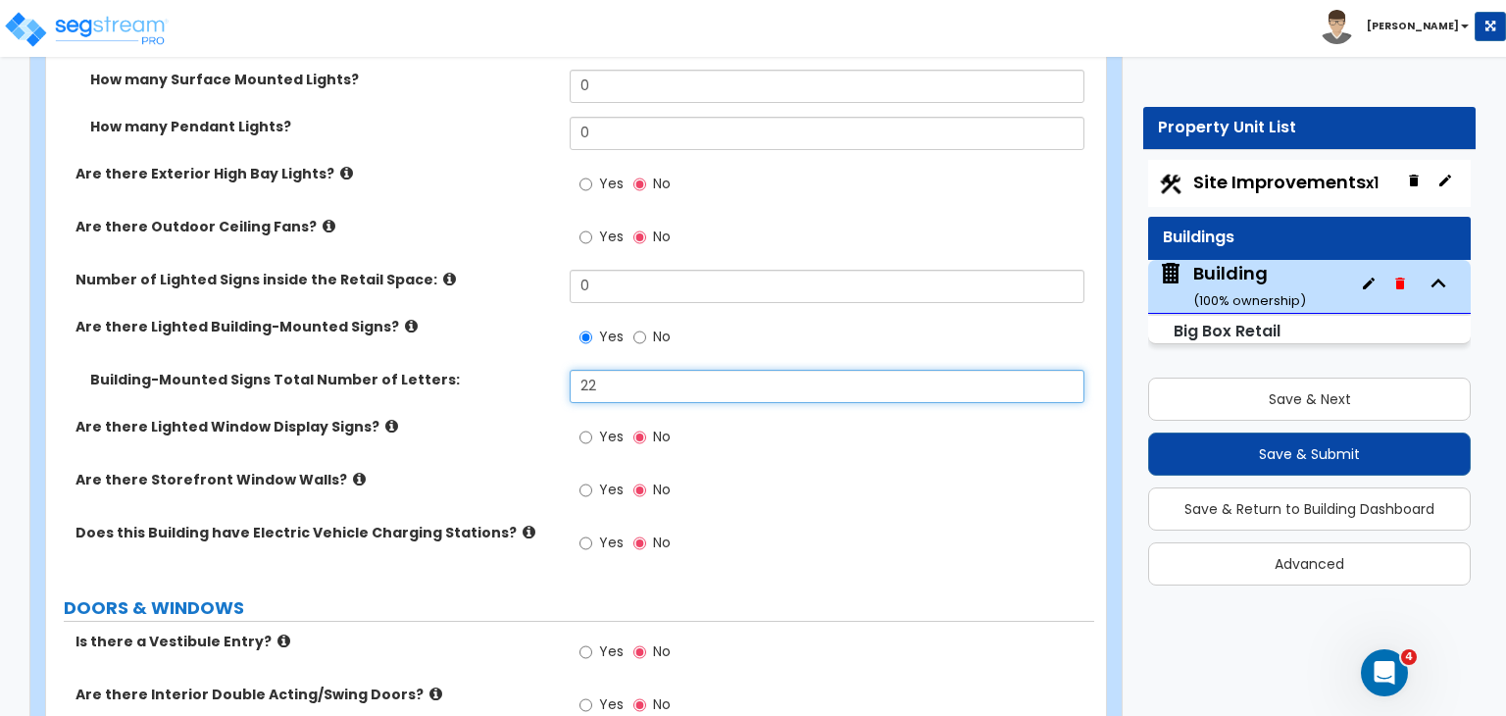
type input "22"
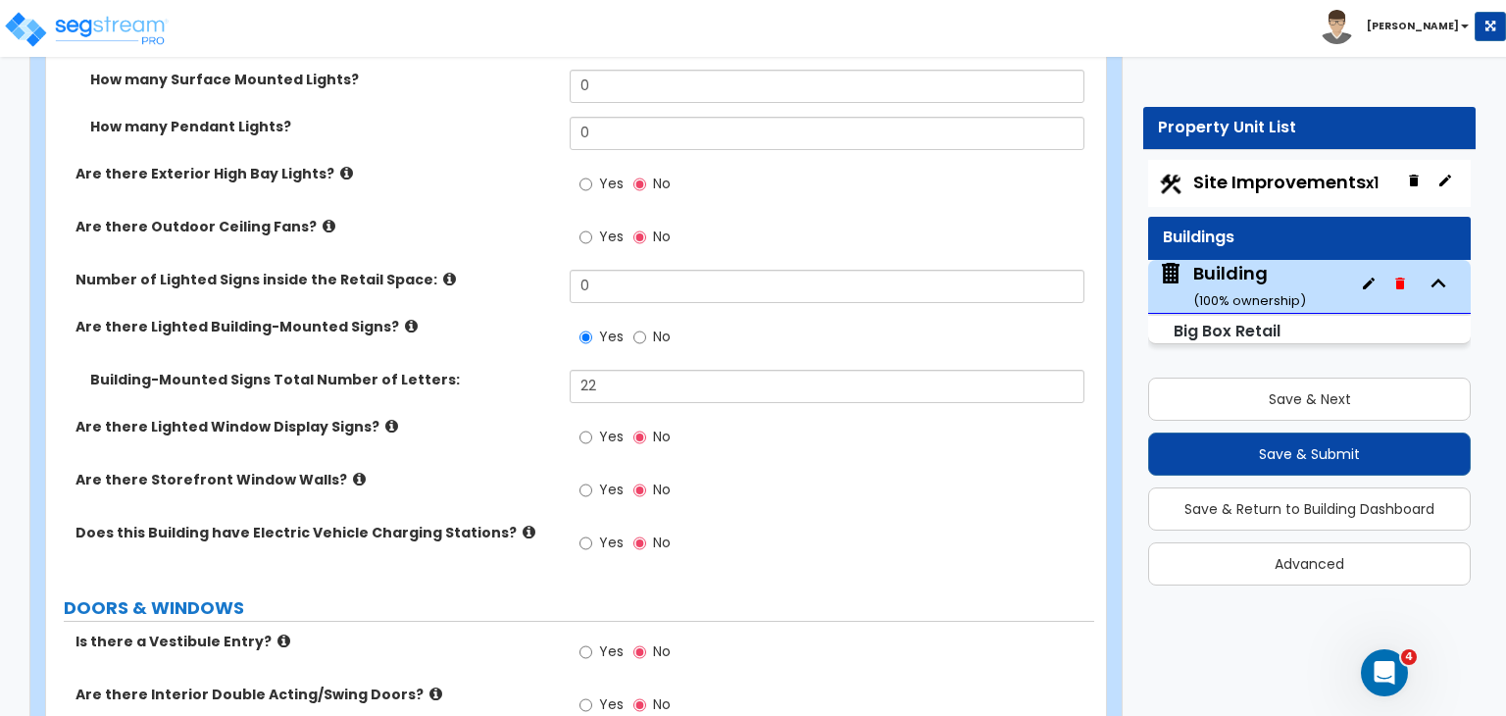
drag, startPoint x: 471, startPoint y: 478, endPoint x: 405, endPoint y: 444, distance: 74.1
click at [405, 470] on label "Are there Storefront Window Walls?" at bounding box center [314, 480] width 479 height 20
click at [582, 479] on input "Yes" at bounding box center [585, 490] width 13 height 22
radio input "true"
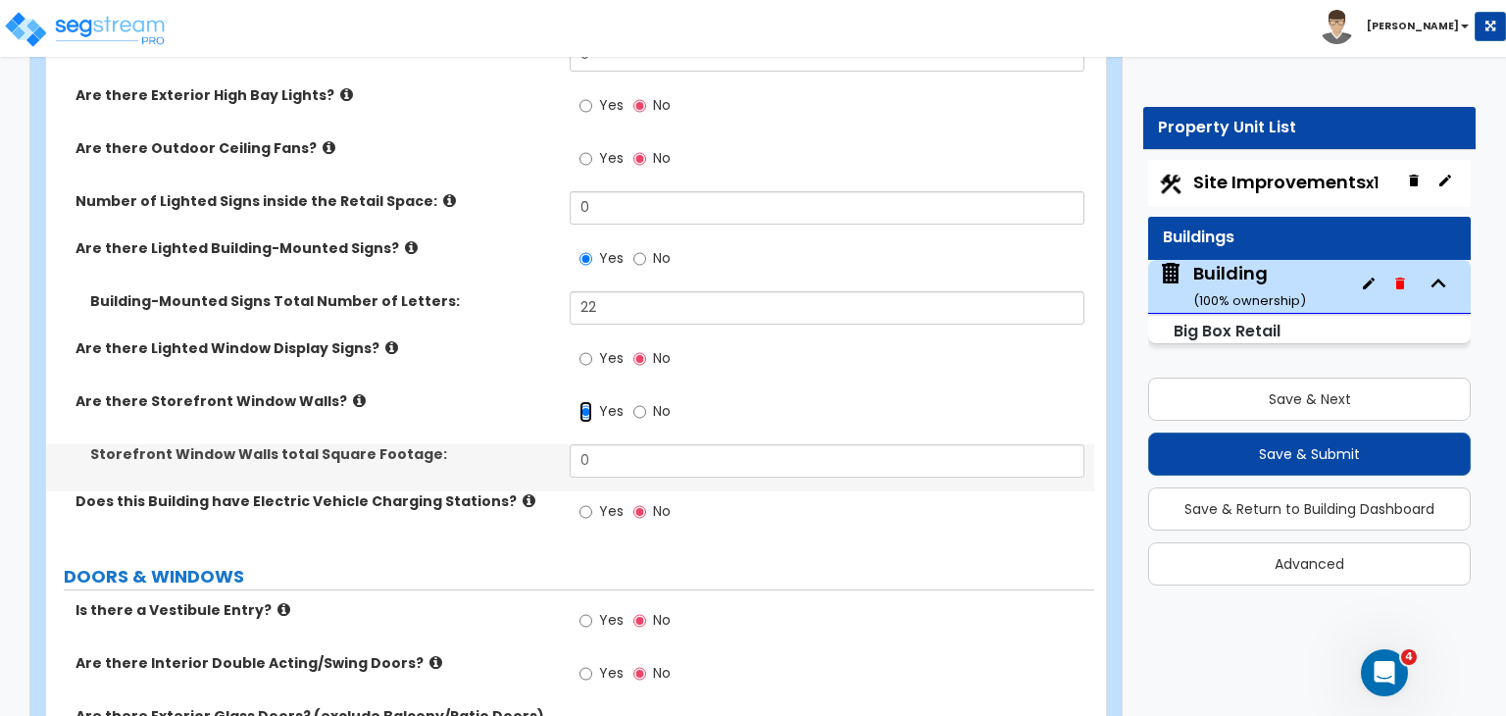
scroll to position [1914, 0]
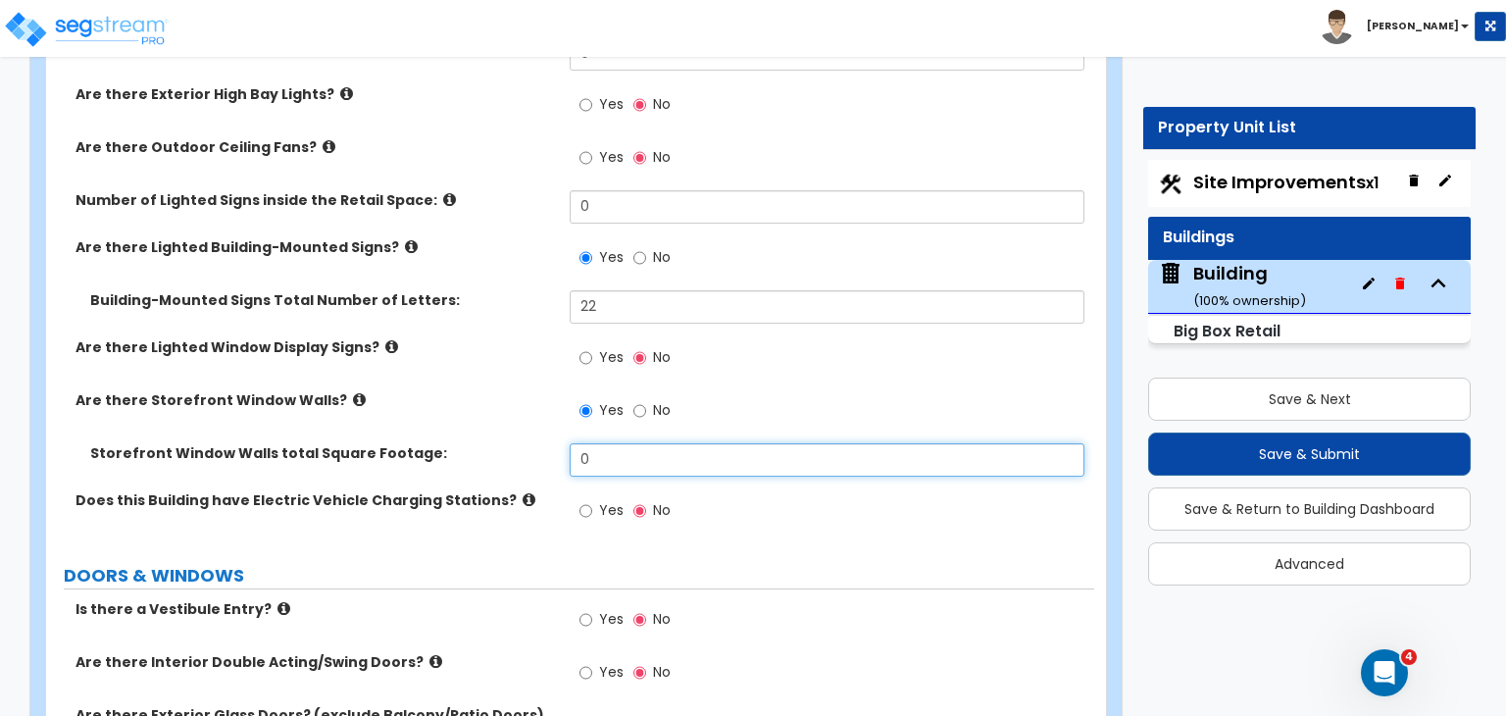
click at [614, 443] on input "0" at bounding box center [827, 459] width 514 height 33
type input "300"
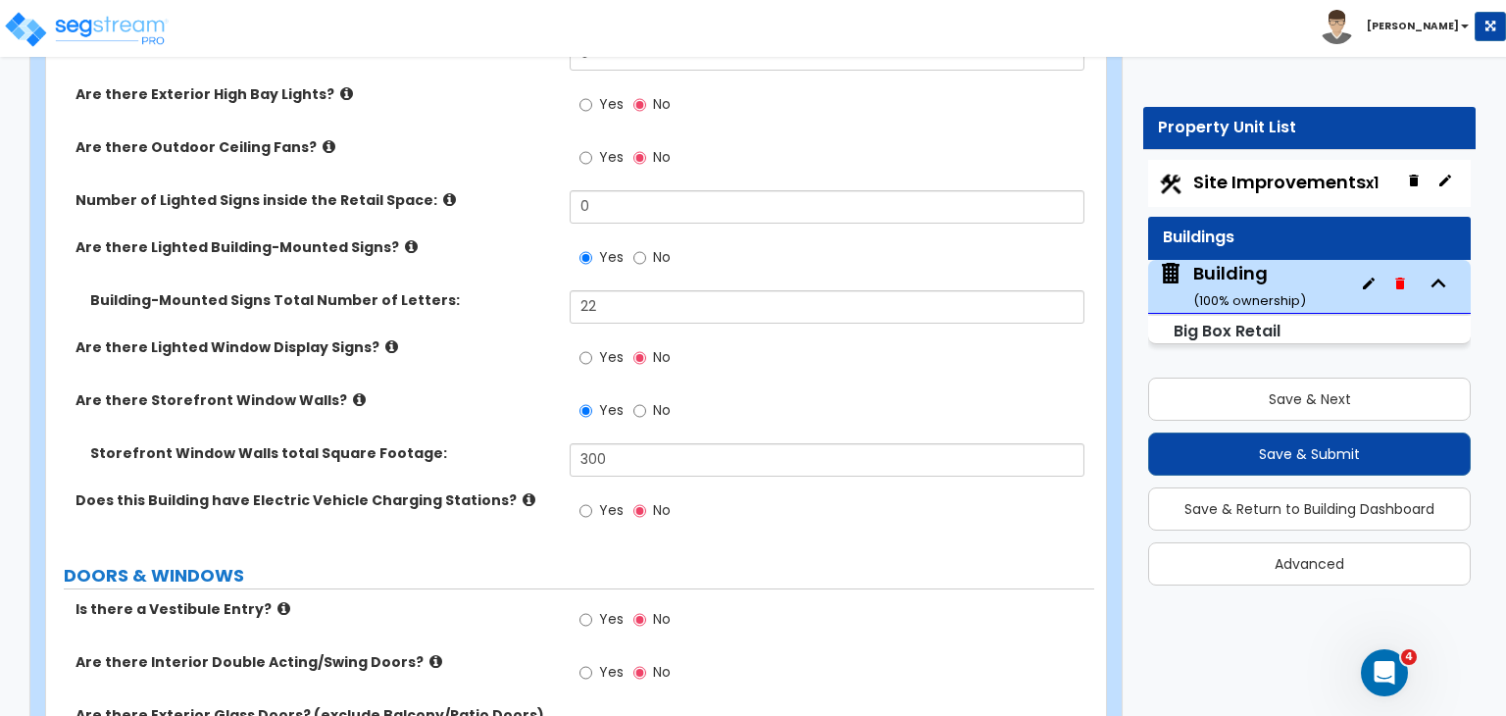
click at [546, 445] on div "Storefront Window Walls total Square Footage: 300" at bounding box center [570, 466] width 1048 height 47
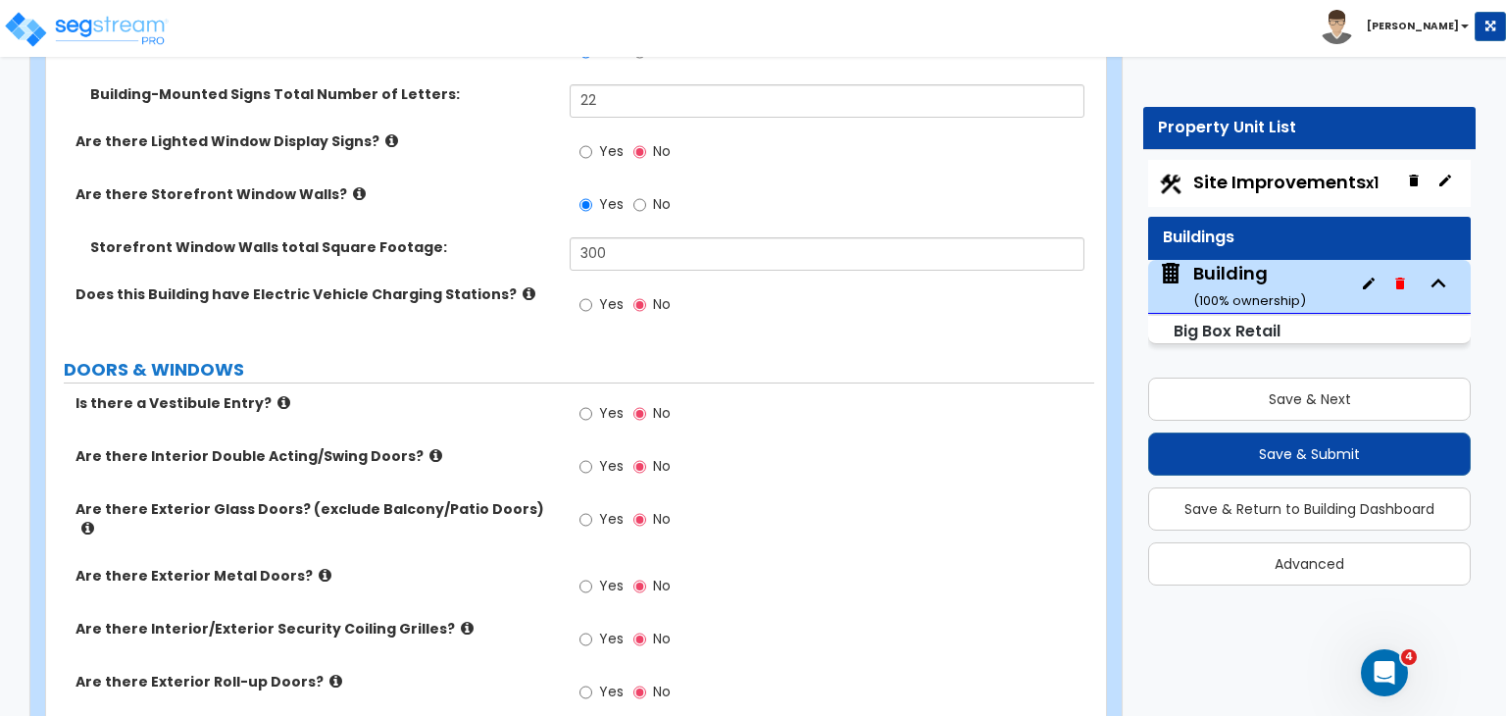
scroll to position [2273, 0]
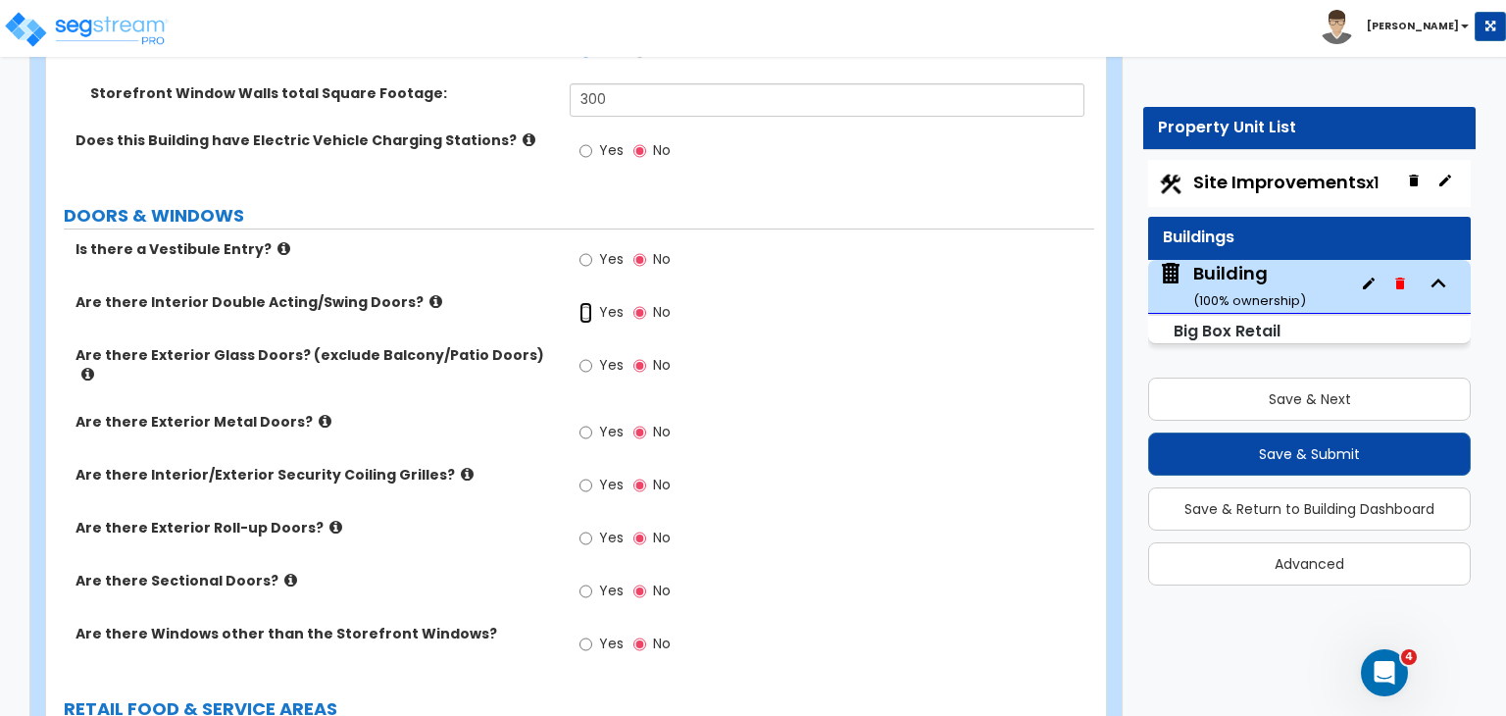
click at [582, 302] on input "Yes" at bounding box center [585, 313] width 13 height 22
radio input "true"
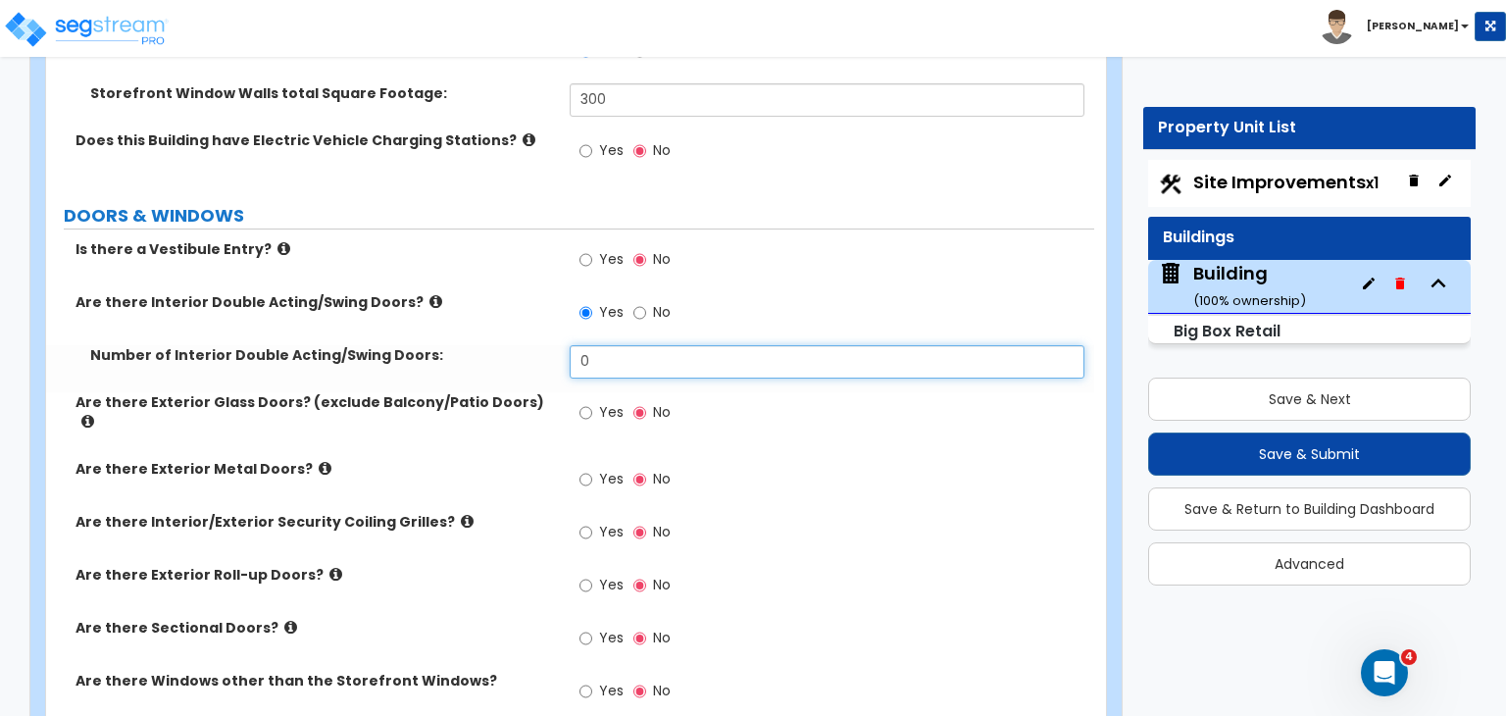
click at [604, 345] on input "0" at bounding box center [827, 361] width 514 height 33
type input "1"
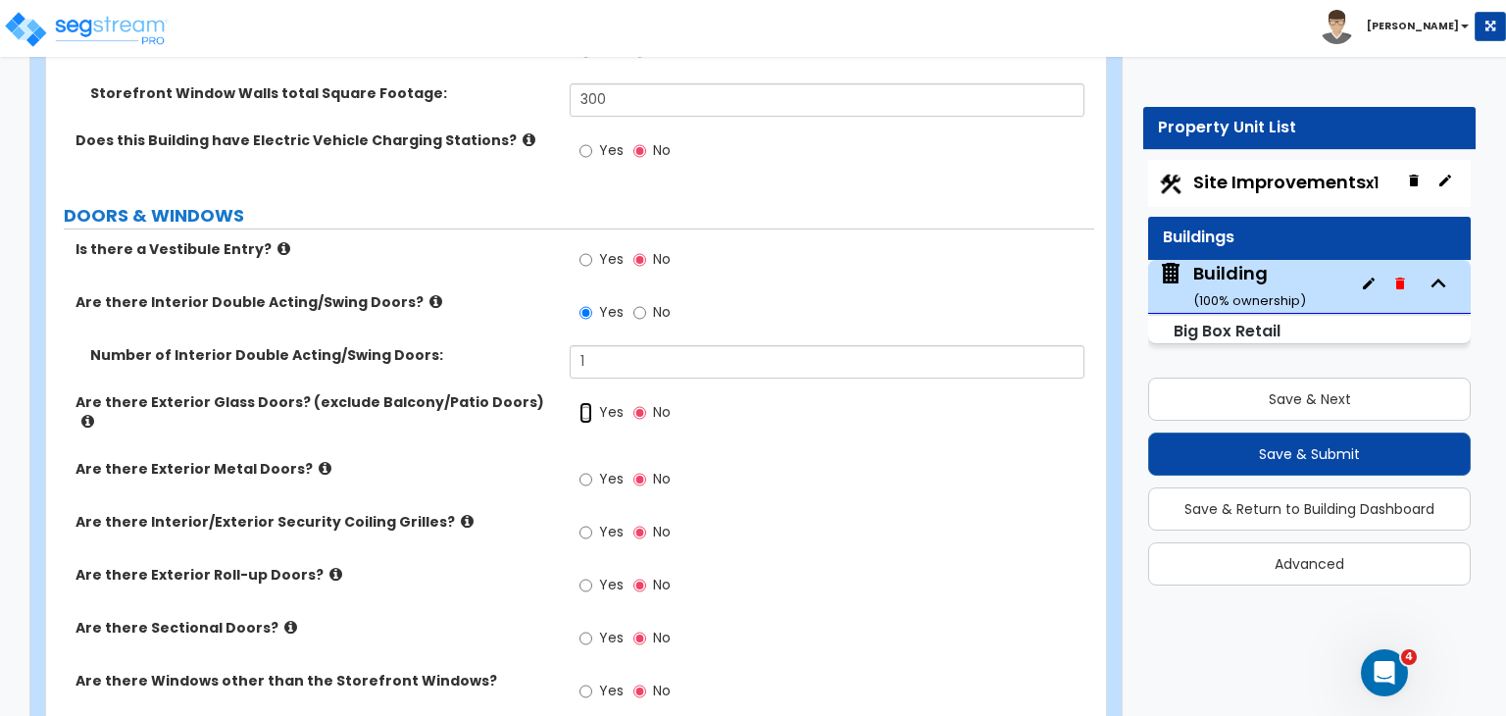
click at [584, 402] on input "Yes" at bounding box center [585, 413] width 13 height 22
radio input "true"
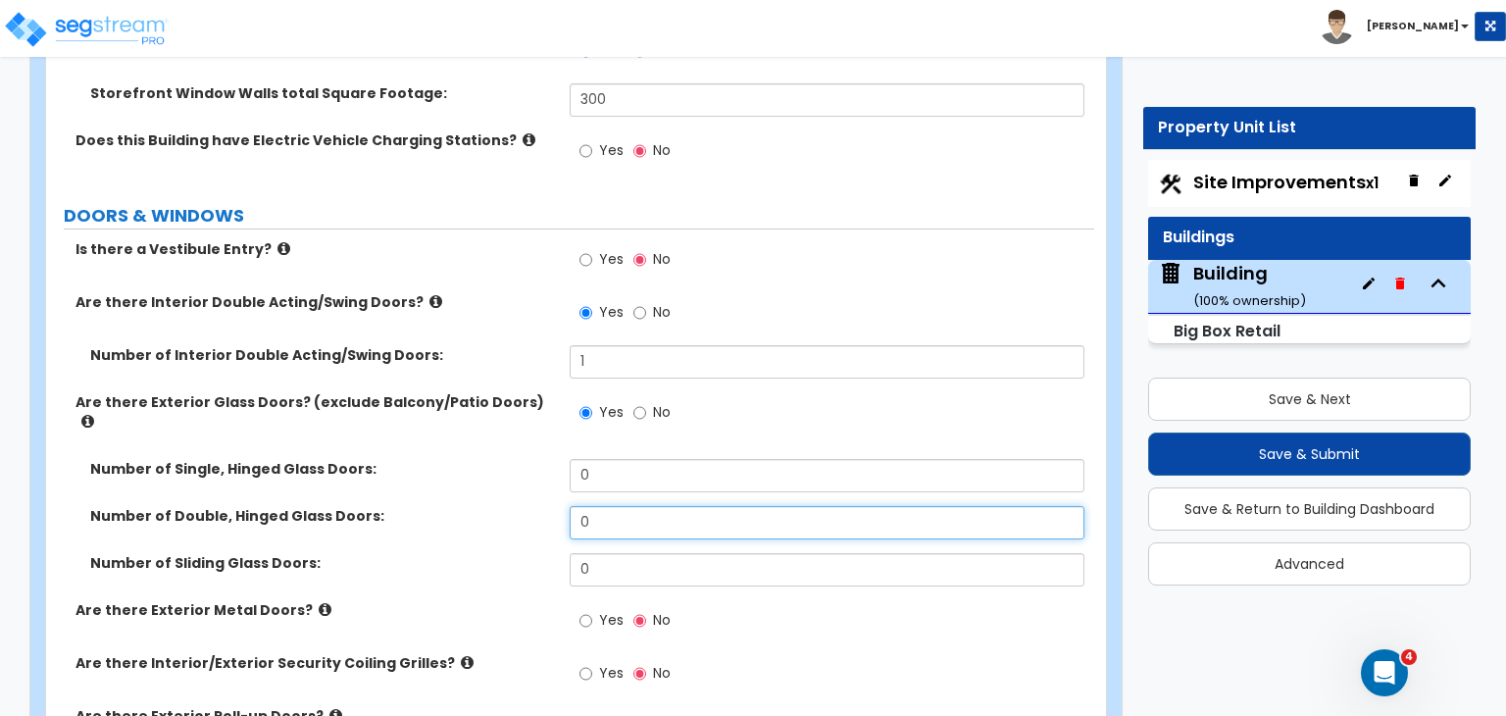
click at [627, 506] on input "0" at bounding box center [827, 522] width 514 height 33
type input "1"
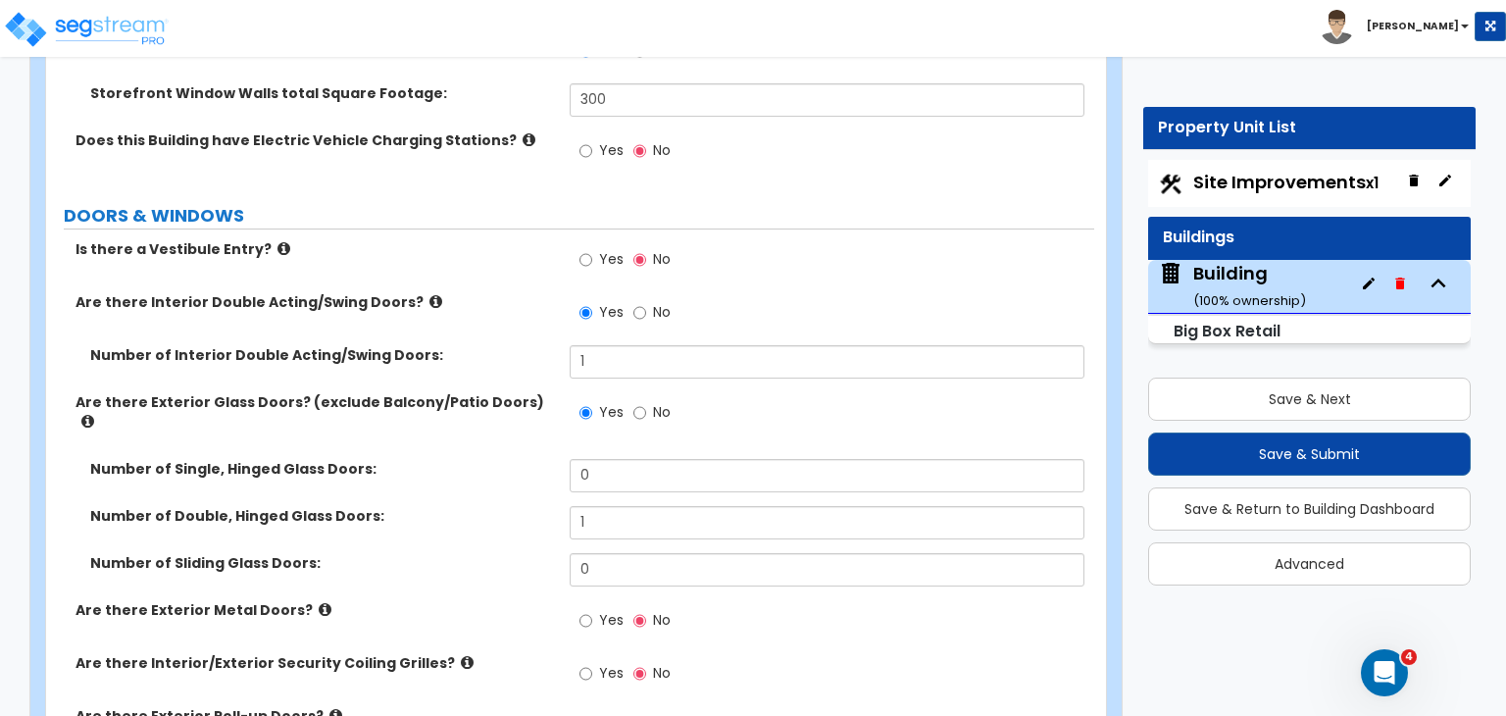
click at [516, 553] on label "Number of Sliding Glass Doors:" at bounding box center [322, 563] width 465 height 20
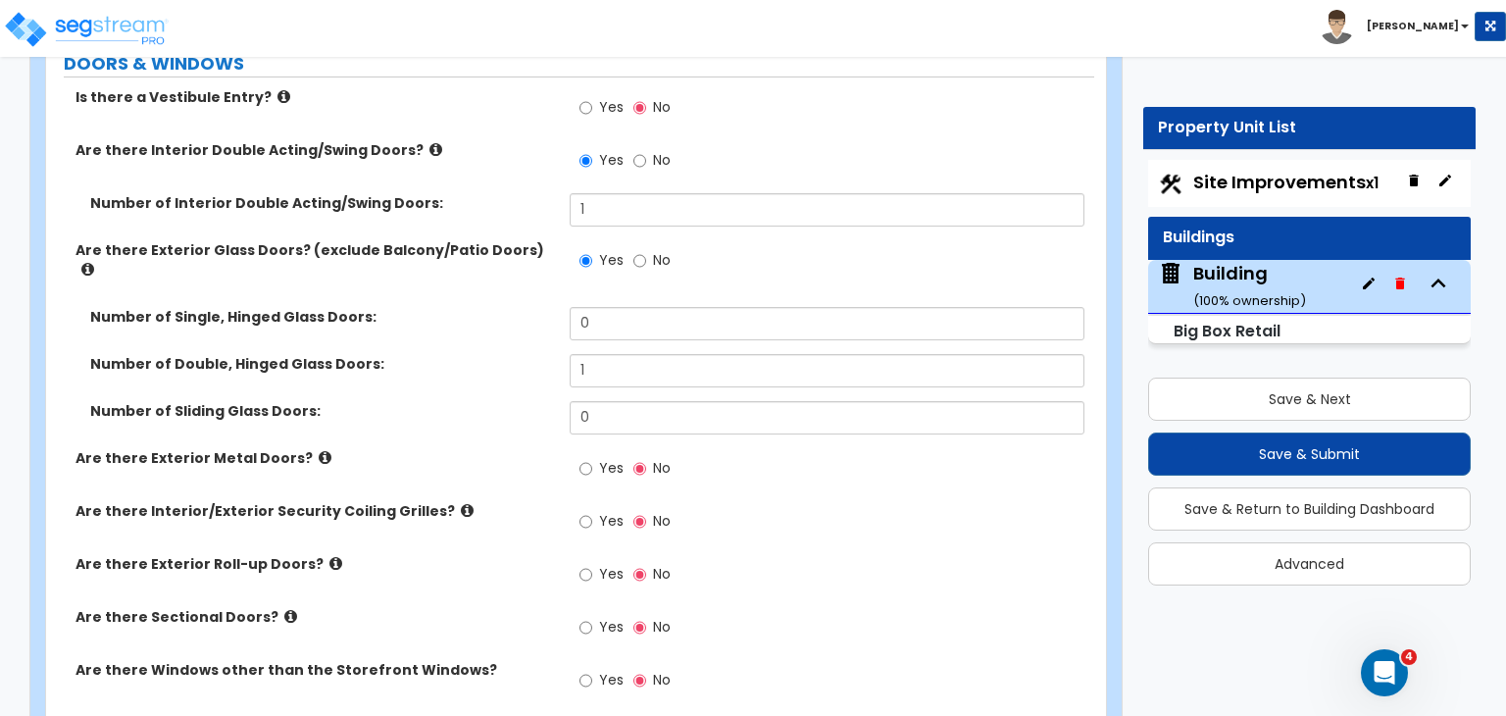
scroll to position [2427, 0]
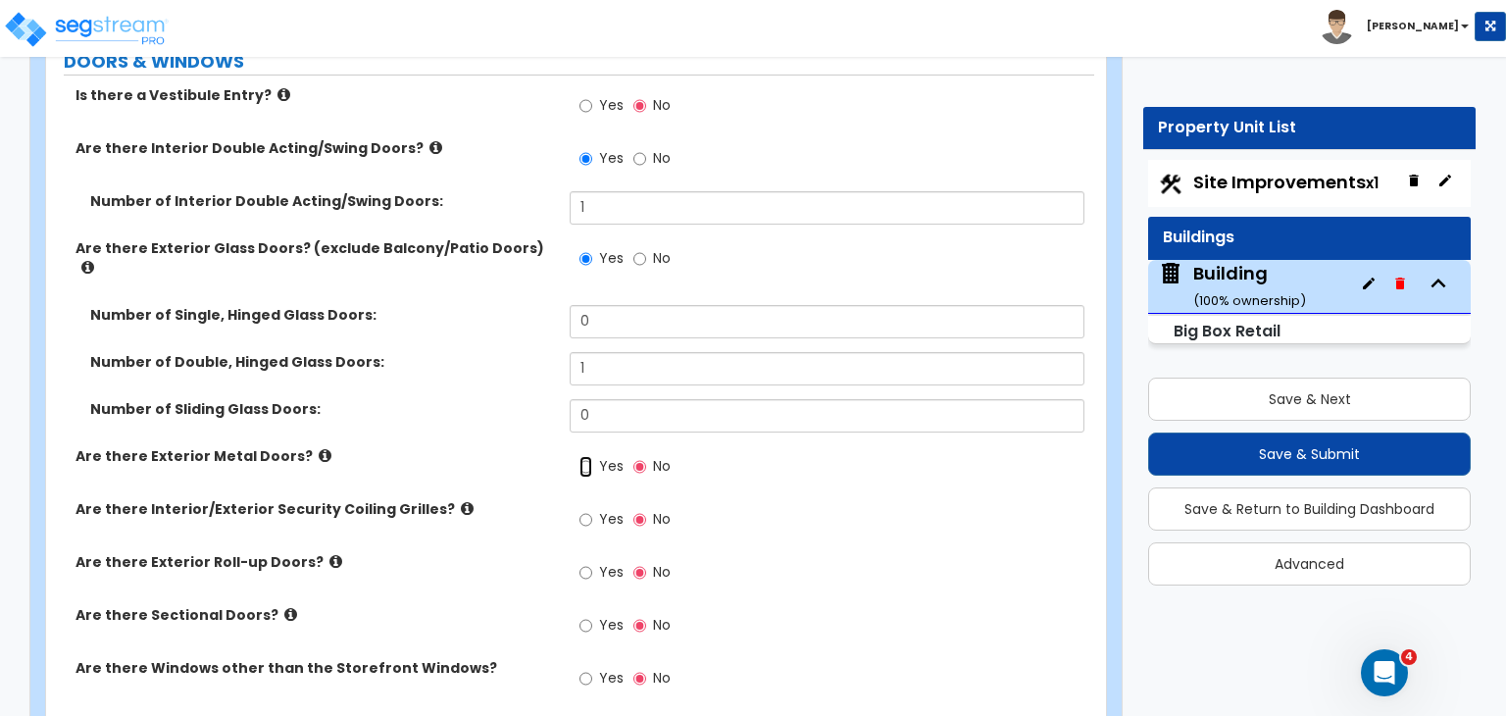
click at [583, 456] on input "Yes" at bounding box center [585, 467] width 13 height 22
radio input "true"
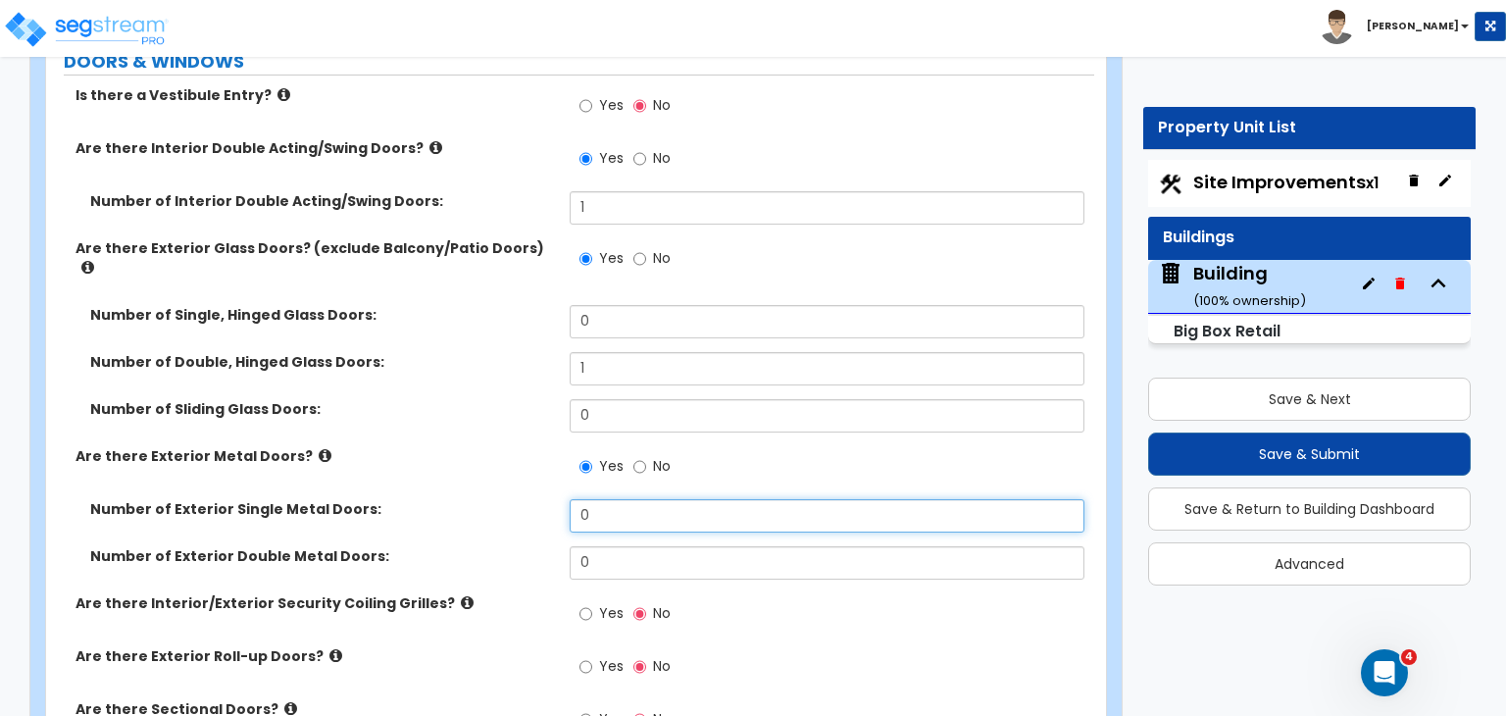
click at [600, 499] on input "0" at bounding box center [827, 515] width 514 height 33
type input "2"
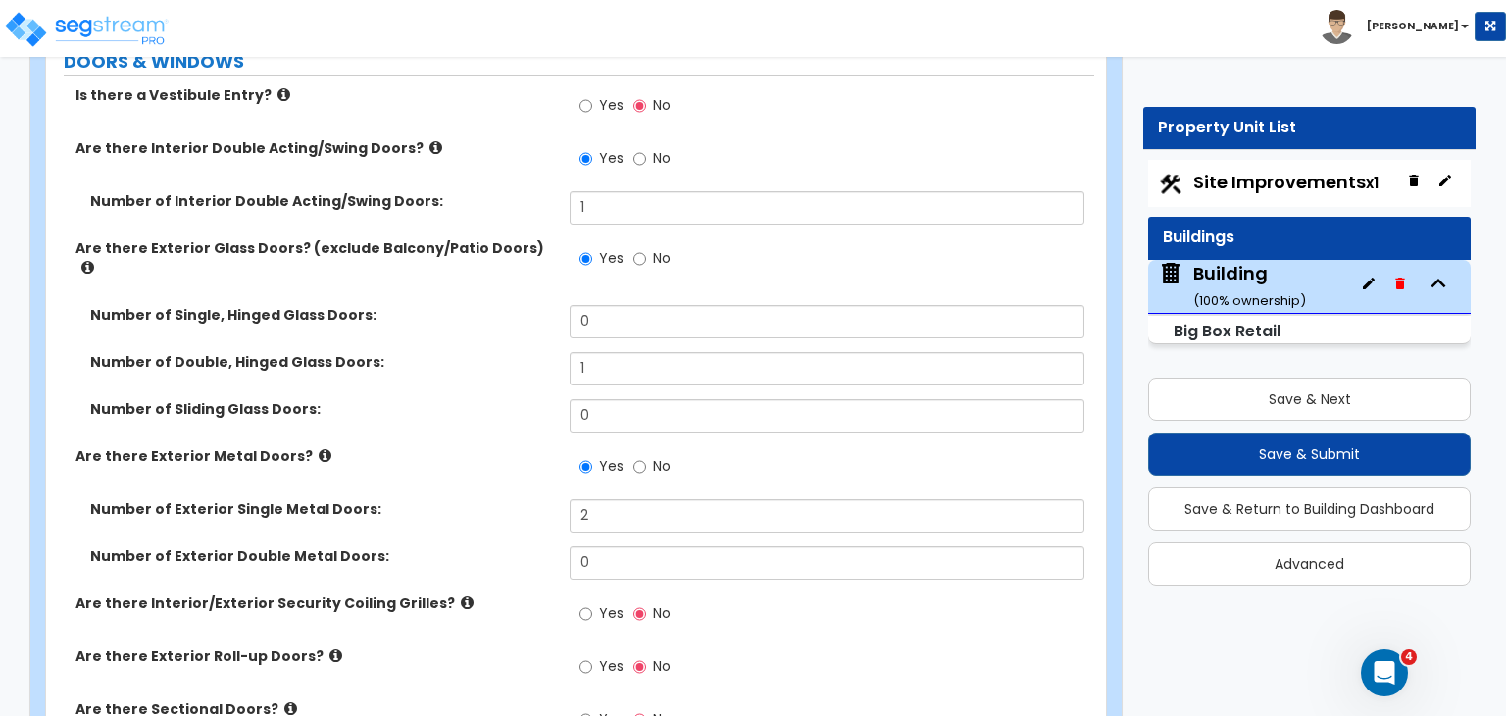
click at [514, 499] on div "Number of Exterior Single Metal Doors: 2" at bounding box center [570, 522] width 1048 height 47
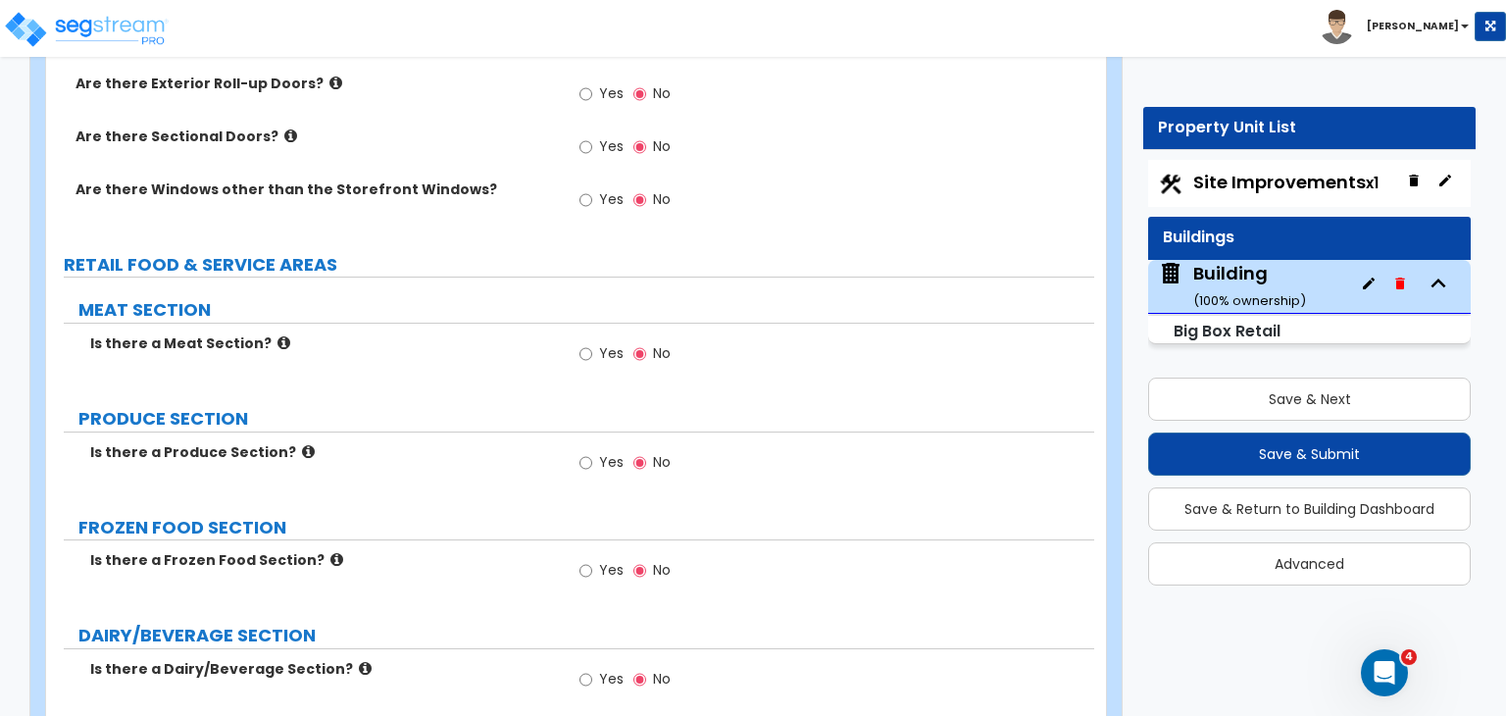
scroll to position [3007, 0]
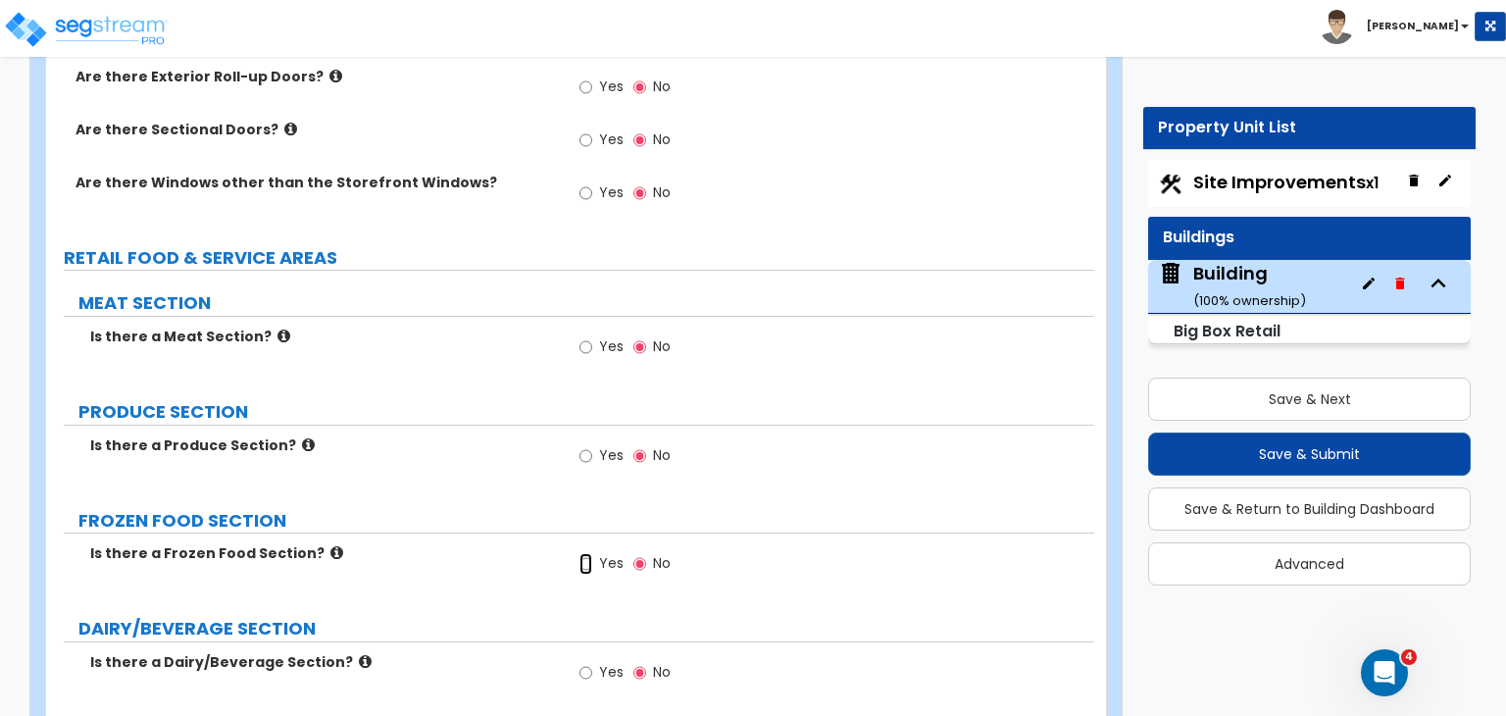
click at [585, 553] on input "Yes" at bounding box center [585, 564] width 13 height 22
radio input "true"
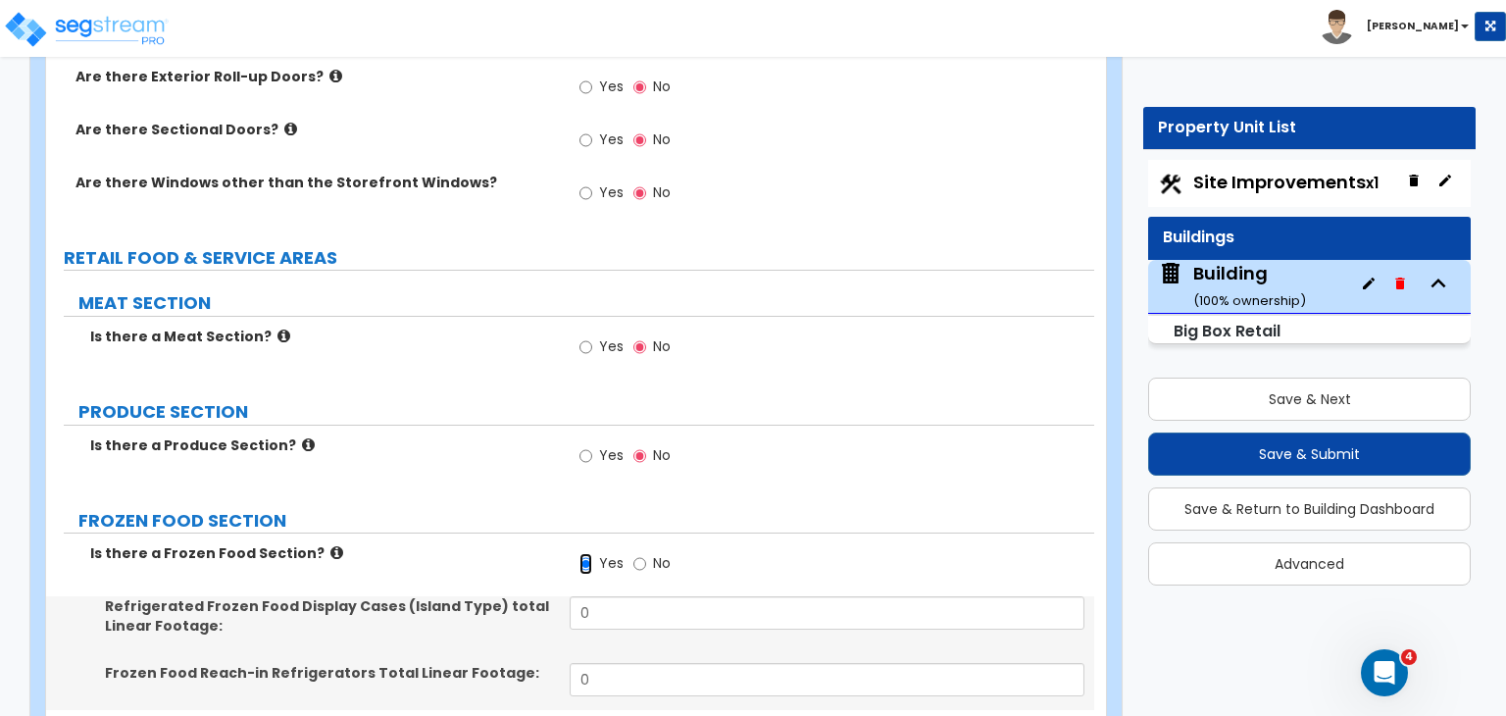
scroll to position [3137, 0]
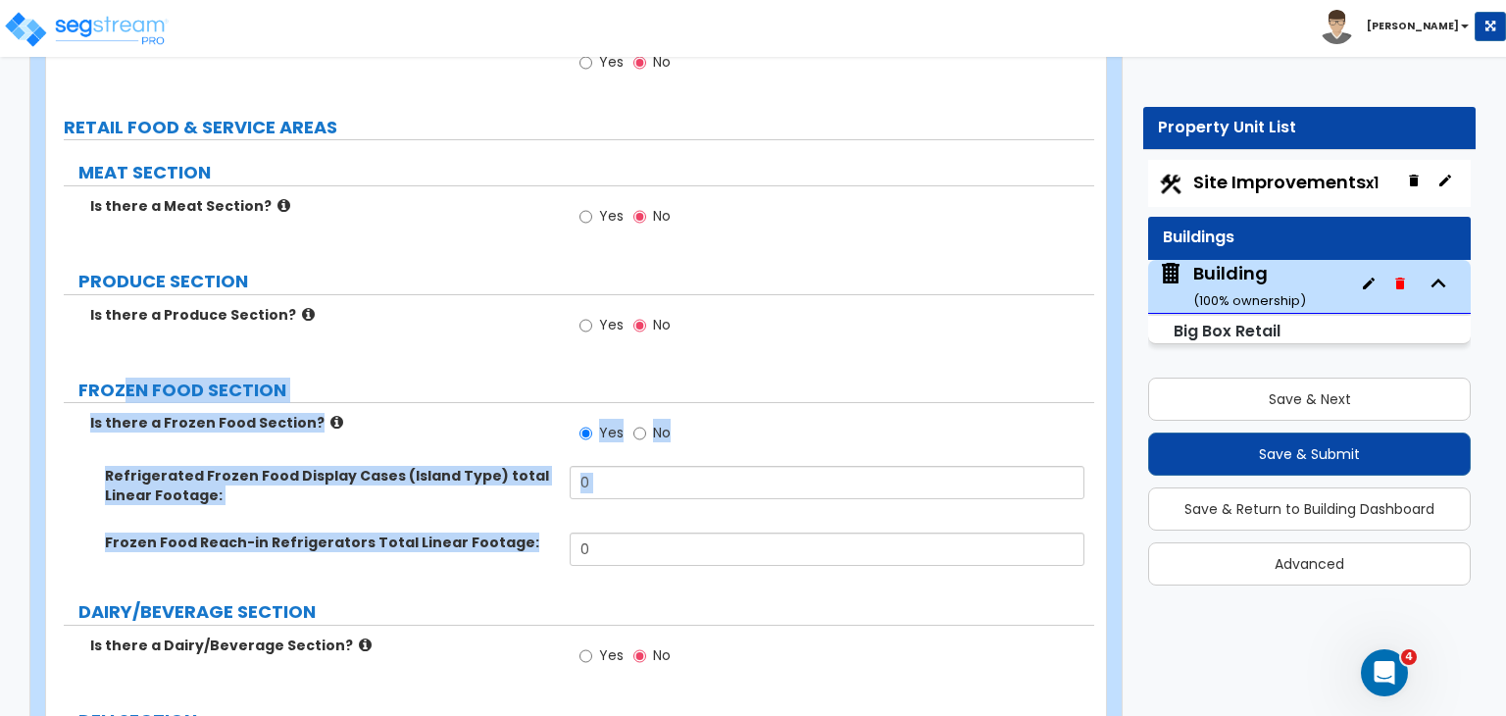
drag, startPoint x: 119, startPoint y: 348, endPoint x: 545, endPoint y: 513, distance: 457.1
copy div "EN FOOD SECTION Is there a Frozen Food Section? Yes No Refrigerated Frozen Food…"
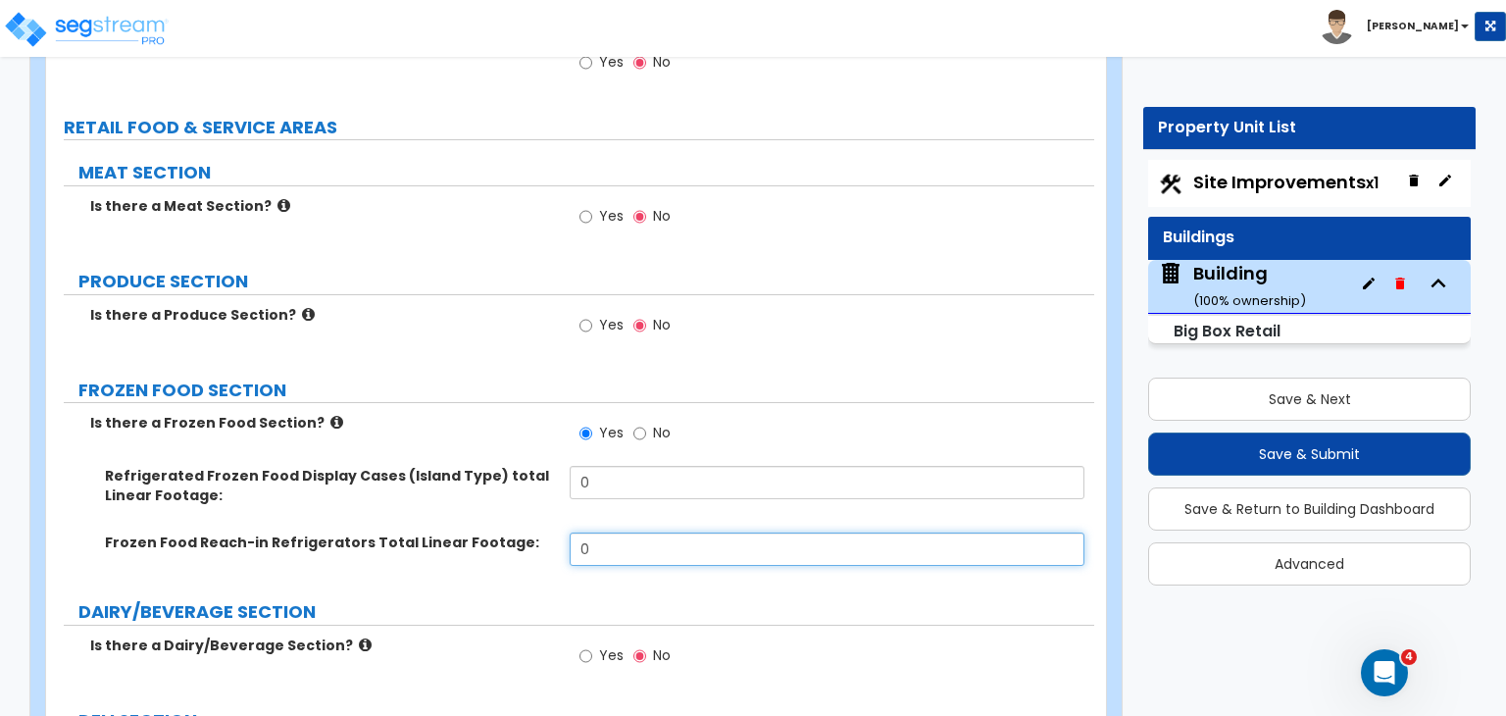
click at [595, 532] on input "0" at bounding box center [827, 548] width 514 height 33
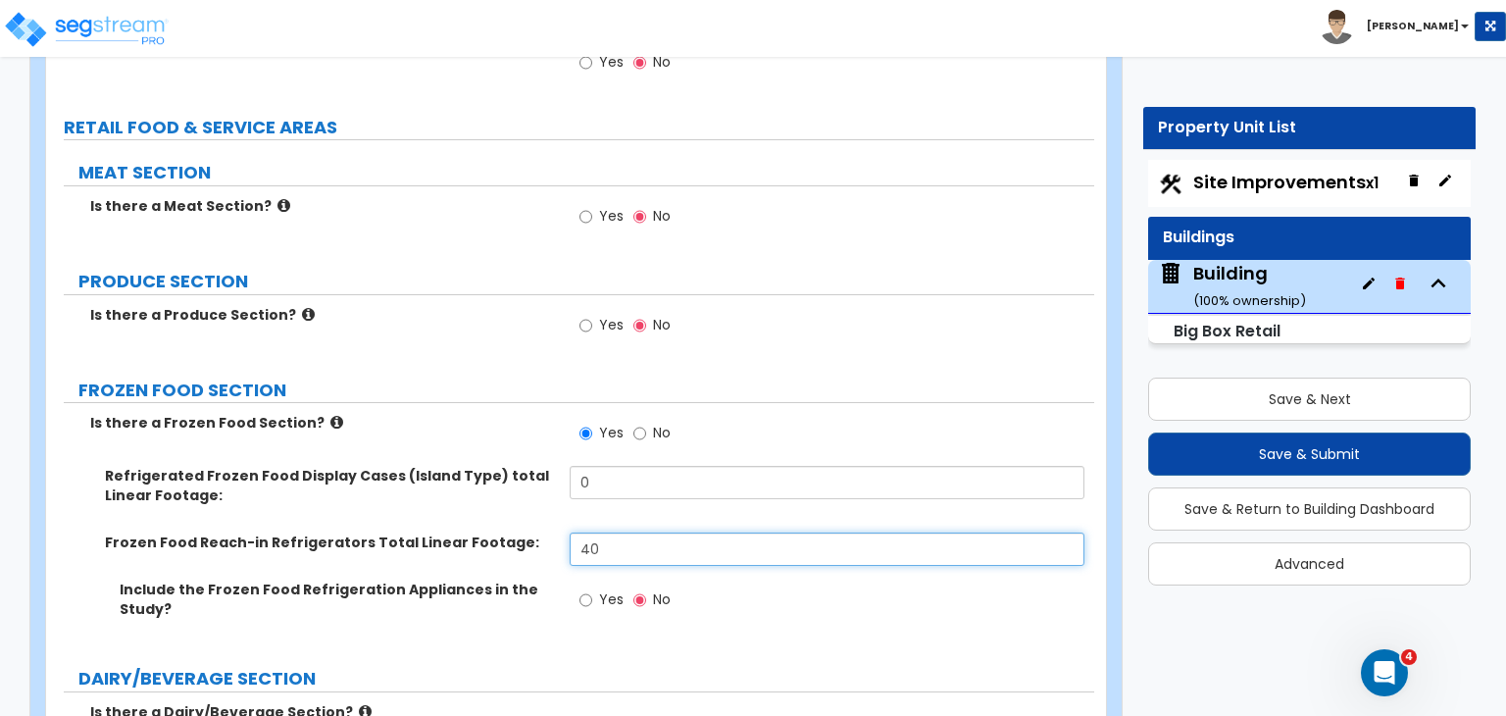
type input "40"
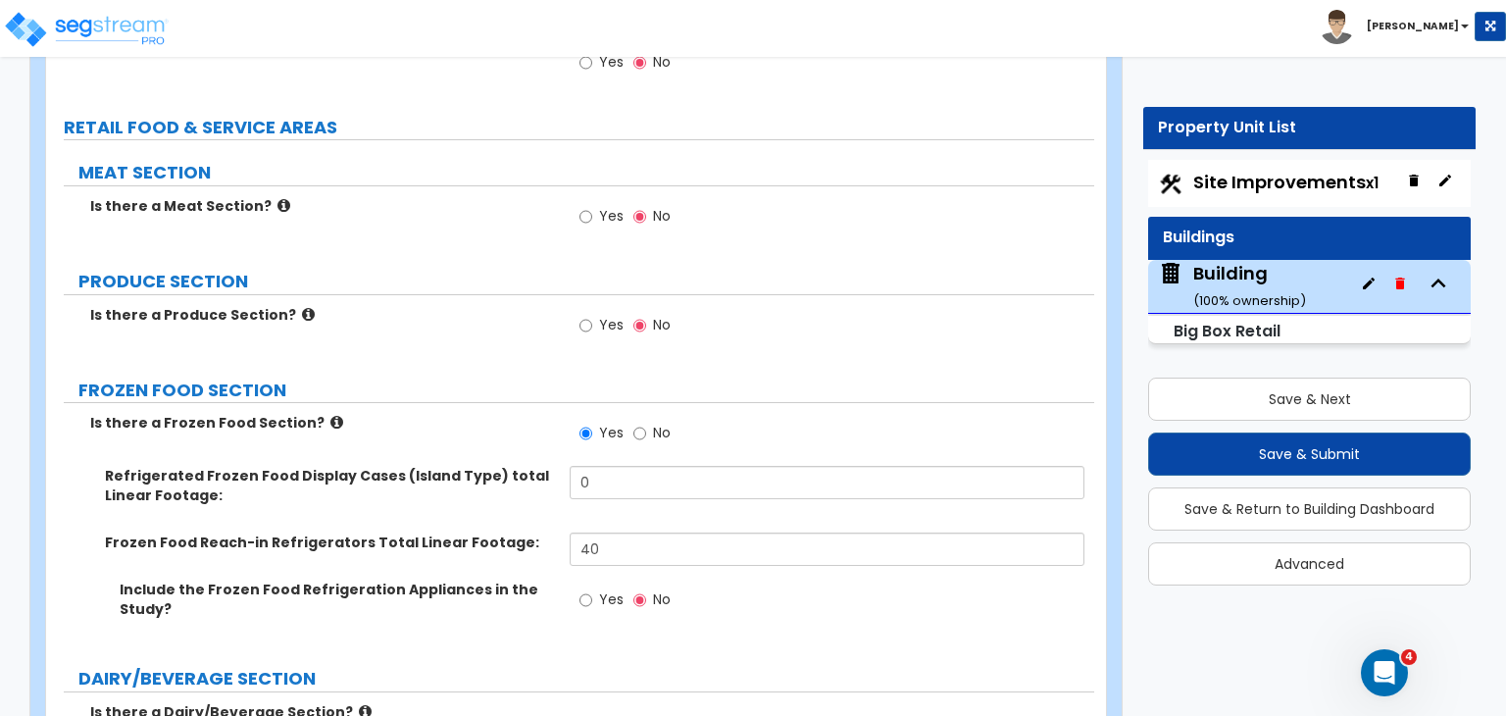
click at [483, 532] on div "Frozen Food Reach-in Refrigerators Total Linear Footage: 40" at bounding box center [570, 555] width 1048 height 47
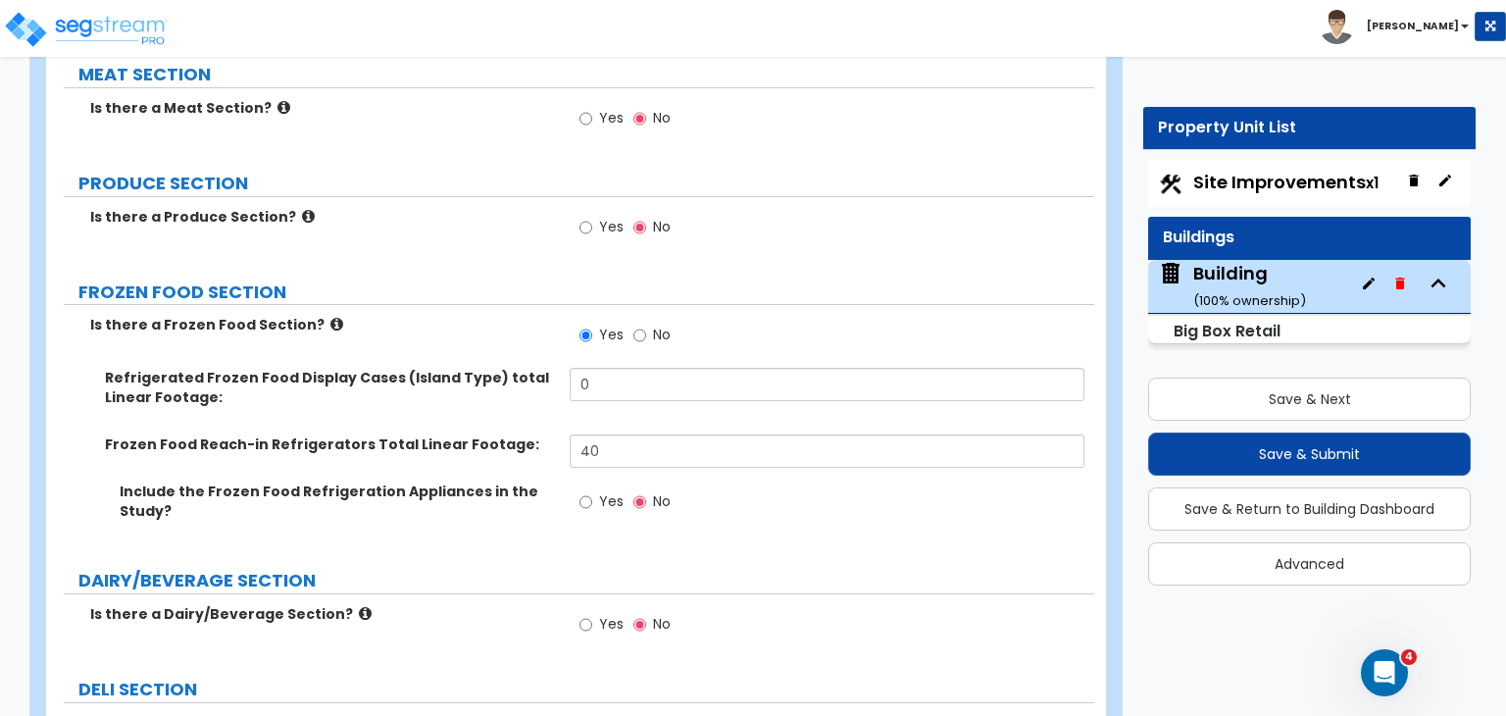
scroll to position [3251, 0]
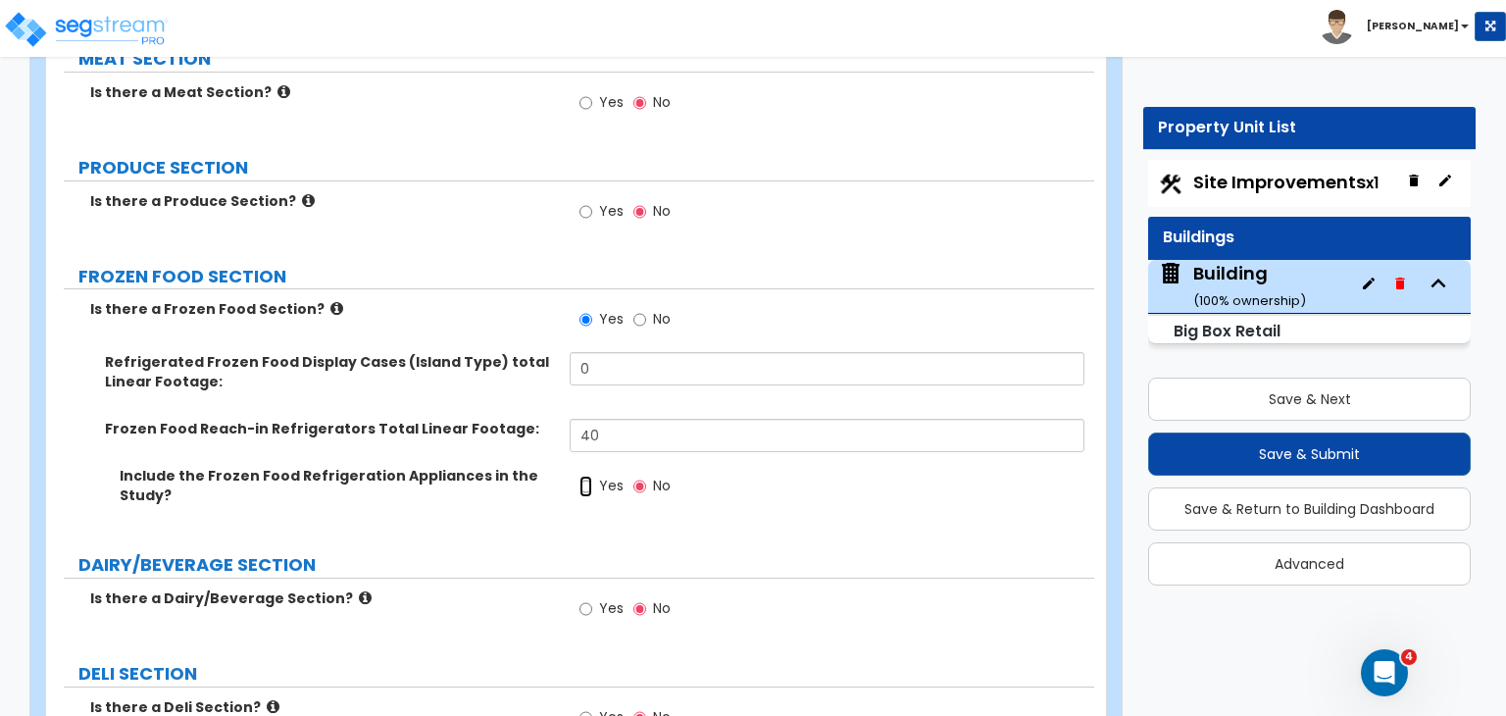
click at [583, 475] on input "Yes" at bounding box center [585, 486] width 13 height 22
radio input "true"
click at [509, 466] on label "Include the Frozen Food Refrigeration Appliances in the Study?" at bounding box center [337, 485] width 435 height 39
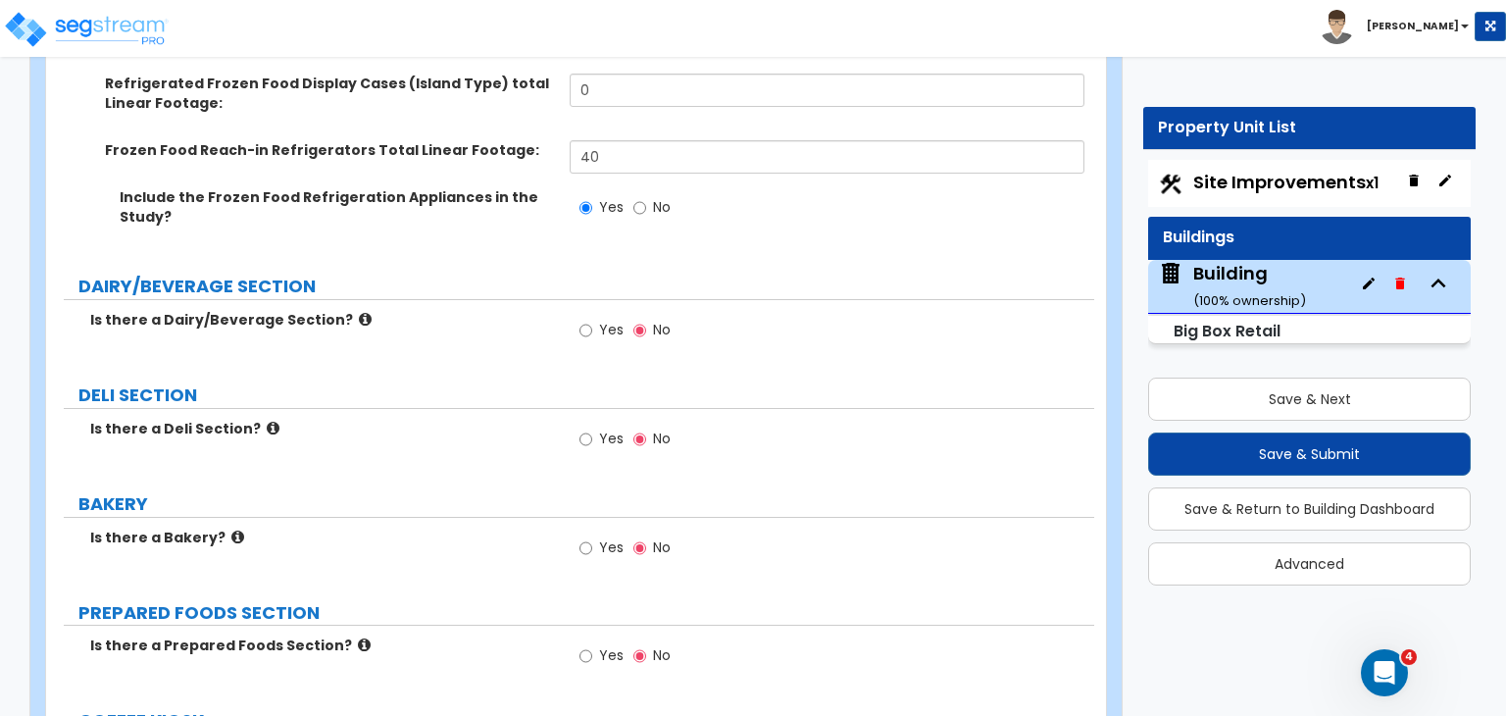
scroll to position [3570, 0]
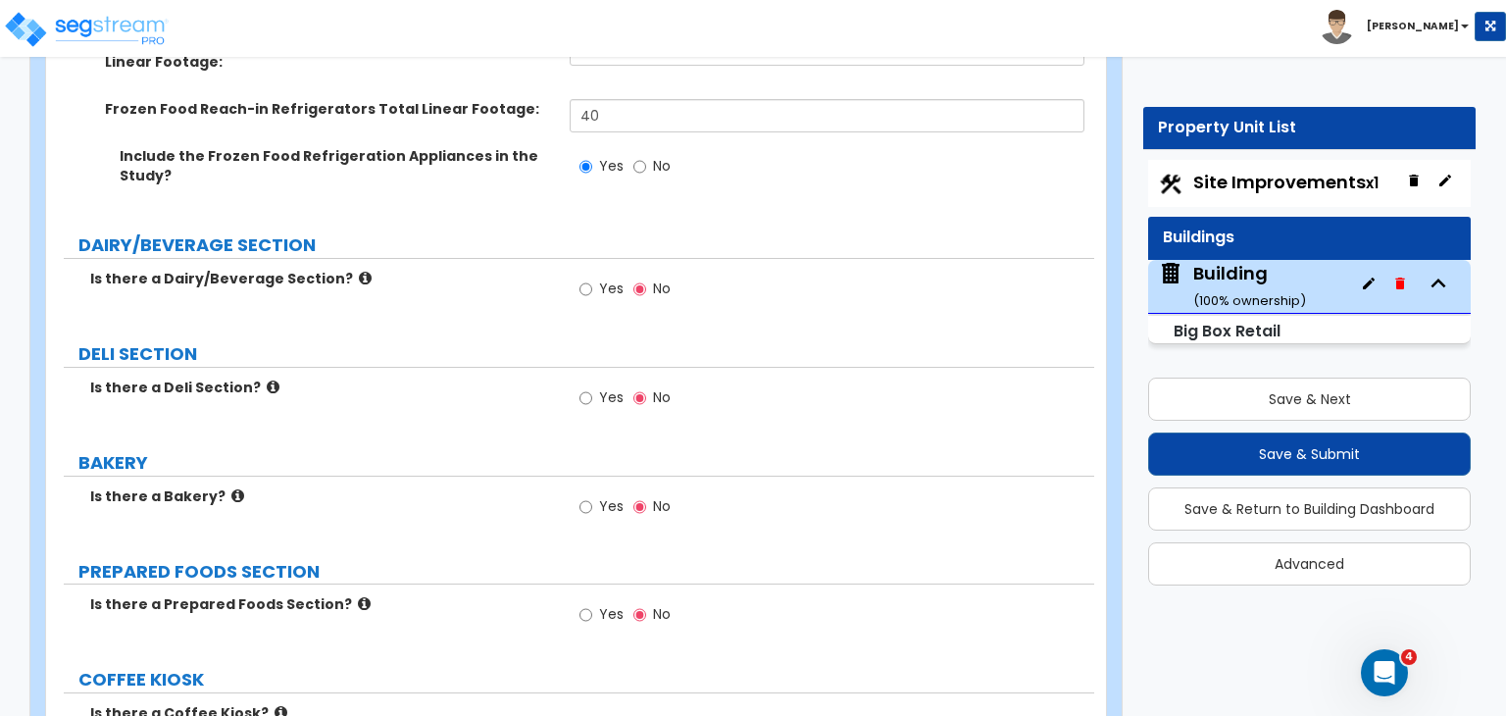
click at [435, 381] on div "MEAT SECTION Is there a Meat Section? Yes No PRODUCE SECTION Is there a Produce…" at bounding box center [570, 372] width 1019 height 1293
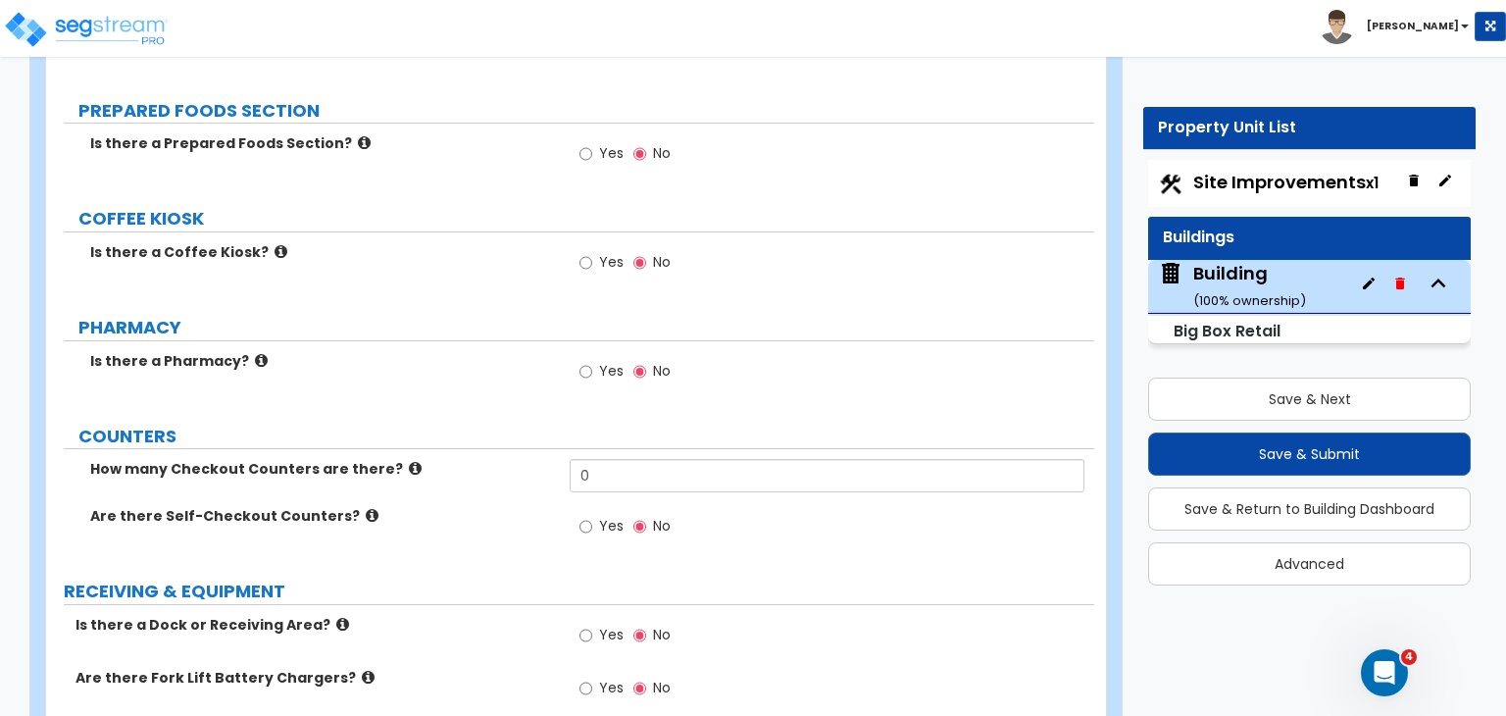
scroll to position [4035, 0]
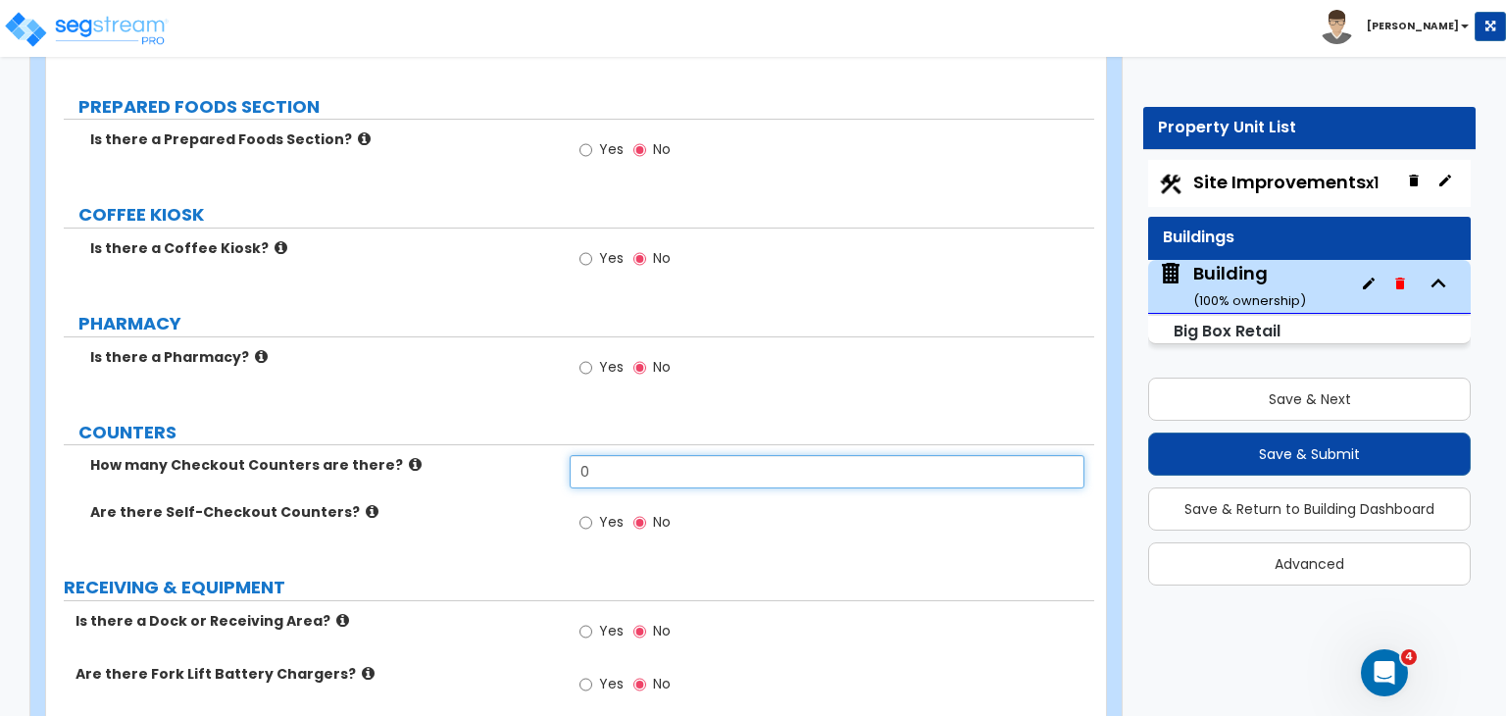
click at [598, 455] on input "0" at bounding box center [827, 471] width 514 height 33
type input "6"
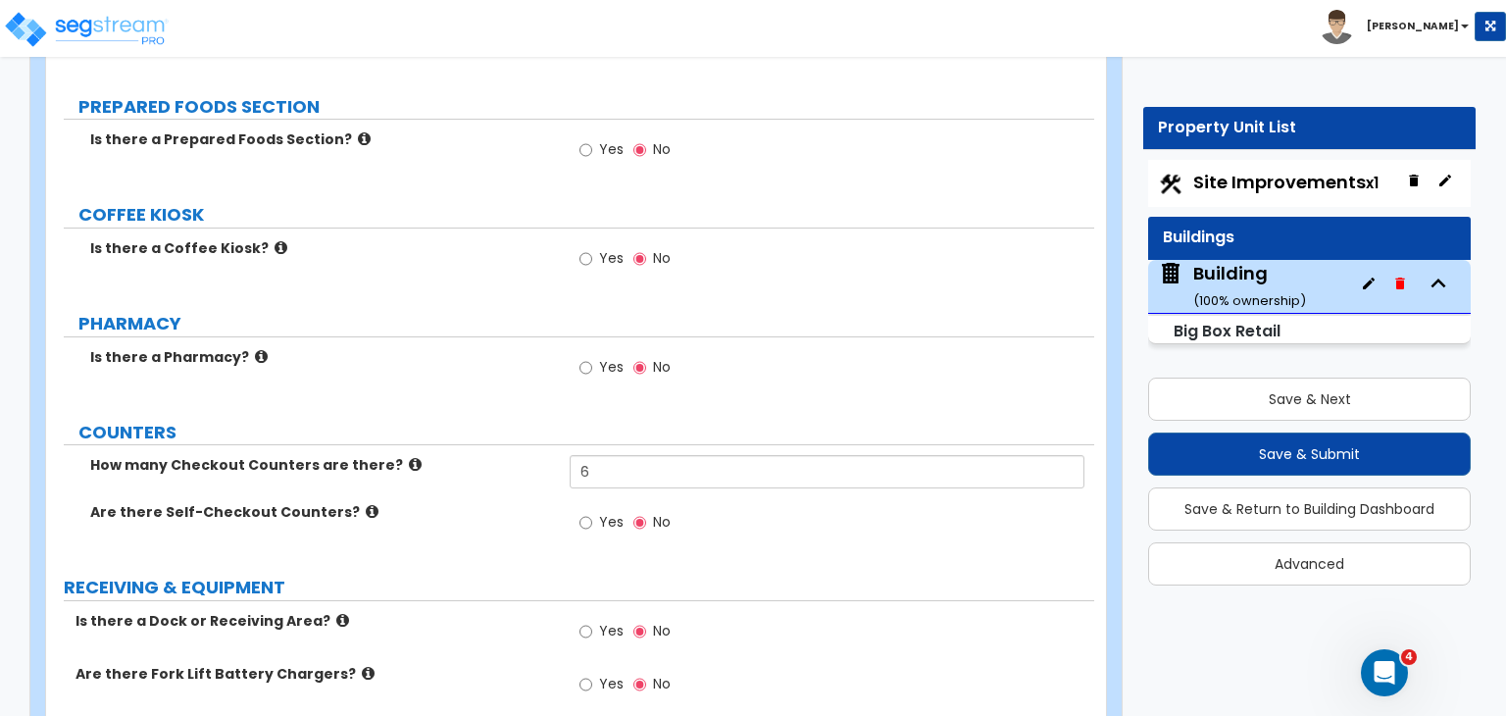
click at [533, 502] on div "Are there Self-Checkout Counters? Yes No" at bounding box center [570, 528] width 1048 height 53
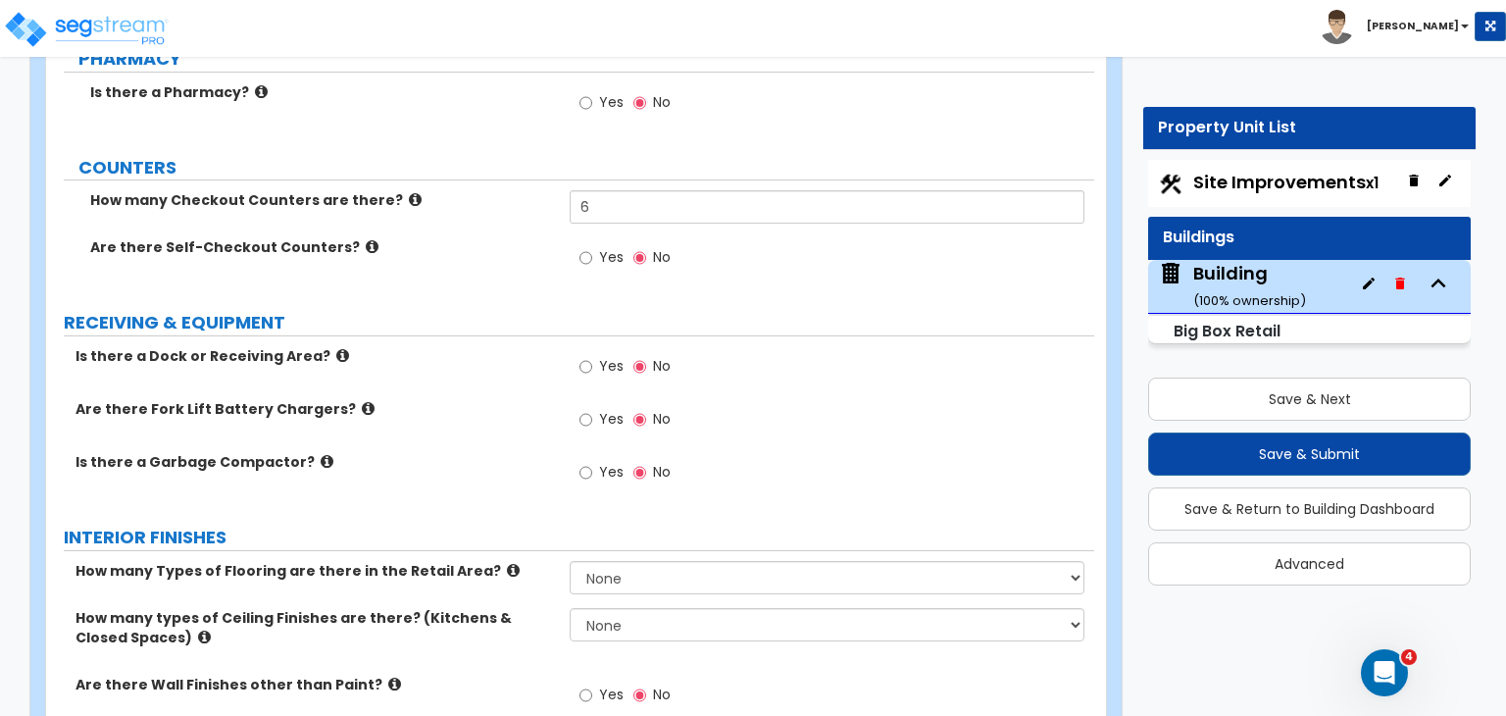
scroll to position [4309, 0]
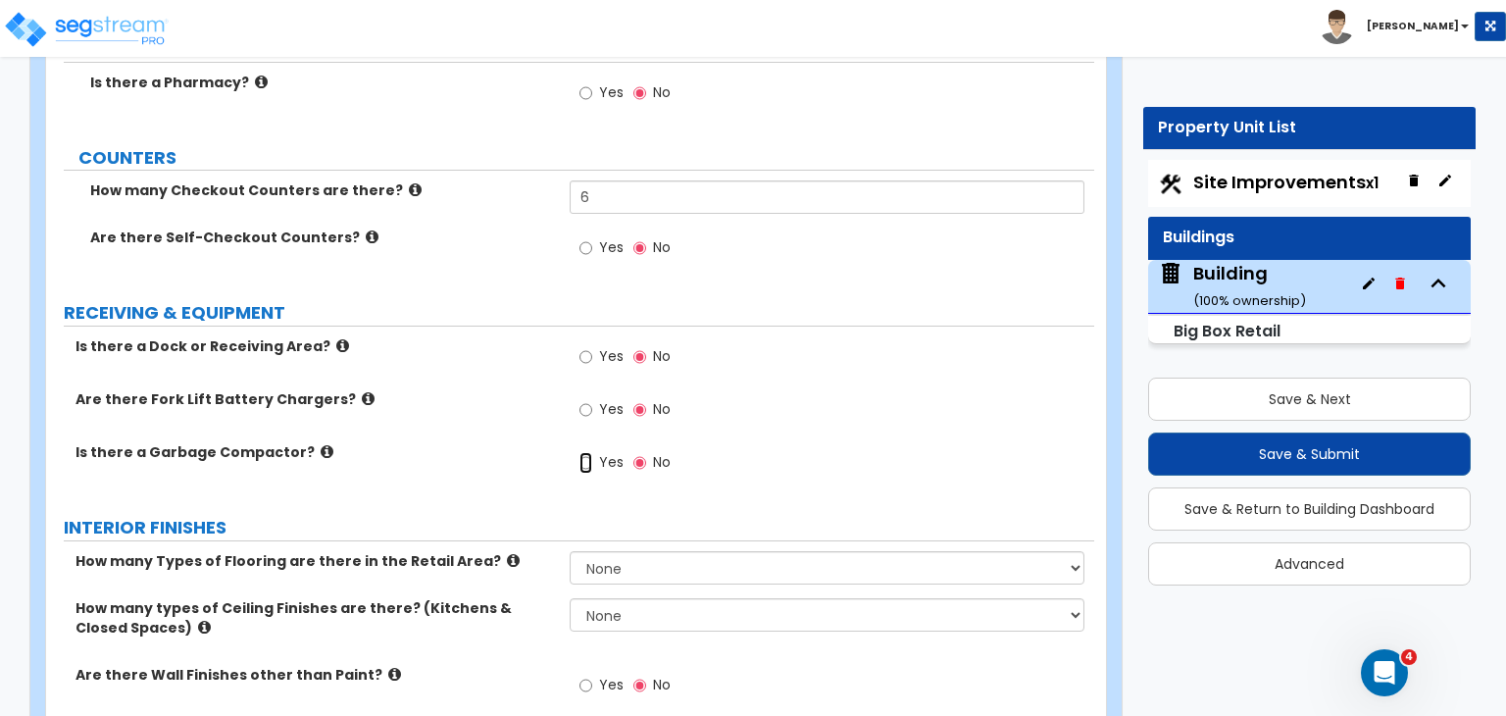
click at [588, 452] on input "Yes" at bounding box center [585, 463] width 13 height 22
radio input "true"
click at [510, 442] on label "Is there a Garbage Compactor?" at bounding box center [314, 452] width 479 height 20
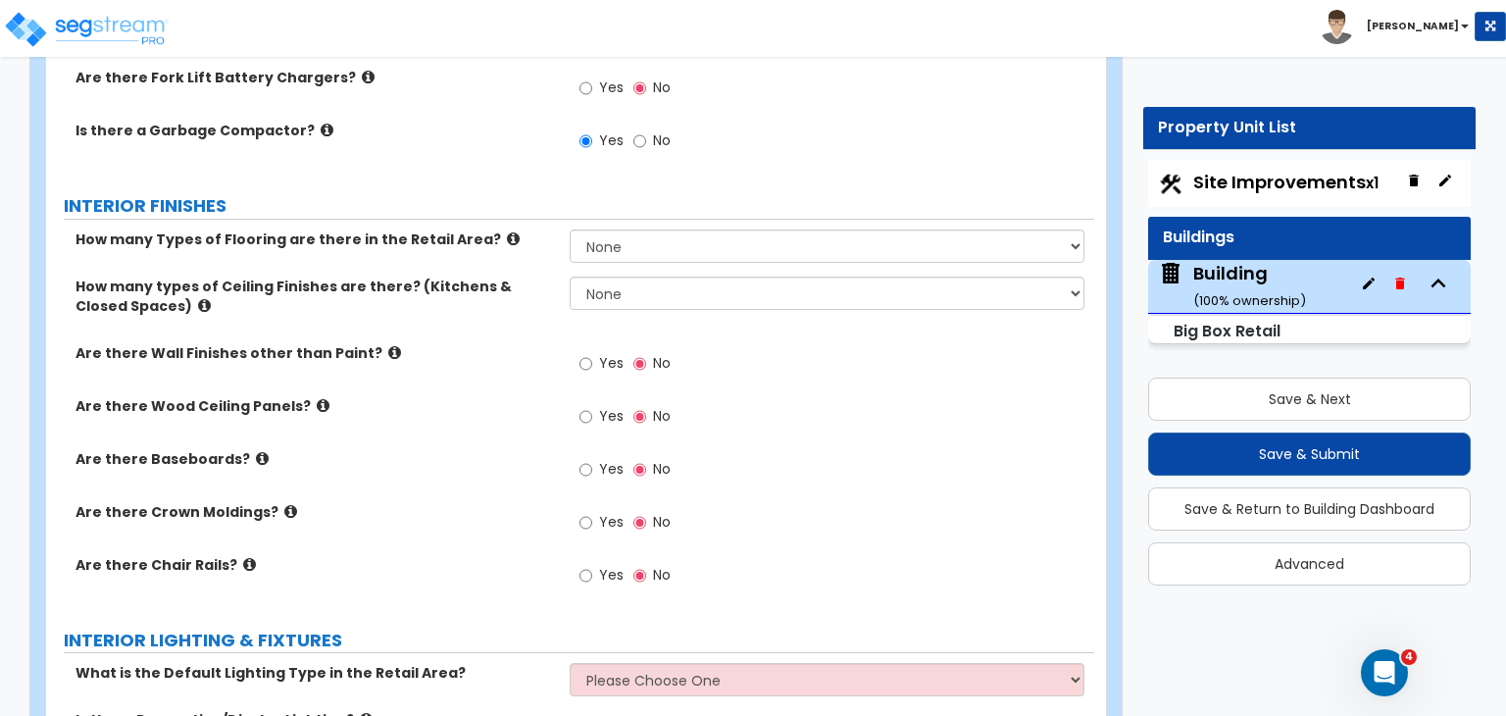
scroll to position [4631, 0]
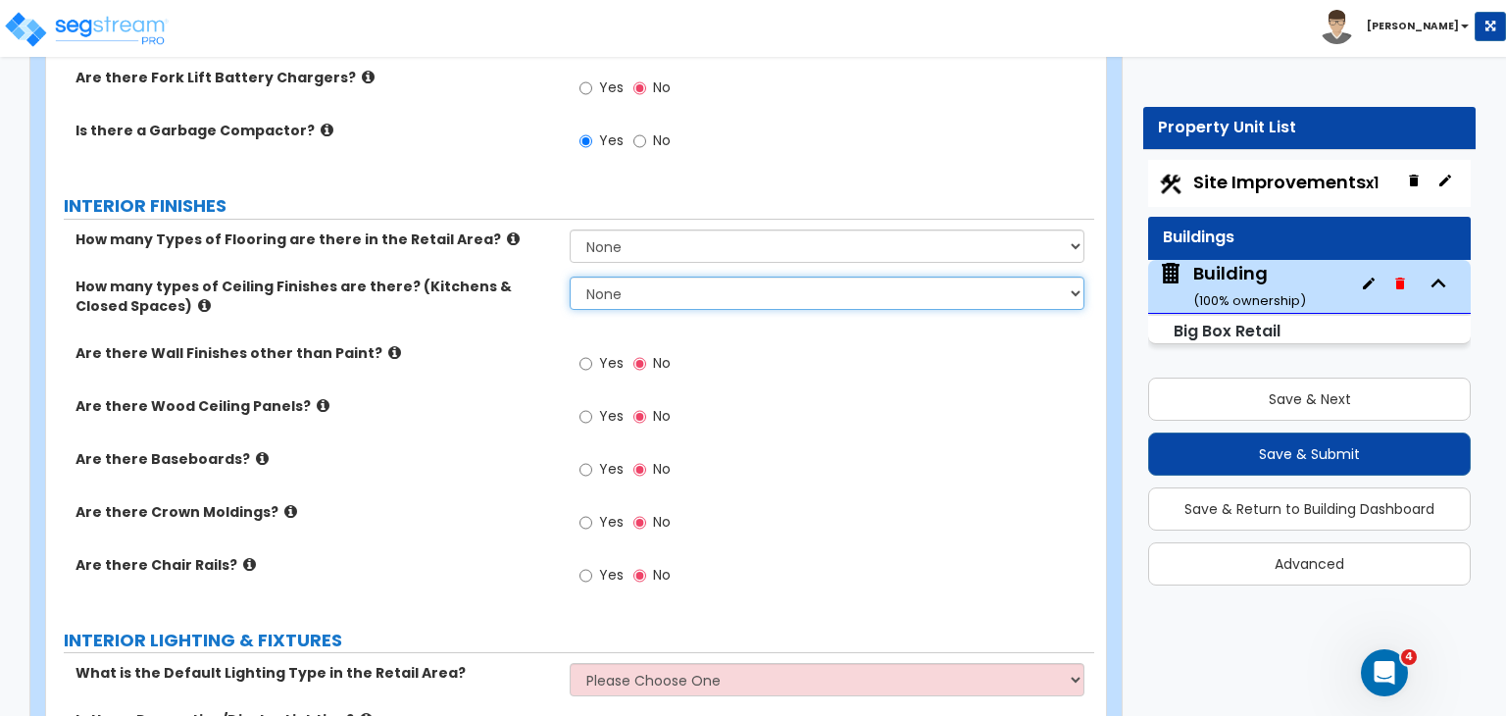
click at [622, 276] on select "None 1 2 3" at bounding box center [827, 292] width 514 height 33
select select "2"
click at [570, 276] on select "None 1 2 3" at bounding box center [827, 292] width 514 height 33
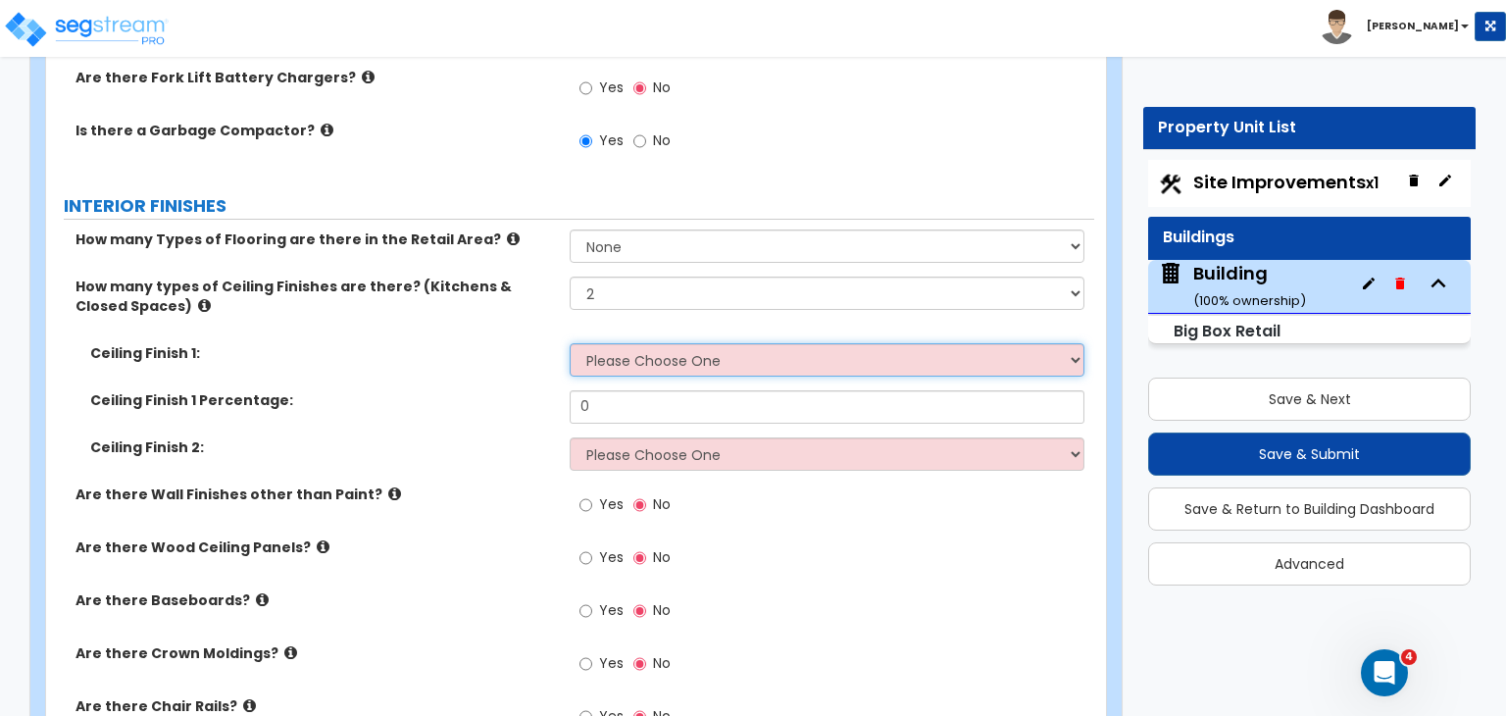
click at [625, 343] on select "Please Choose One Drop Ceiling Open Ceiling Drywall Ceiling" at bounding box center [827, 359] width 514 height 33
select select "1"
click at [570, 343] on select "Please Choose One Drop Ceiling Open Ceiling Drywall Ceiling" at bounding box center [827, 359] width 514 height 33
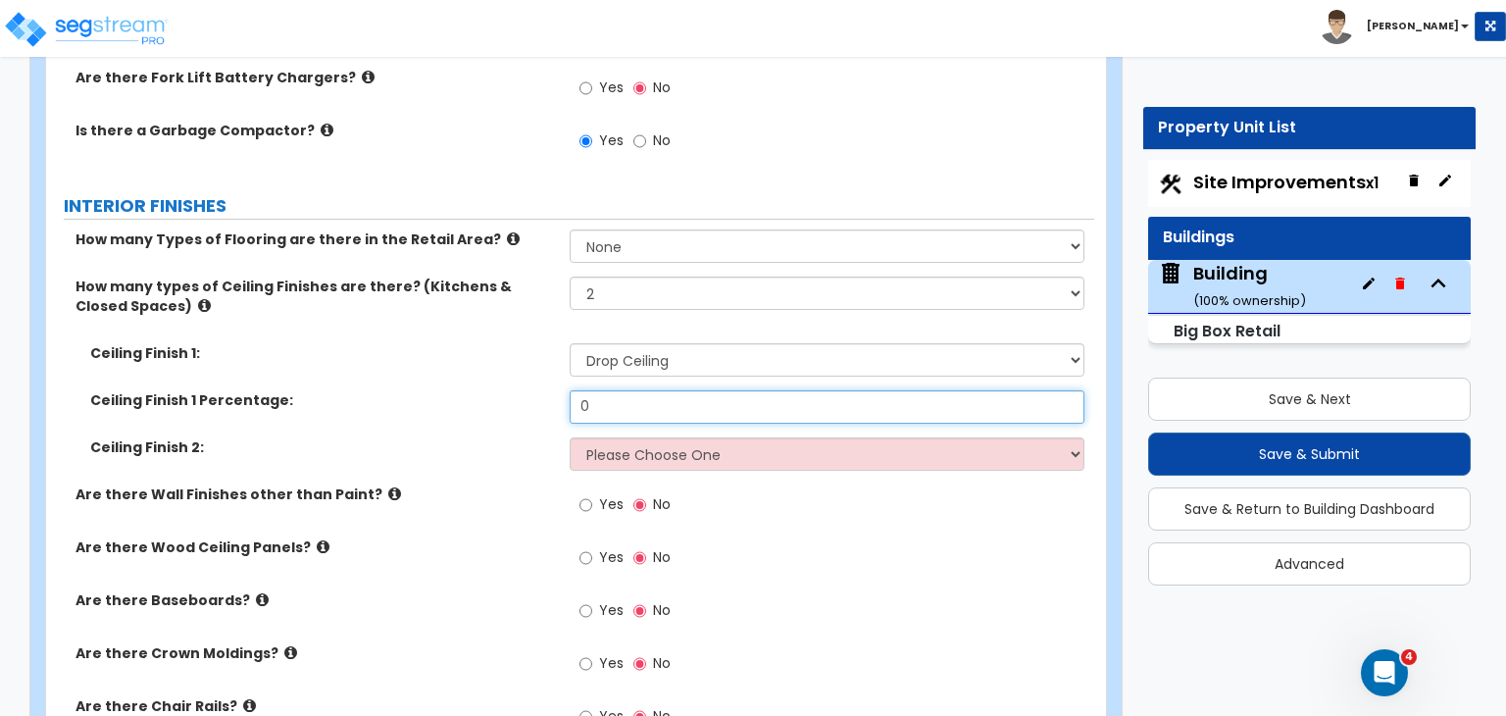
click at [616, 390] on input "0" at bounding box center [827, 406] width 514 height 33
type input "80"
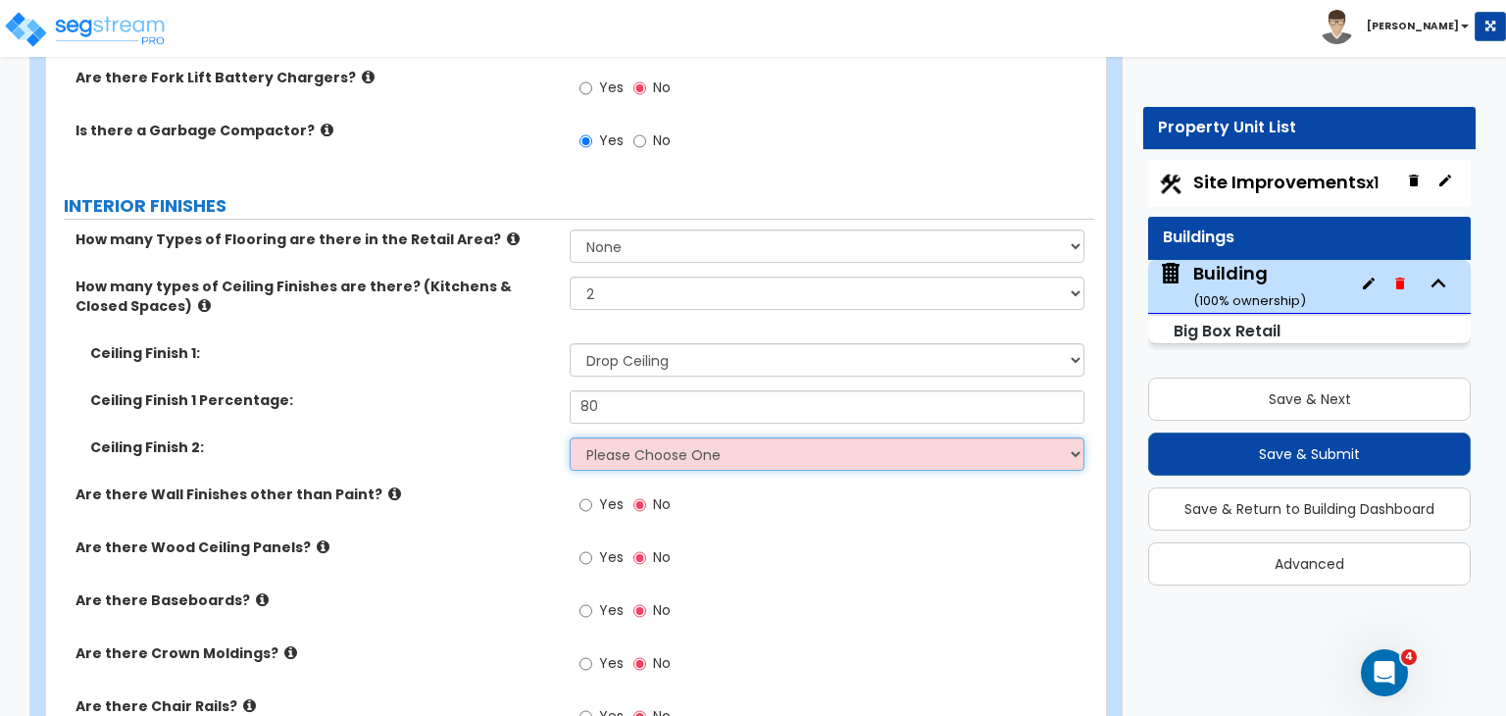
click at [621, 437] on select "Please Choose One Drop Ceiling Open Ceiling Drywall Ceiling" at bounding box center [827, 453] width 514 height 33
select select "2"
click at [570, 437] on select "Please Choose One Drop Ceiling Open Ceiling Drywall Ceiling" at bounding box center [827, 453] width 514 height 33
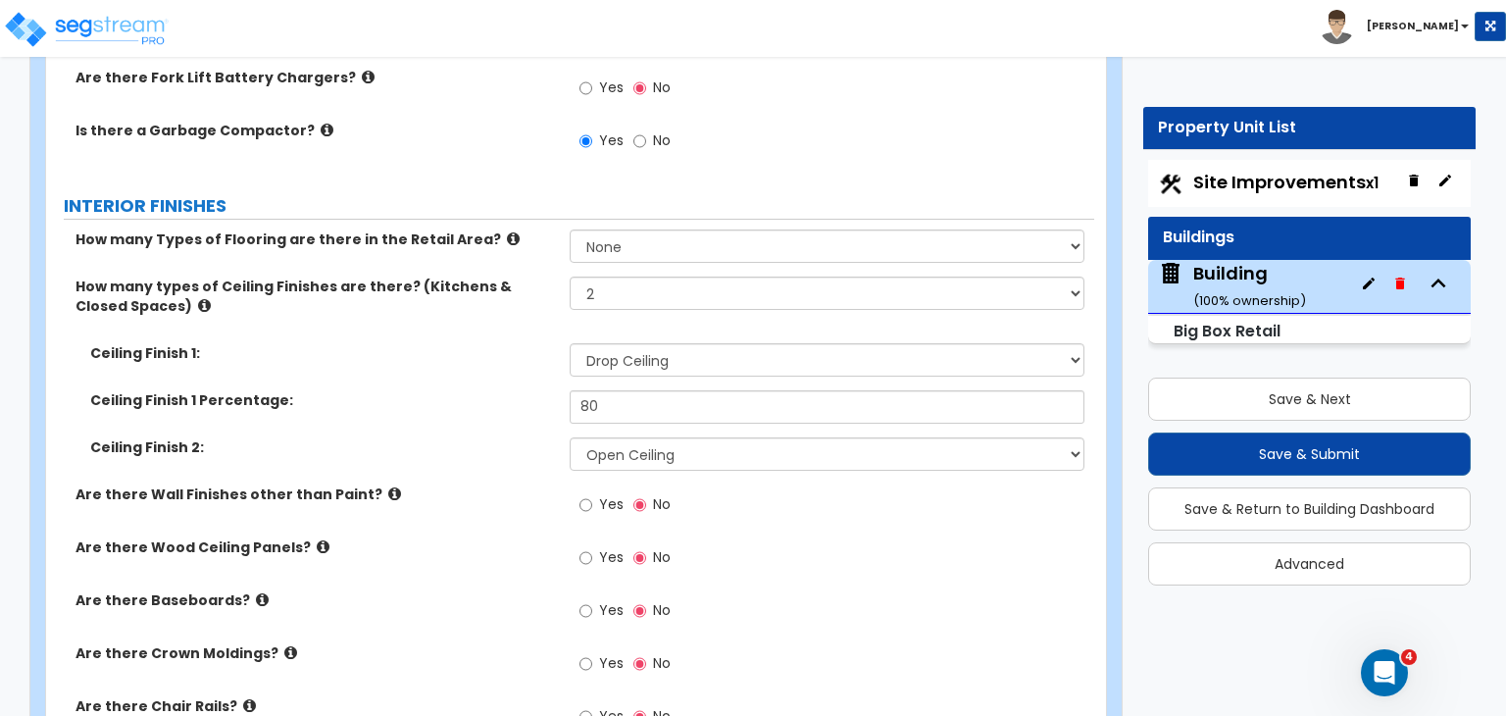
click at [522, 484] on label "Are there Wall Finishes other than Paint?" at bounding box center [314, 494] width 479 height 20
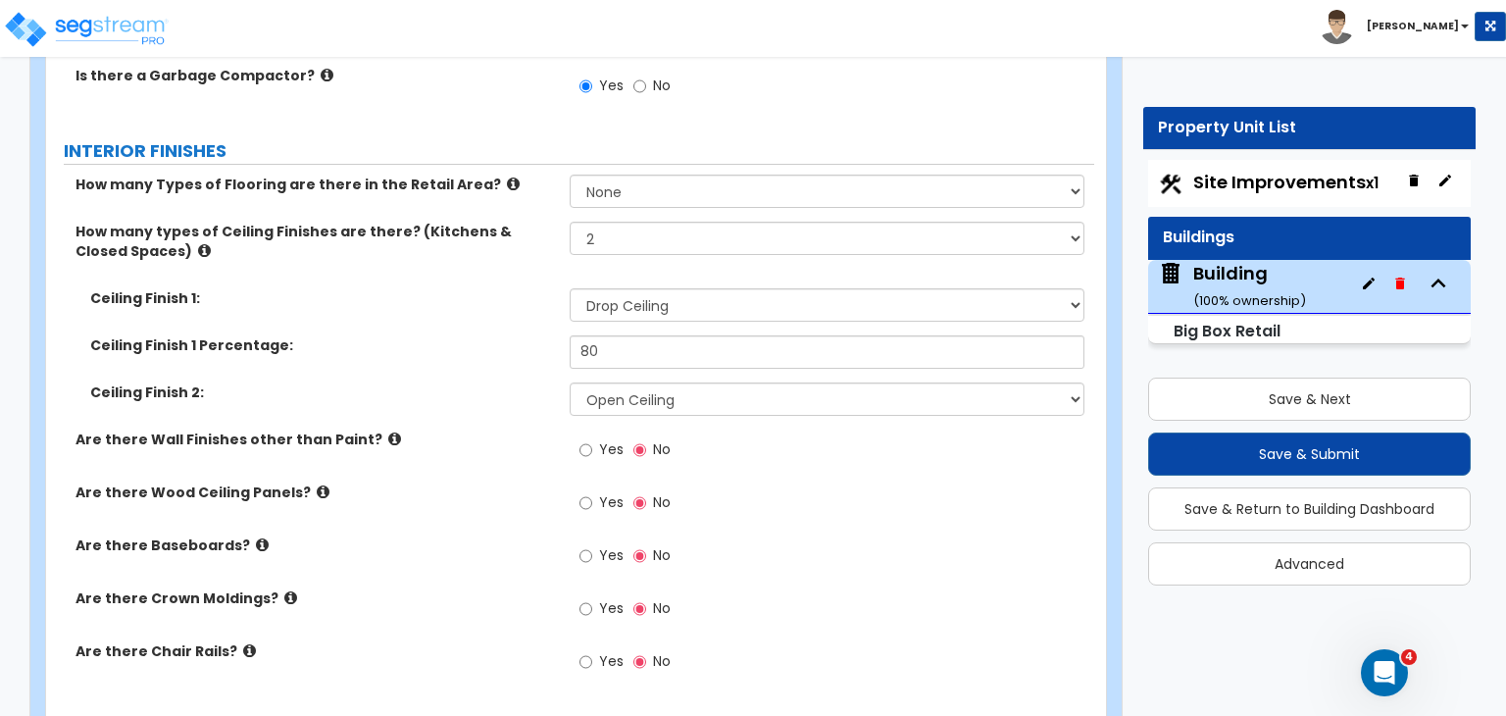
scroll to position [4754, 0]
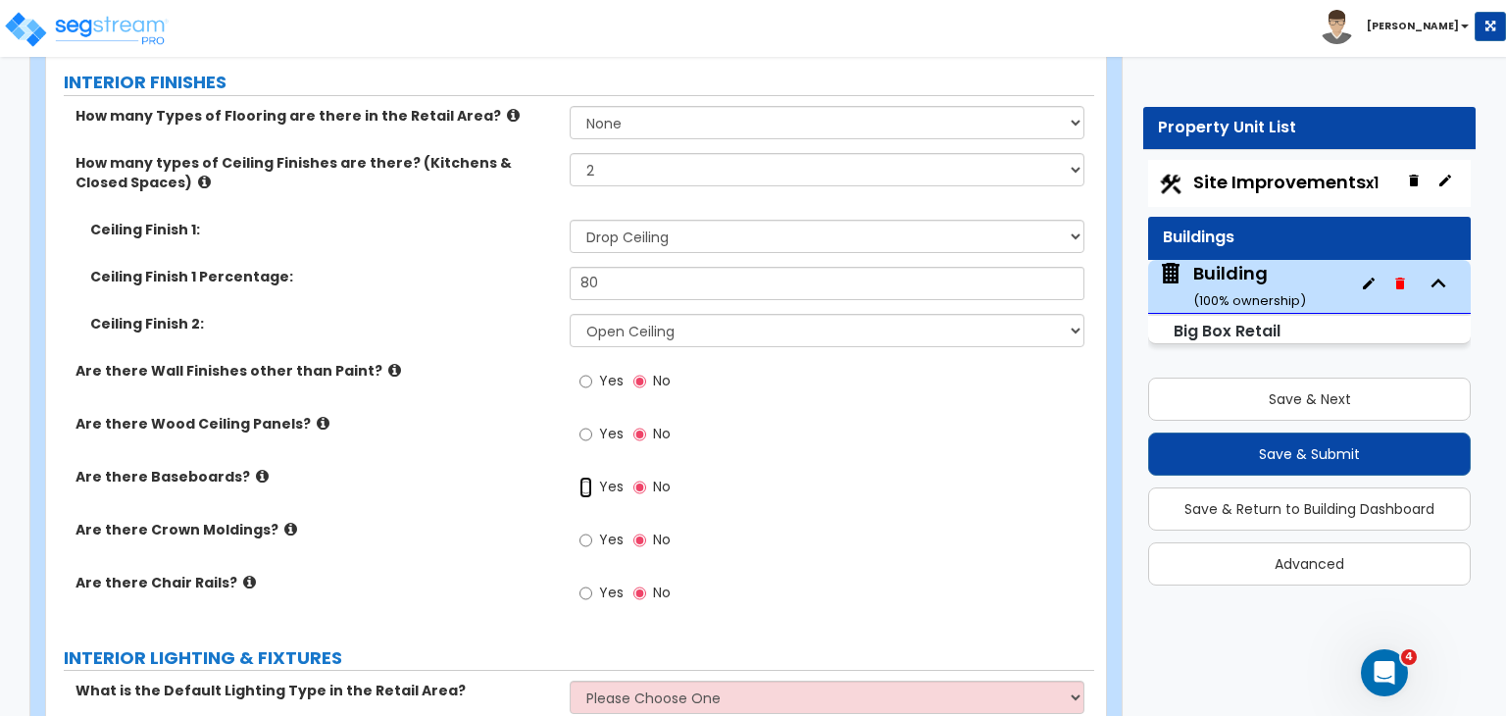
click at [588, 476] on input "Yes" at bounding box center [585, 487] width 13 height 22
radio input "true"
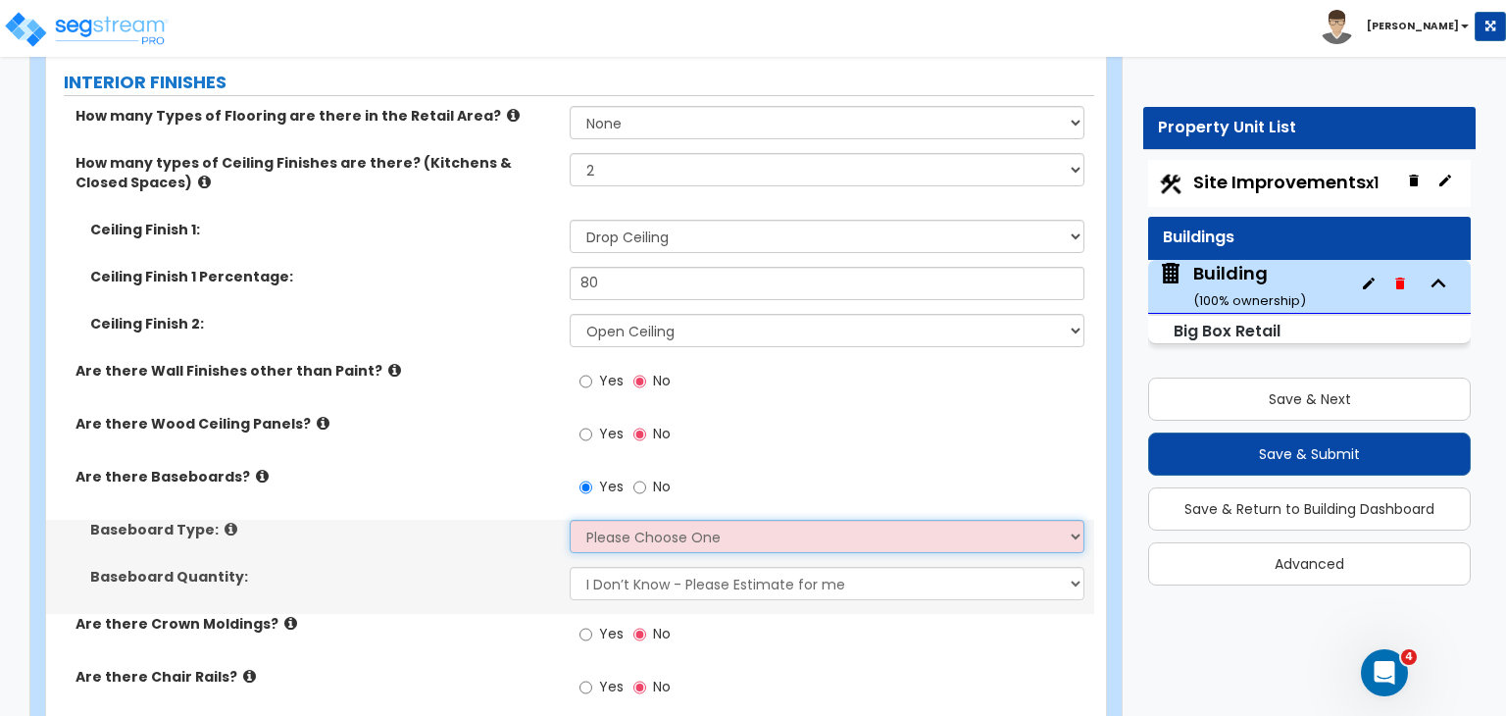
click at [609, 520] on select "Please Choose One Wood Vinyl Carpet Tile" at bounding box center [827, 536] width 514 height 33
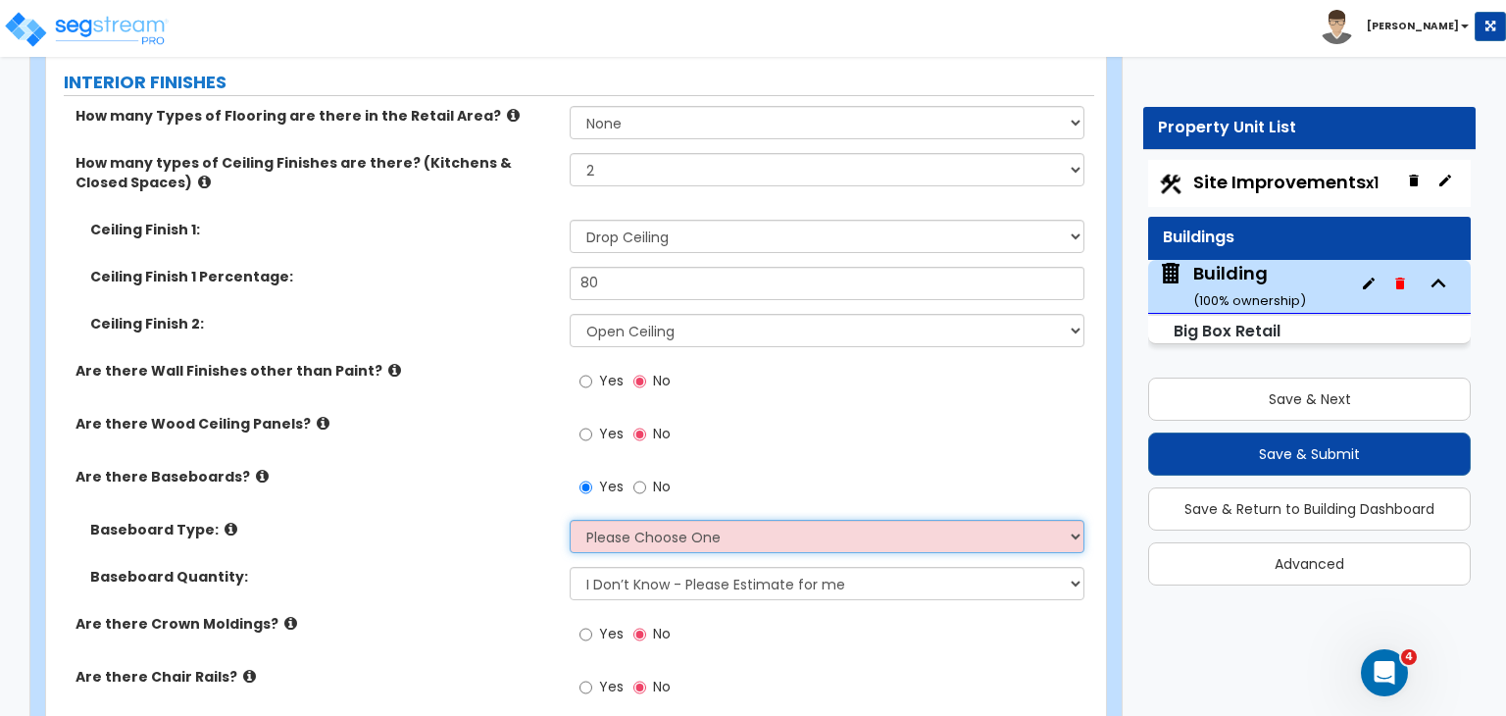
select select "2"
click at [570, 520] on select "Please Choose One Wood Vinyl Carpet Tile" at bounding box center [827, 536] width 514 height 33
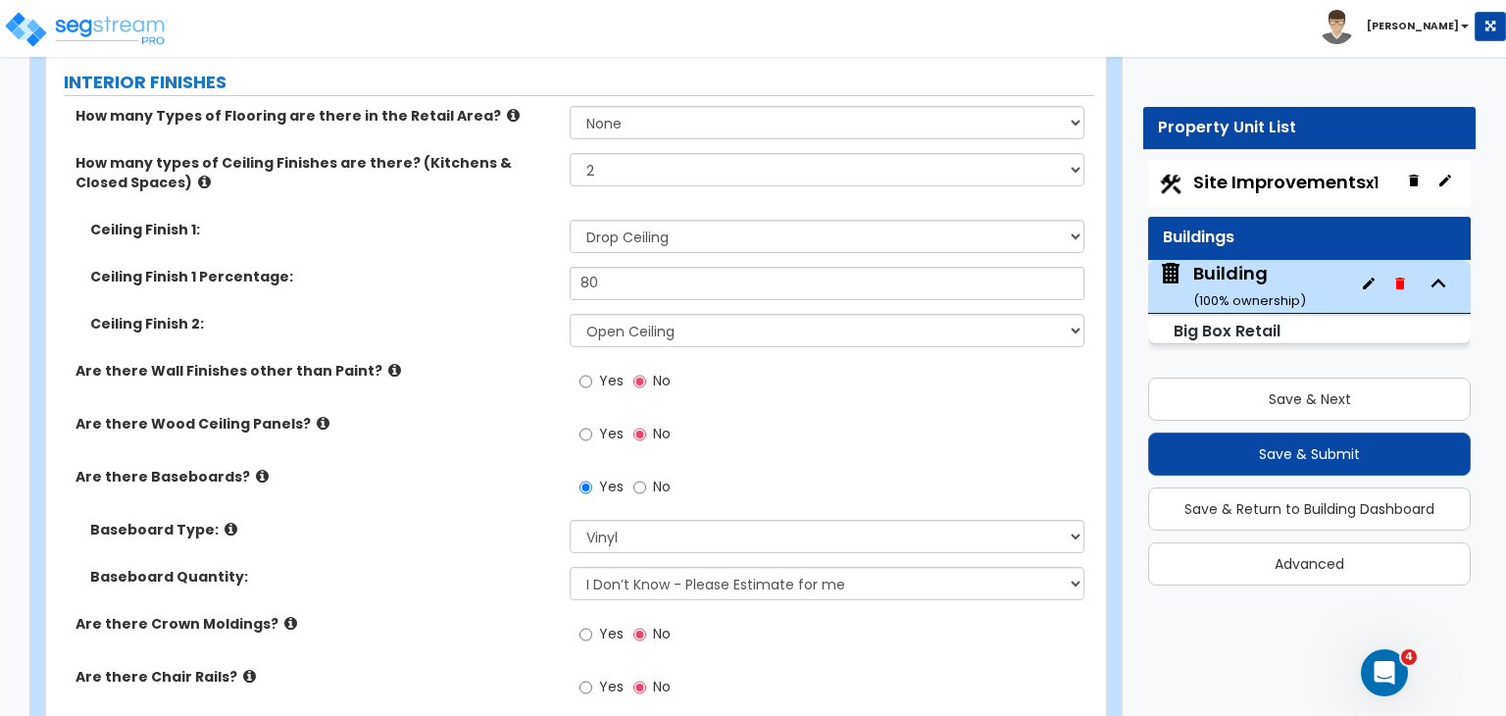
click at [476, 520] on label "Baseboard Type:" at bounding box center [322, 530] width 465 height 20
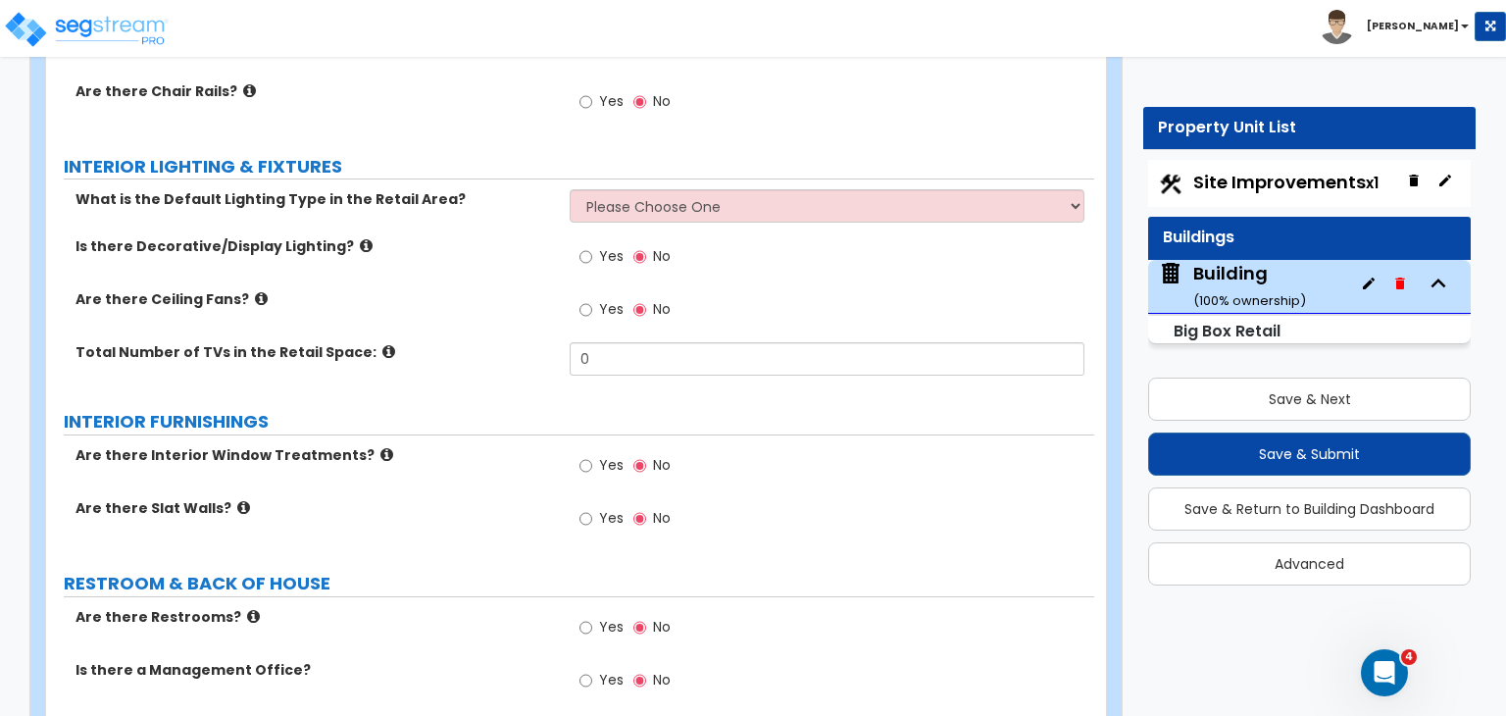
scroll to position [5345, 0]
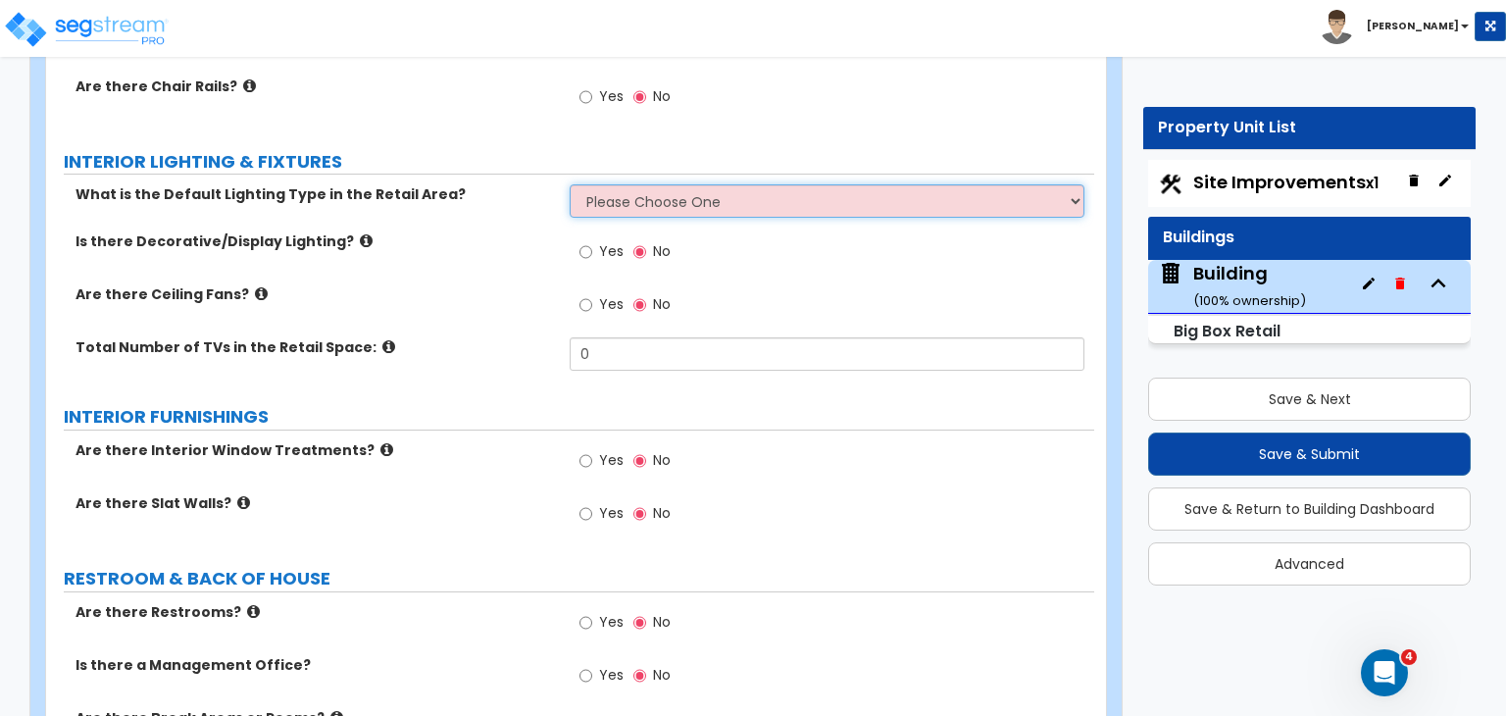
click at [580, 184] on select "Please Choose One High Bay LED Lighting High Bay Fluorescent Lighting" at bounding box center [827, 200] width 514 height 33
select select "2"
click at [570, 184] on select "Please Choose One High Bay LED Lighting High Bay Fluorescent Lighting" at bounding box center [827, 200] width 514 height 33
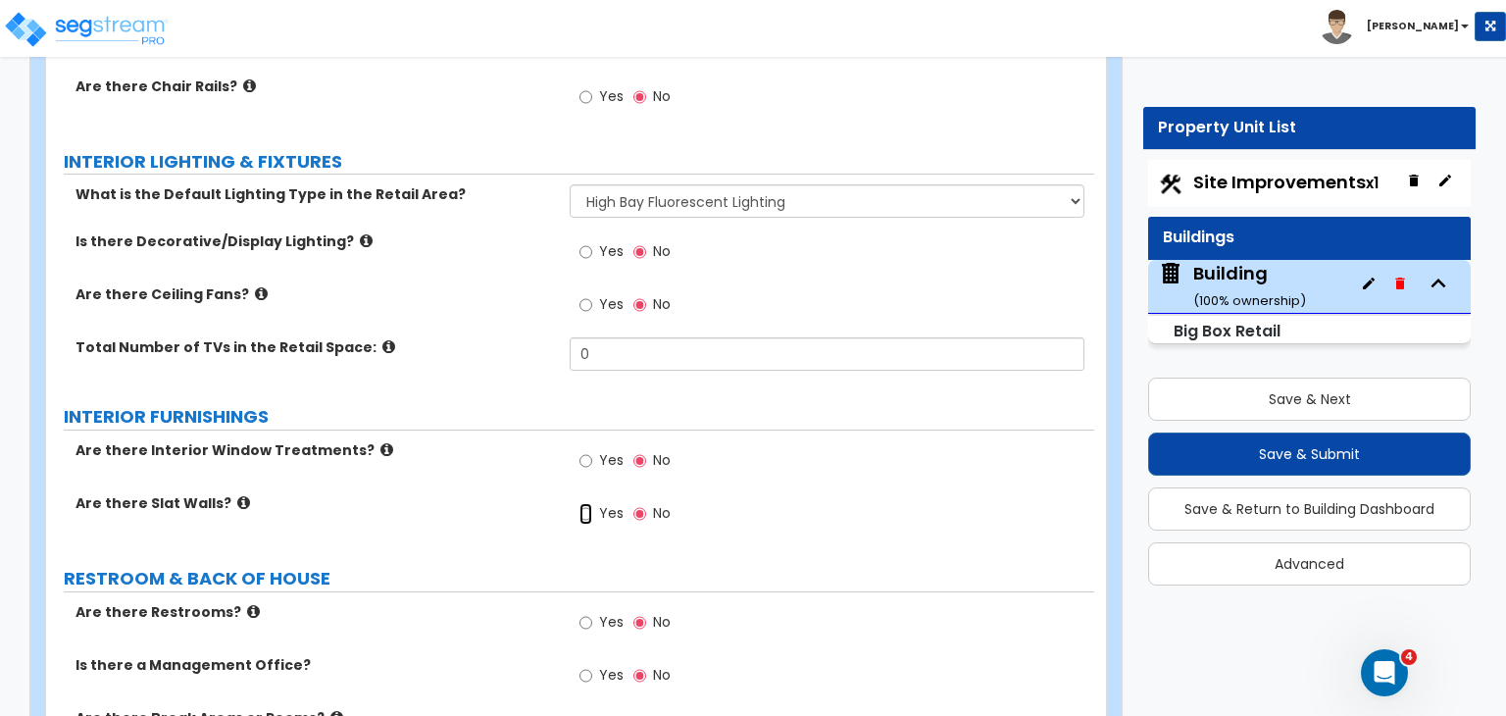
click at [584, 503] on input "Yes" at bounding box center [585, 514] width 13 height 22
radio input "true"
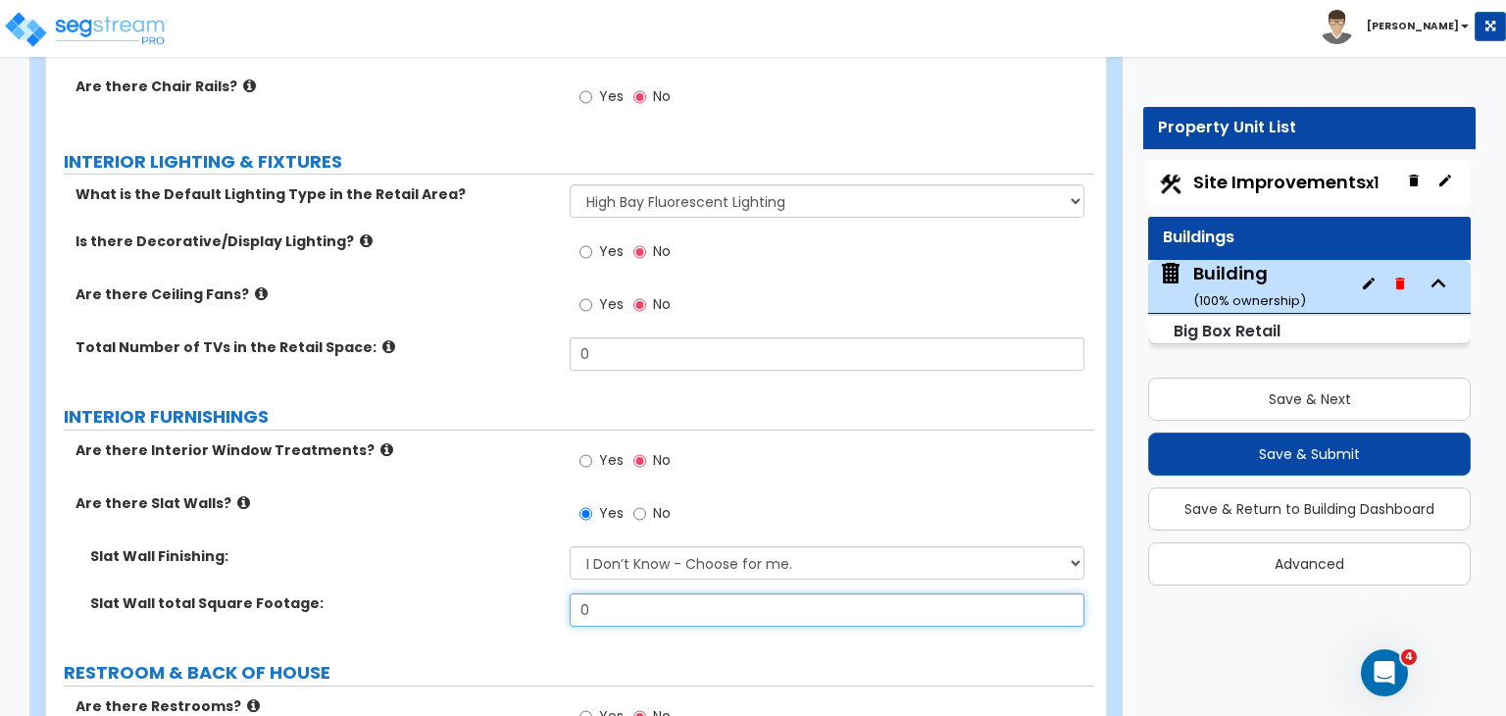
click at [627, 593] on input "0" at bounding box center [827, 609] width 514 height 33
type input "1,000"
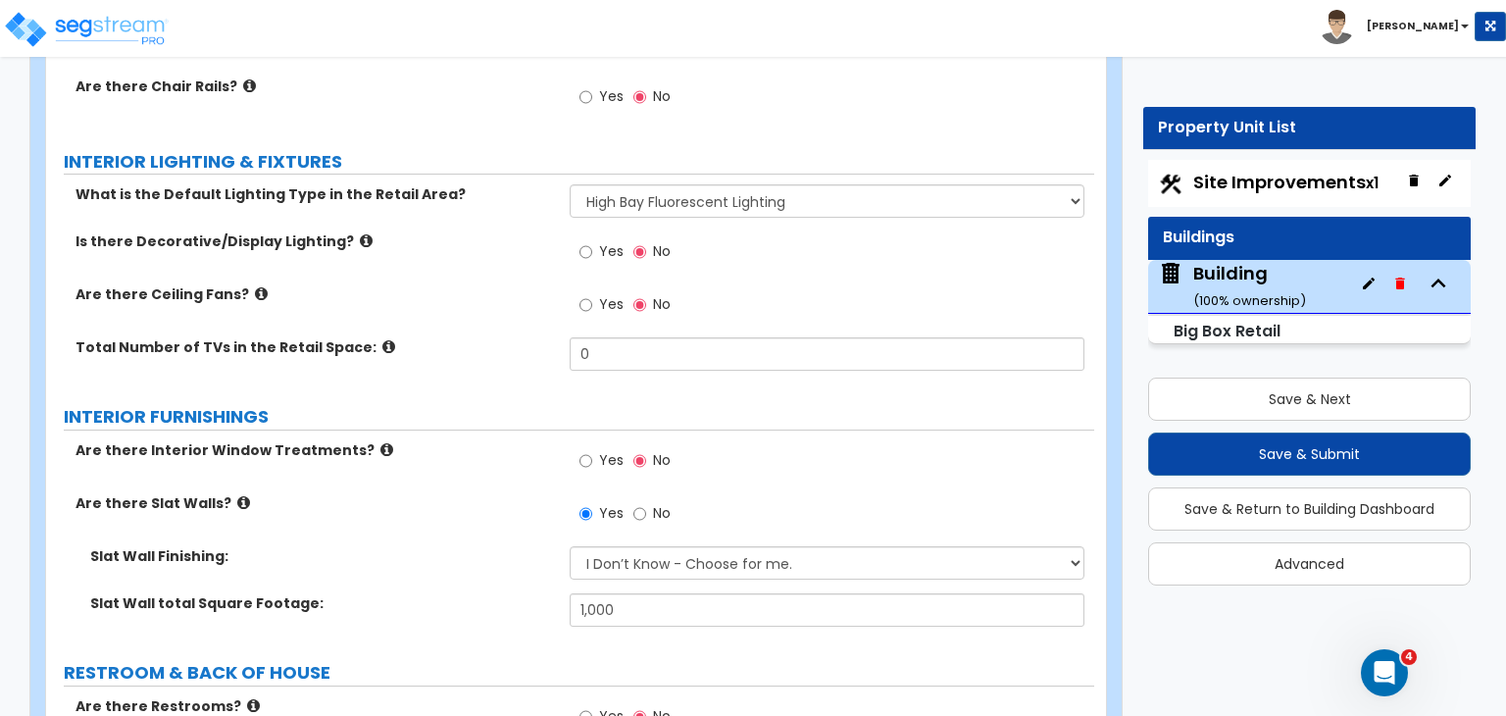
click at [474, 546] on div "Slat Wall Finishing: I Don’t Know - Choose for me. Paint Finish Melamine Finish…" at bounding box center [570, 569] width 1048 height 47
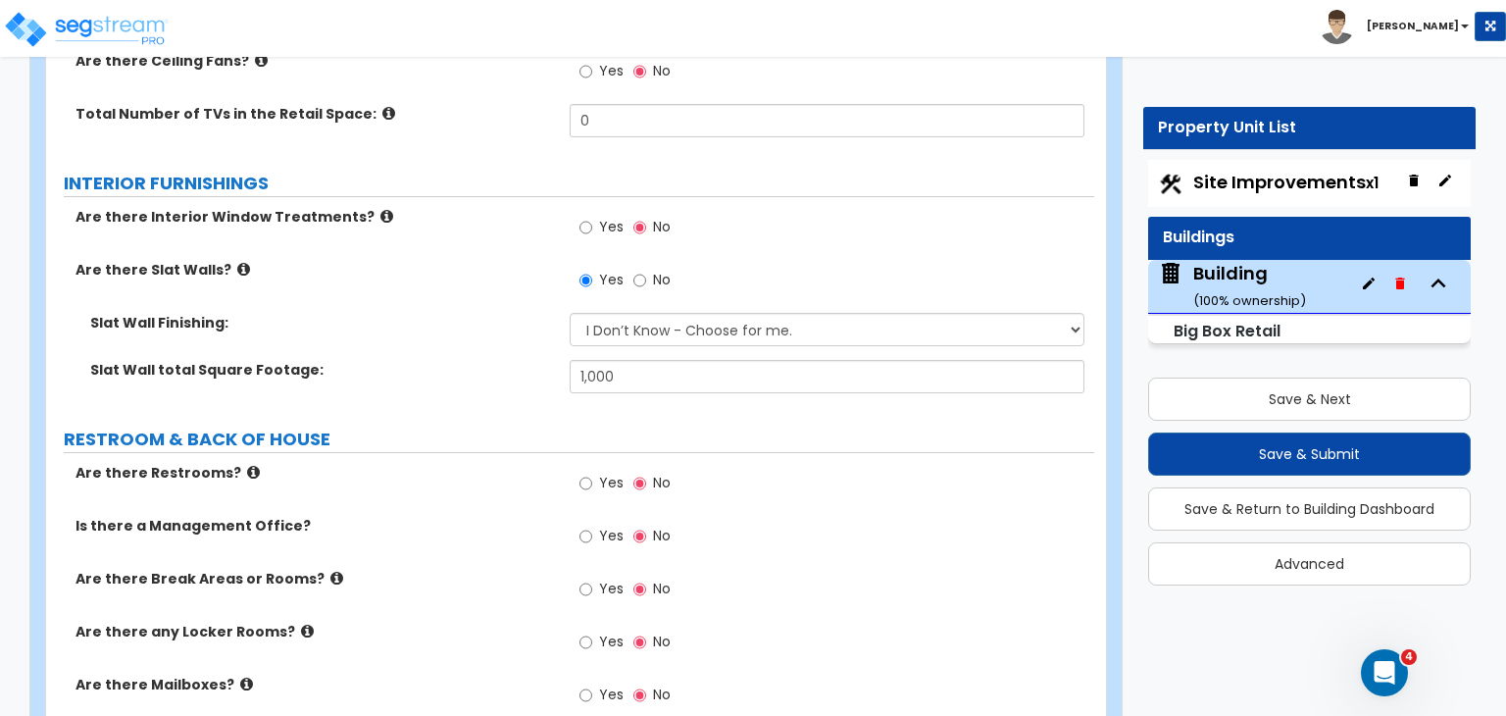
scroll to position [5580, 0]
click at [580, 471] on input "Yes" at bounding box center [585, 482] width 13 height 22
radio input "true"
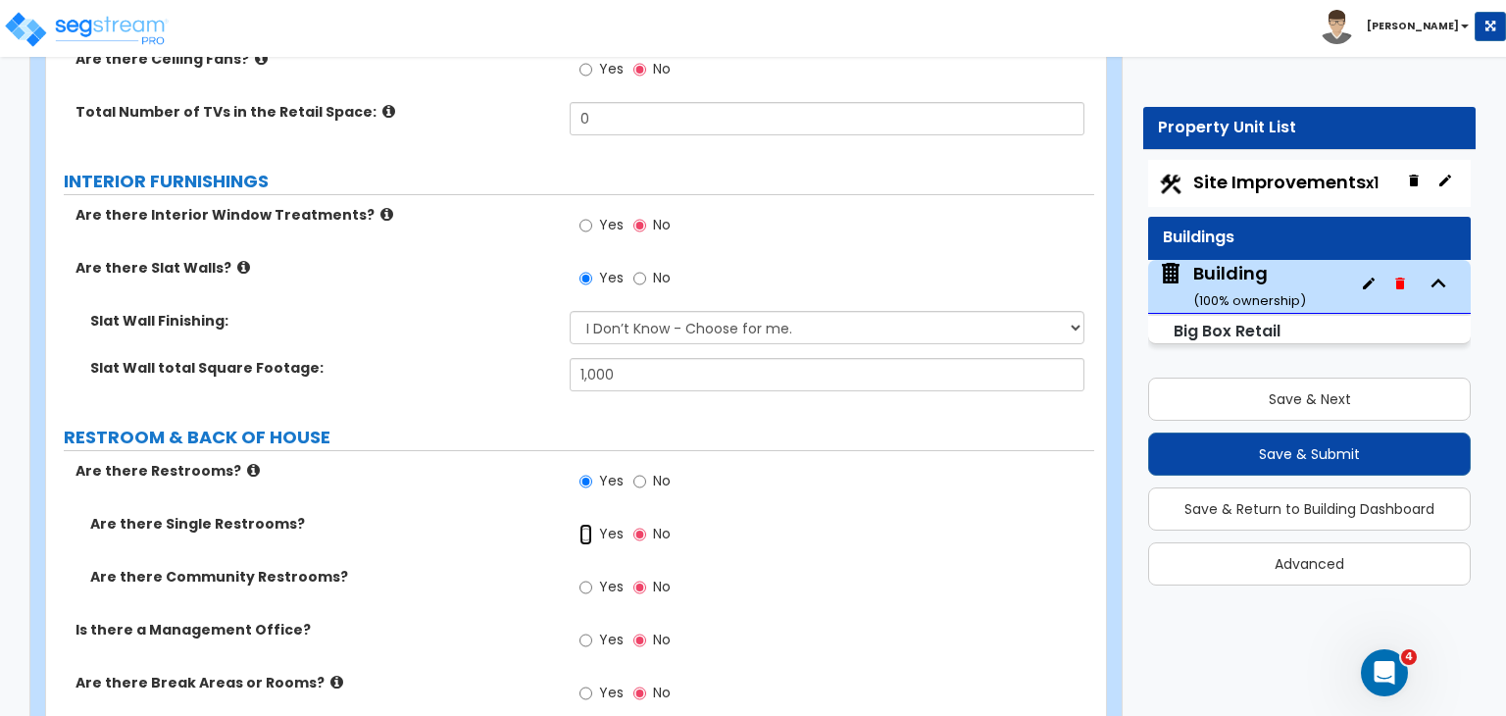
click at [584, 523] on input "Yes" at bounding box center [585, 534] width 13 height 22
radio input "true"
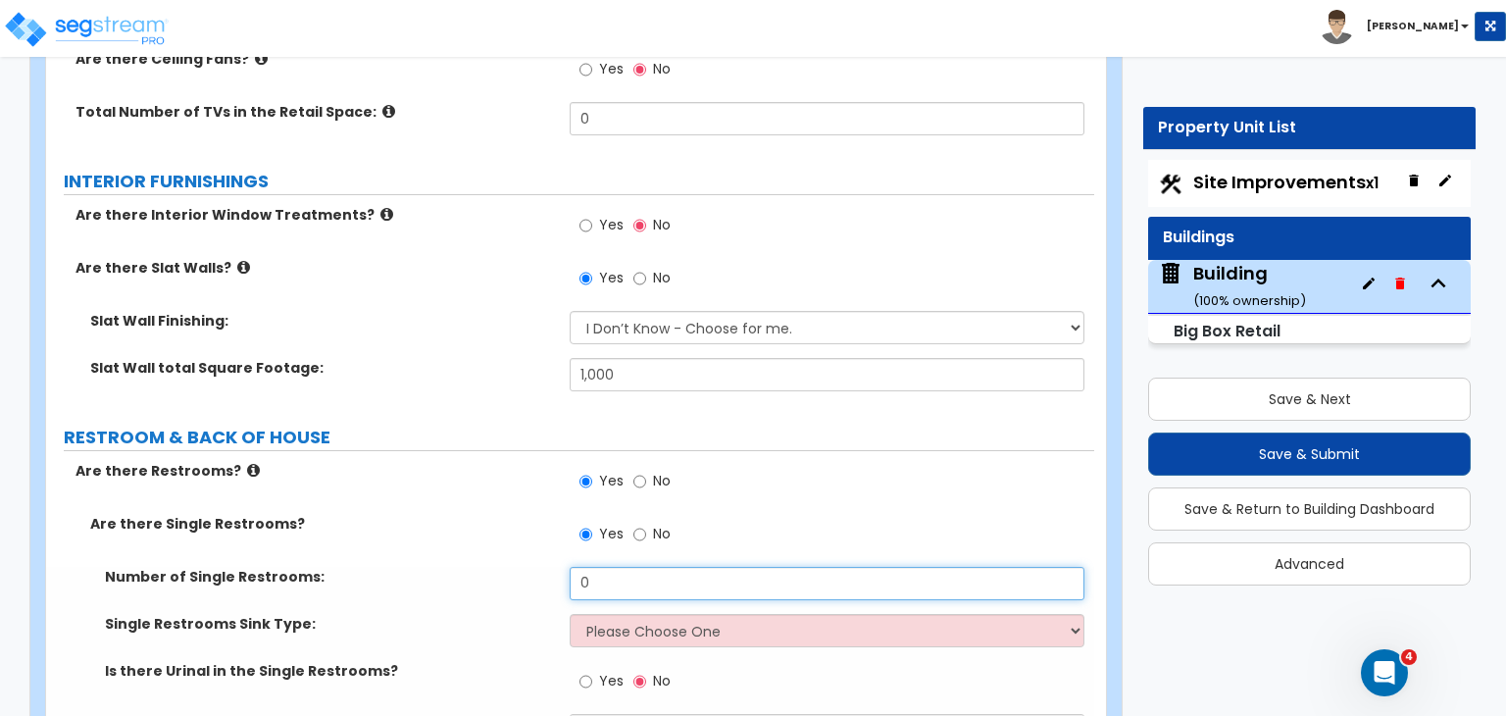
click at [620, 567] on input "0" at bounding box center [827, 583] width 514 height 33
type input "2"
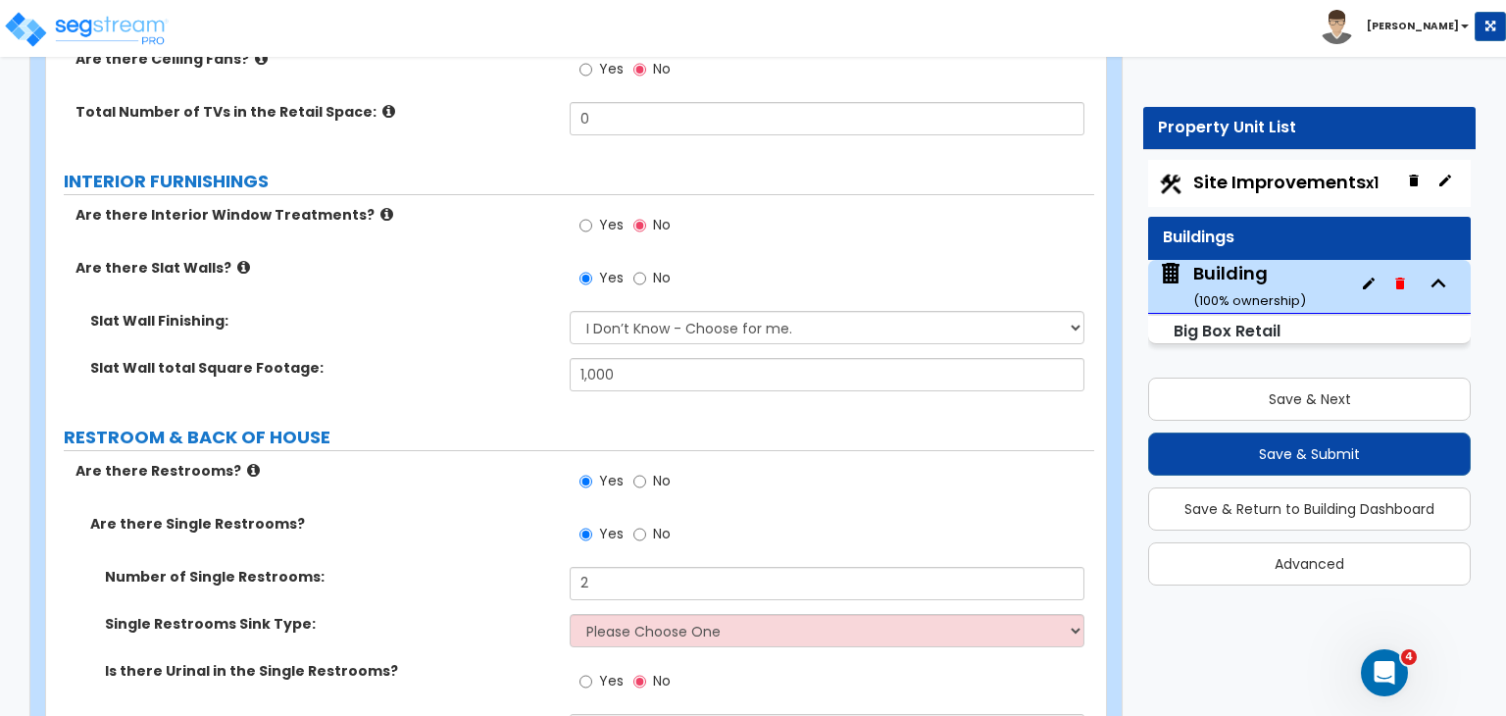
click at [483, 567] on label "Number of Single Restrooms:" at bounding box center [330, 577] width 450 height 20
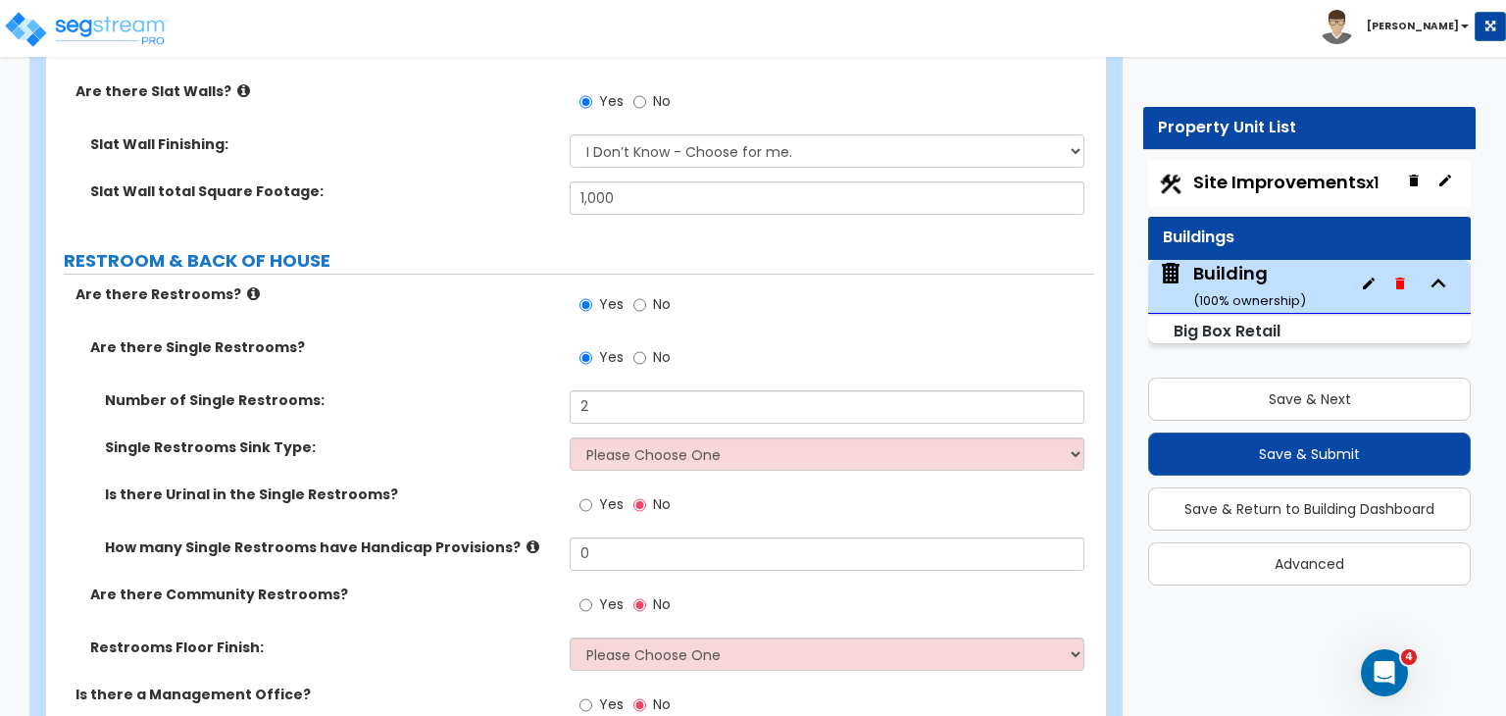
scroll to position [5801, 0]
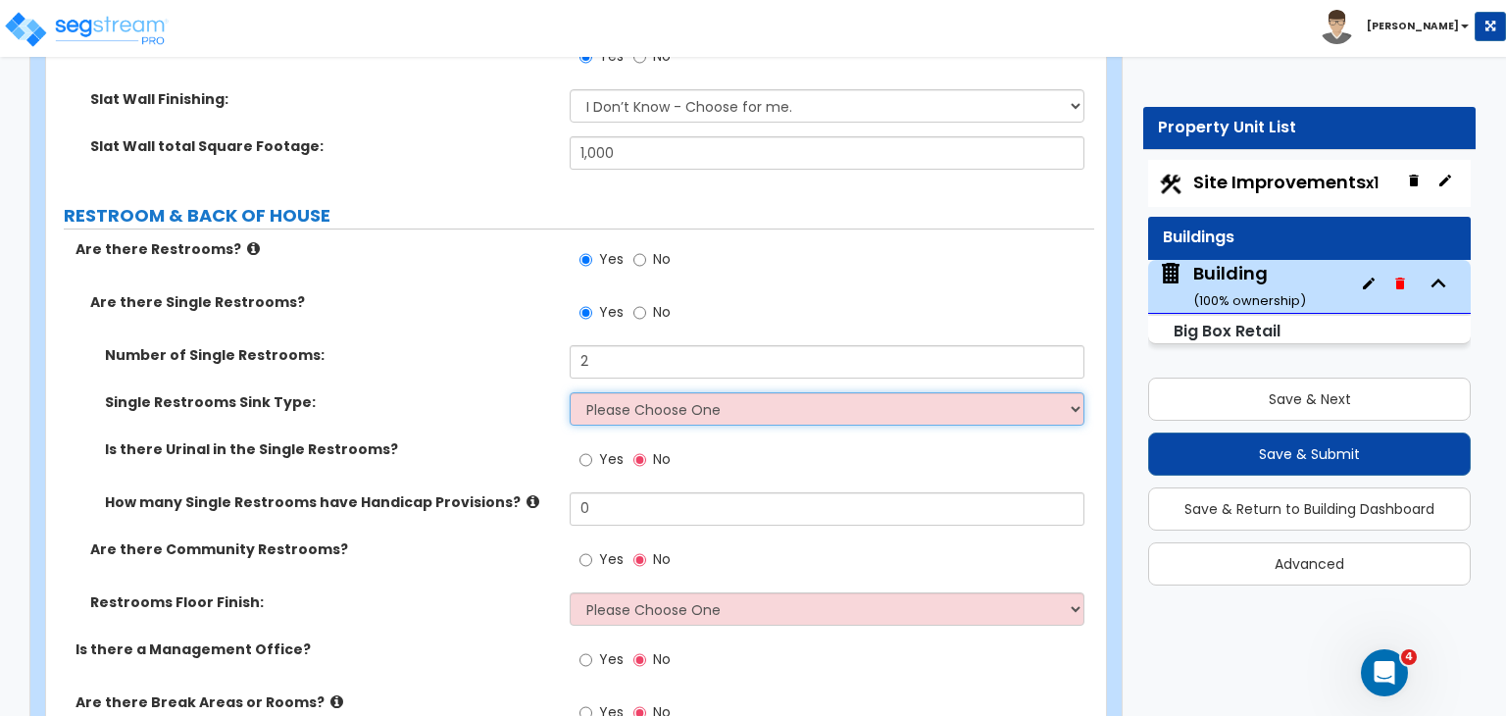
click at [642, 392] on select "Please Choose One Wall-mounted Vanity-mounted" at bounding box center [827, 408] width 514 height 33
select select "1"
click at [570, 392] on select "Please Choose One Wall-mounted Vanity-mounted" at bounding box center [827, 408] width 514 height 33
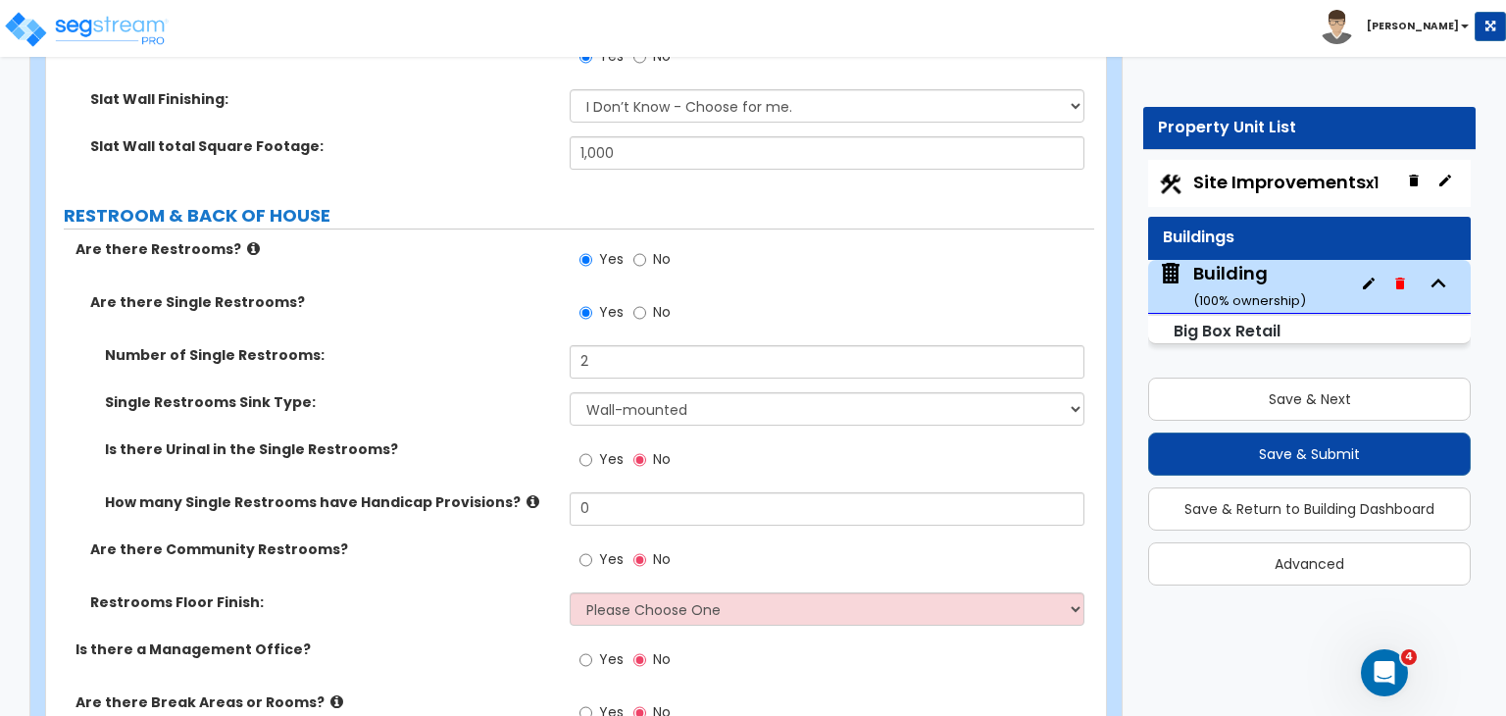
click at [515, 392] on div "Single Restrooms Sink Type: Please Choose One Wall-mounted Vanity-mounted" at bounding box center [570, 415] width 1048 height 47
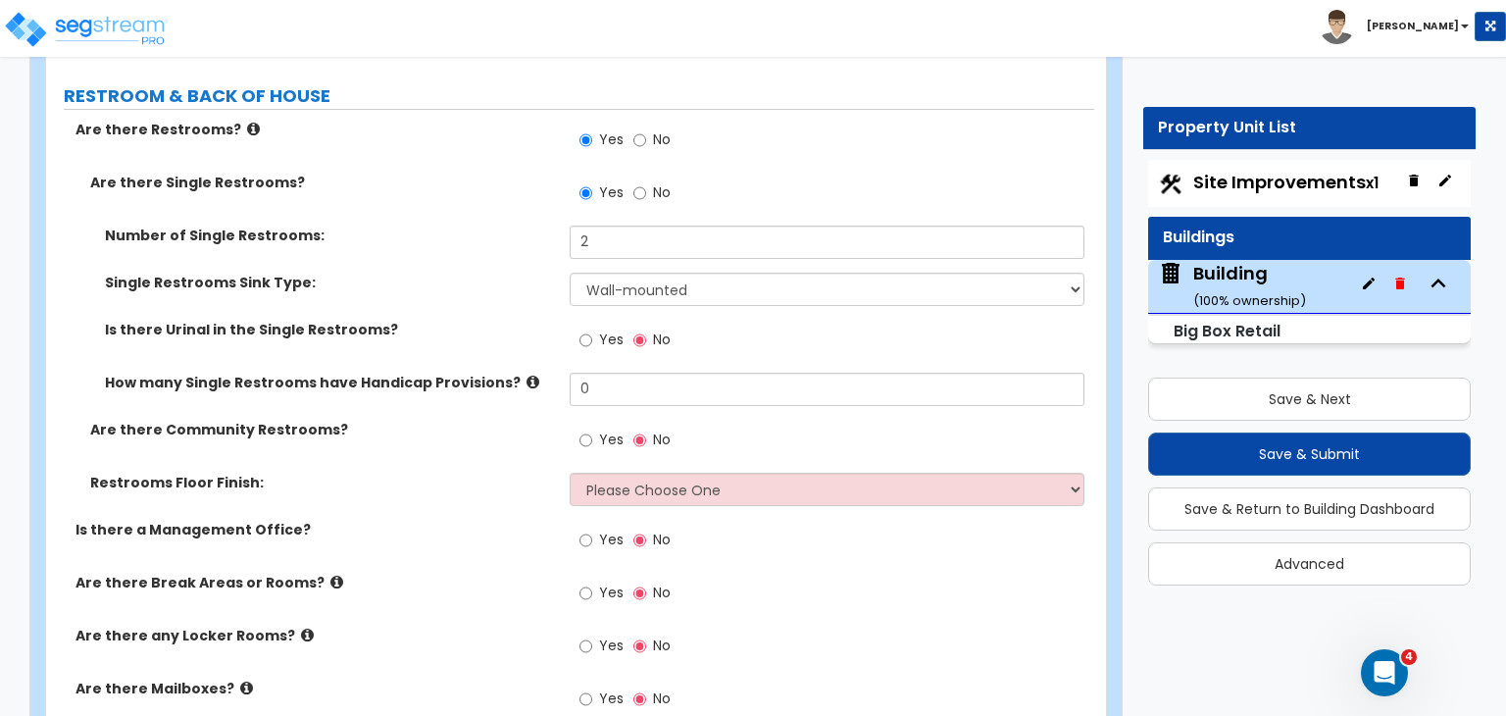
scroll to position [5923, 0]
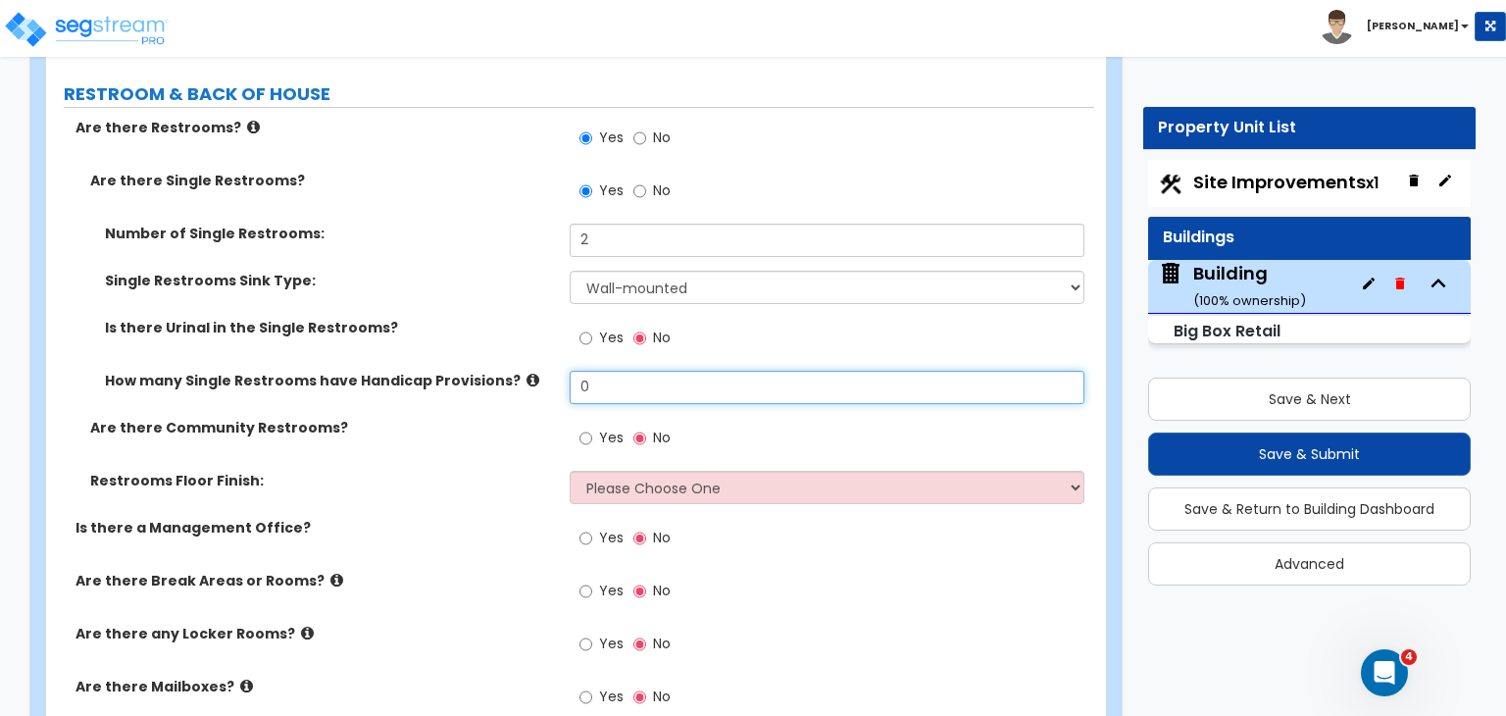
click at [607, 371] on input "0" at bounding box center [827, 387] width 514 height 33
type input "2"
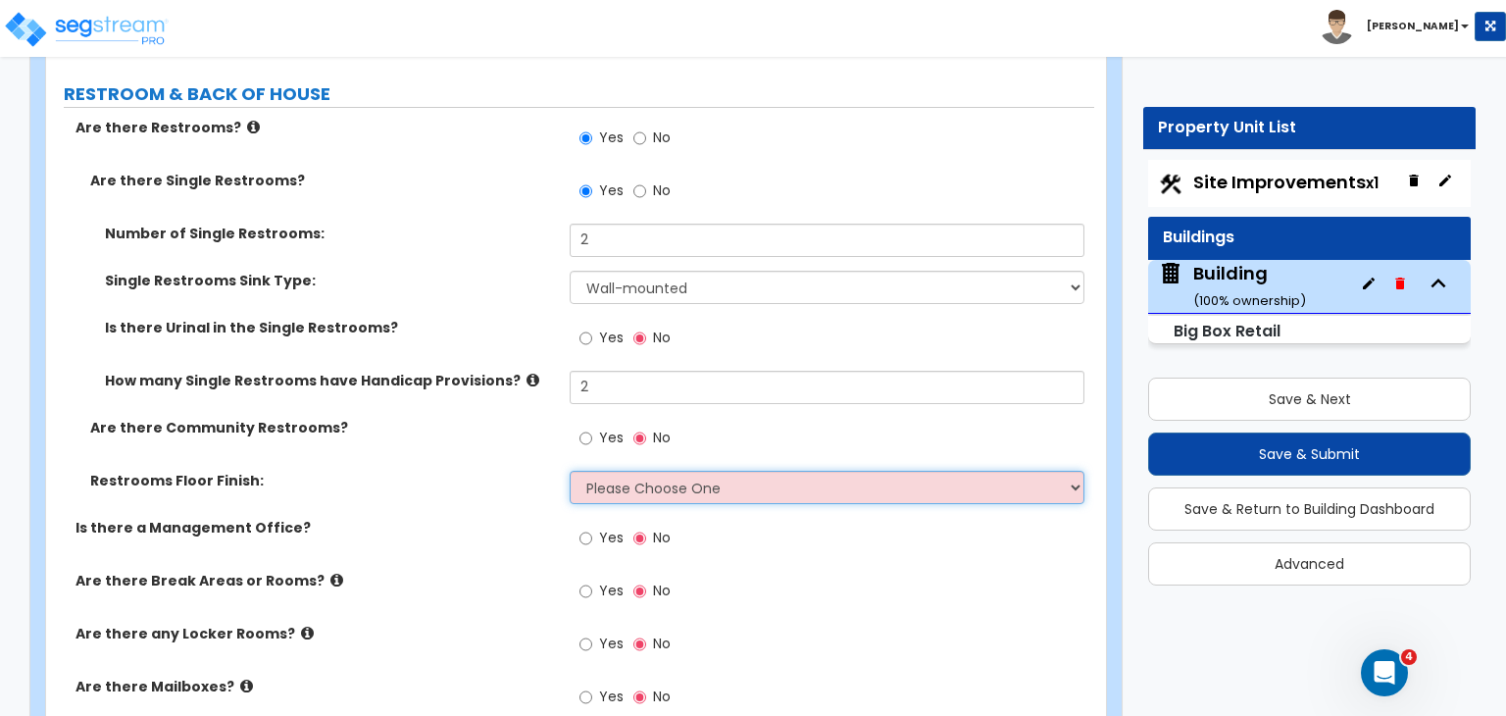
click at [655, 471] on select "Please Choose One Tile Flooring Resilient Laminate Flooring VCT Flooring Sheet …" at bounding box center [827, 487] width 514 height 33
select select "4"
click at [570, 471] on select "Please Choose One Tile Flooring Resilient Laminate Flooring VCT Flooring Sheet …" at bounding box center [827, 487] width 514 height 33
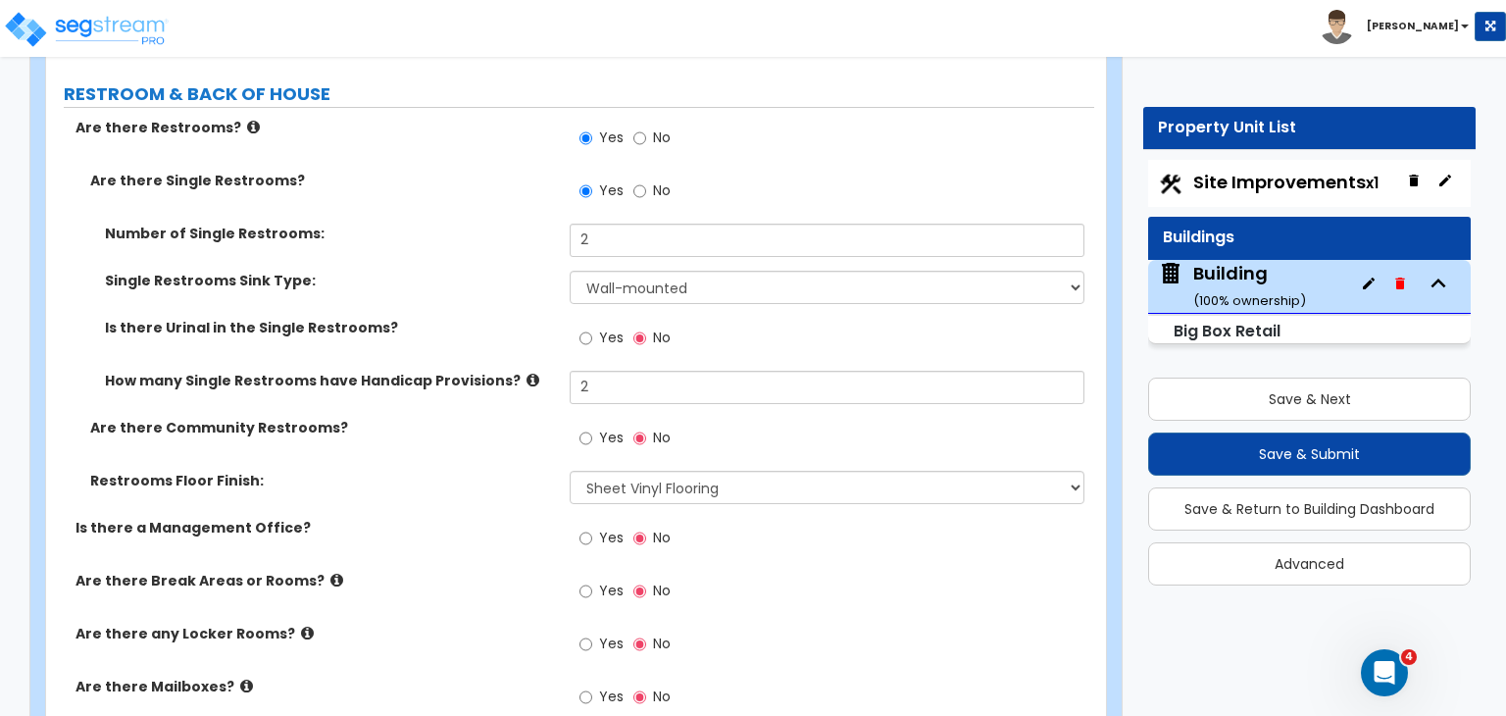
click at [502, 471] on div "Restrooms Floor Finish: Please Choose One Tile Flooring Resilient Laminate Floo…" at bounding box center [570, 494] width 1048 height 47
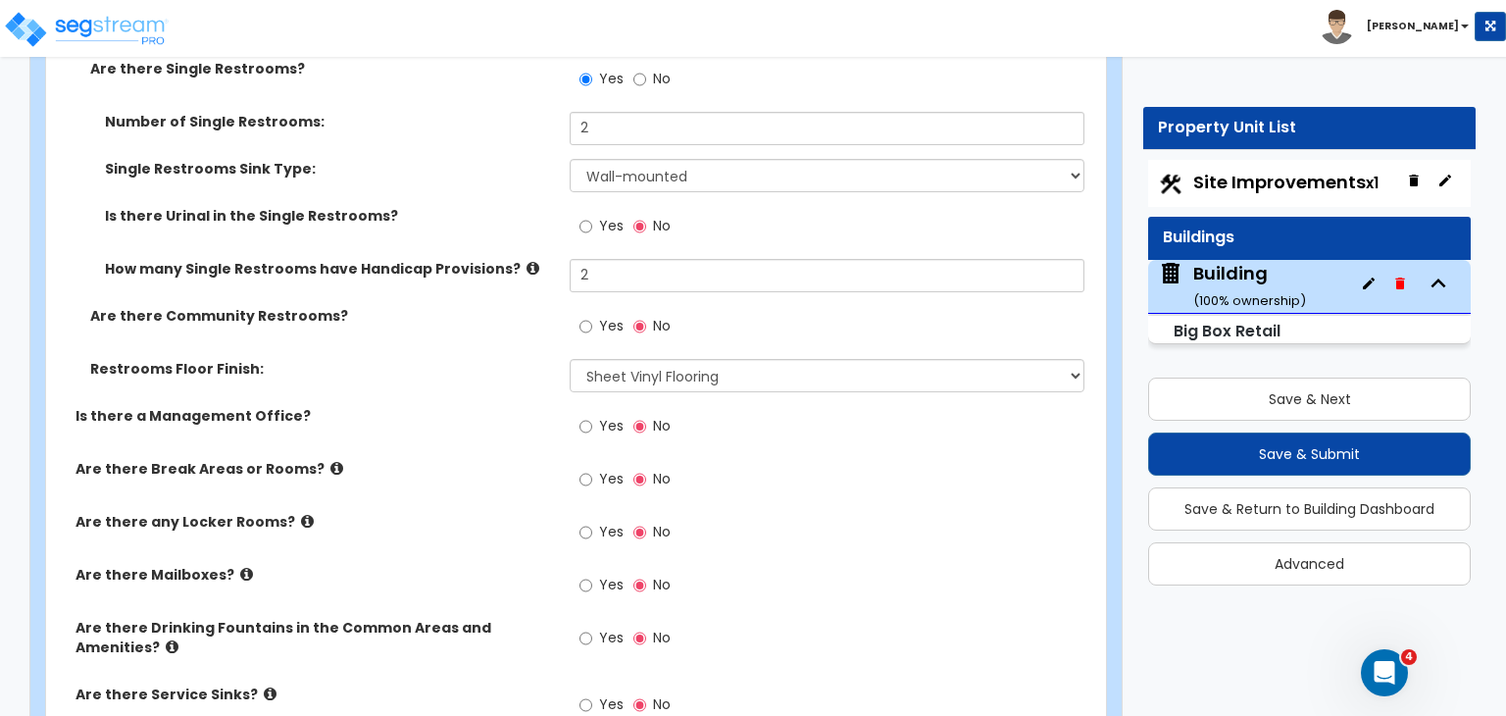
scroll to position [6088, 0]
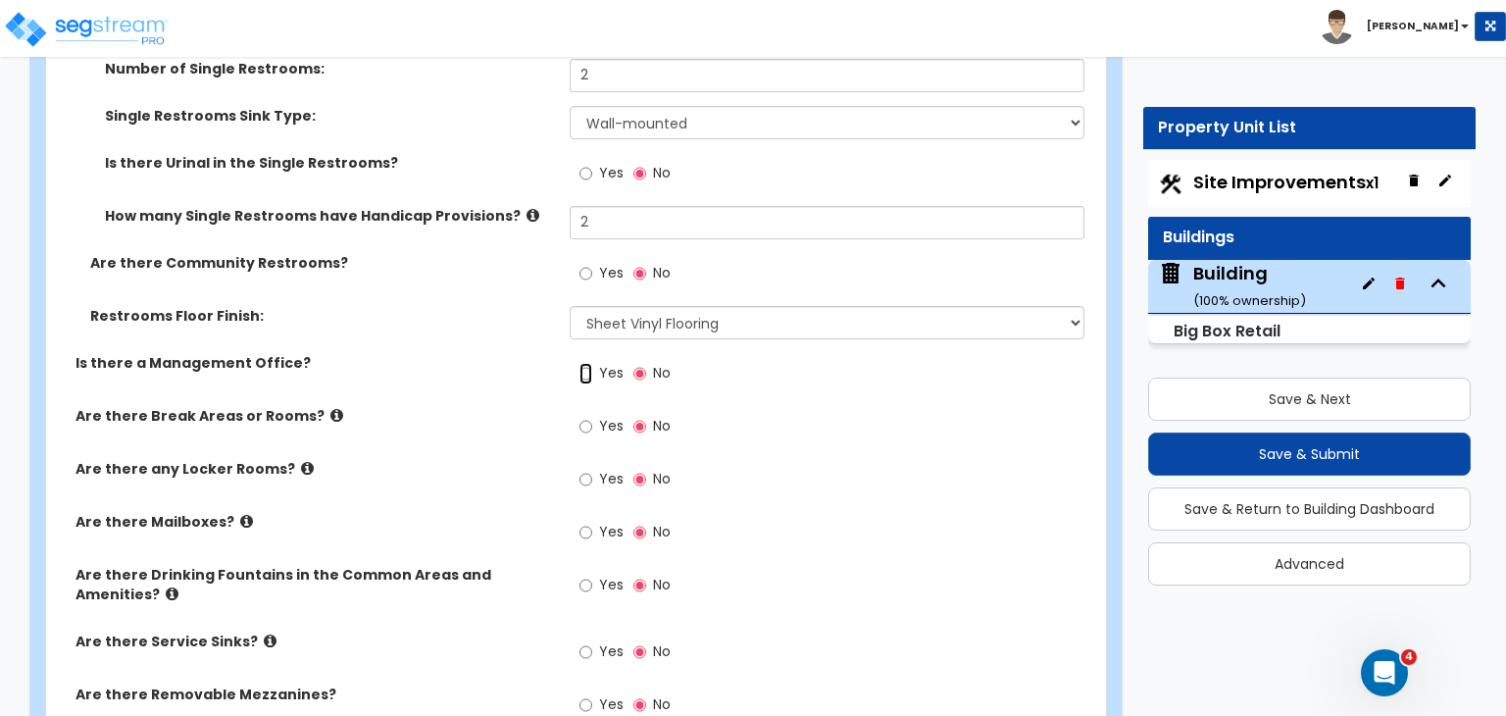
click at [585, 363] on input "Yes" at bounding box center [585, 374] width 13 height 22
radio input "true"
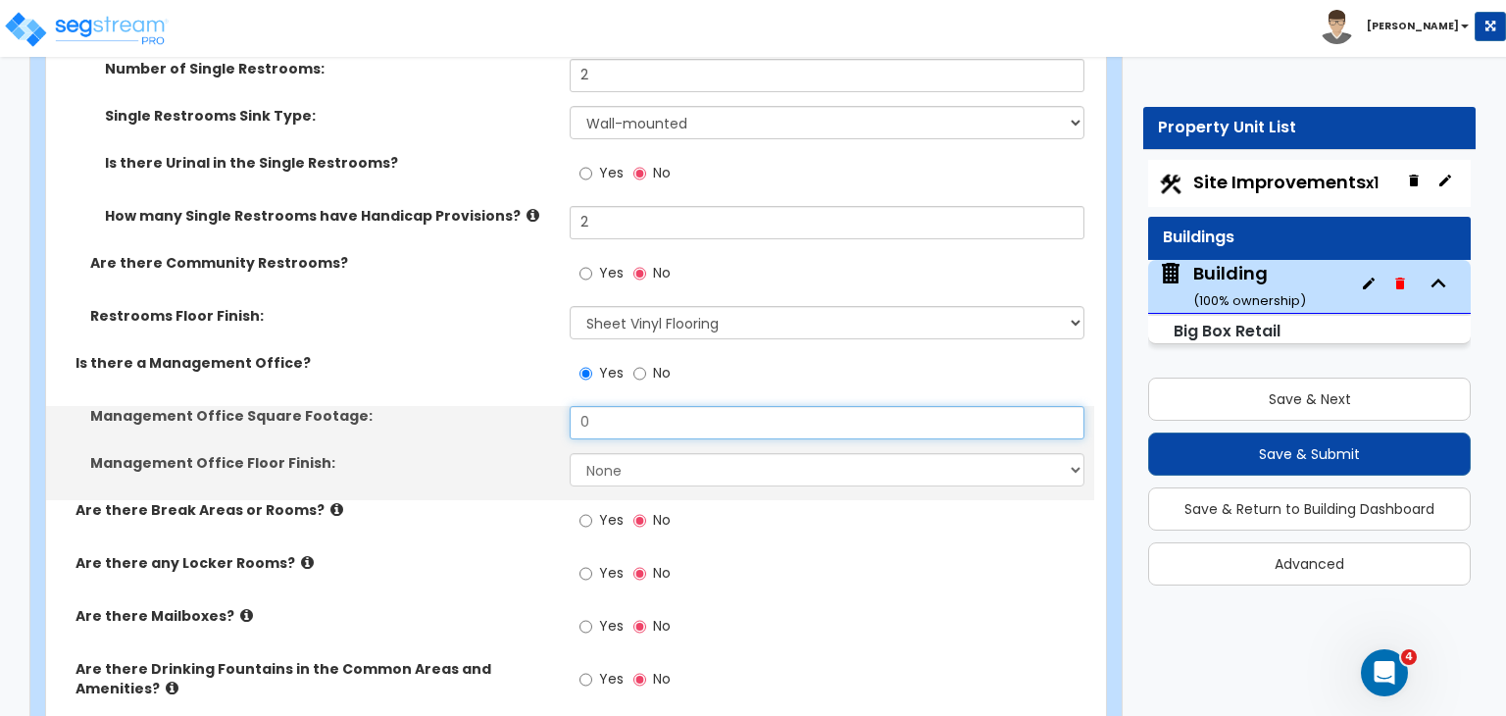
click at [598, 406] on input "0" at bounding box center [827, 422] width 514 height 33
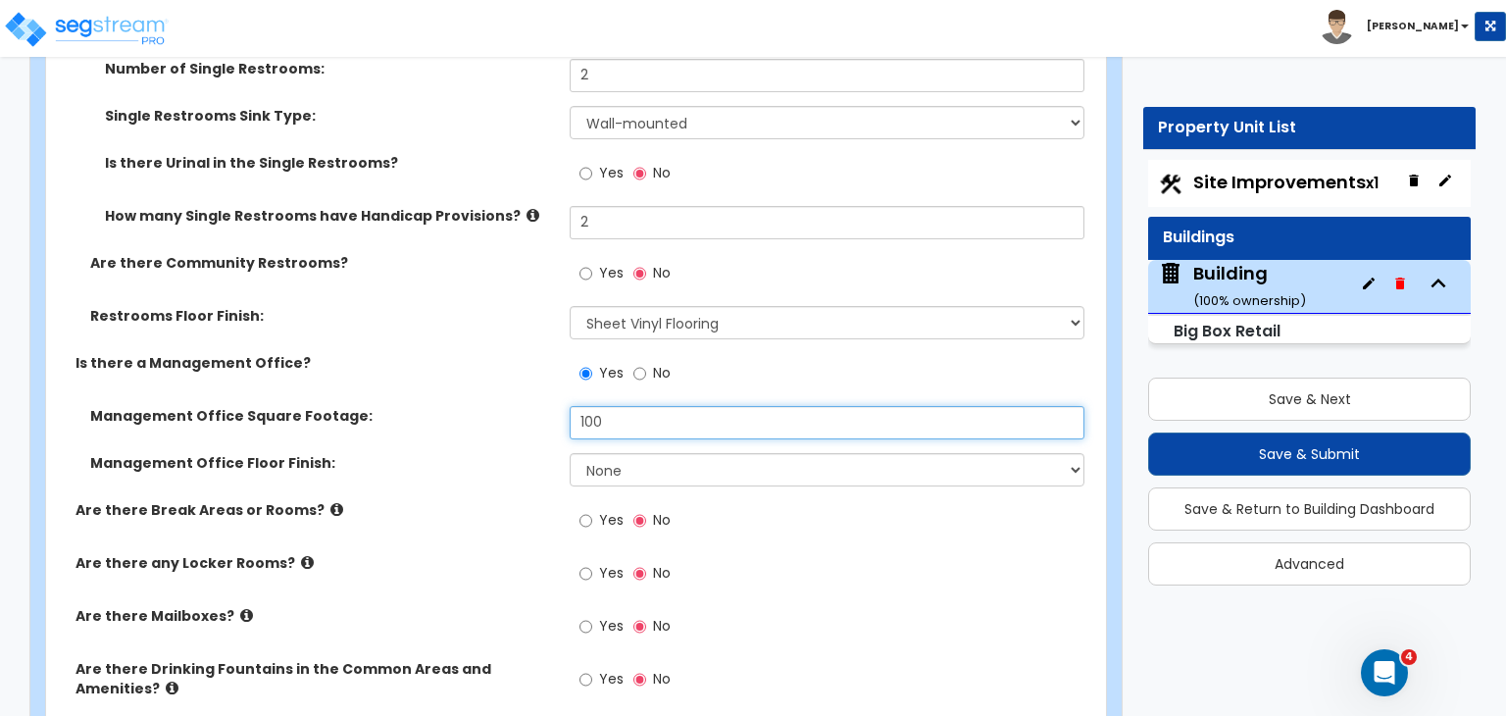
type input "100"
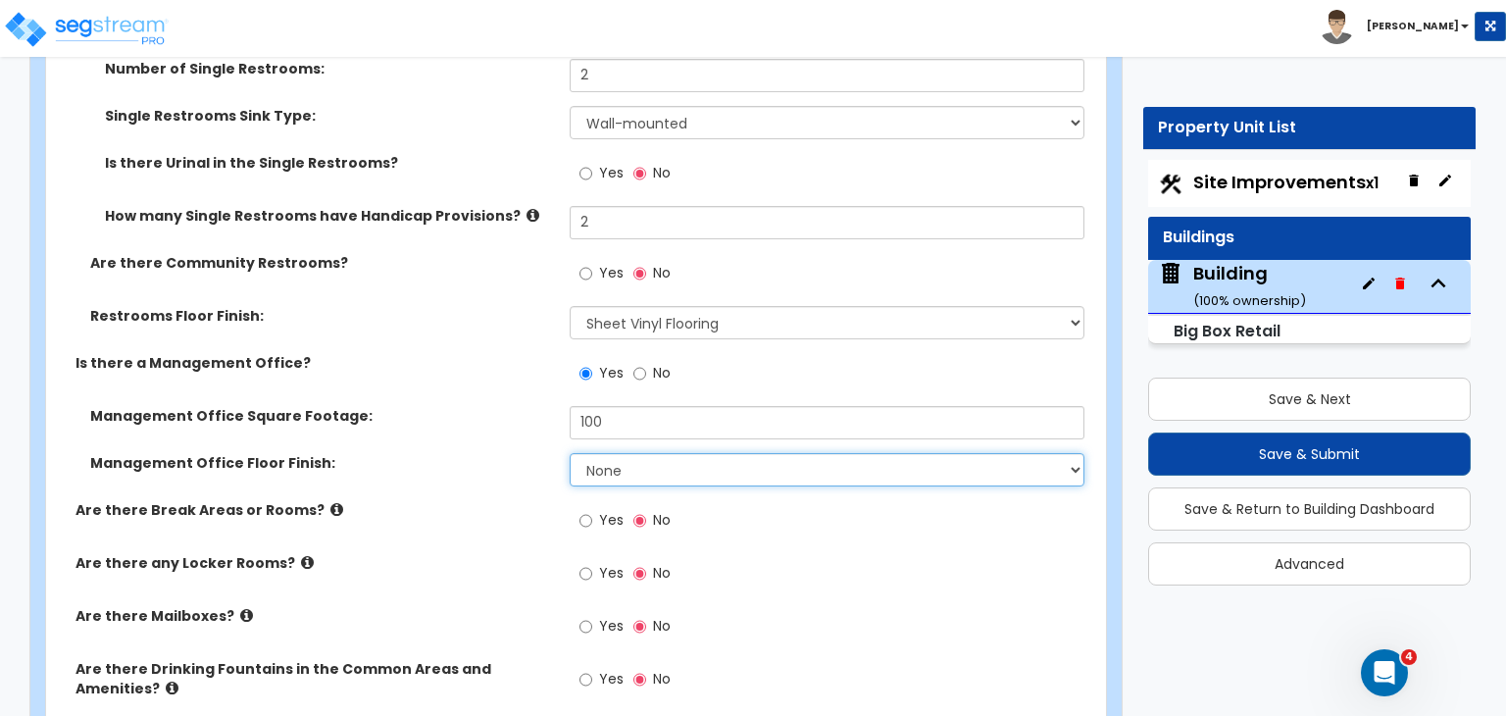
click at [622, 453] on select "None Tile Flooring Hardwood Flooring Resilient Laminate Flooring VCT Flooring S…" at bounding box center [827, 469] width 514 height 33
select select "6"
click at [570, 453] on select "None Tile Flooring Hardwood Flooring Resilient Laminate Flooring VCT Flooring S…" at bounding box center [827, 469] width 514 height 33
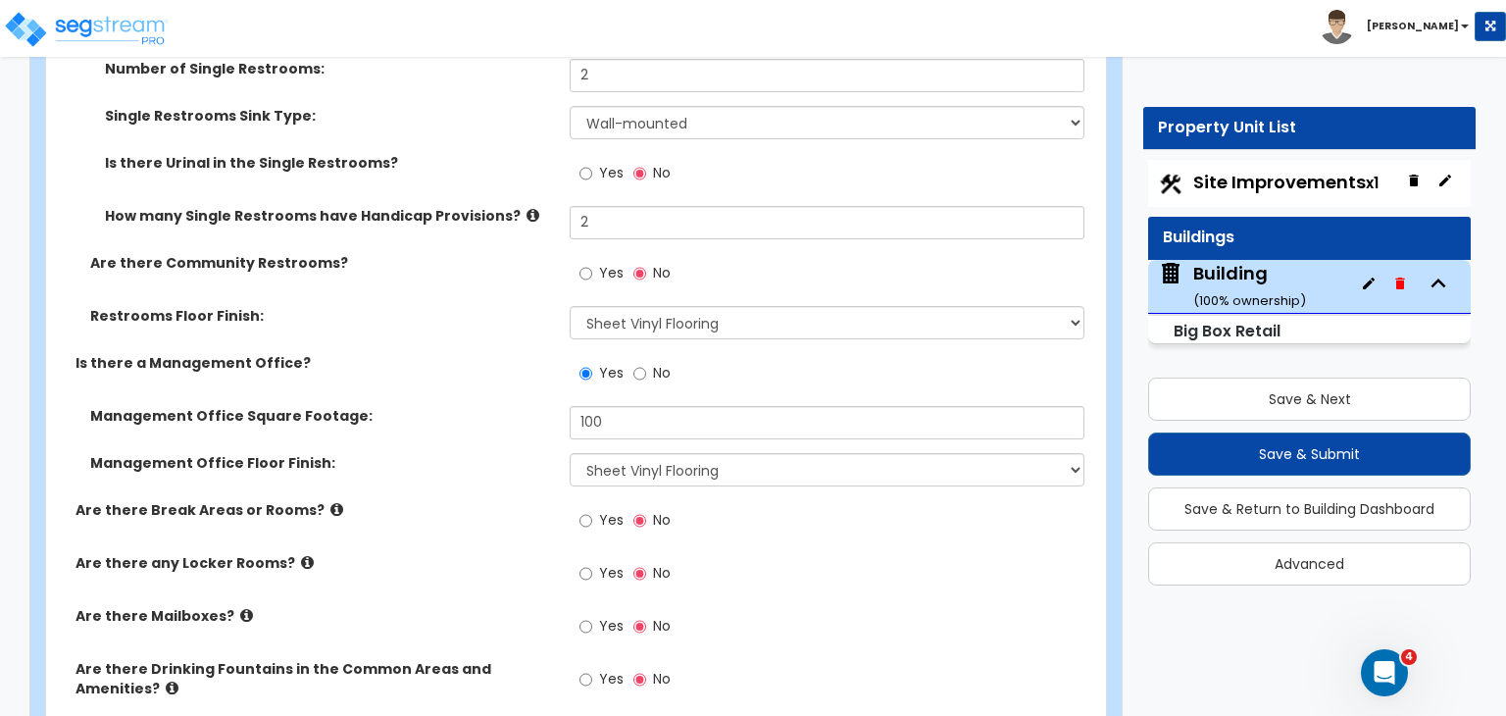
click at [502, 500] on div "Are there Break Areas or Rooms? Yes No" at bounding box center [570, 526] width 1048 height 53
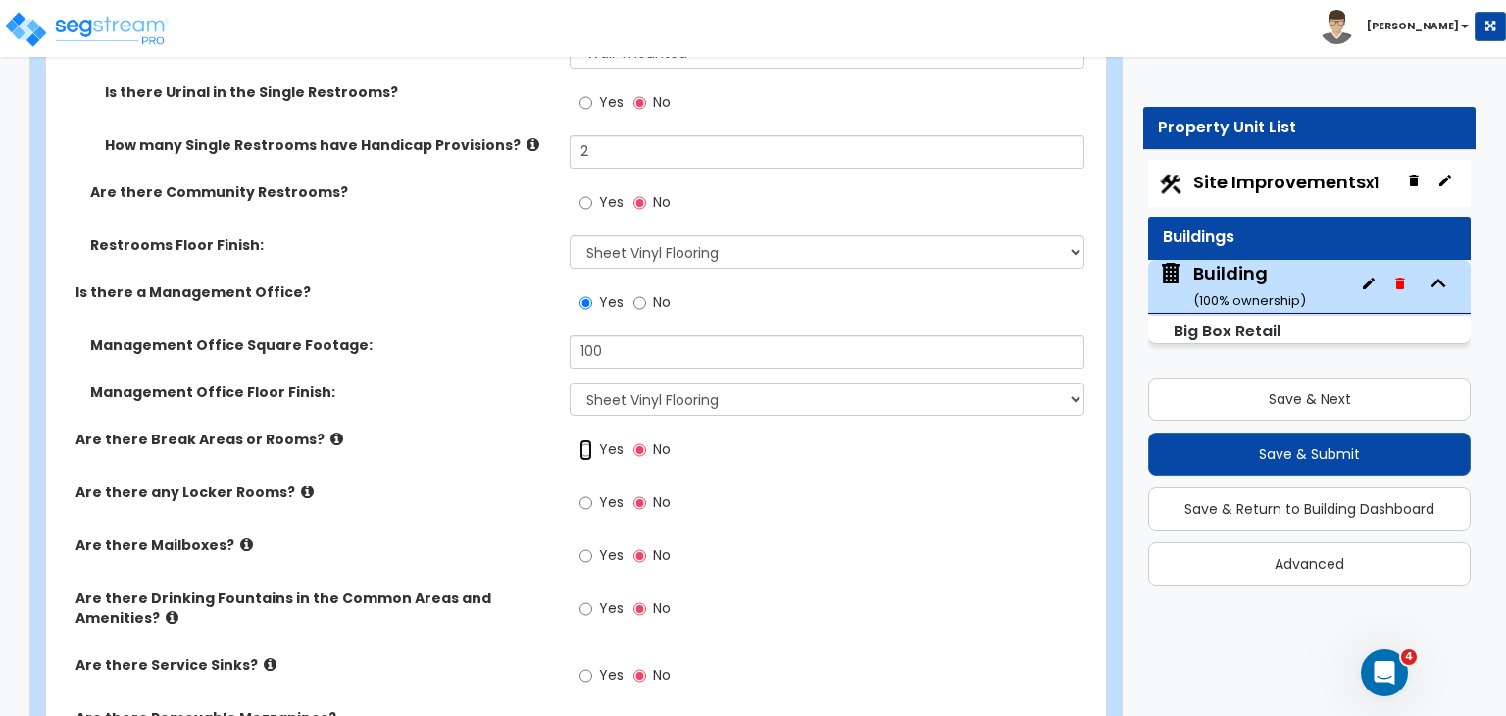
click at [584, 439] on input "Yes" at bounding box center [585, 450] width 13 height 22
radio input "true"
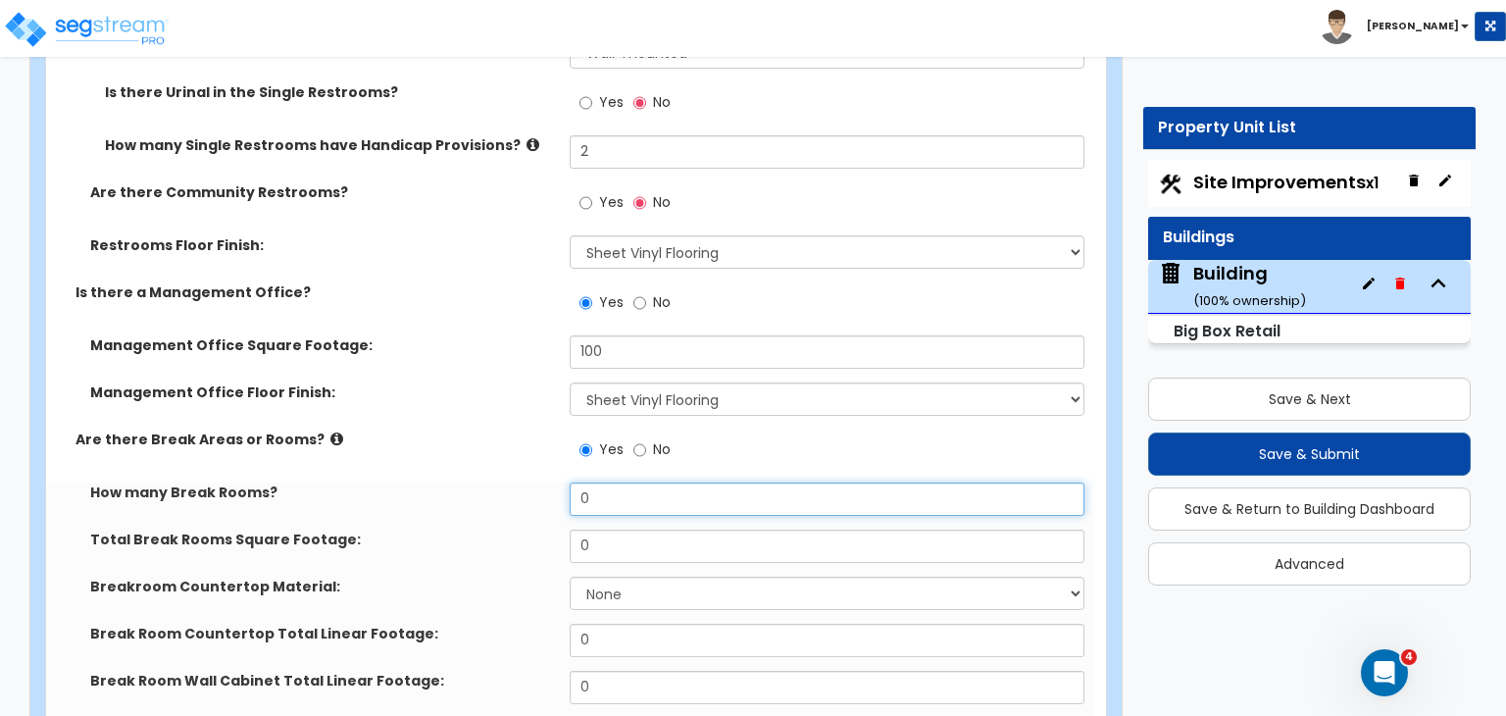
click at [600, 482] on input "0" at bounding box center [827, 498] width 514 height 33
type input "1"
click at [478, 482] on div "How many Break Rooms? 1" at bounding box center [570, 505] width 1048 height 47
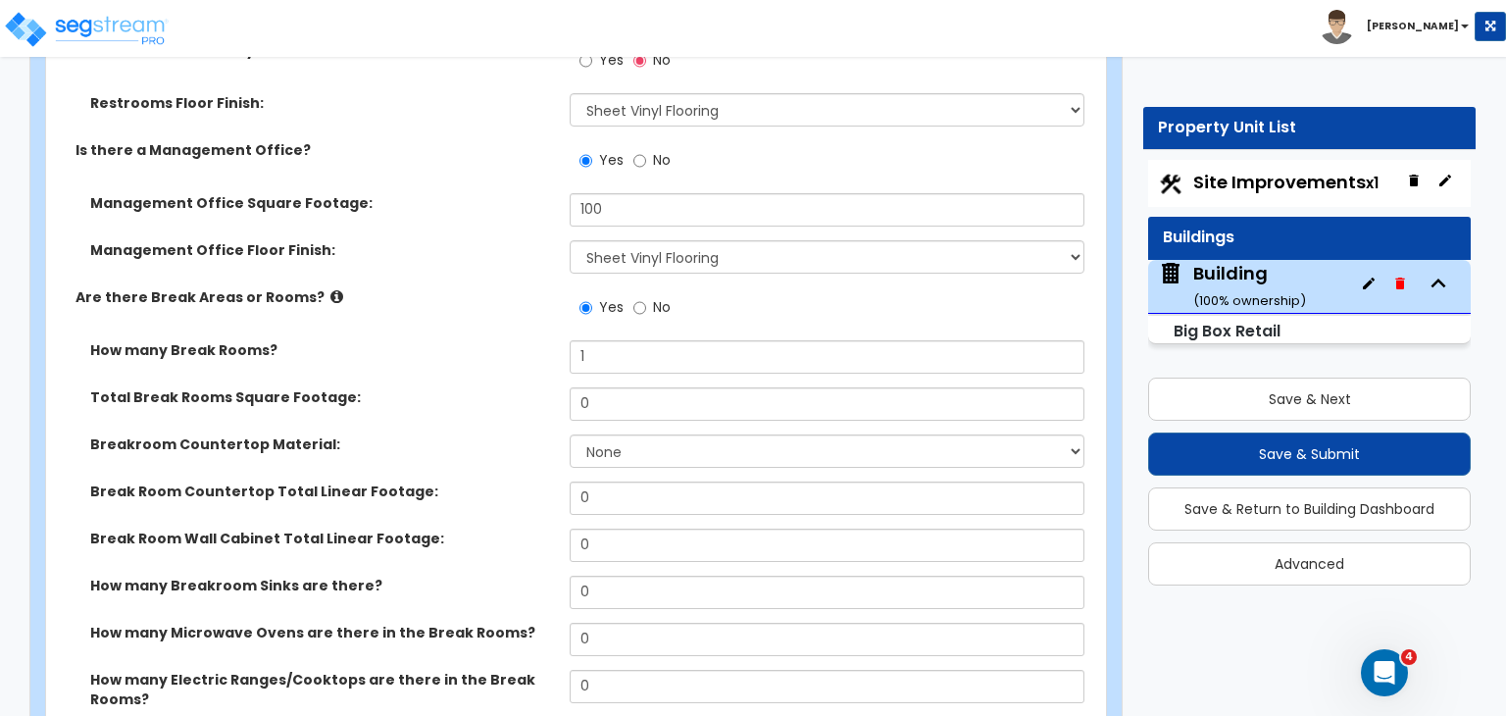
scroll to position [6301, 0]
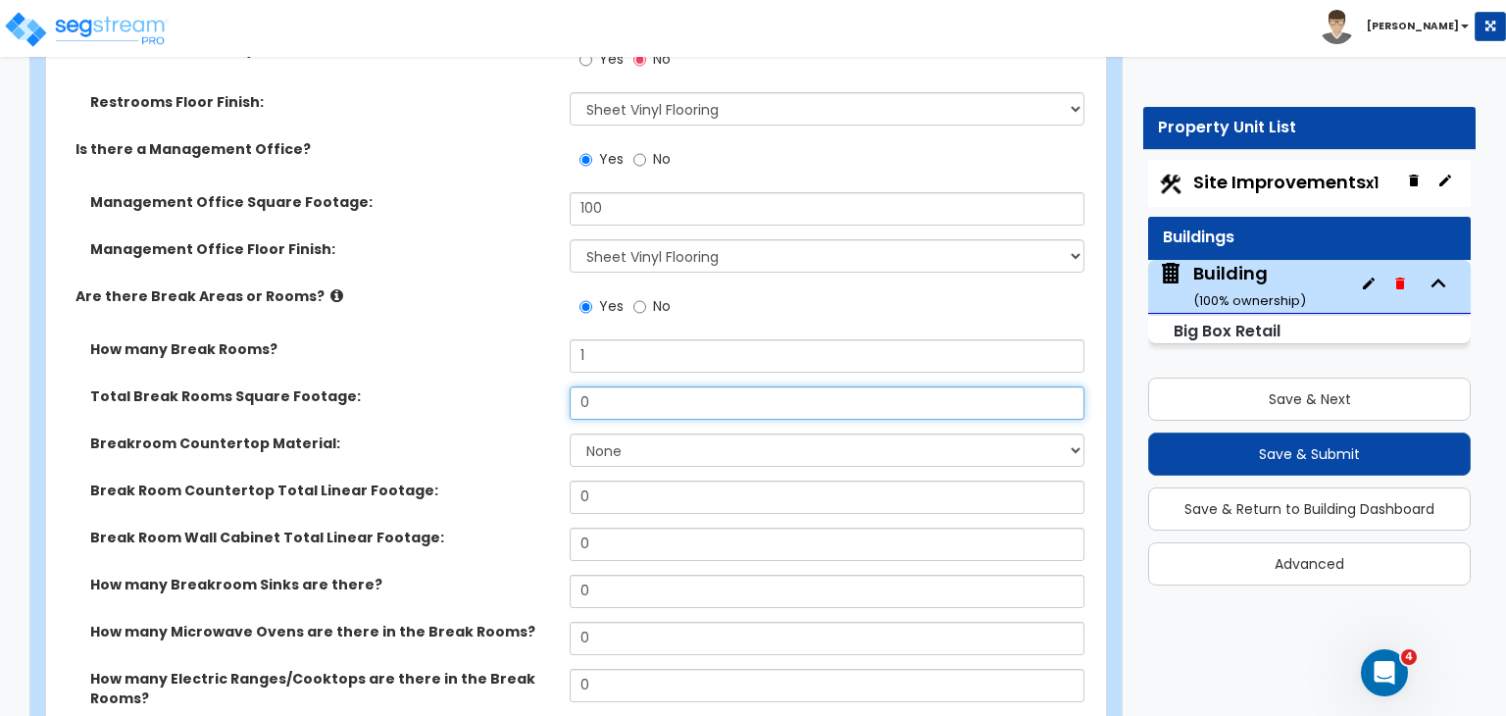
click at [600, 386] on input "0" at bounding box center [827, 402] width 514 height 33
type input "150"
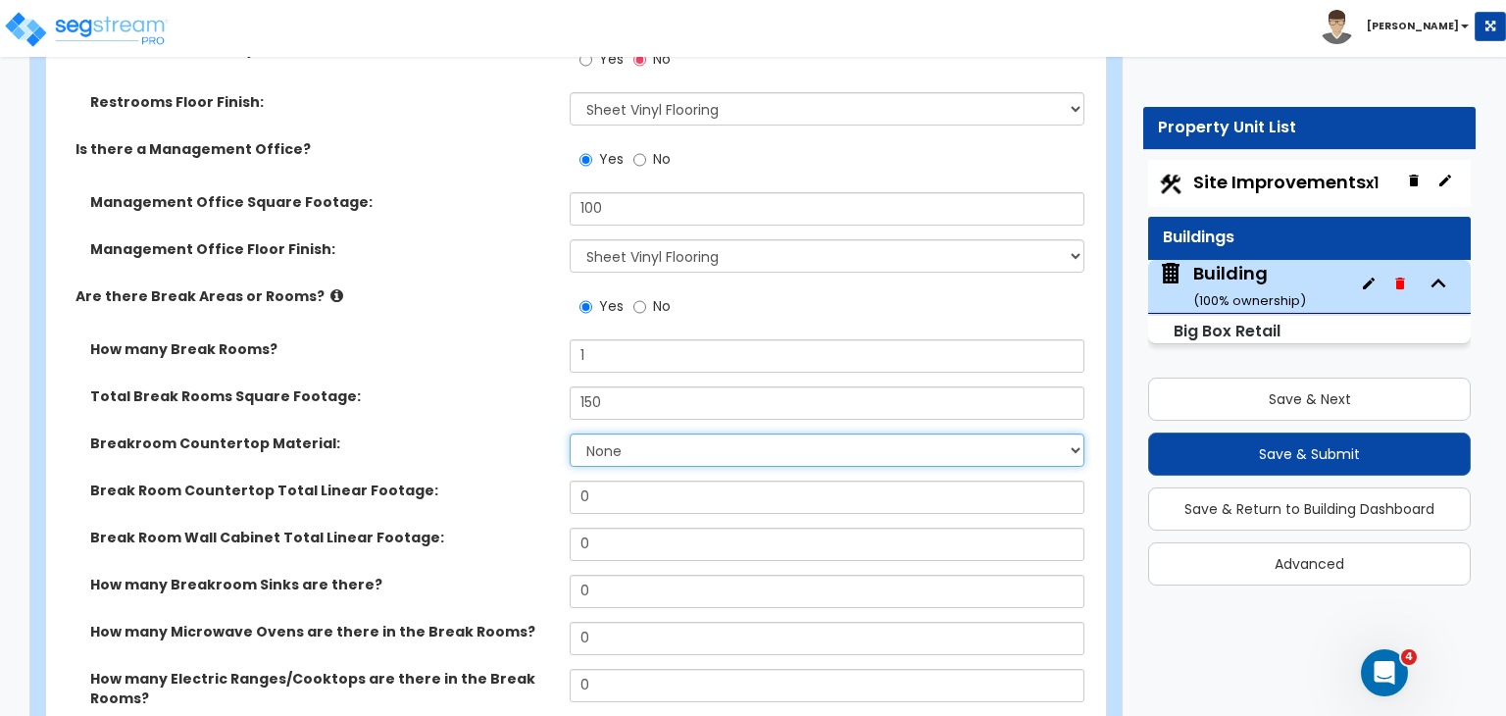
click at [651, 433] on select "None Plastic Laminate Solid Surface Stone Quartz Marble Tile Wood Stainless Ste…" at bounding box center [827, 449] width 514 height 33
select select "1"
click at [570, 433] on select "None Plastic Laminate Solid Surface Stone Quartz Marble Tile Wood Stainless Ste…" at bounding box center [827, 449] width 514 height 33
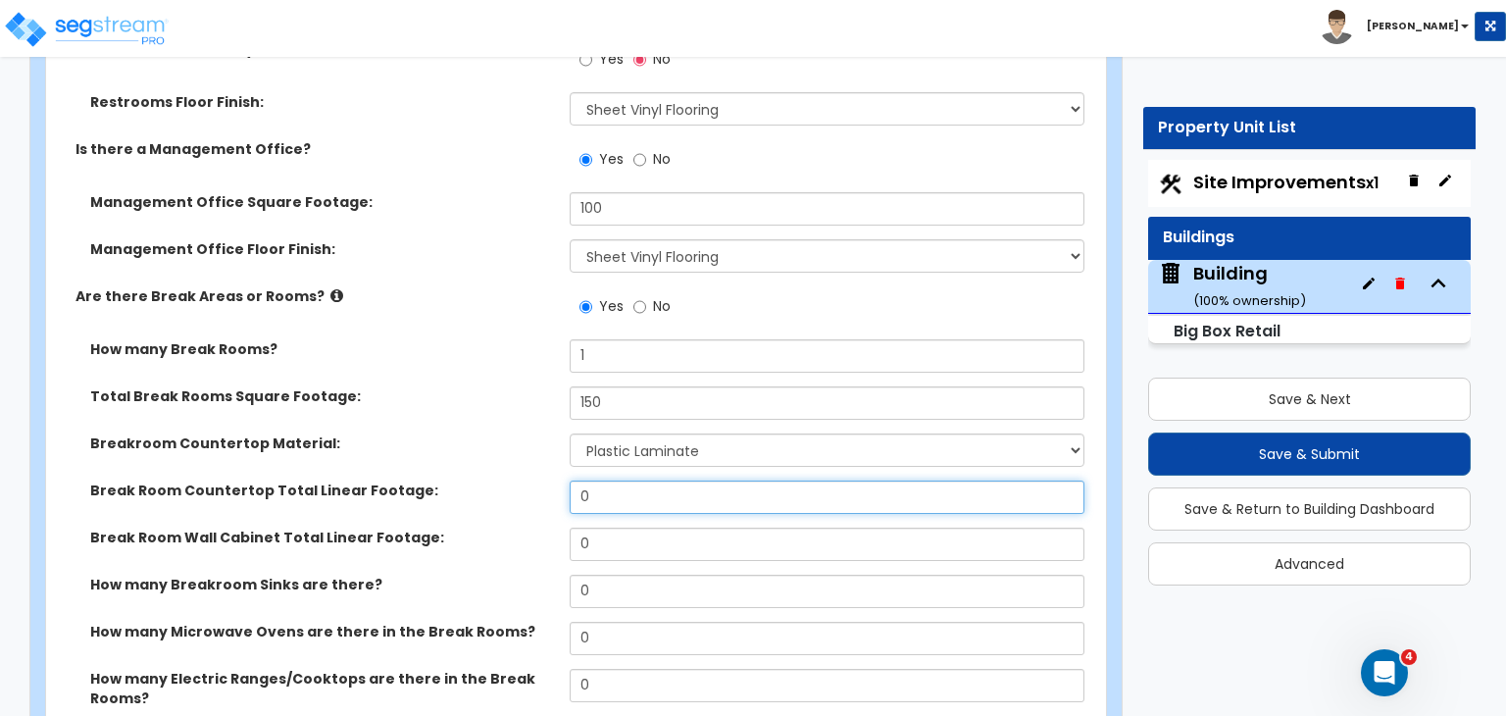
click at [627, 480] on input "0" at bounding box center [827, 496] width 514 height 33
type input "8"
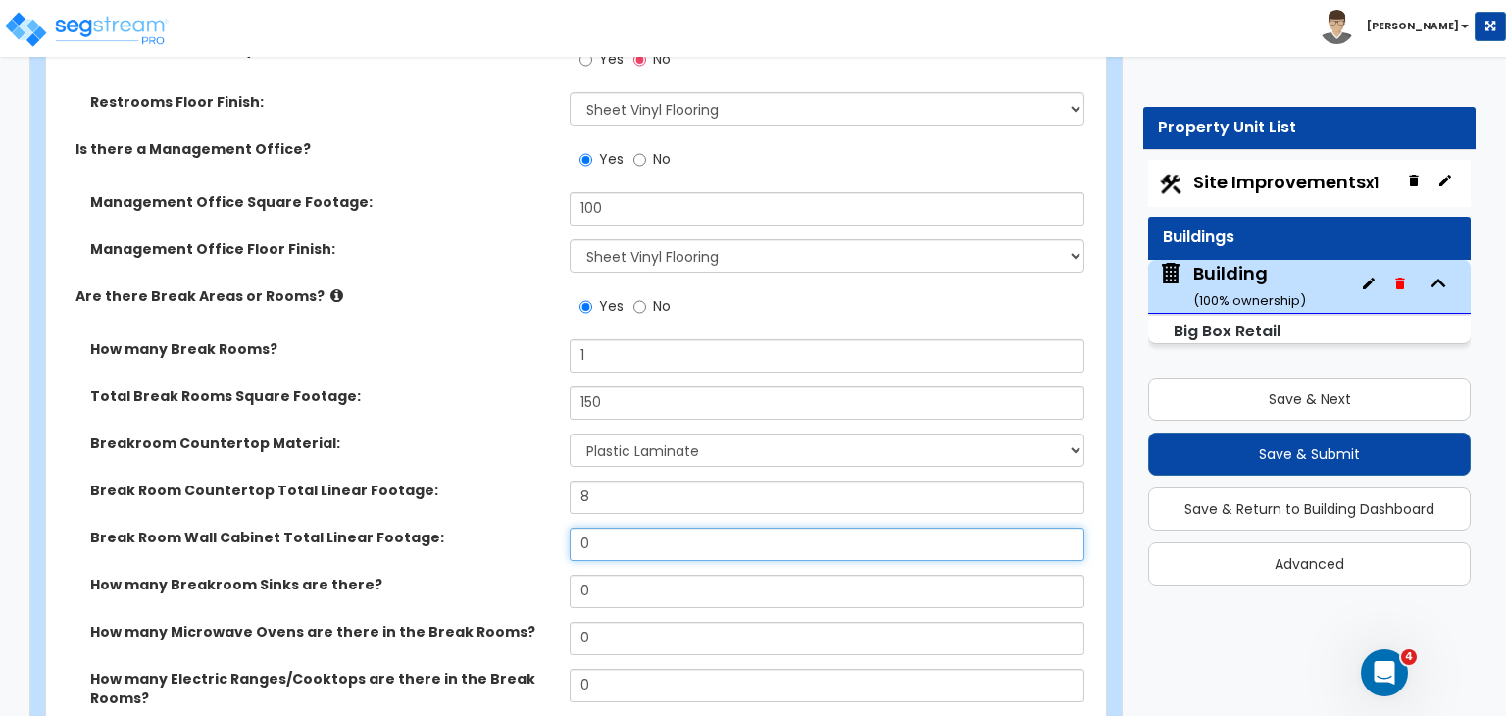
click at [631, 527] on input "0" at bounding box center [827, 543] width 514 height 33
type input "6"
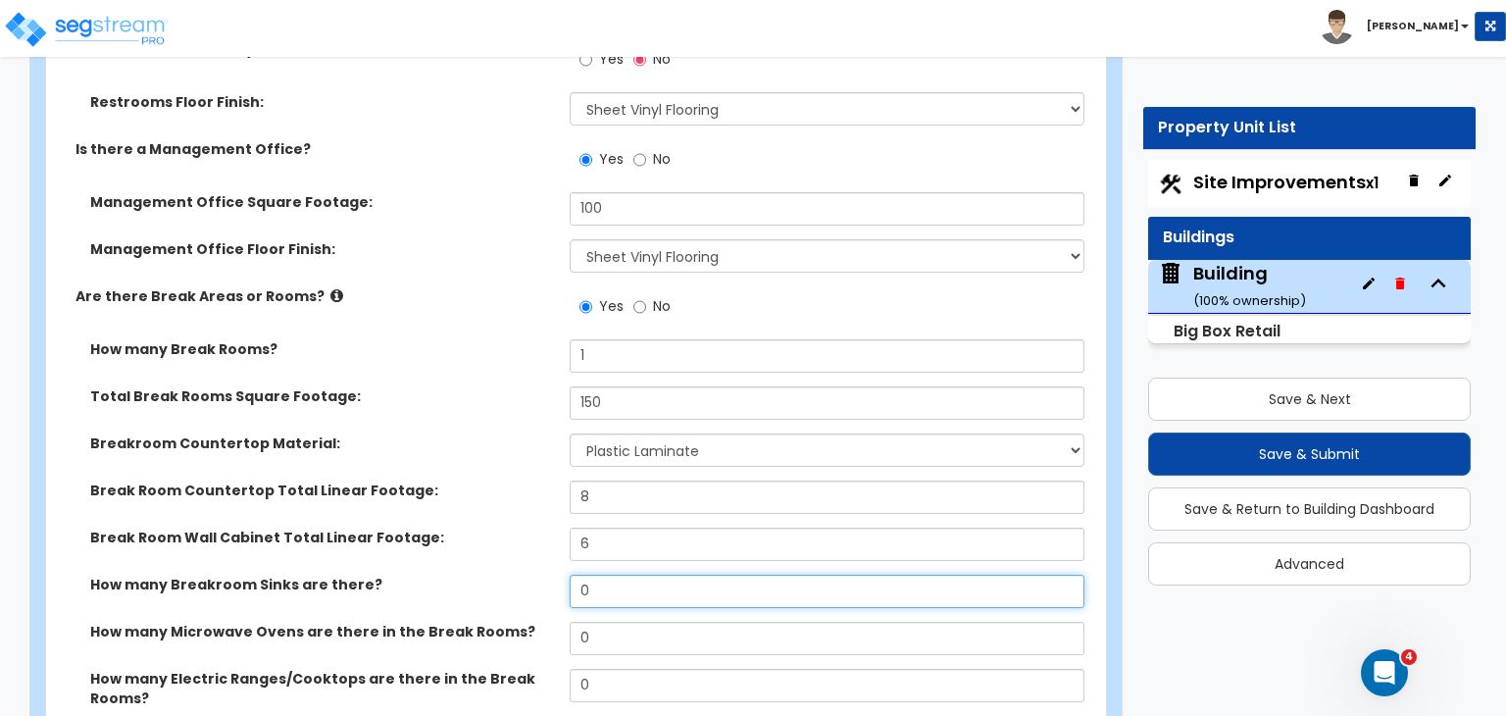
click at [639, 574] on input "0" at bounding box center [827, 590] width 514 height 33
type input "1"
select select "1"
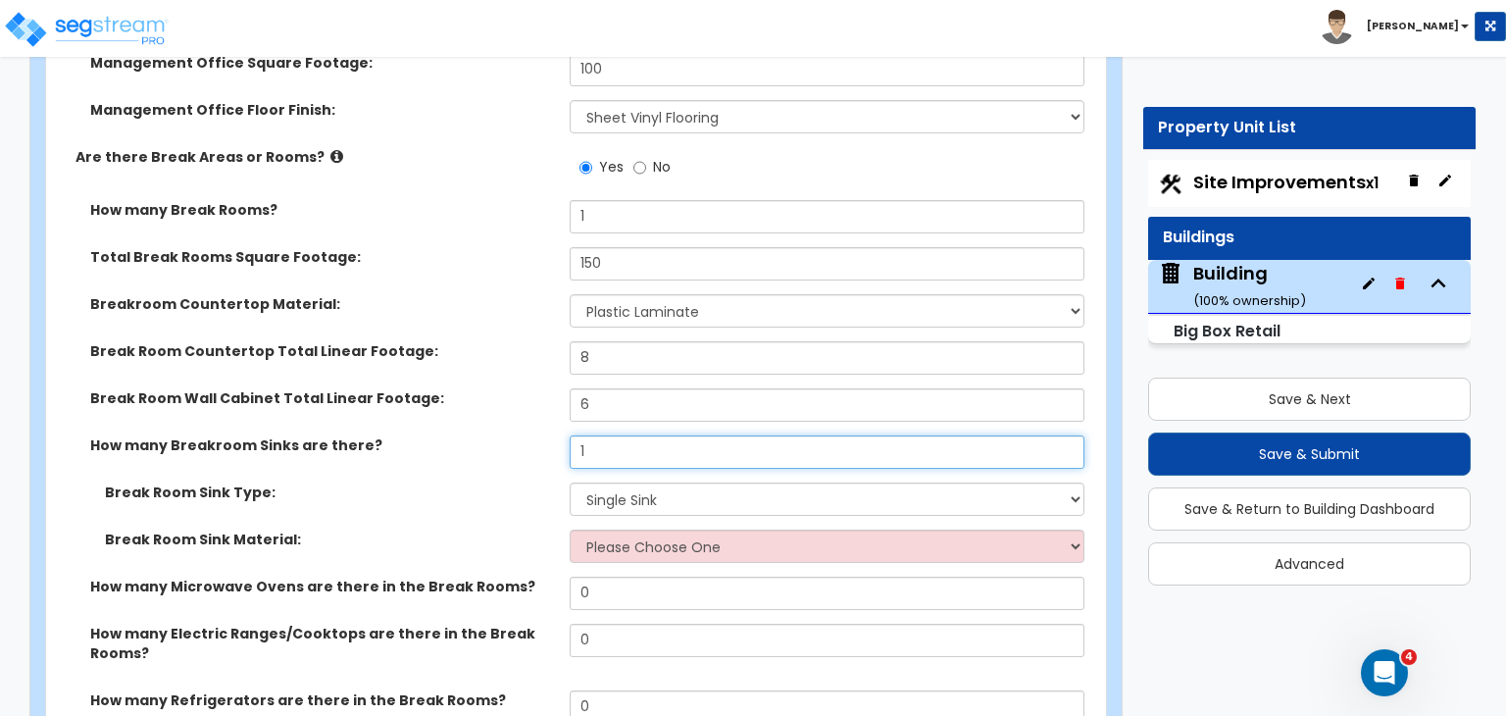
scroll to position [6452, 0]
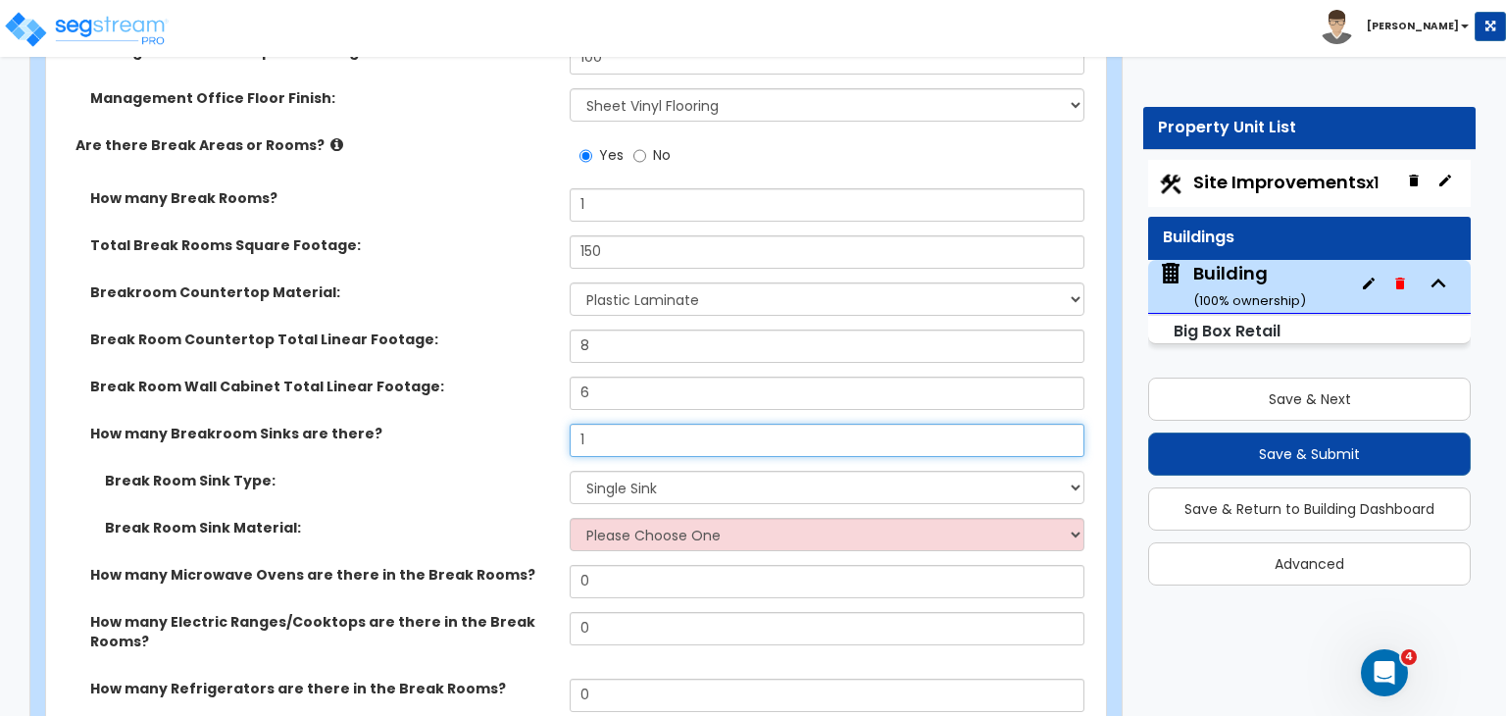
type input "1"
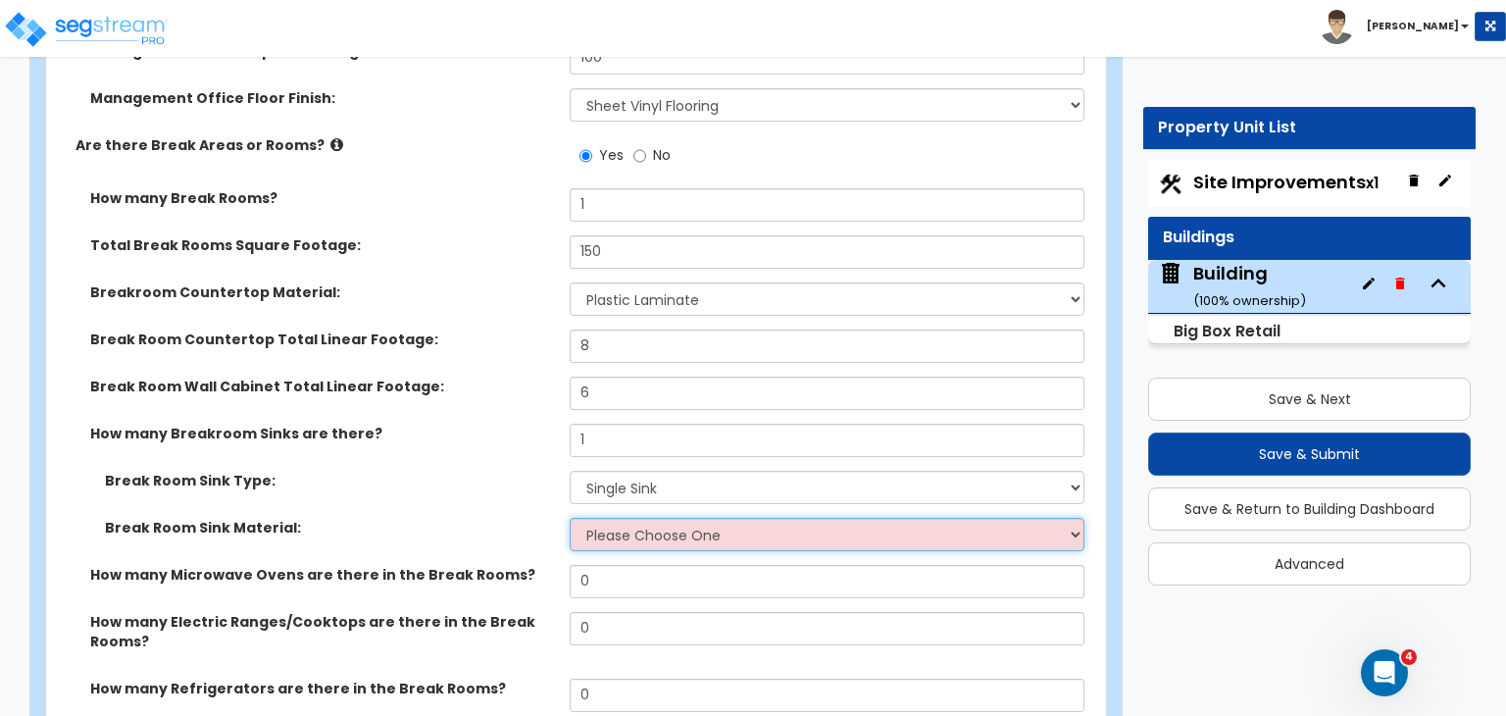
click at [612, 518] on select "Please Choose One Stainless Steel Porcelain Enamel Cast Iron" at bounding box center [827, 534] width 514 height 33
select select "1"
click at [570, 518] on select "Please Choose One Stainless Steel Porcelain Enamel Cast Iron" at bounding box center [827, 534] width 514 height 33
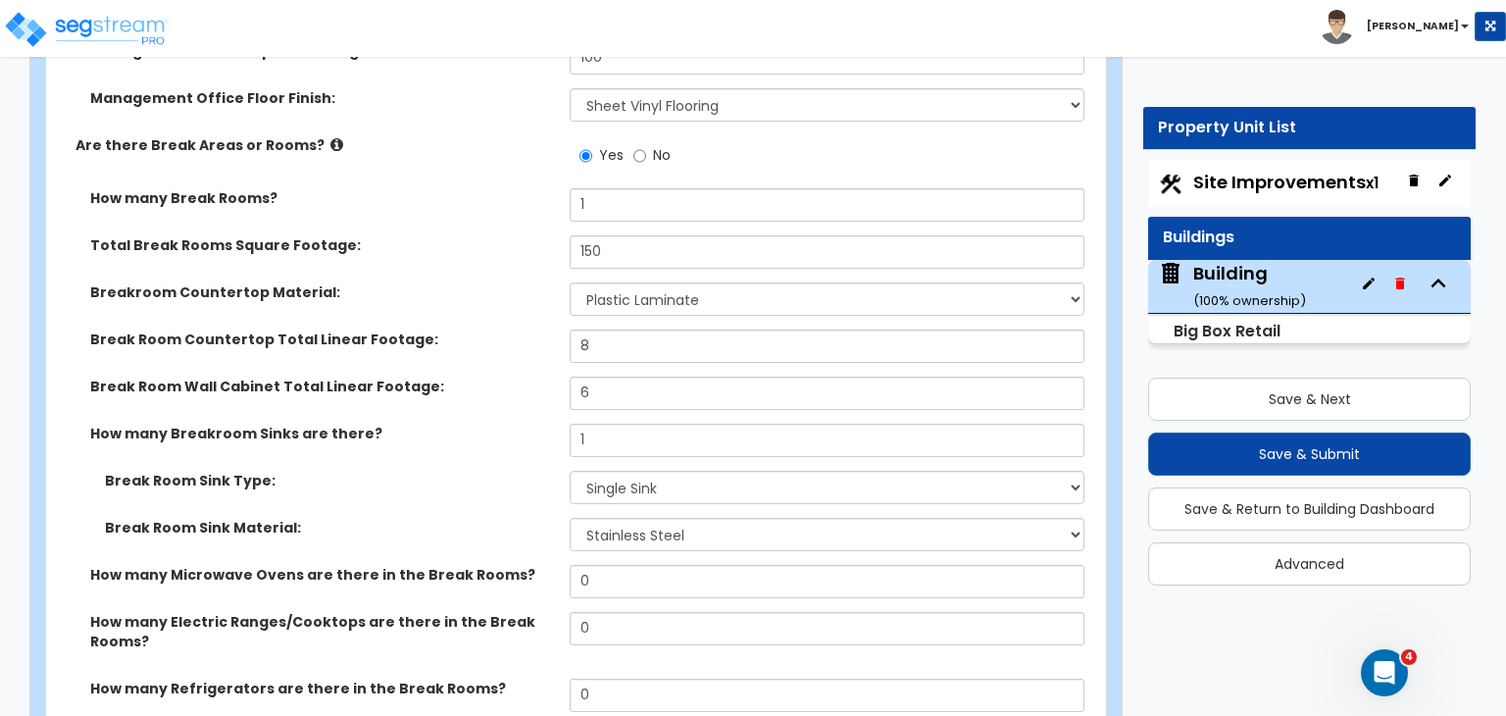
click at [485, 471] on div "Break Room Sink Type: Please Choose One Single Sink Double Sink" at bounding box center [570, 494] width 1048 height 47
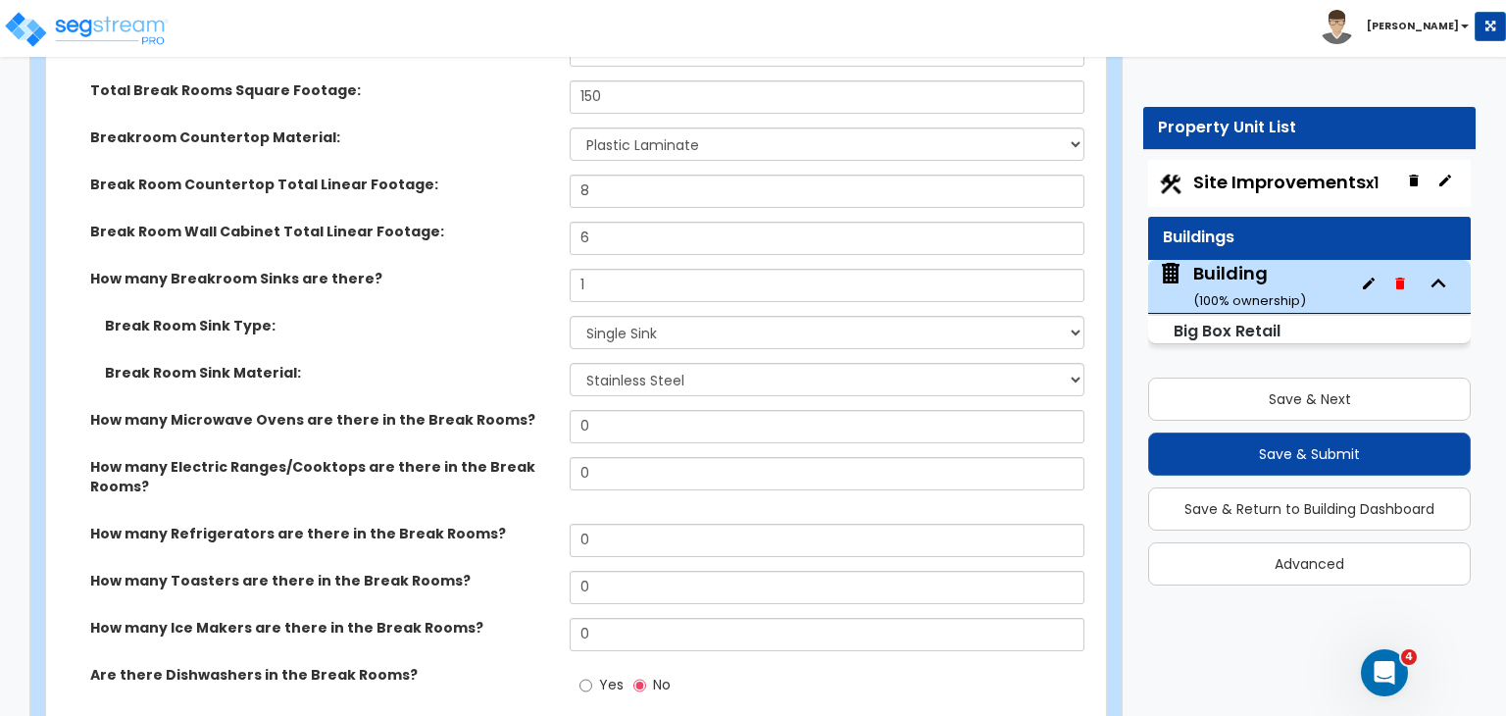
scroll to position [6639, 0]
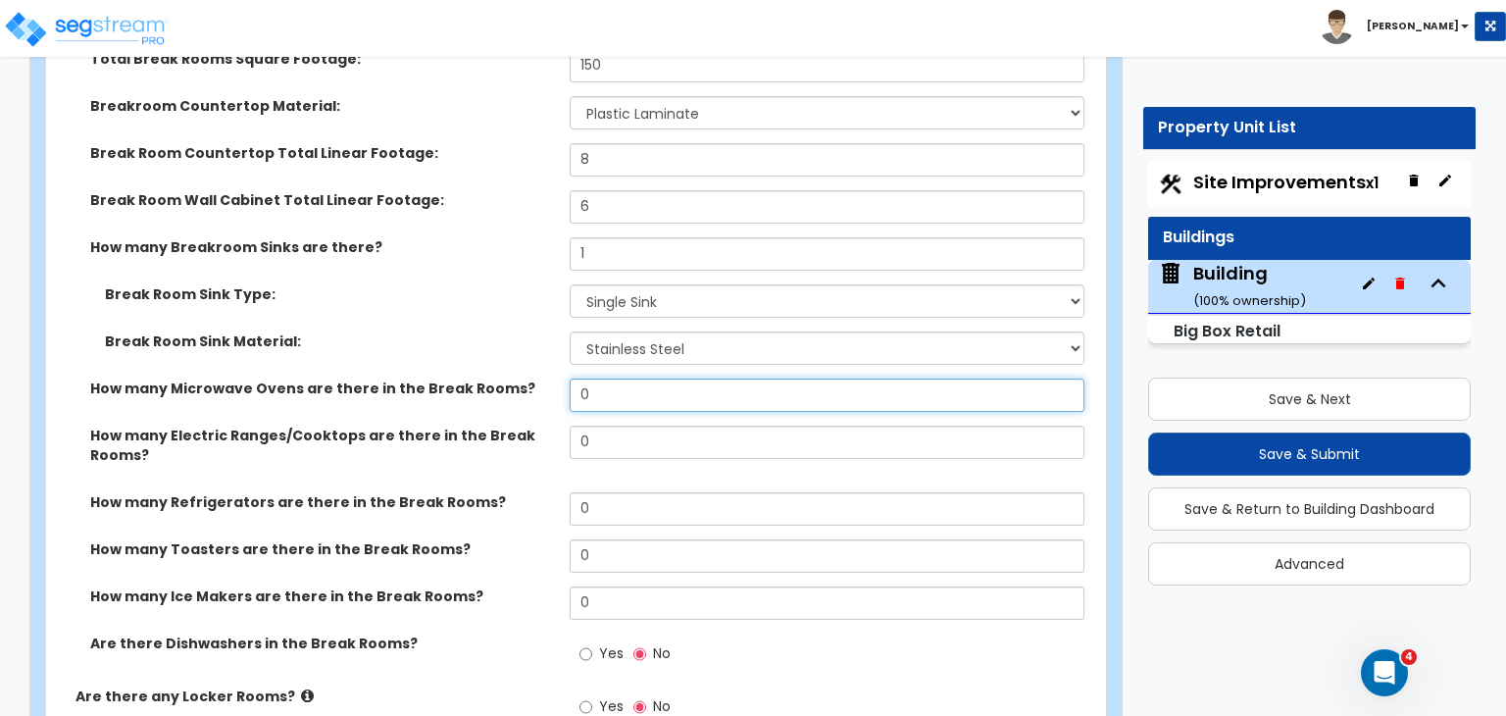
click at [601, 378] on input "0" at bounding box center [827, 394] width 514 height 33
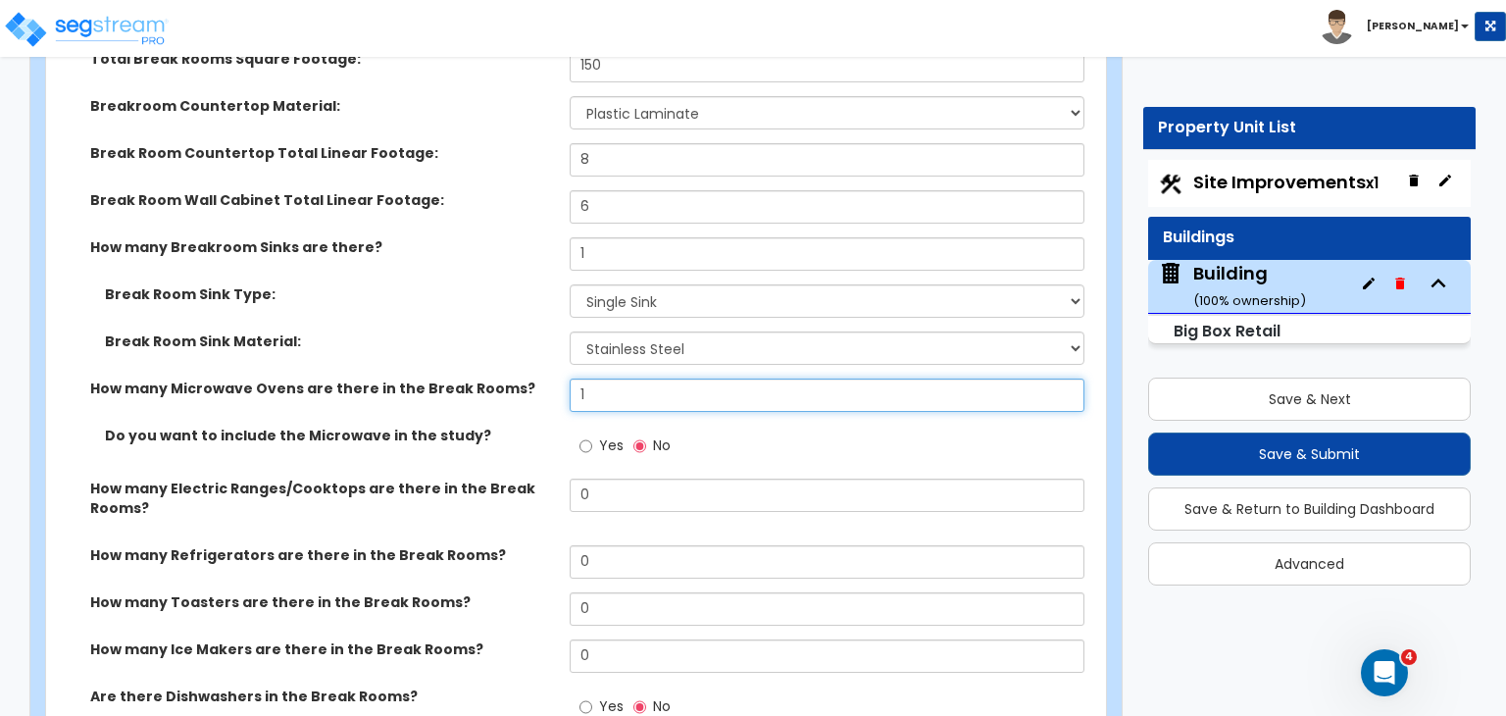
type input "1"
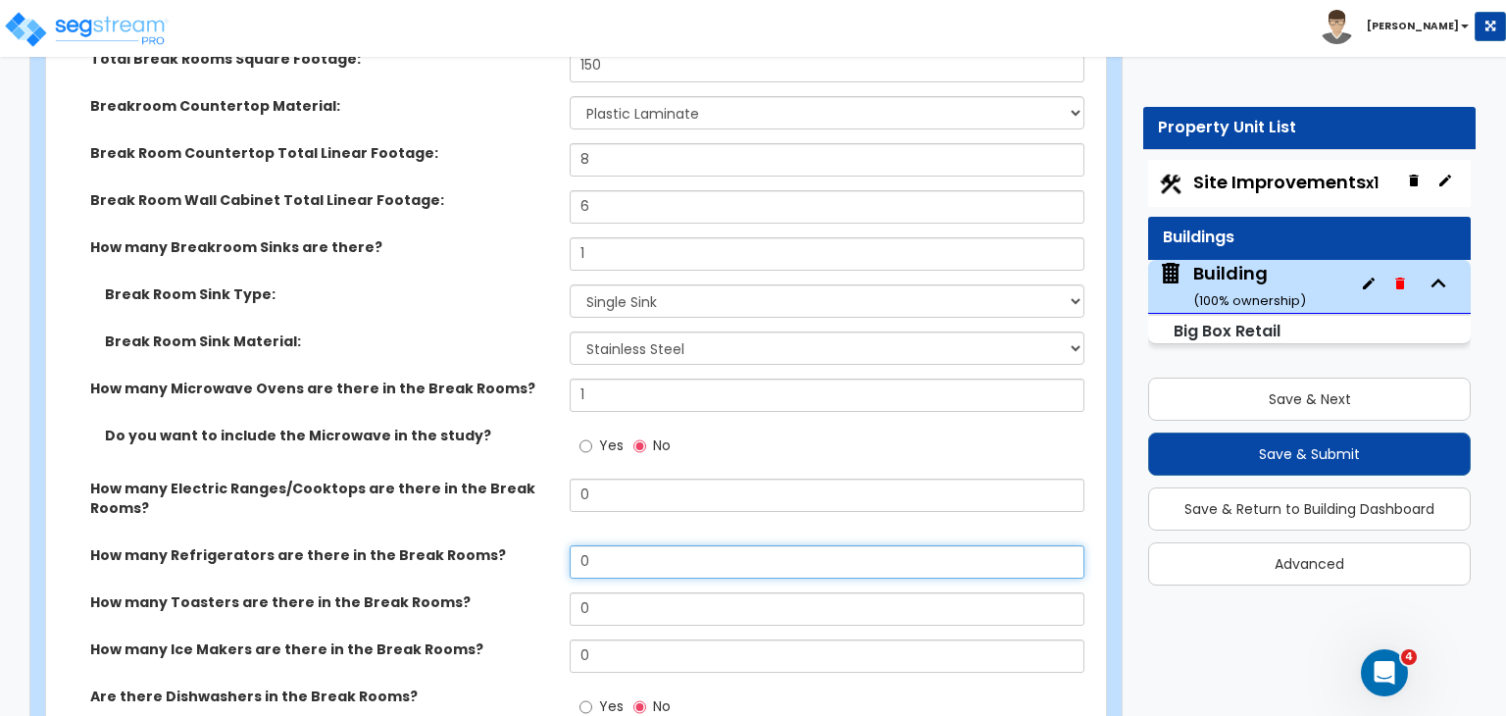
click at [622, 545] on input "0" at bounding box center [827, 561] width 514 height 33
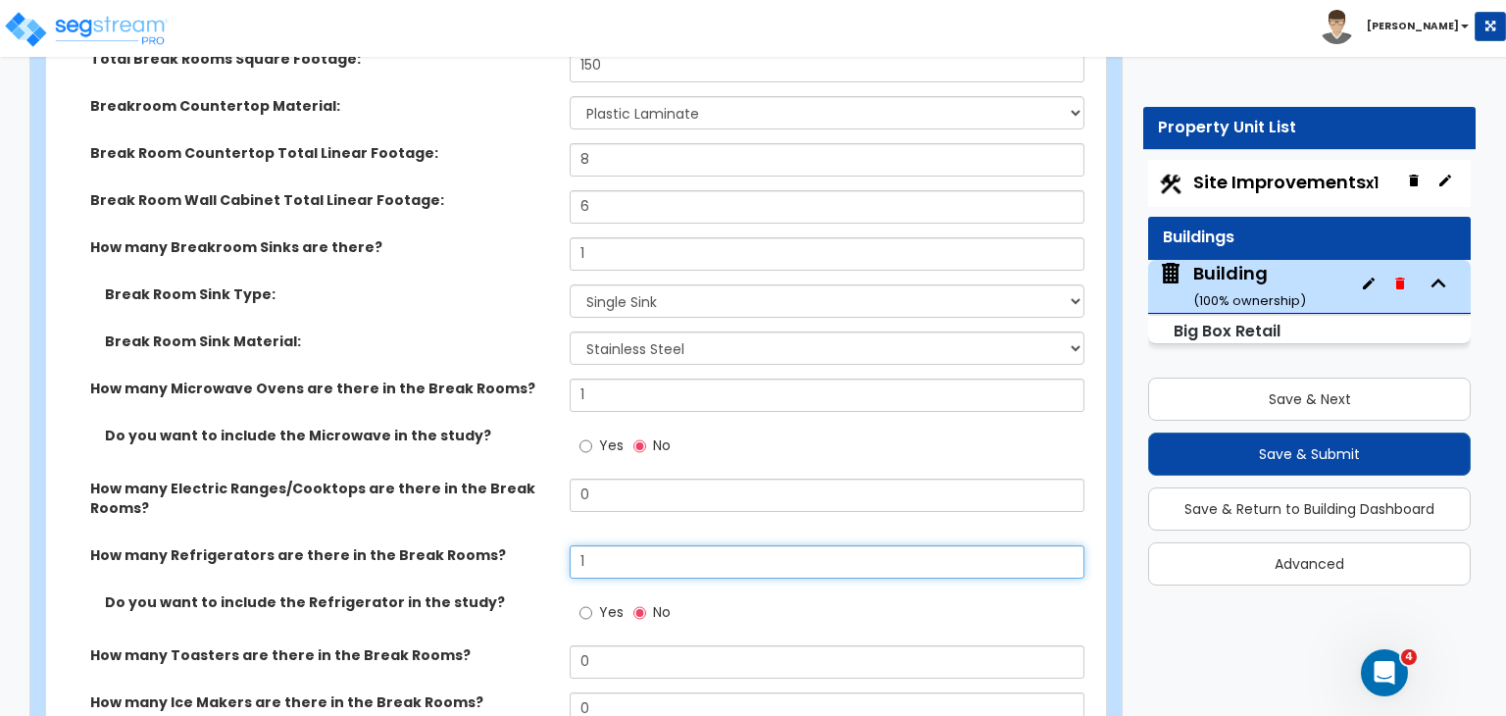
type input "1"
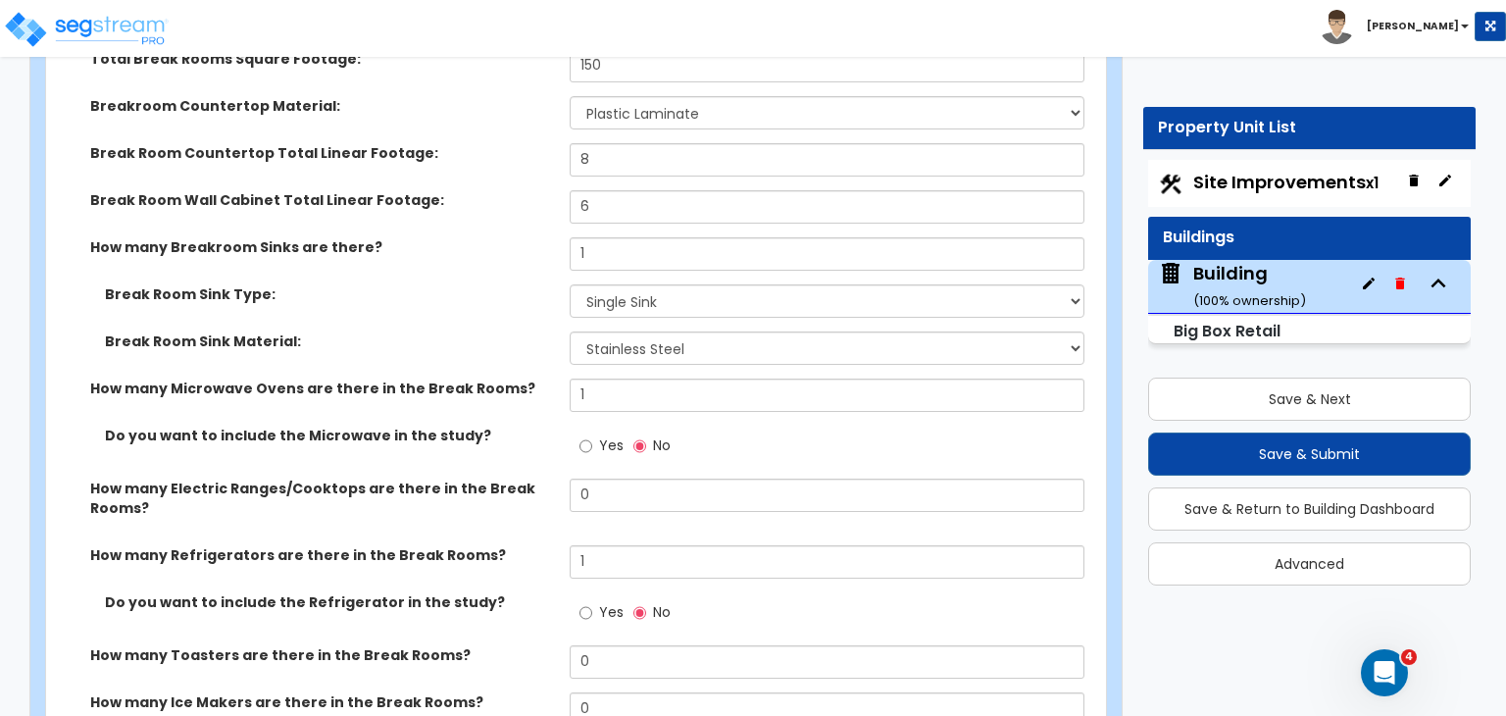
click at [527, 487] on div "How many Electric Ranges/Cooktops are there in the Break Rooms? 0" at bounding box center [570, 511] width 1048 height 67
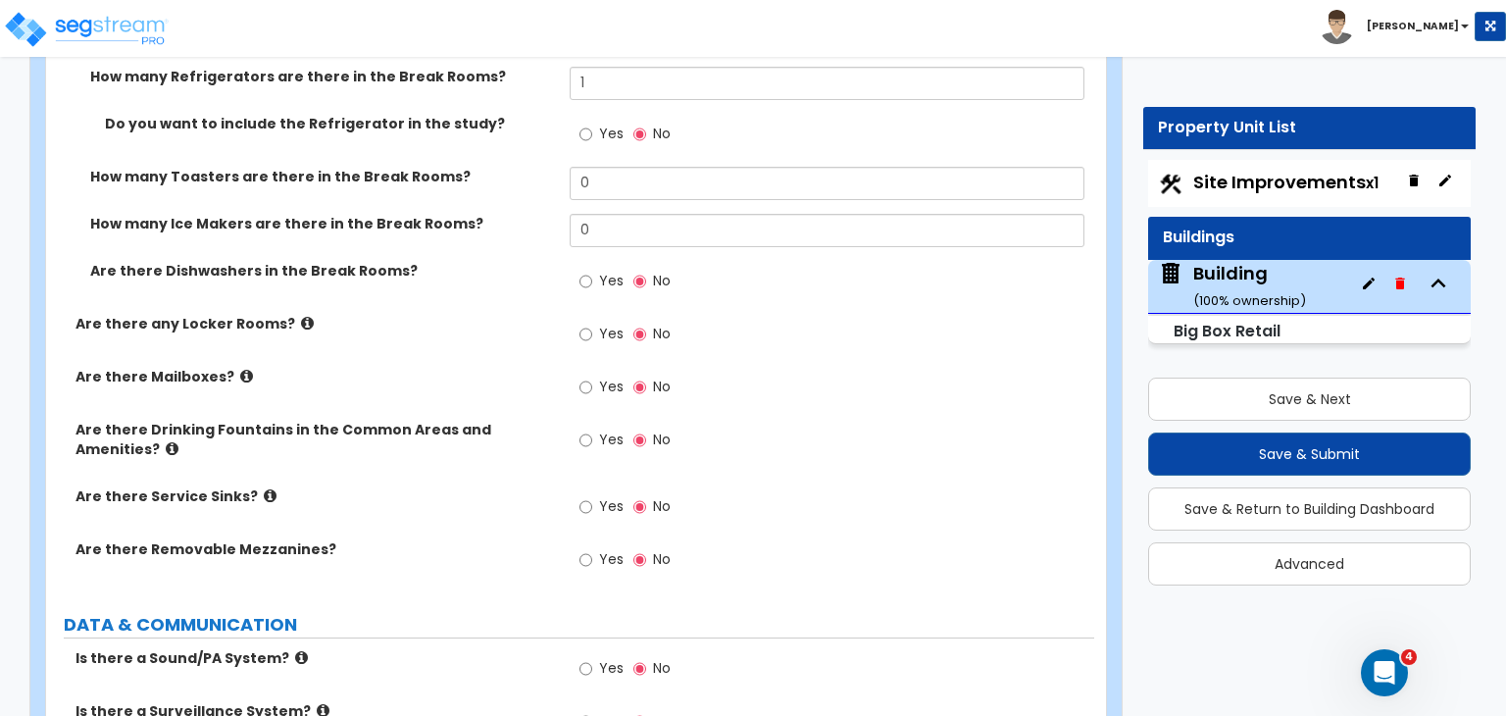
scroll to position [7117, 0]
click at [582, 429] on input "Yes" at bounding box center [585, 440] width 13 height 22
radio input "true"
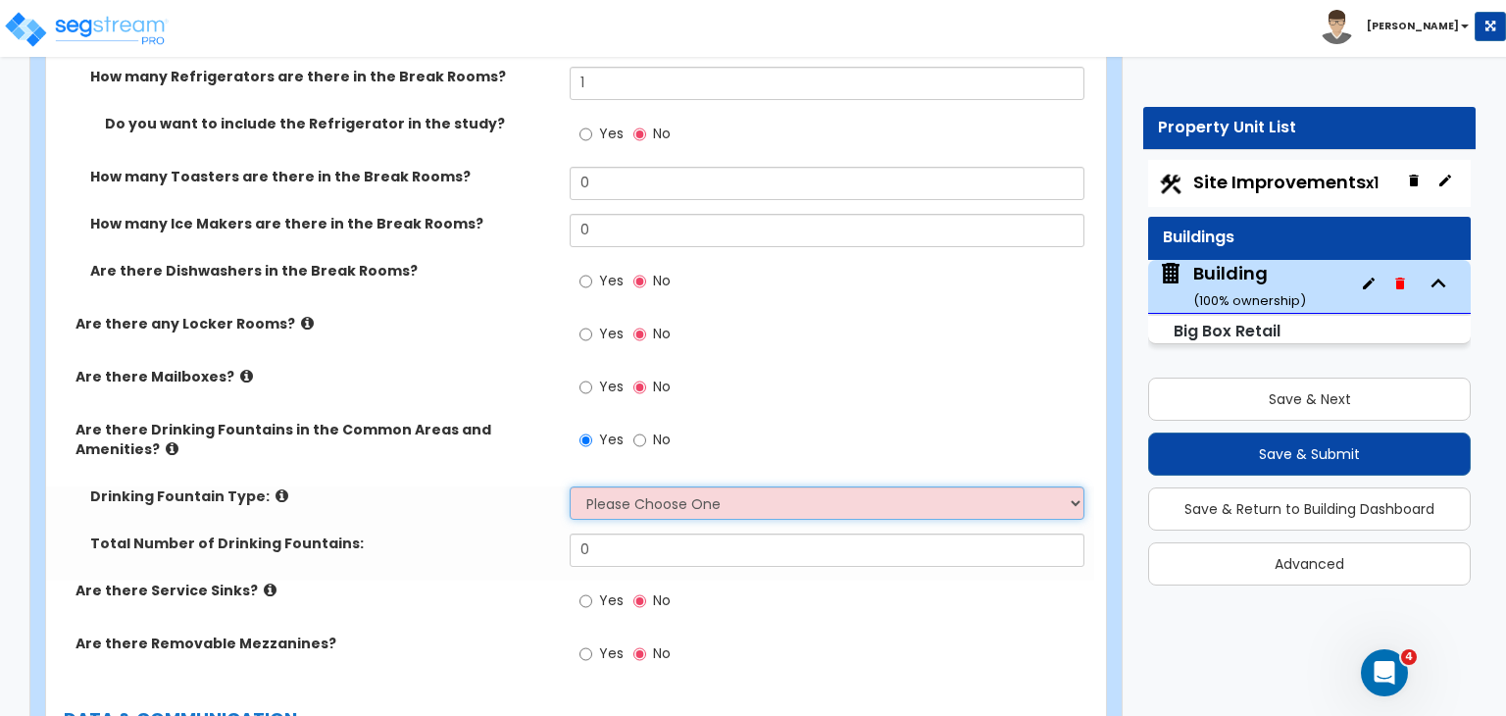
click at [604, 486] on select "Please Choose One Wall-mounted Floor-mounted" at bounding box center [827, 502] width 514 height 33
select select "1"
click at [570, 486] on select "Please Choose One Wall-mounted Floor-mounted" at bounding box center [827, 502] width 514 height 33
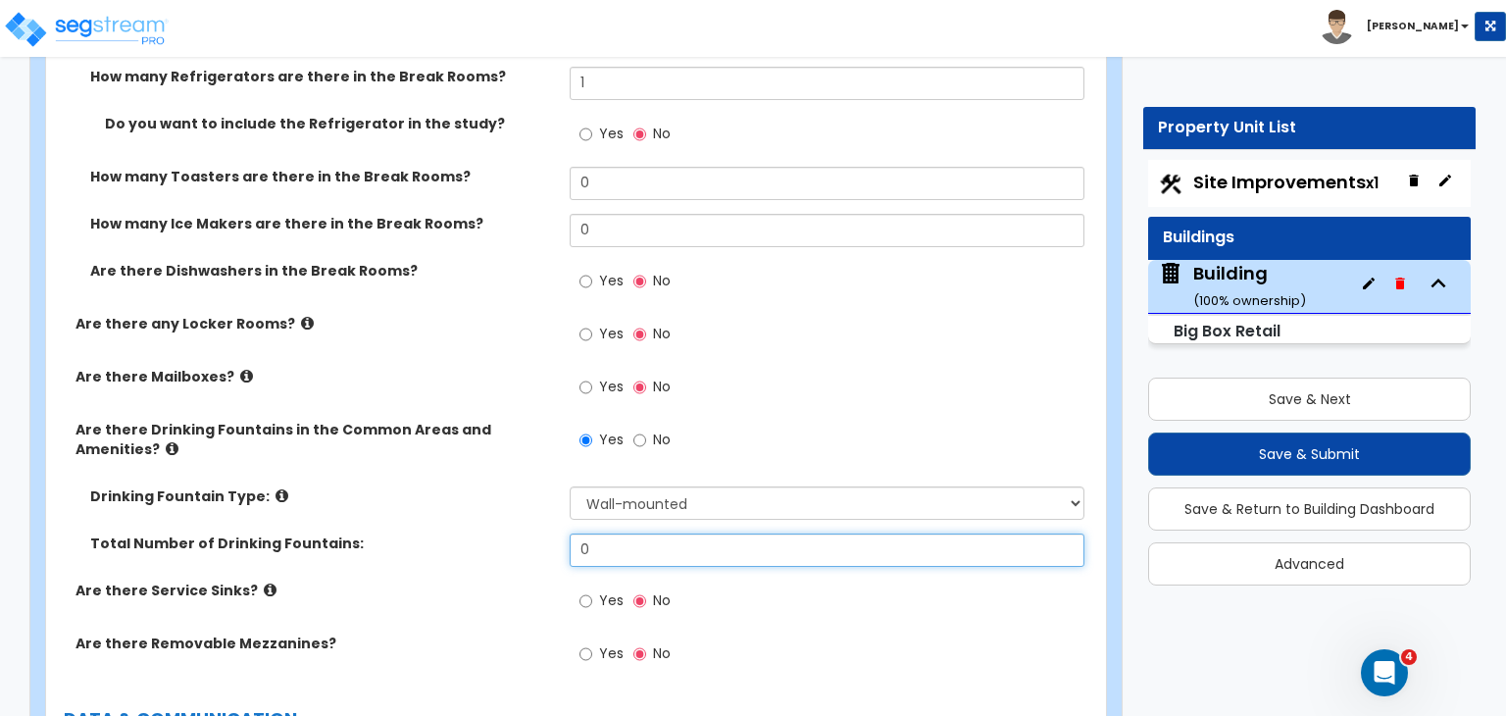
click at [611, 533] on input "0" at bounding box center [827, 549] width 514 height 33
type input "1"
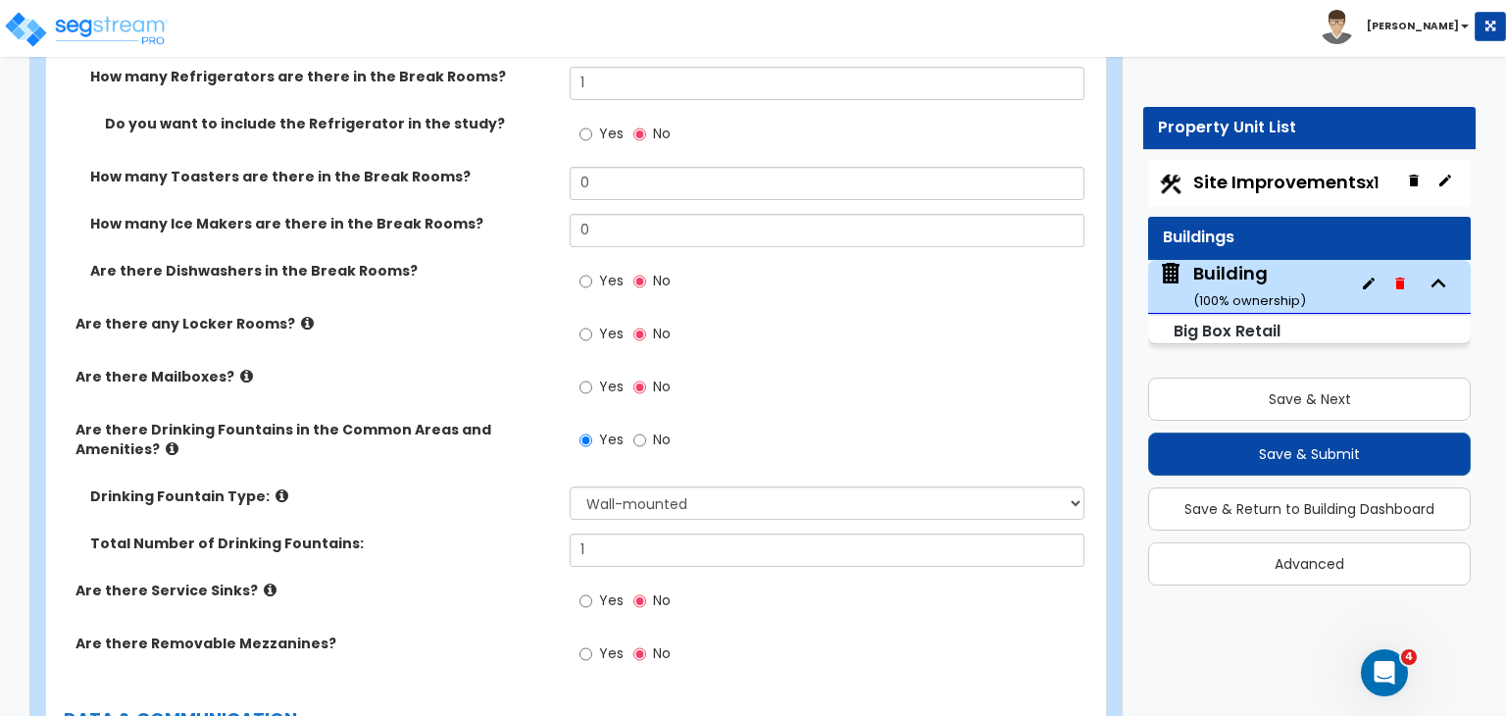
click at [426, 533] on div "Total Number of Drinking Fountains: 1" at bounding box center [570, 556] width 1048 height 47
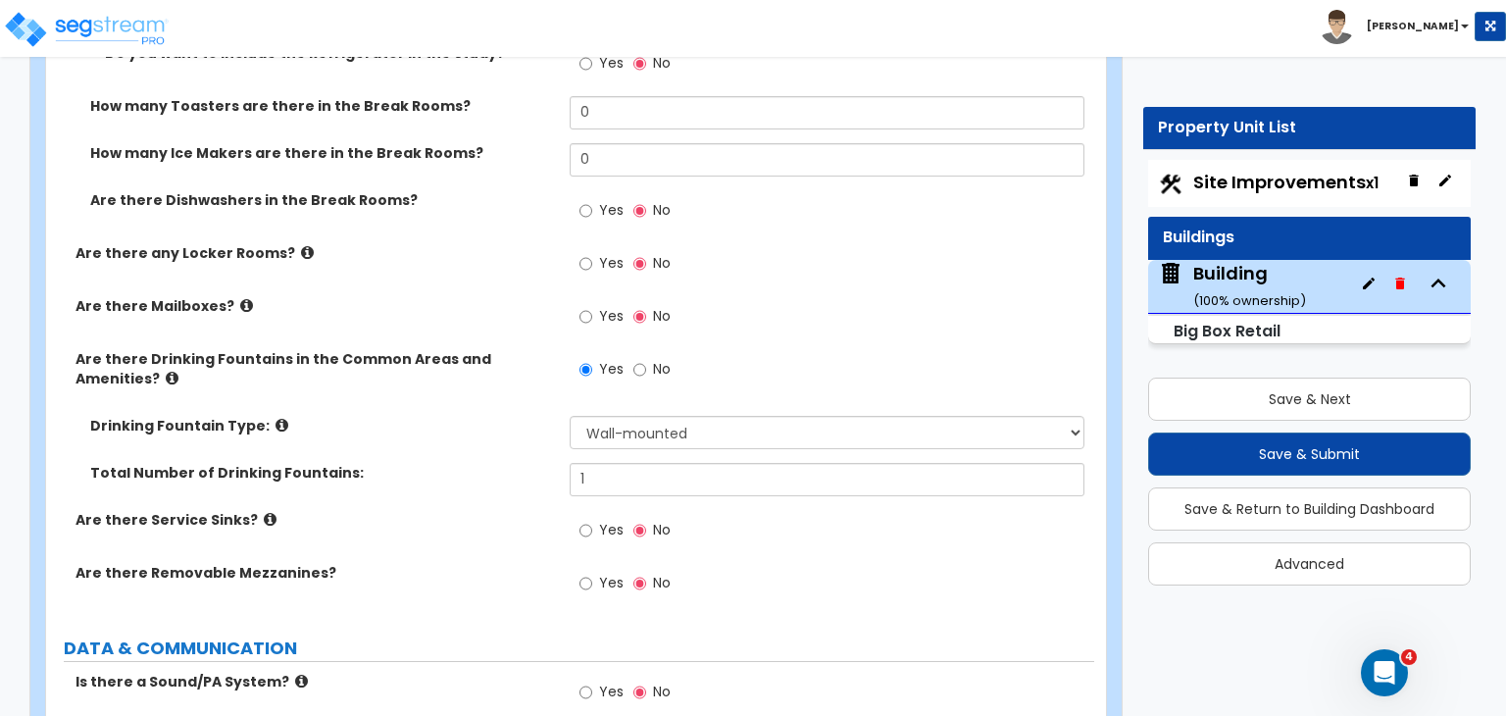
scroll to position [7188, 0]
click at [587, 520] on input "Yes" at bounding box center [585, 531] width 13 height 22
radio input "true"
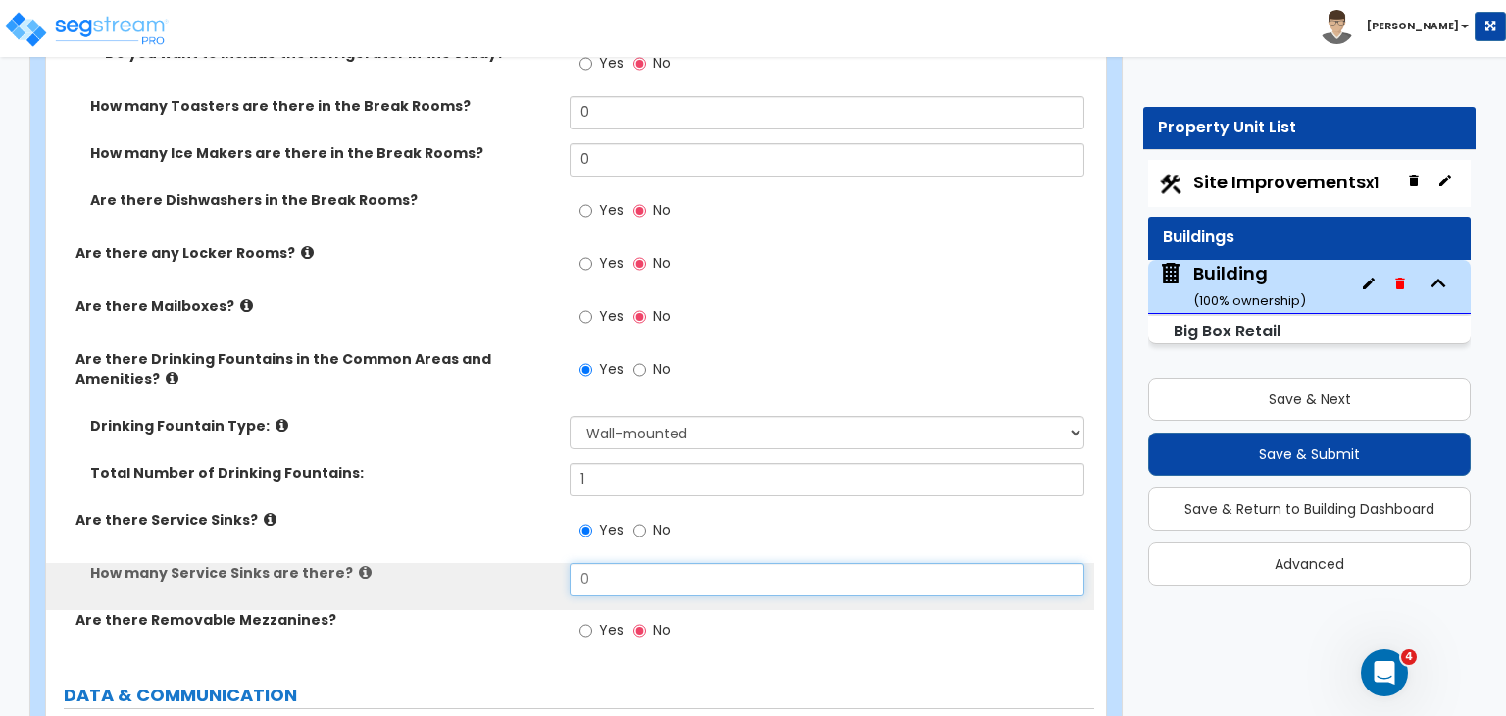
click at [600, 563] on input "0" at bounding box center [827, 579] width 514 height 33
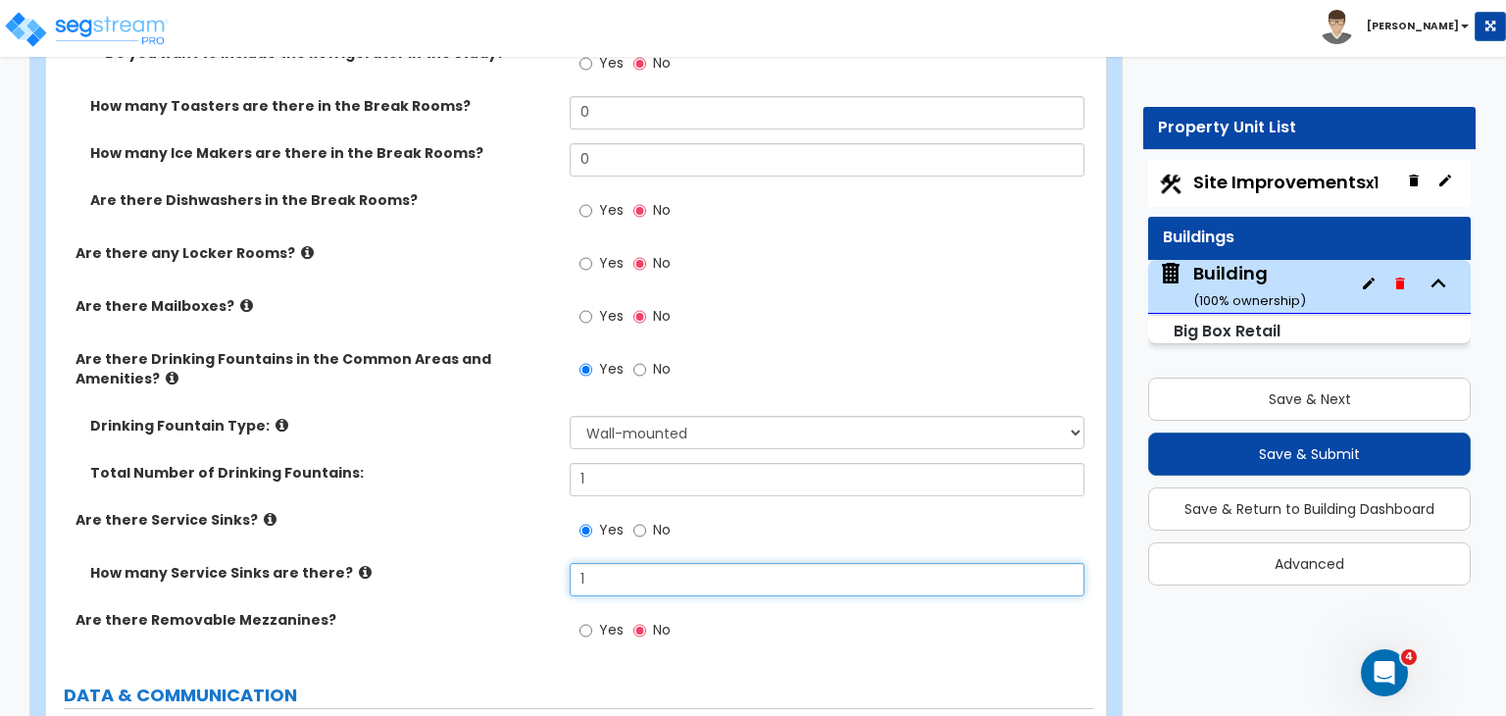
type input "1"
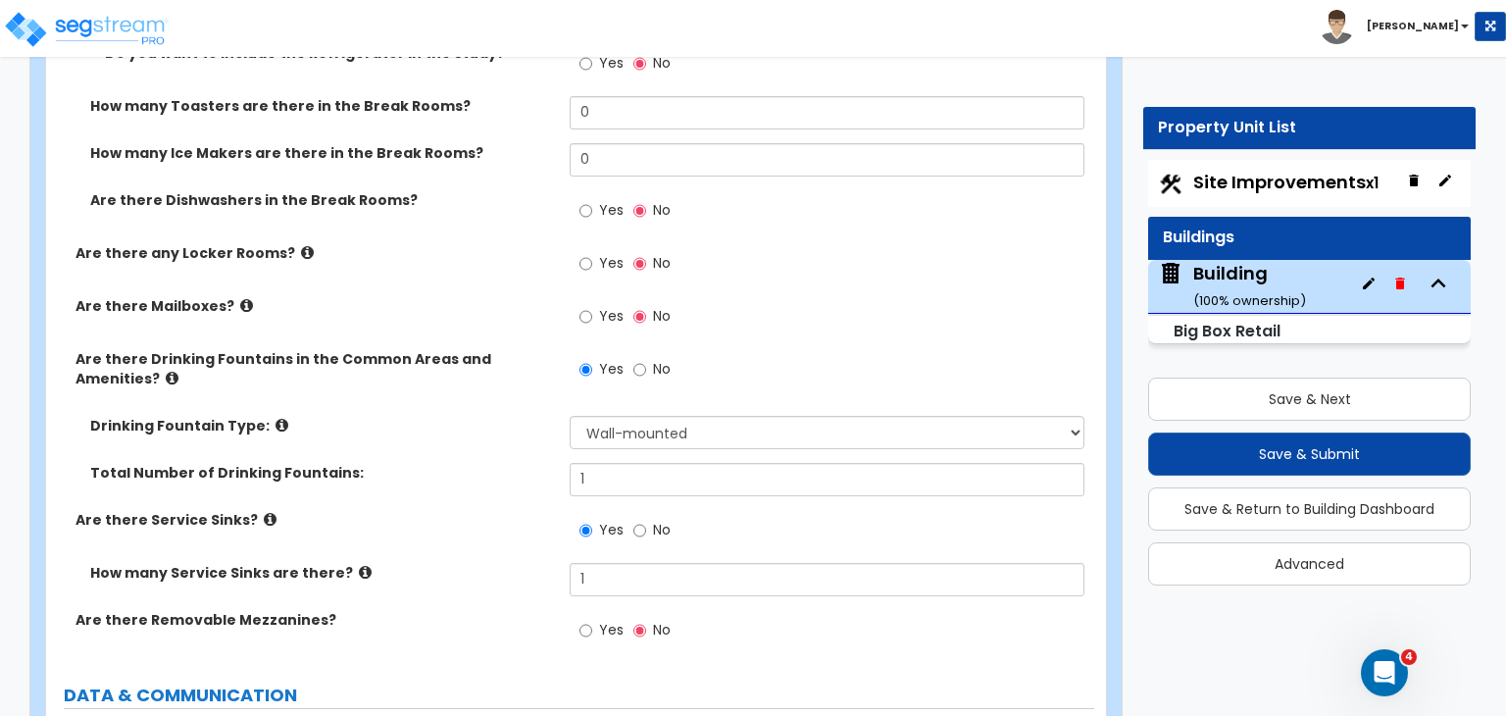
click at [493, 563] on label "How many Service Sinks are there?" at bounding box center [322, 573] width 465 height 20
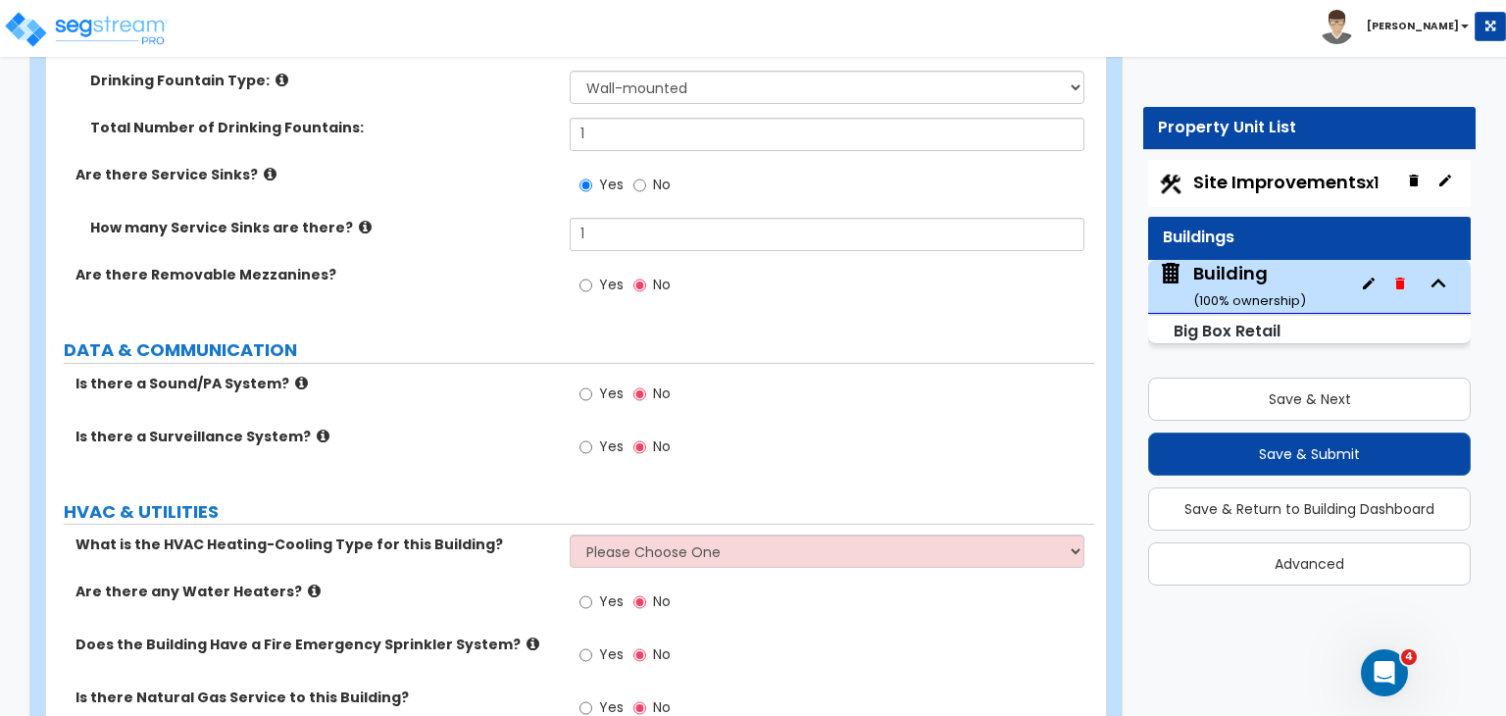
scroll to position [7535, 0]
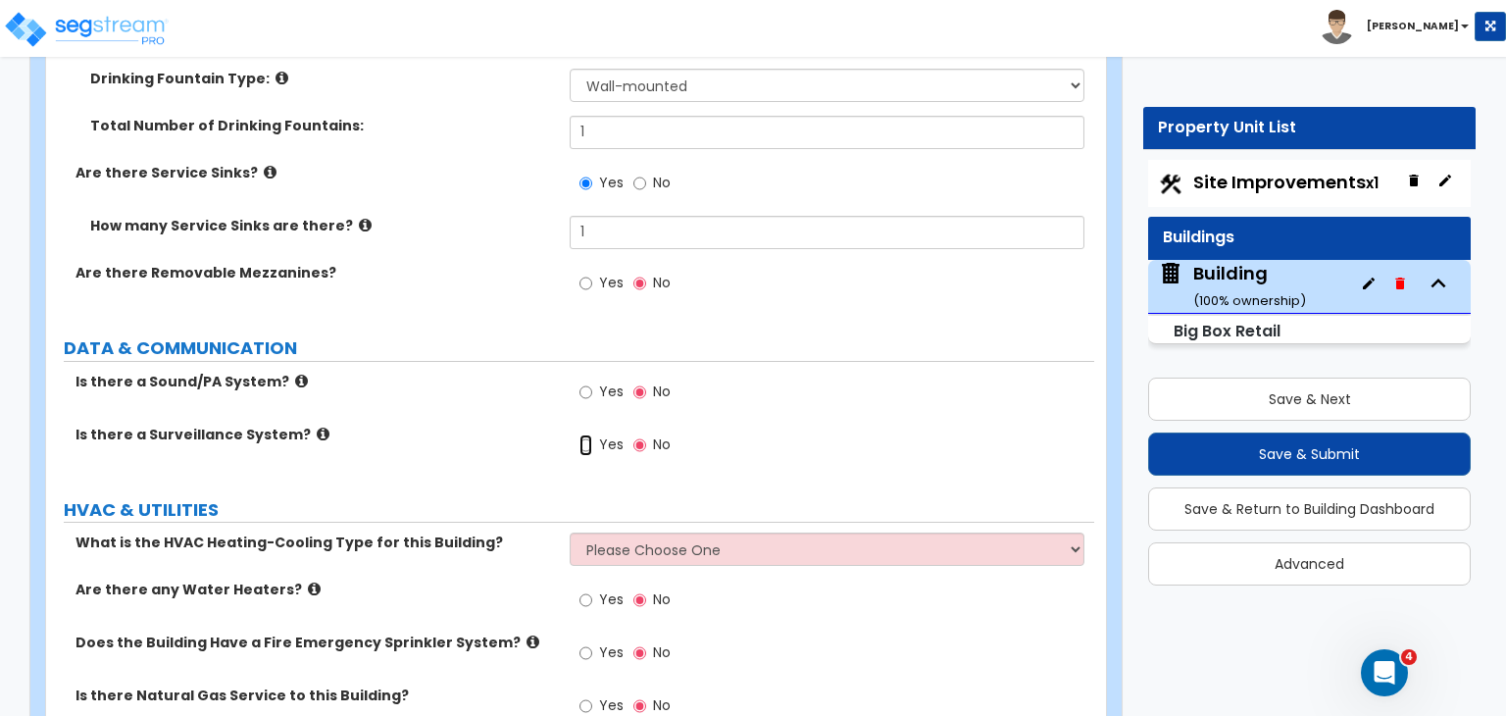
click at [589, 434] on input "Yes" at bounding box center [585, 445] width 13 height 22
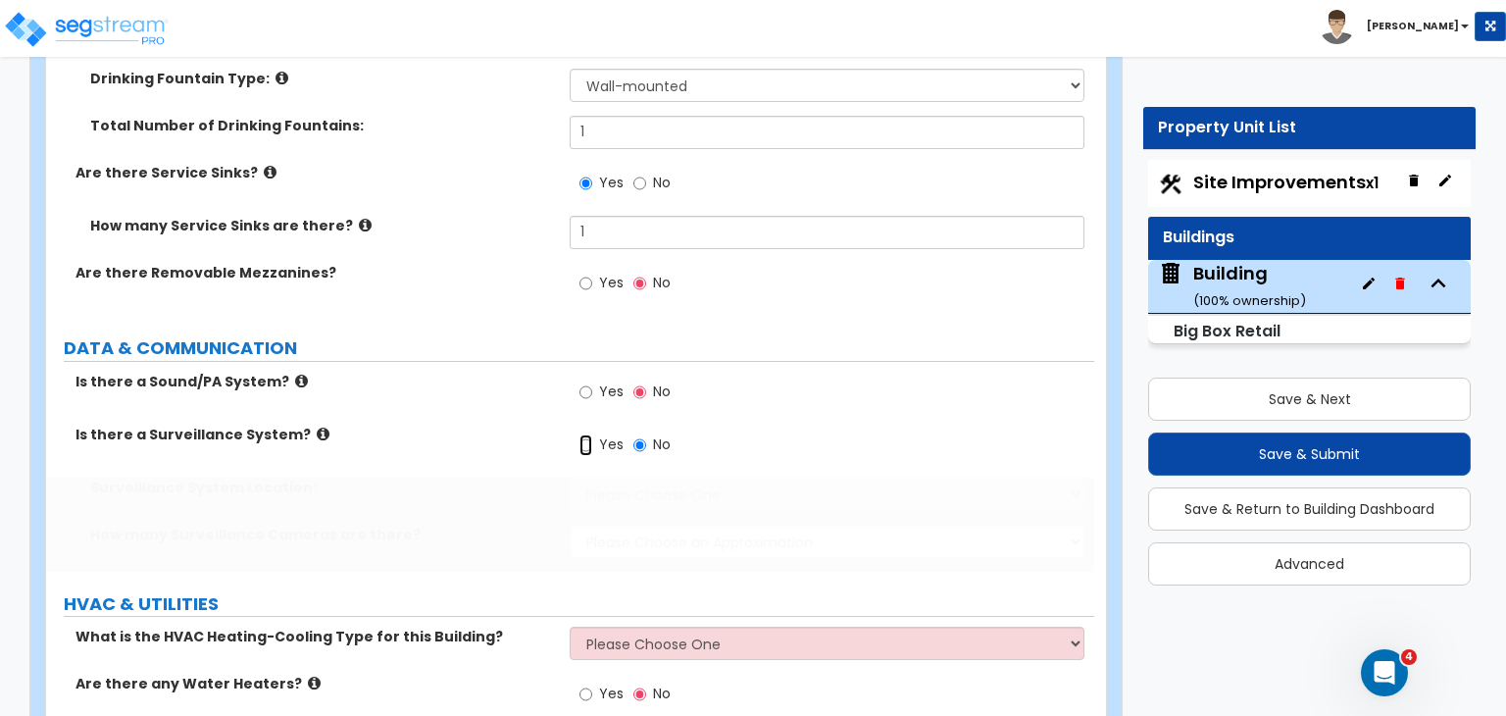
radio input "true"
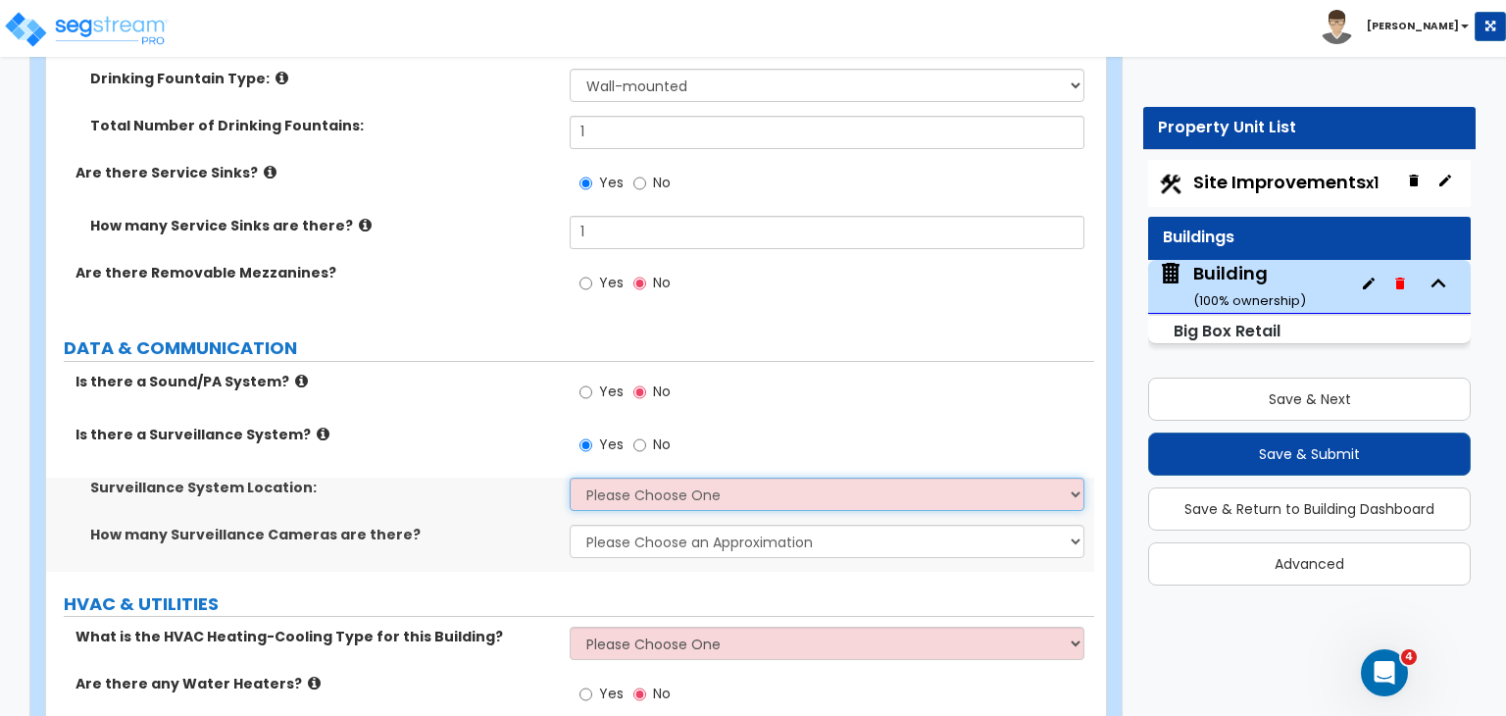
click at [634, 477] on select "Please Choose One Inside the Building Outside the Building Both Inside & Outside" at bounding box center [827, 493] width 514 height 33
select select "3"
click at [570, 477] on select "Please Choose One Inside the Building Outside the Building Both Inside & Outside" at bounding box center [827, 493] width 514 height 33
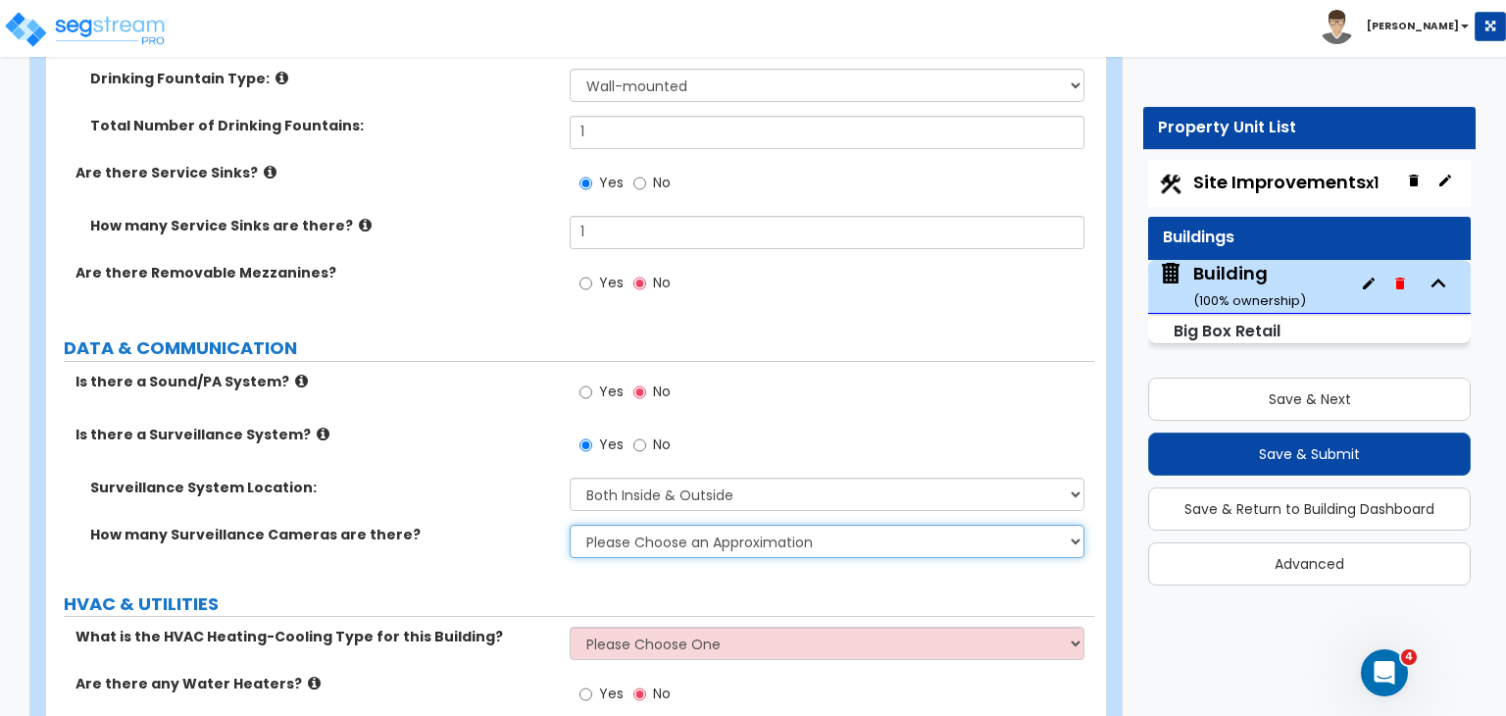
click at [651, 524] on select "Please Choose an Approximation Barely Noticed Any Noticed a Couple Frequently S…" at bounding box center [827, 540] width 514 height 33
select select "3"
click at [570, 524] on select "Please Choose an Approximation Barely Noticed Any Noticed a Couple Frequently S…" at bounding box center [827, 540] width 514 height 33
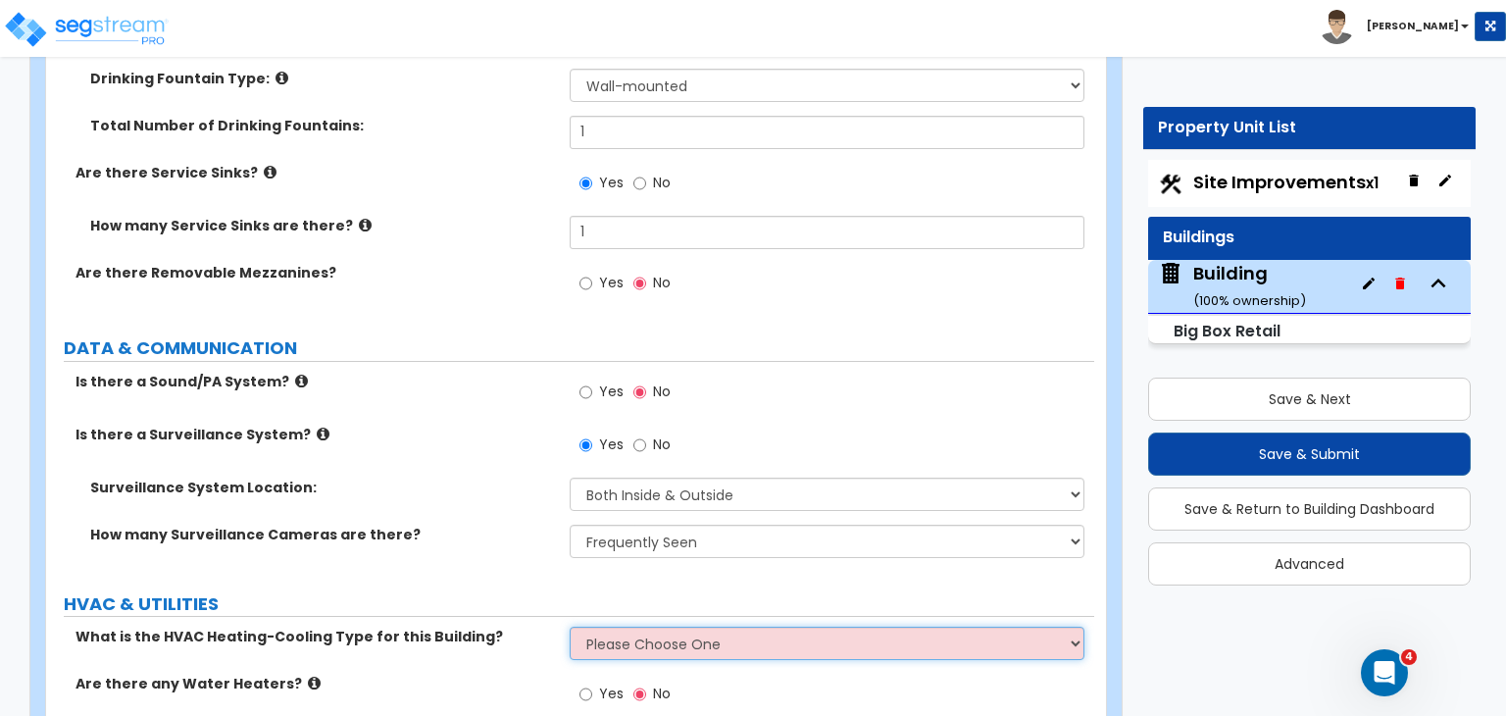
click at [635, 626] on select "Please Choose One Rooftop Unit Furnace-Condenser Forced Air Split Heating/Cooli…" at bounding box center [827, 642] width 514 height 33
select select "1"
click at [570, 626] on select "Please Choose One Rooftop Unit Furnace-Condenser Forced Air Split Heating/Cooli…" at bounding box center [827, 642] width 514 height 33
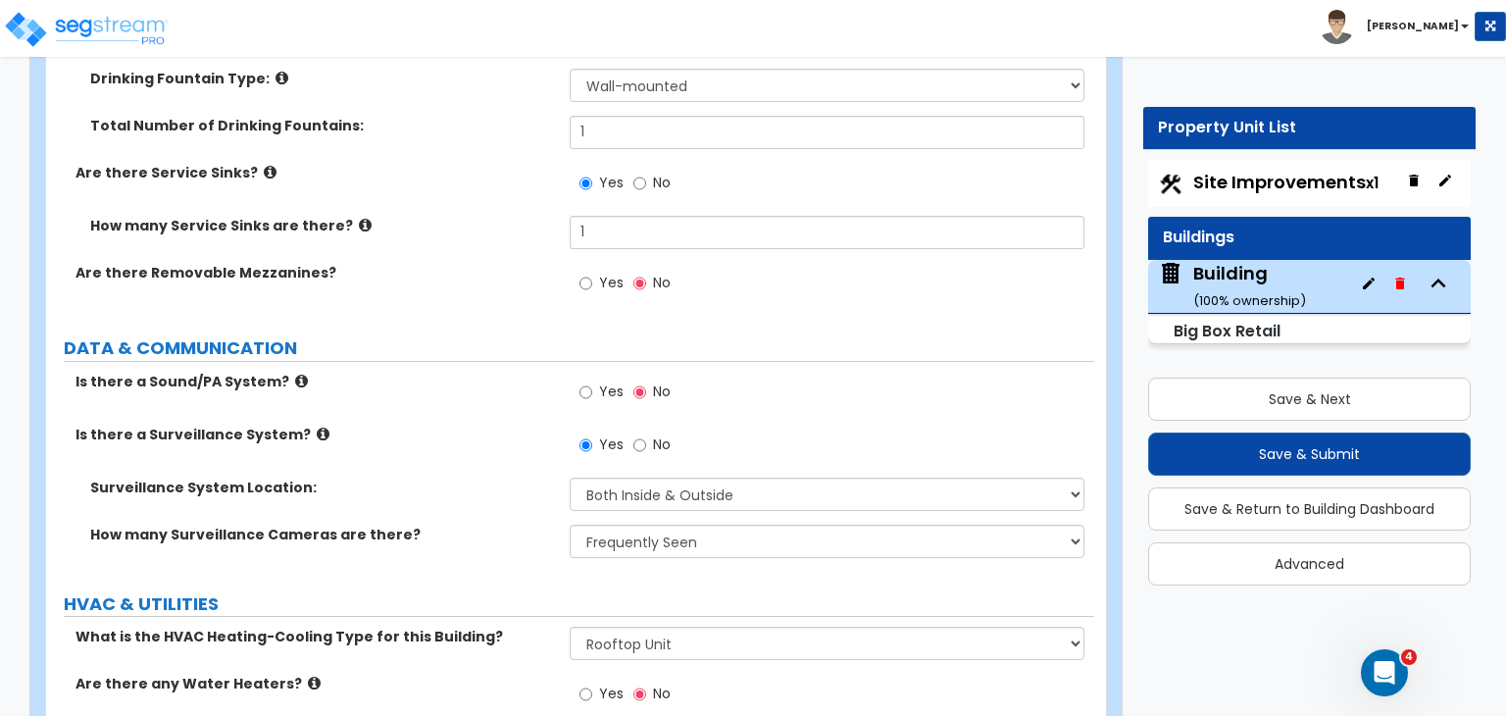
click at [469, 591] on label "HVAC & UTILITIES" at bounding box center [579, 603] width 1030 height 25
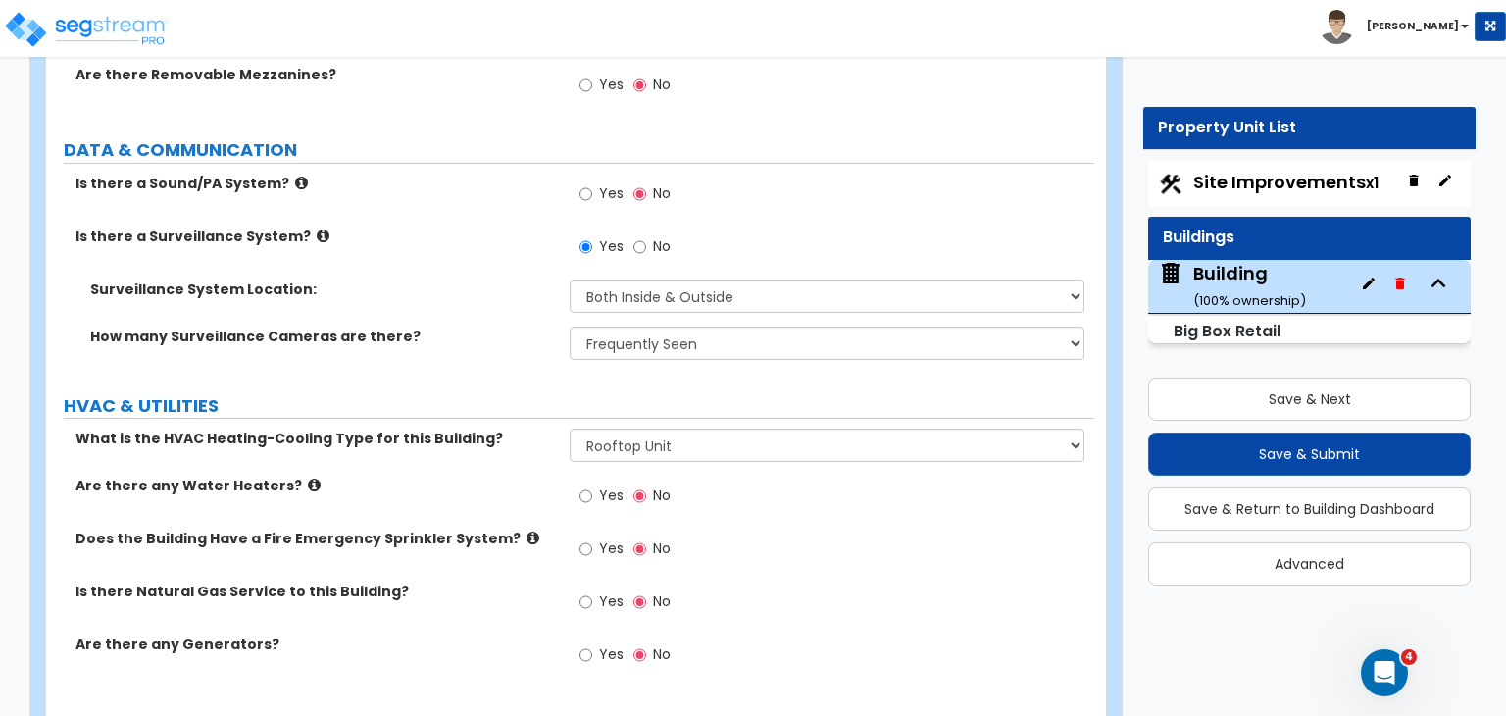
scroll to position [7741, 0]
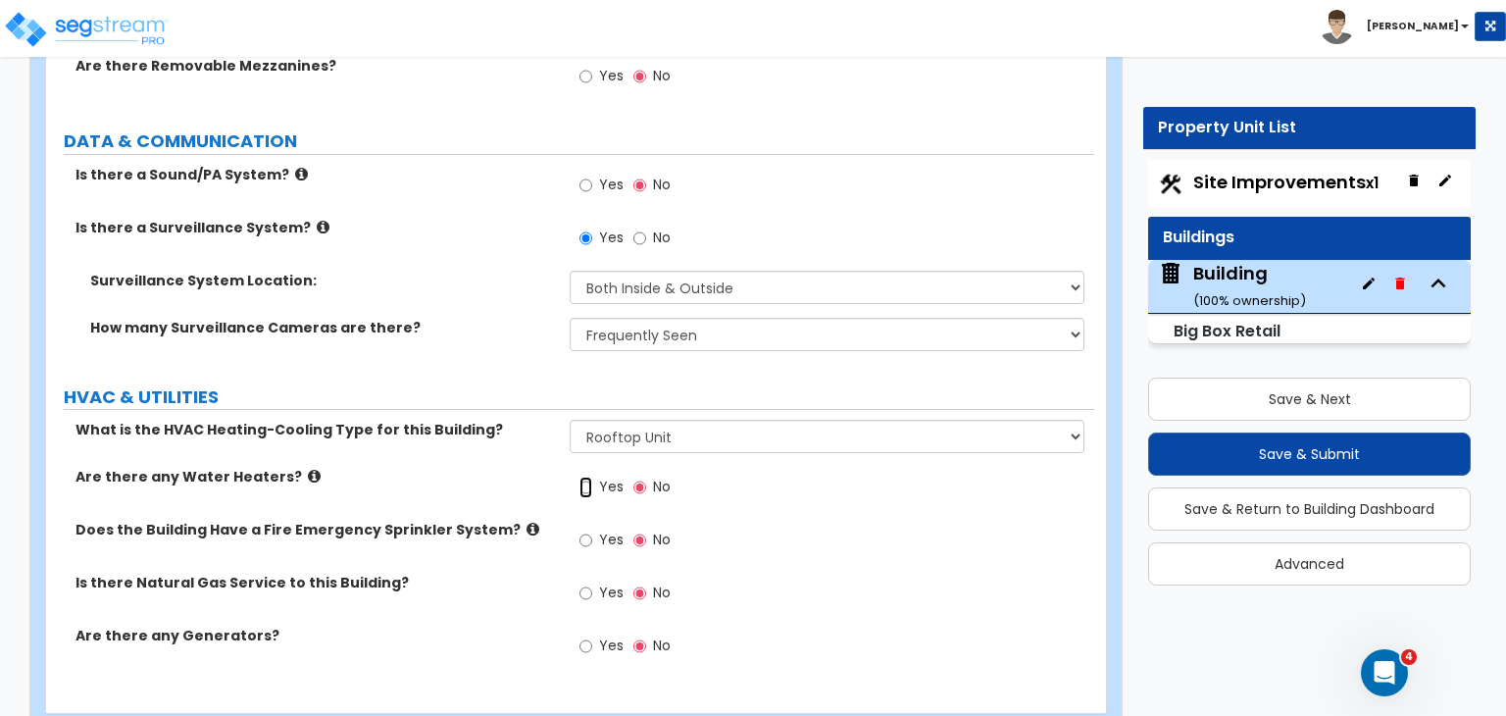
click at [584, 476] on input "Yes" at bounding box center [585, 487] width 13 height 22
radio input "true"
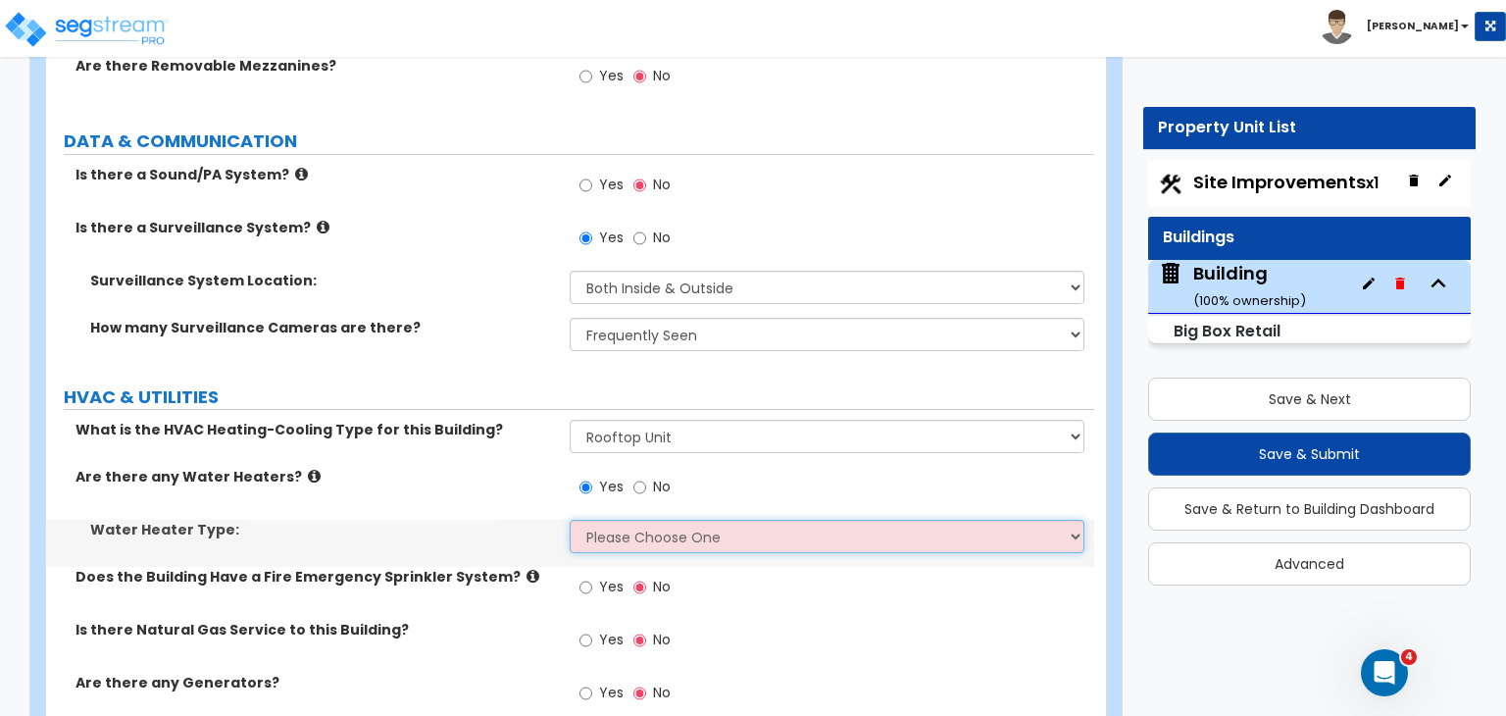
click at [598, 520] on select "Please Choose One Gas Electric" at bounding box center [827, 536] width 514 height 33
select select "2"
click at [570, 520] on select "Please Choose One Gas Electric" at bounding box center [827, 536] width 514 height 33
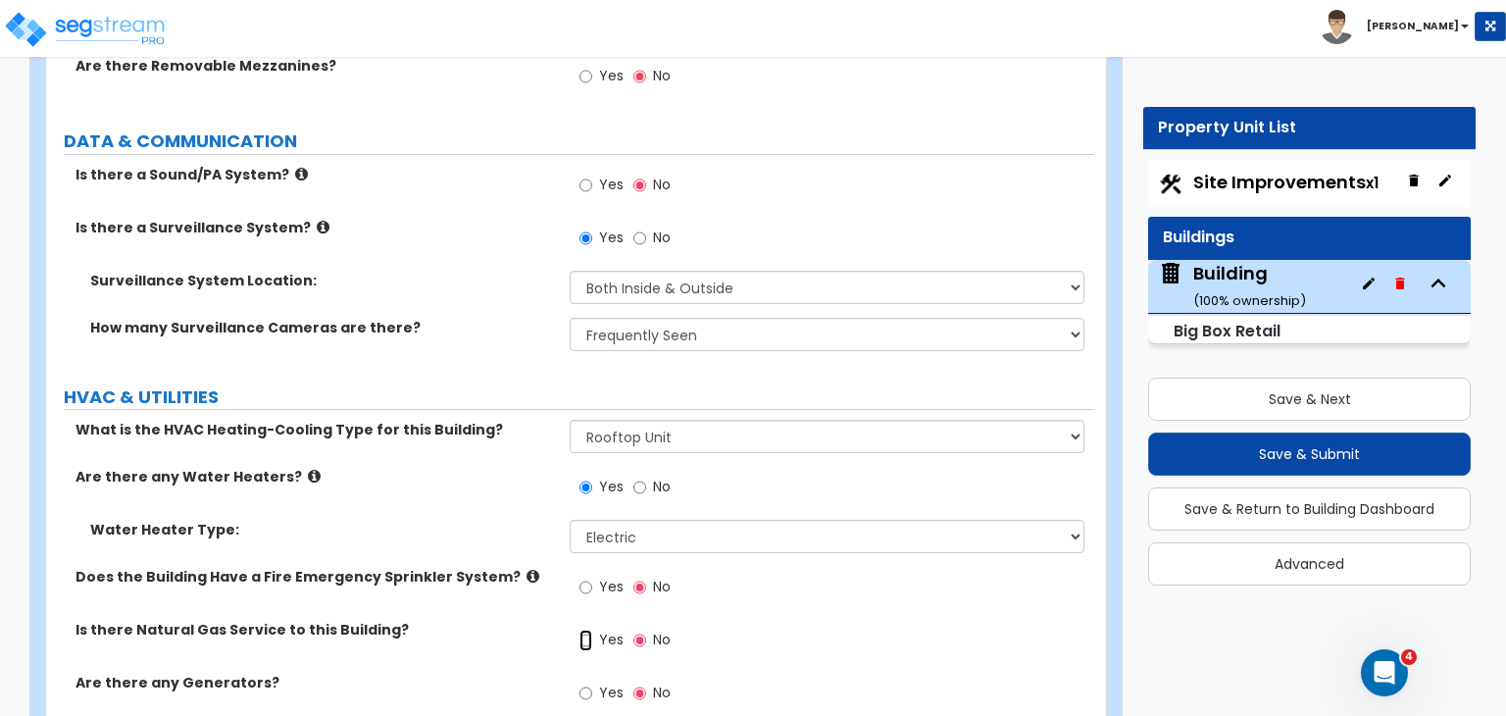
click at [584, 629] on input "Yes" at bounding box center [585, 640] width 13 height 22
radio input "true"
click at [513, 567] on div "Does the Building Have a Fire Emergency Sprinkler System? Yes No" at bounding box center [570, 593] width 1048 height 53
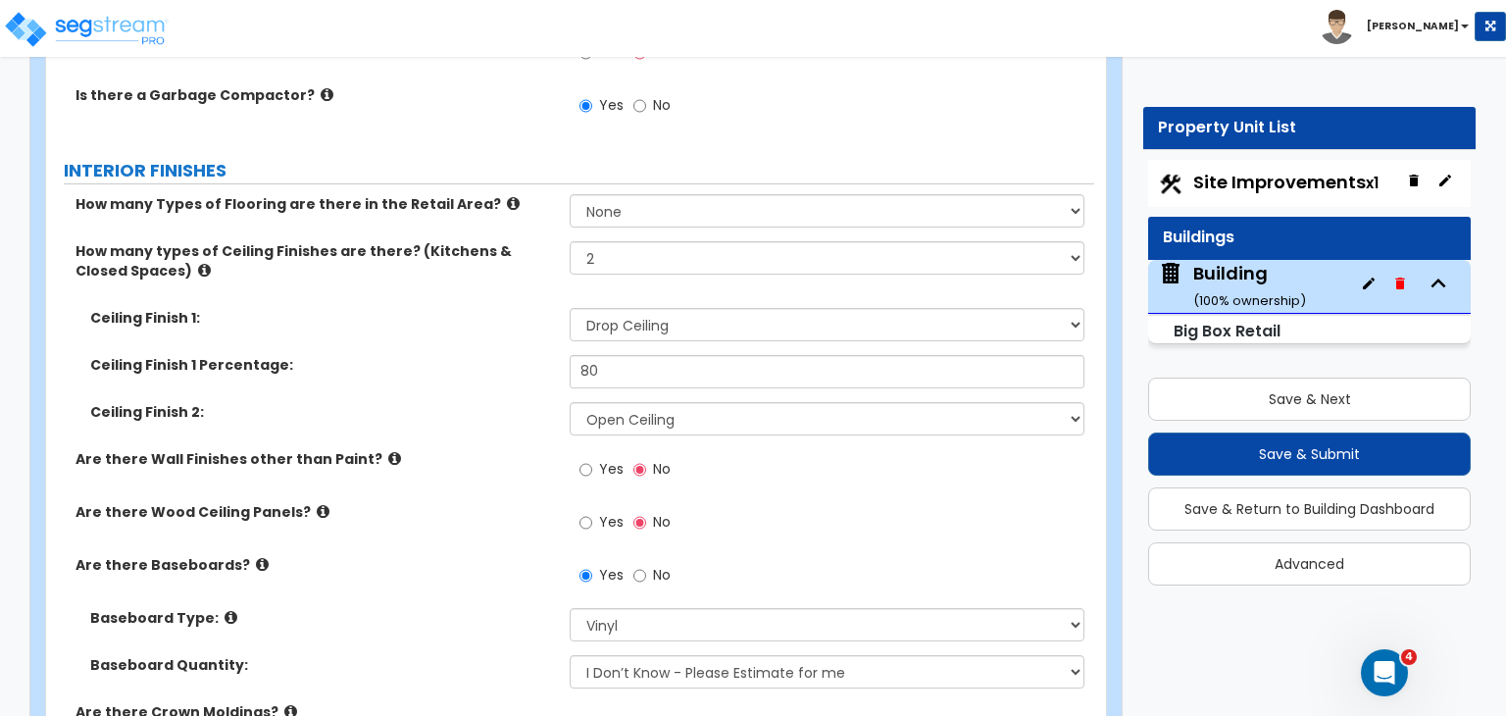
scroll to position [4664, 0]
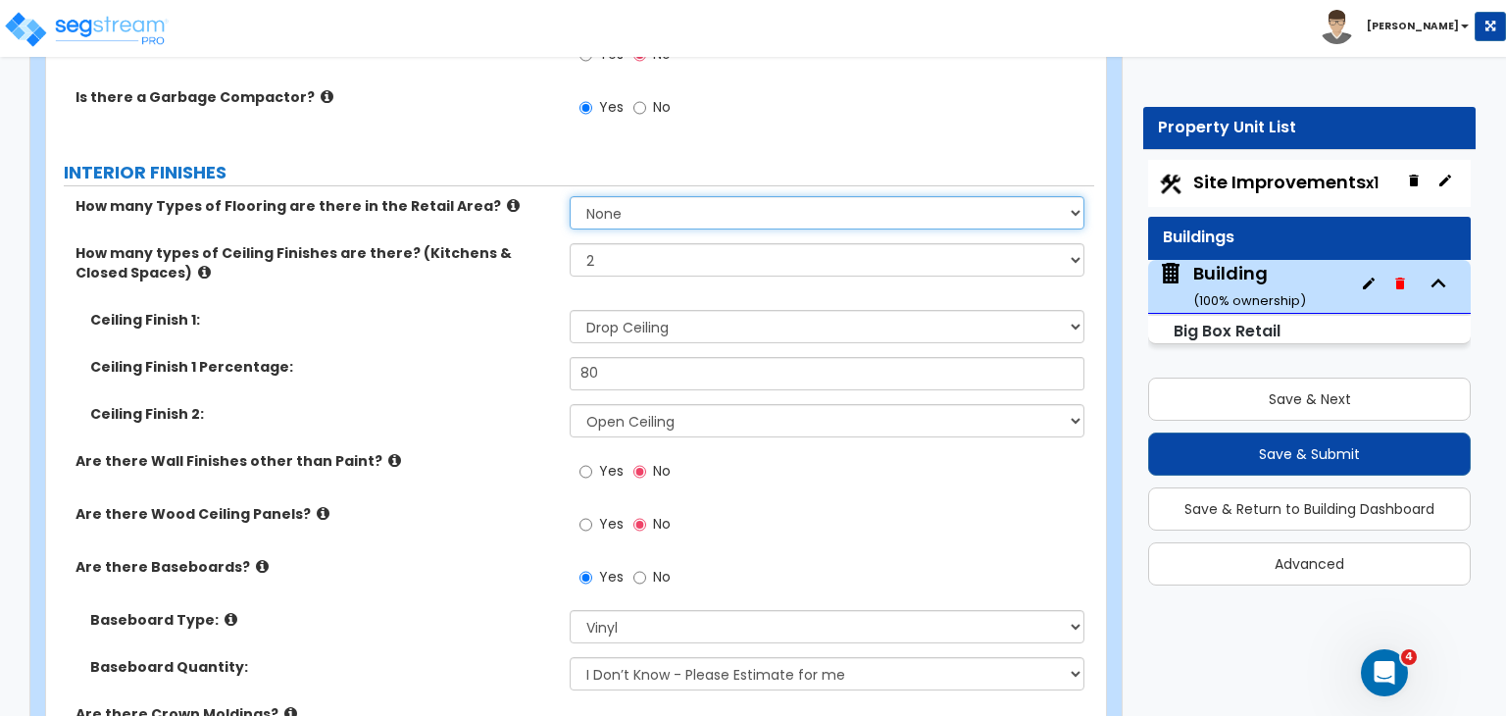
click at [606, 196] on select "None 1 2 3 4" at bounding box center [827, 212] width 514 height 33
click at [570, 196] on select "None 1 2 3 4" at bounding box center [827, 212] width 514 height 33
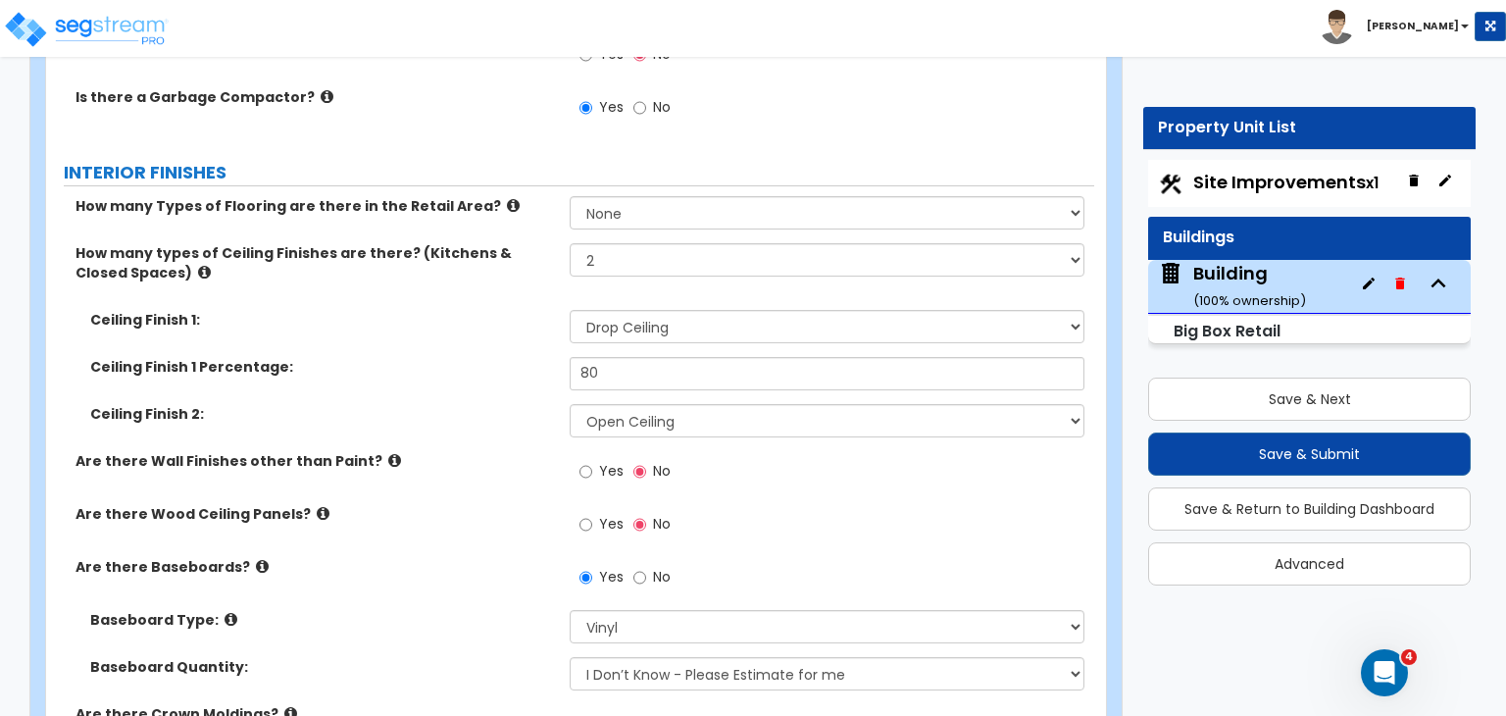
click at [545, 196] on div "How many Types of Flooring are there in the Retail Area? None 1 2 3 4" at bounding box center [570, 219] width 1048 height 47
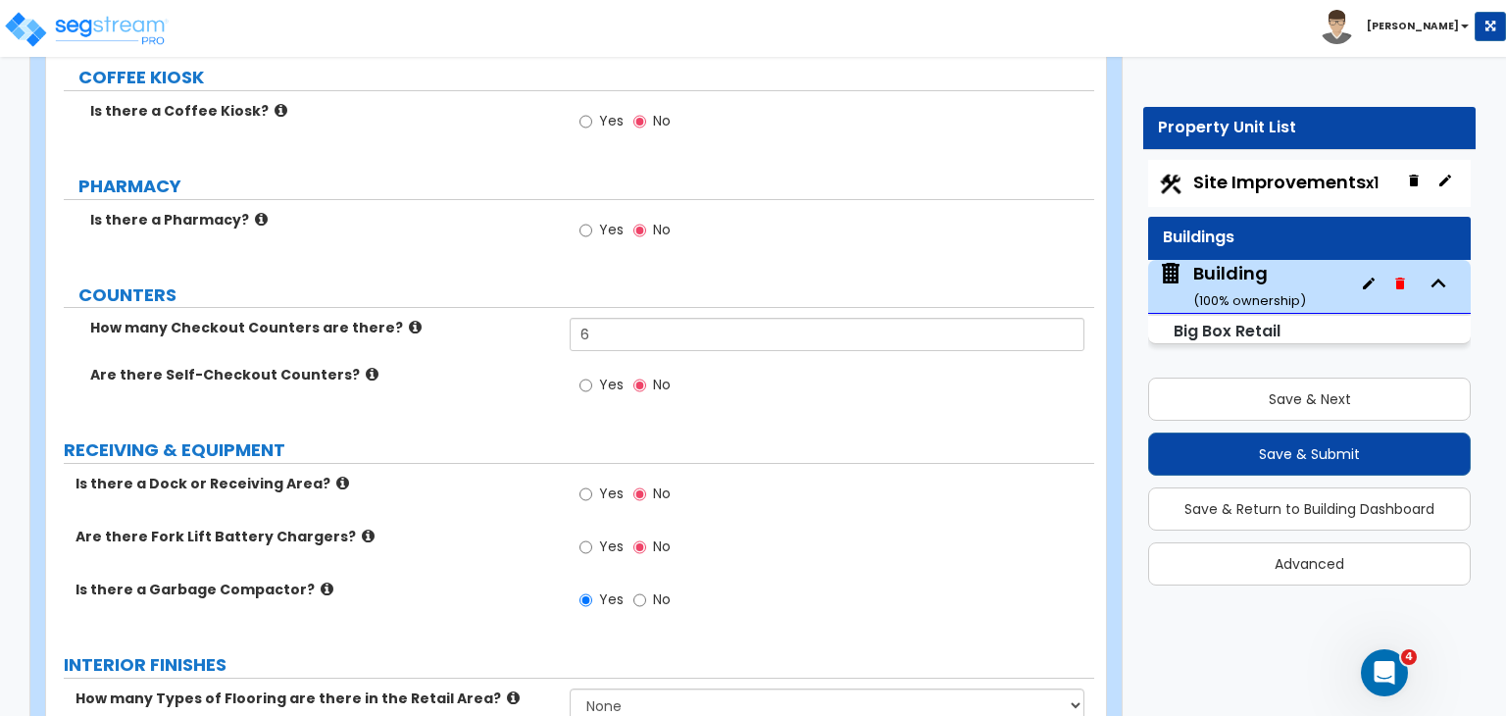
scroll to position [4169, 0]
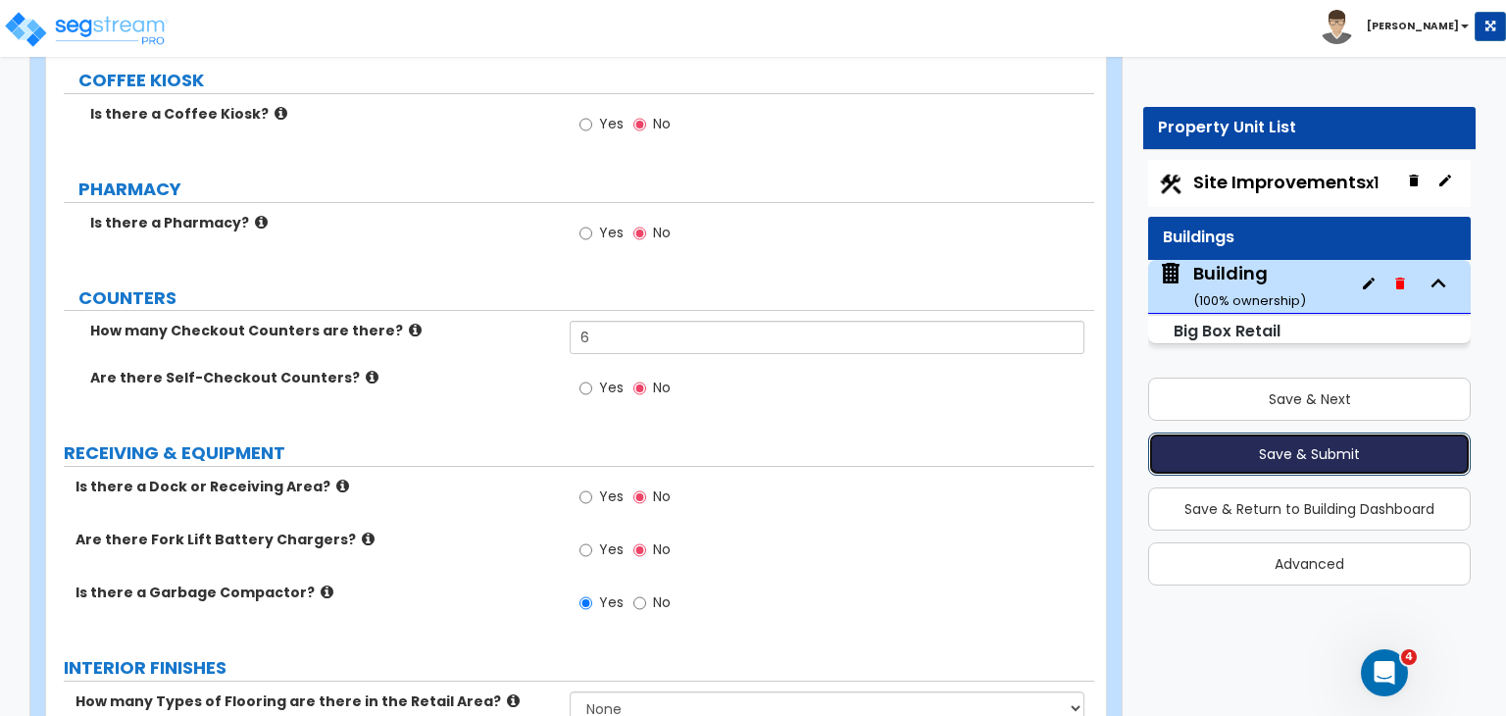
click at [1273, 446] on button "Save & Submit" at bounding box center [1309, 453] width 323 height 43
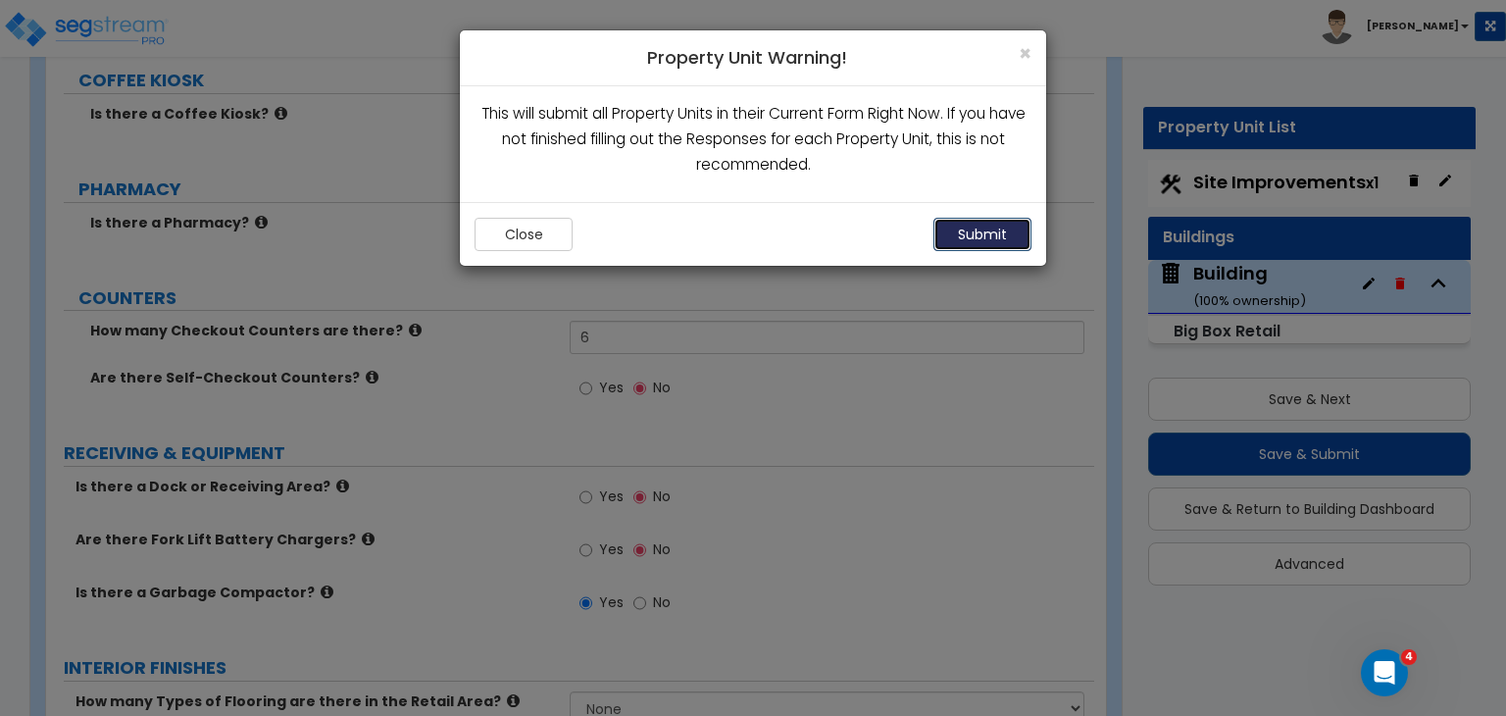
click at [996, 232] on button "Submit" at bounding box center [982, 234] width 98 height 33
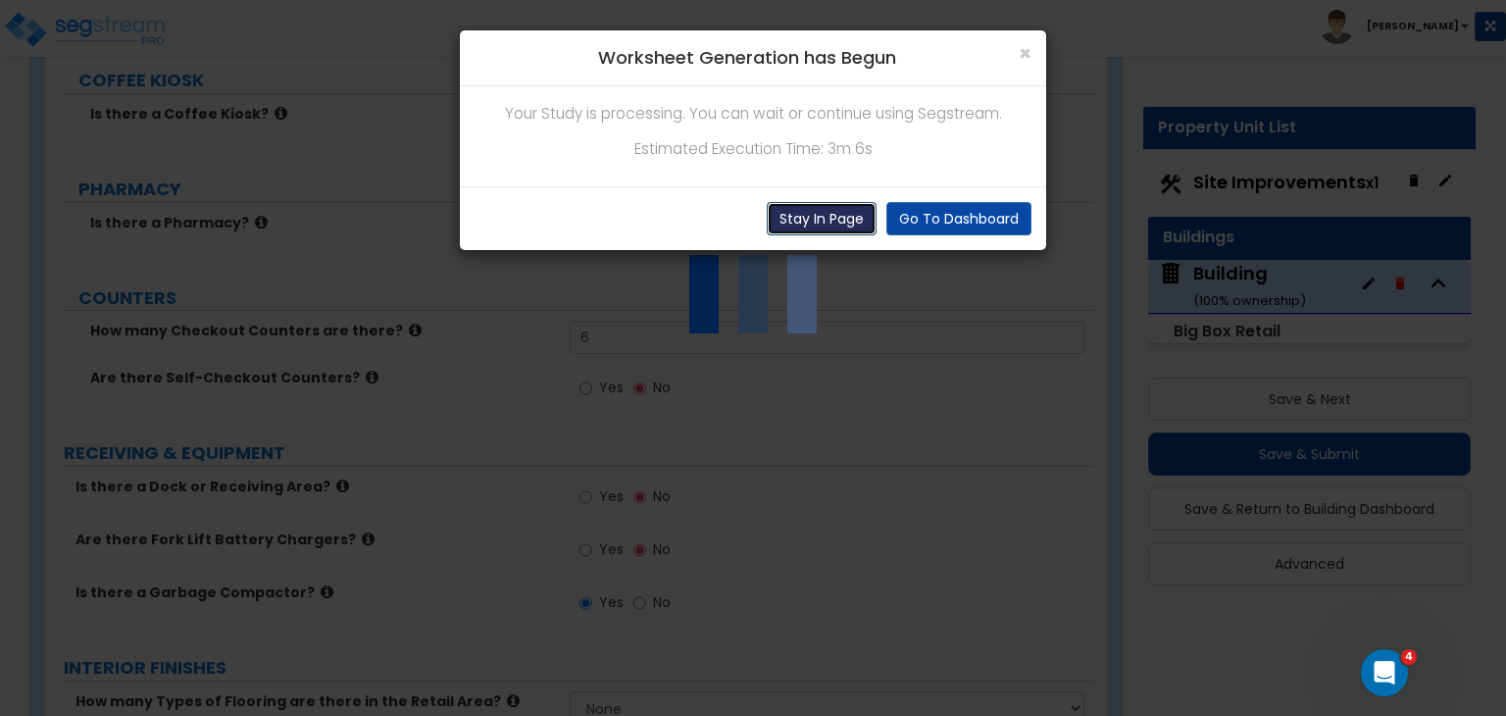
click at [863, 227] on button "Stay In Page" at bounding box center [822, 218] width 110 height 33
